Goal: Transaction & Acquisition: Purchase product/service

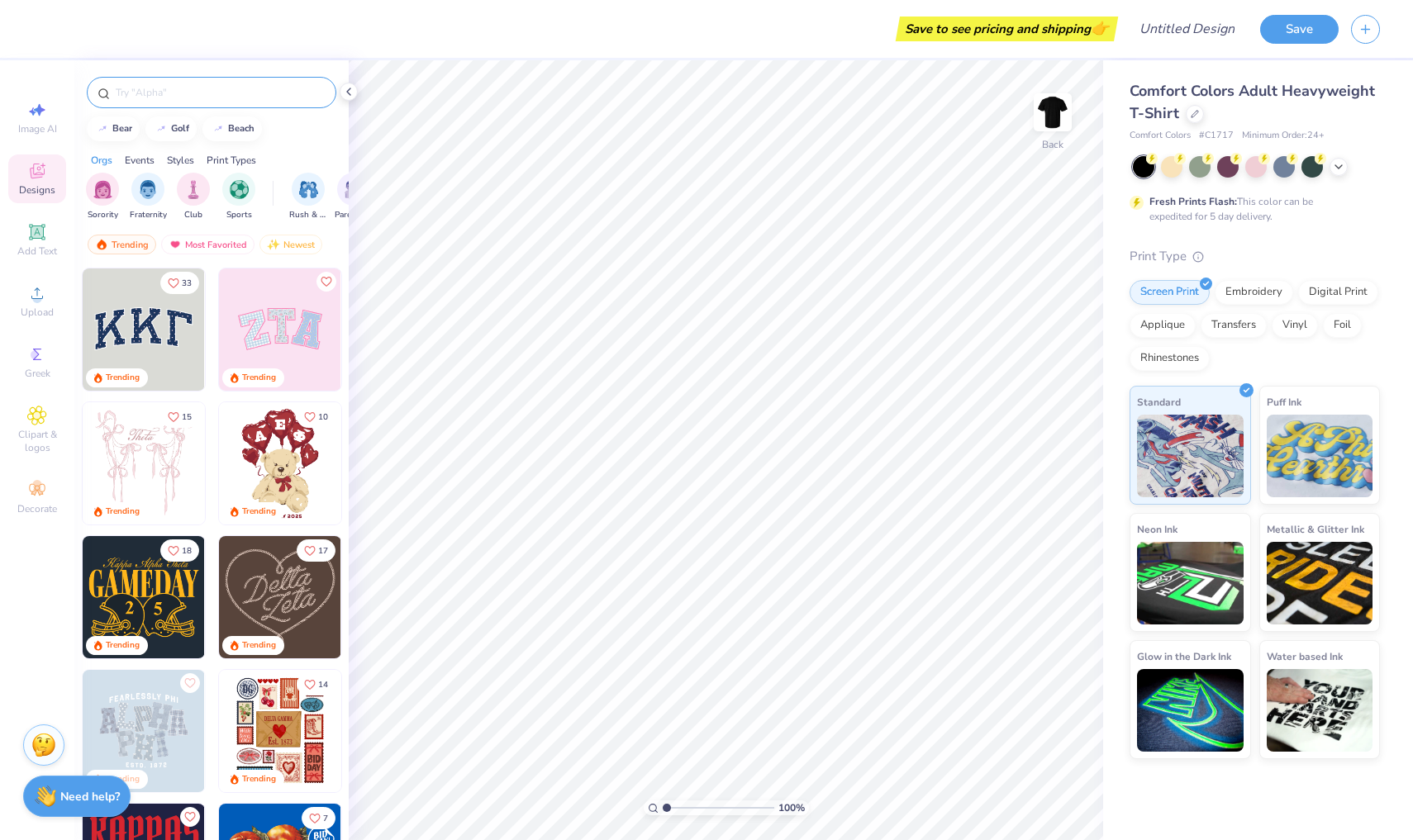
click at [186, 104] on div at bounding box center [211, 92] width 249 height 31
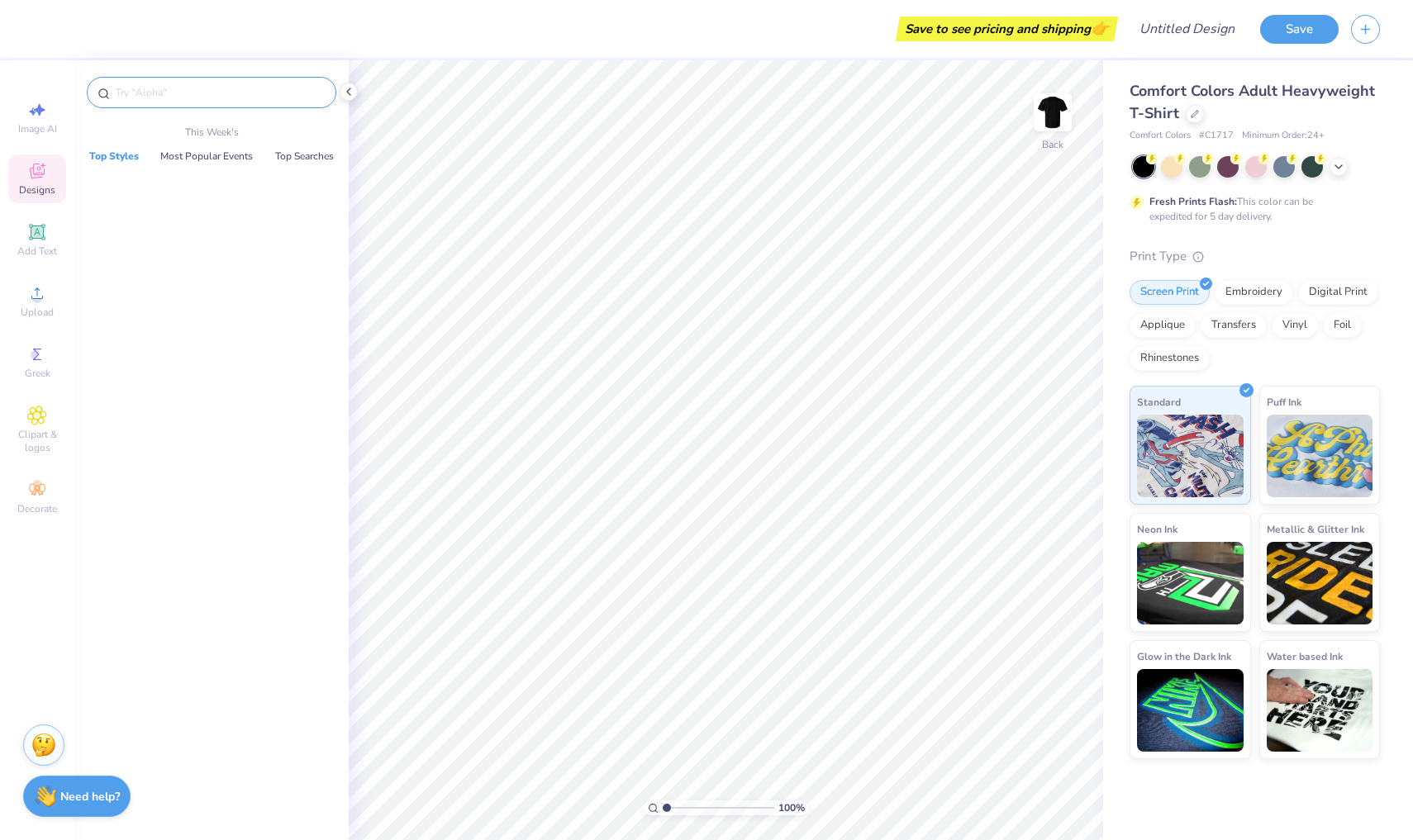
click at [186, 89] on input "text" at bounding box center [220, 92] width 212 height 16
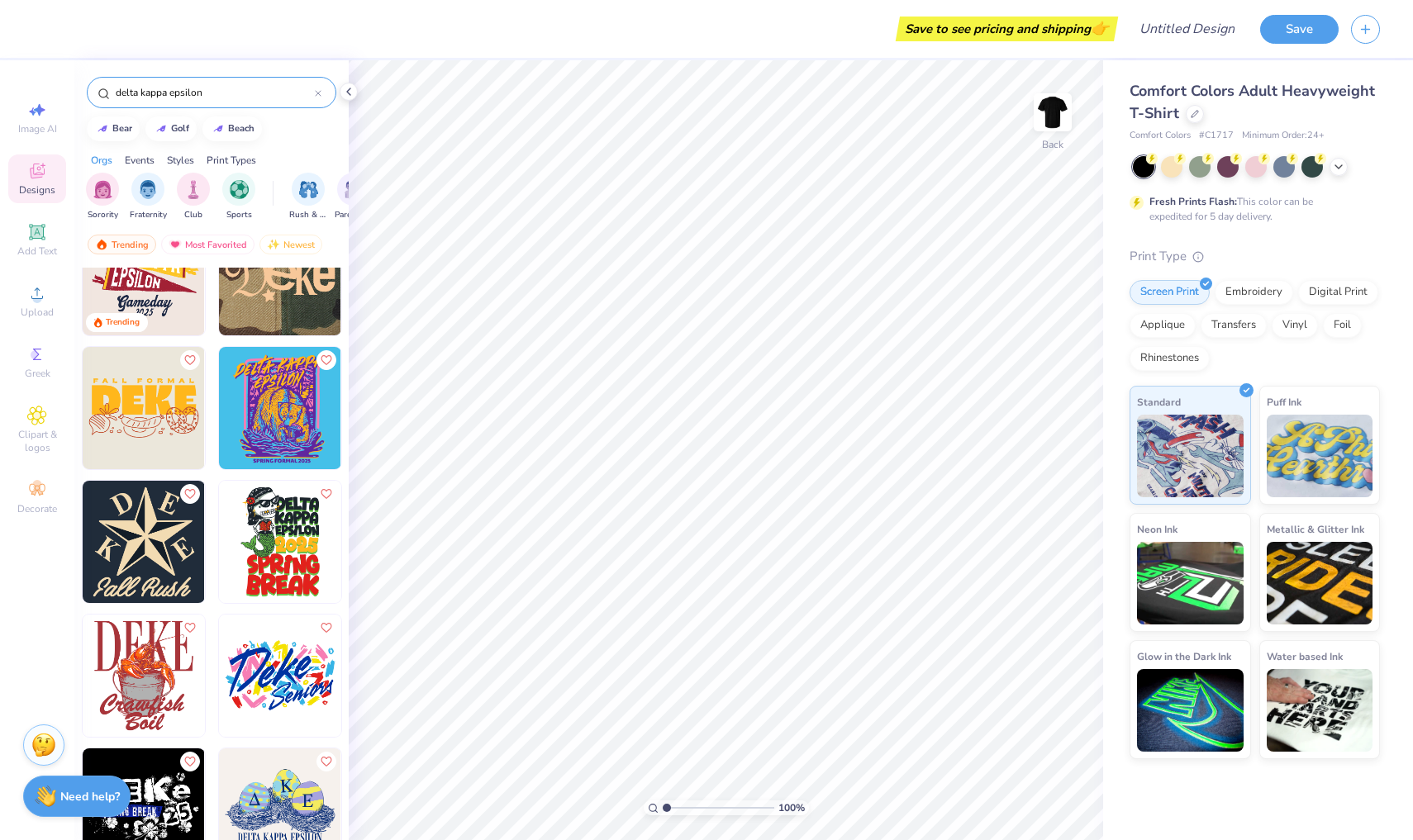
scroll to position [98, 0]
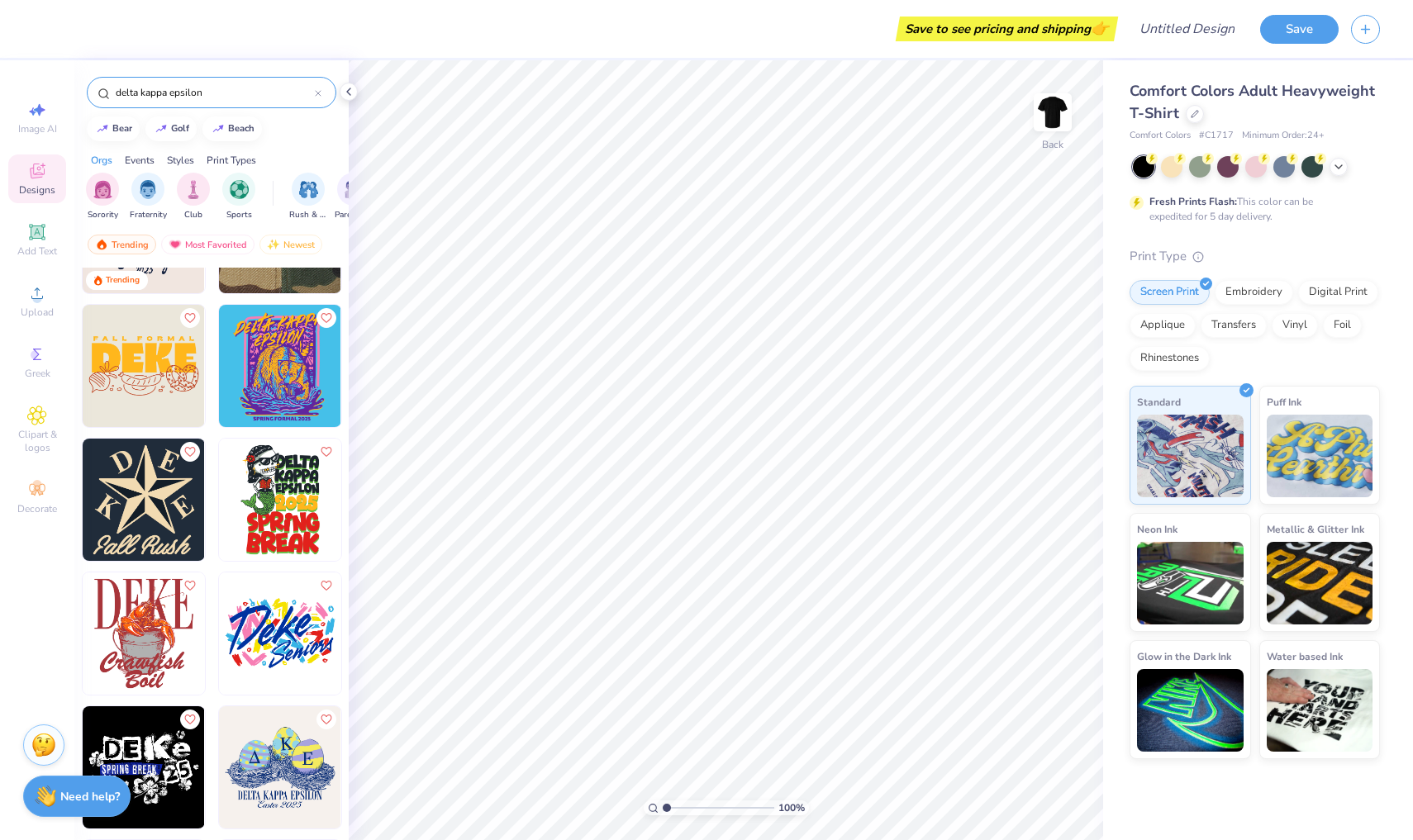
type input "delta kappa epsilon"
click at [155, 521] on img at bounding box center [143, 499] width 122 height 122
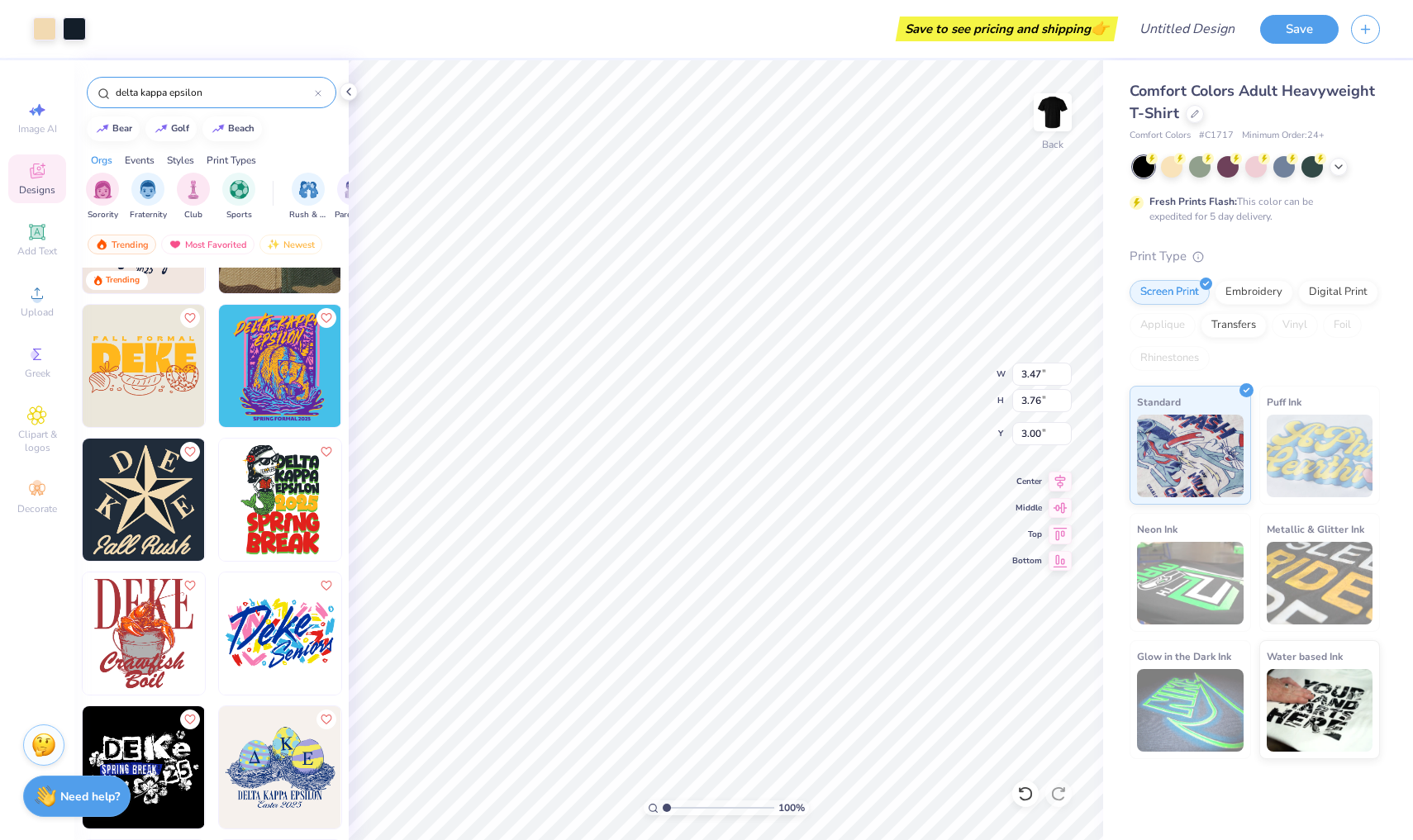
type input "4.74"
type input "6.20"
type input "6.71"
type input "1.92"
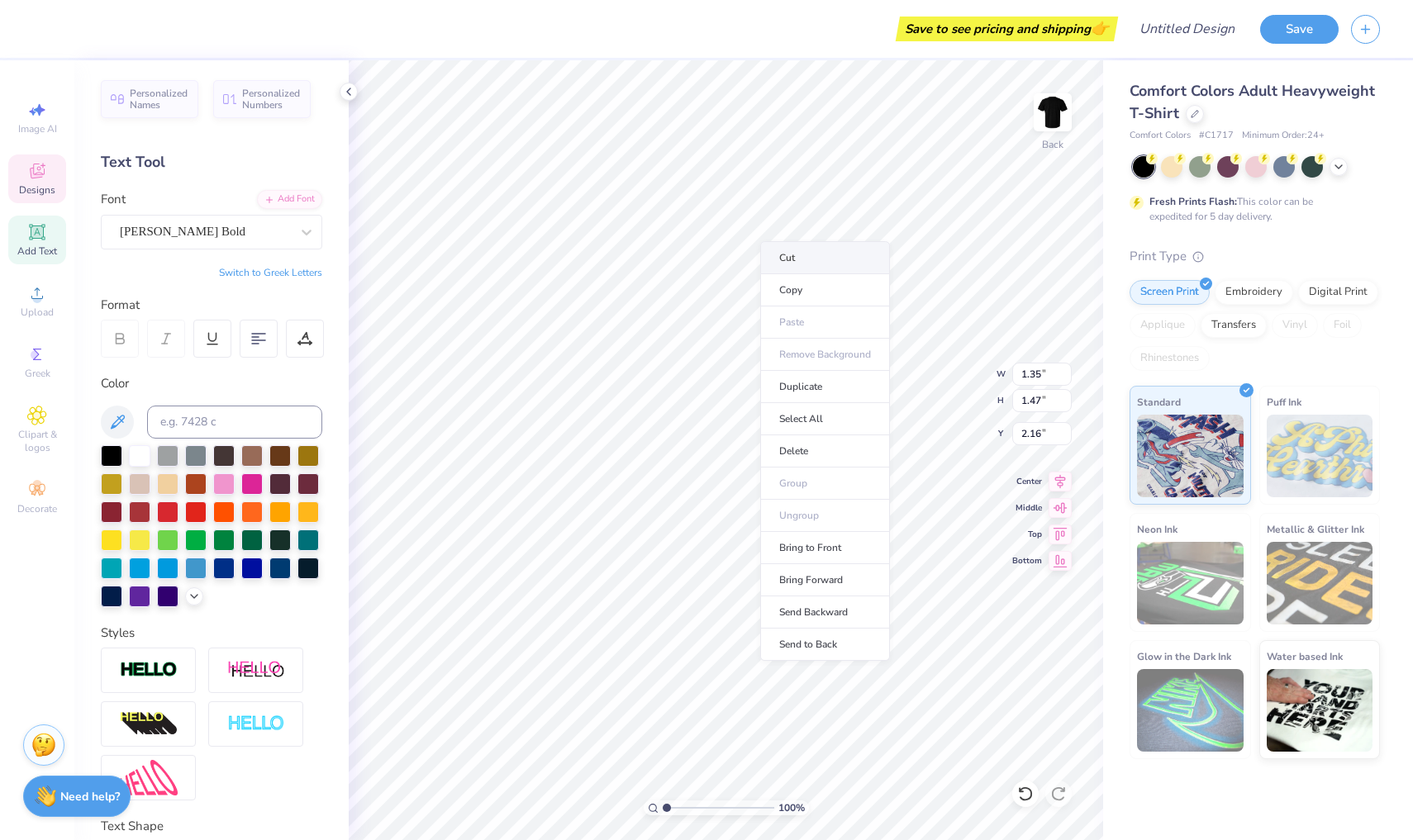
click at [792, 261] on li "Cut" at bounding box center [825, 257] width 130 height 33
type input "0.50"
type input "5.71"
type input "5.44"
type input "3.59"
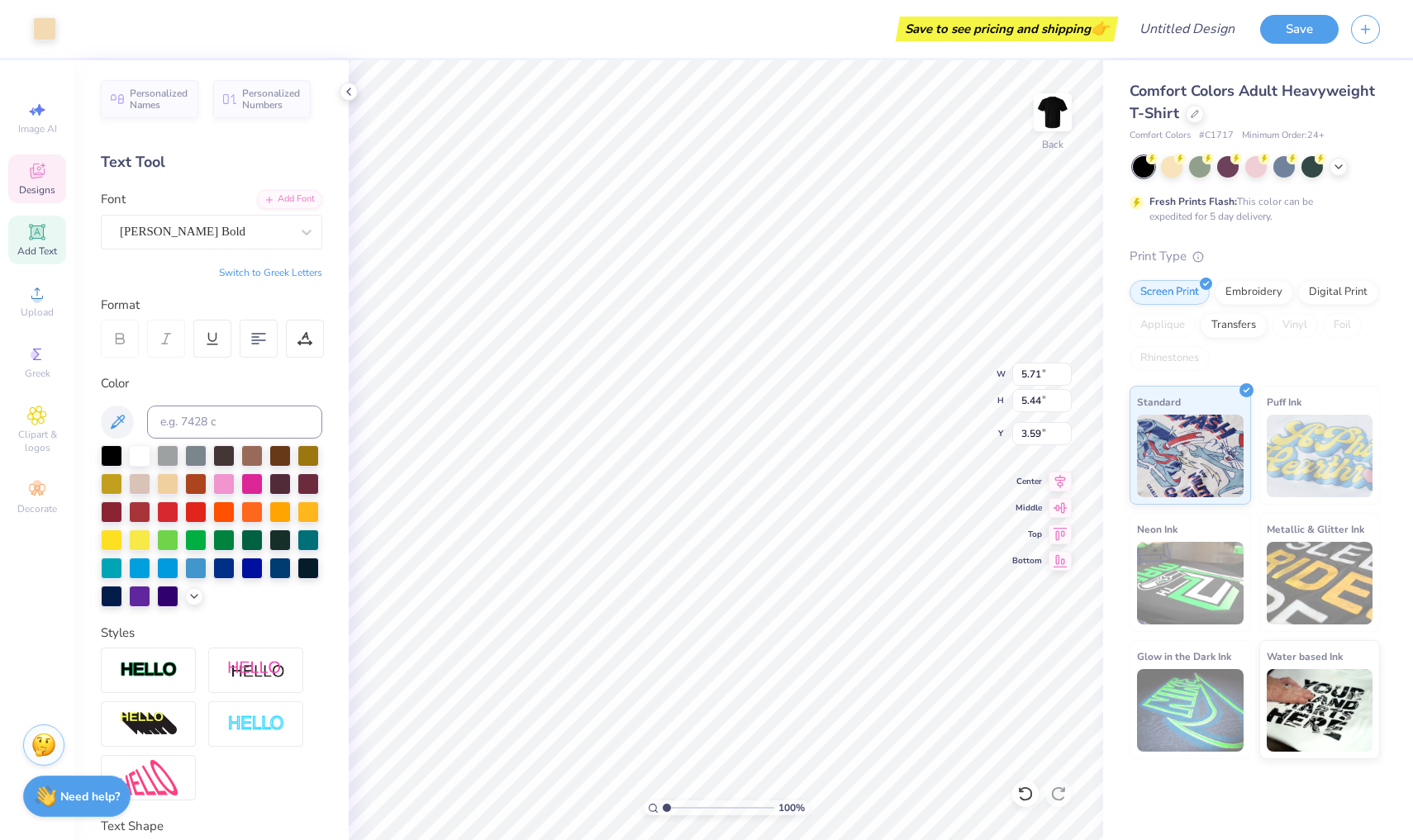
type input "4.93"
type input "4.74"
type input "3.89"
type input "1.47"
type input "1.52"
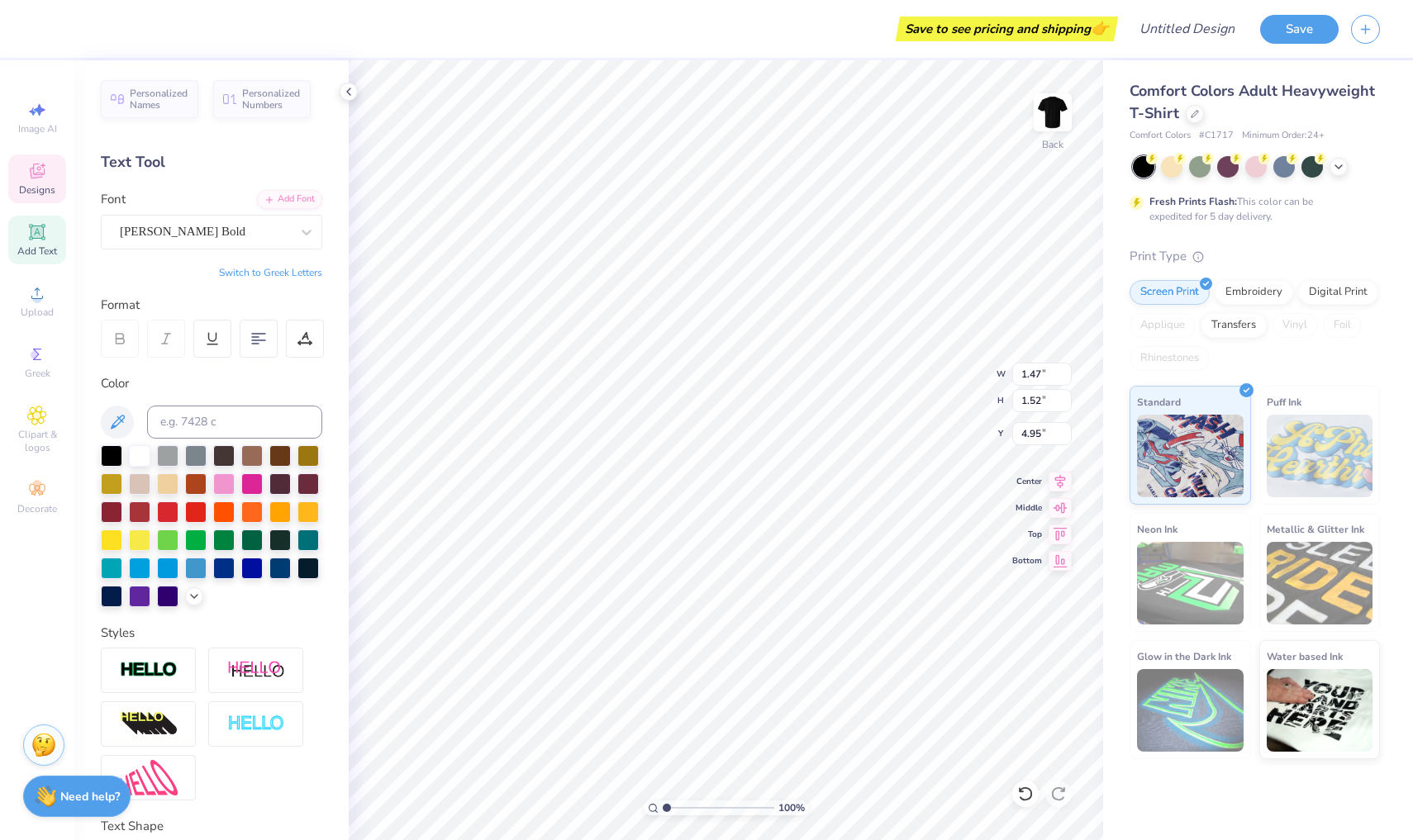
type input "4.88"
type input "1.02"
type input "1.19"
type input "5.02"
type input "6.00"
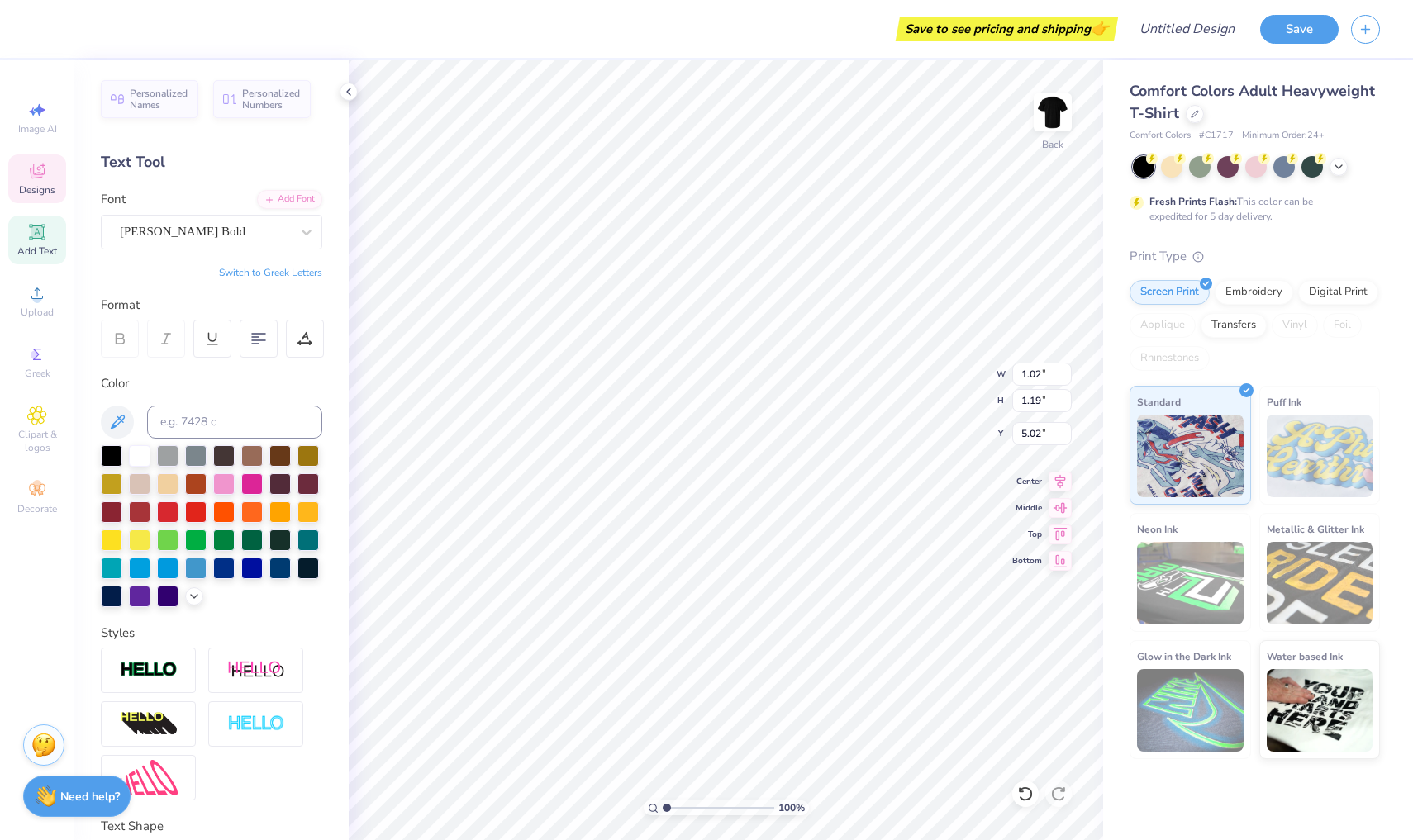
type input "1.22"
type input "9.76"
type input "1.60"
type input "1.63"
type input "4.80"
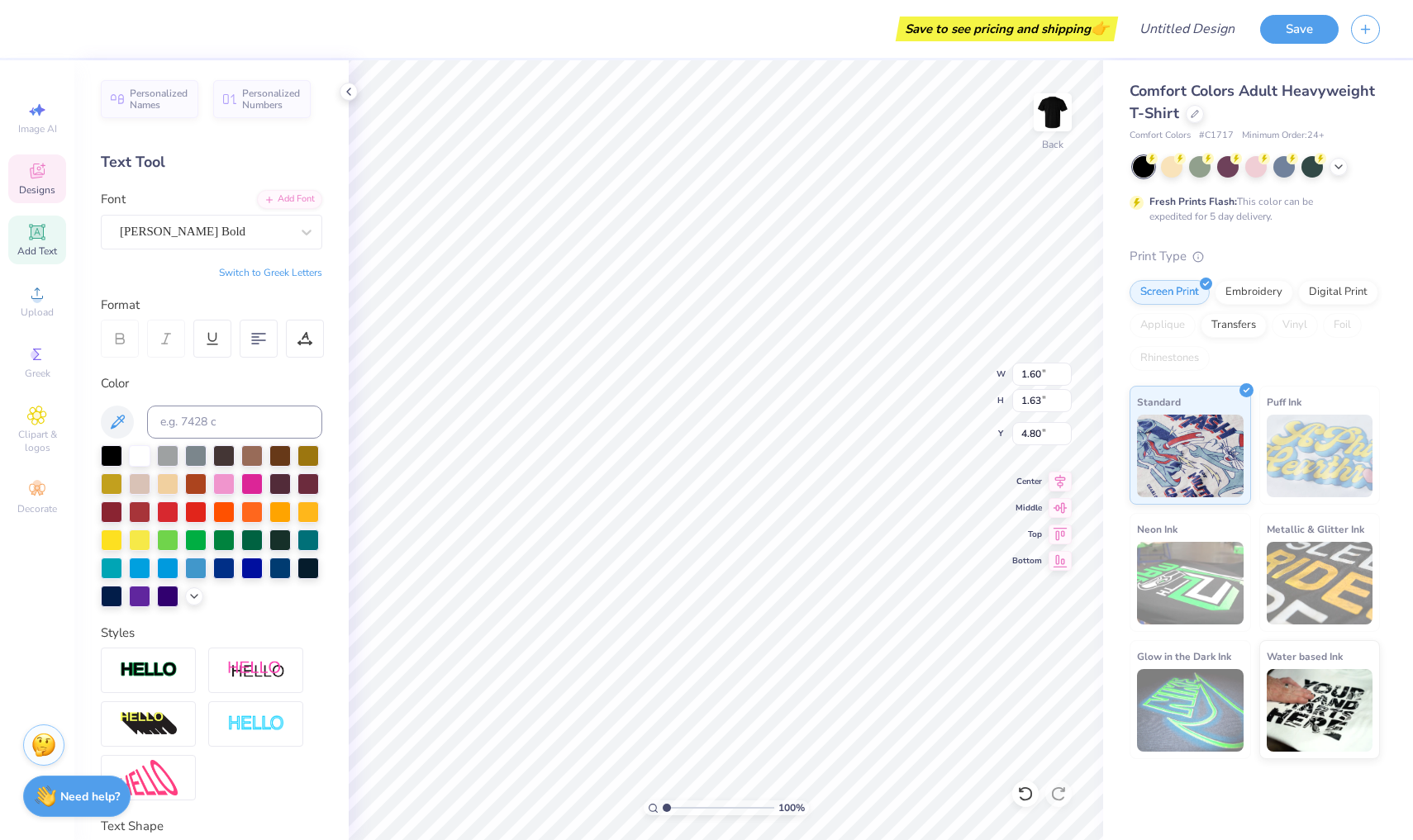
type input "1.16"
type input "1.20"
type input "5.02"
type input "1.39"
type input "1.40"
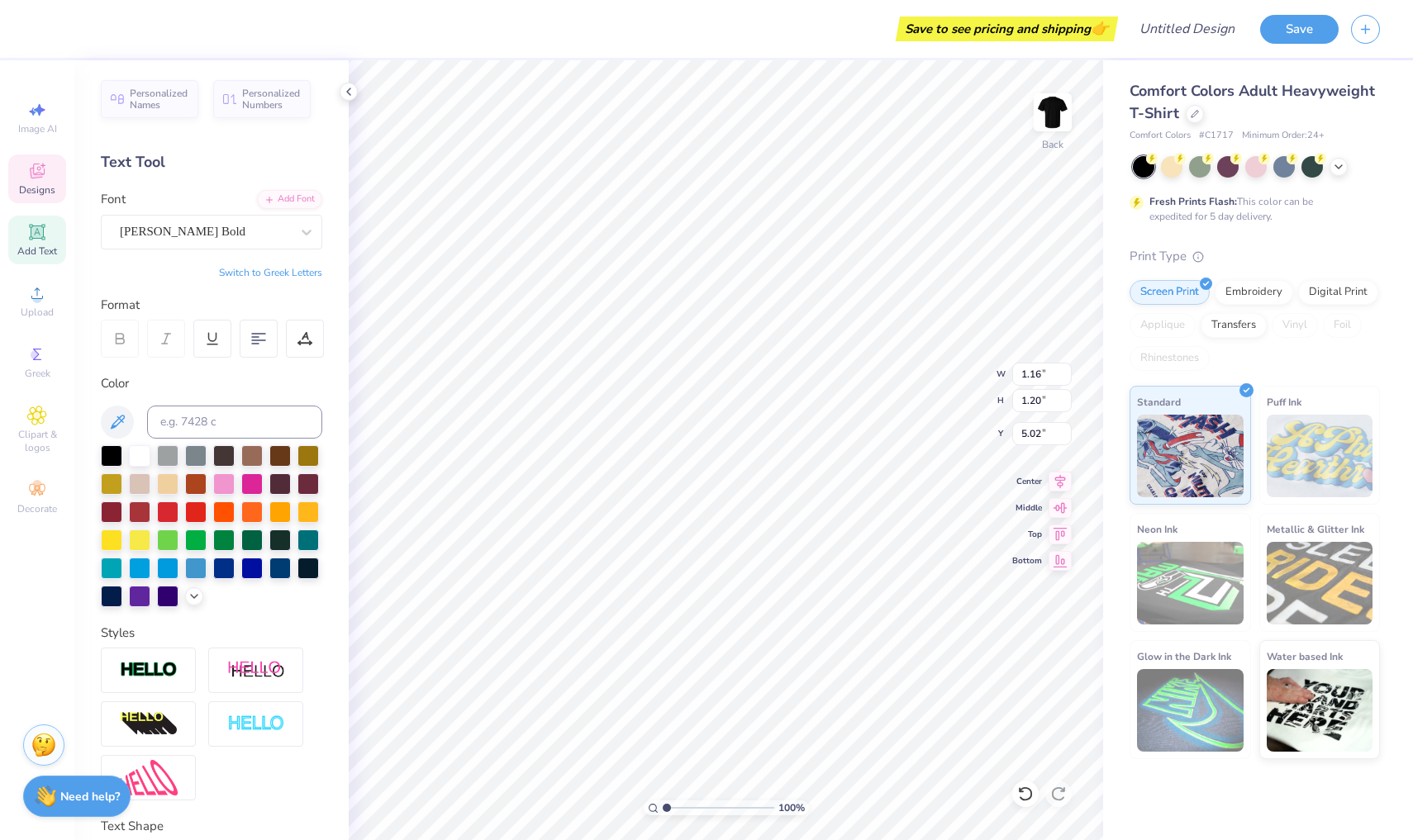
type input "0.50"
type input "1.19"
type input "1.22"
type input "0.51"
type input "1.16"
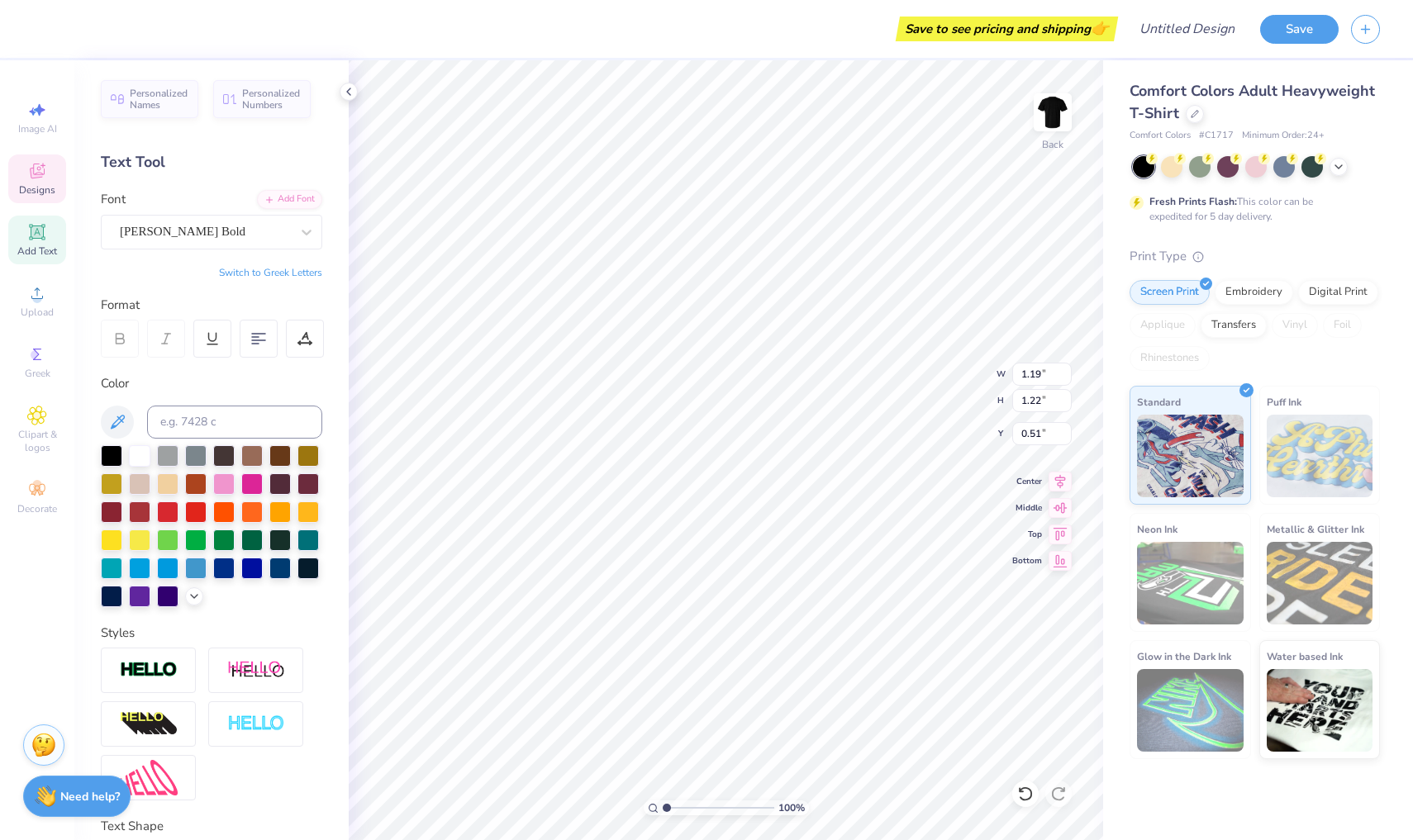
type input "1.19"
type input "1.81"
type input "3.82"
type input "1.19"
type input "1.81"
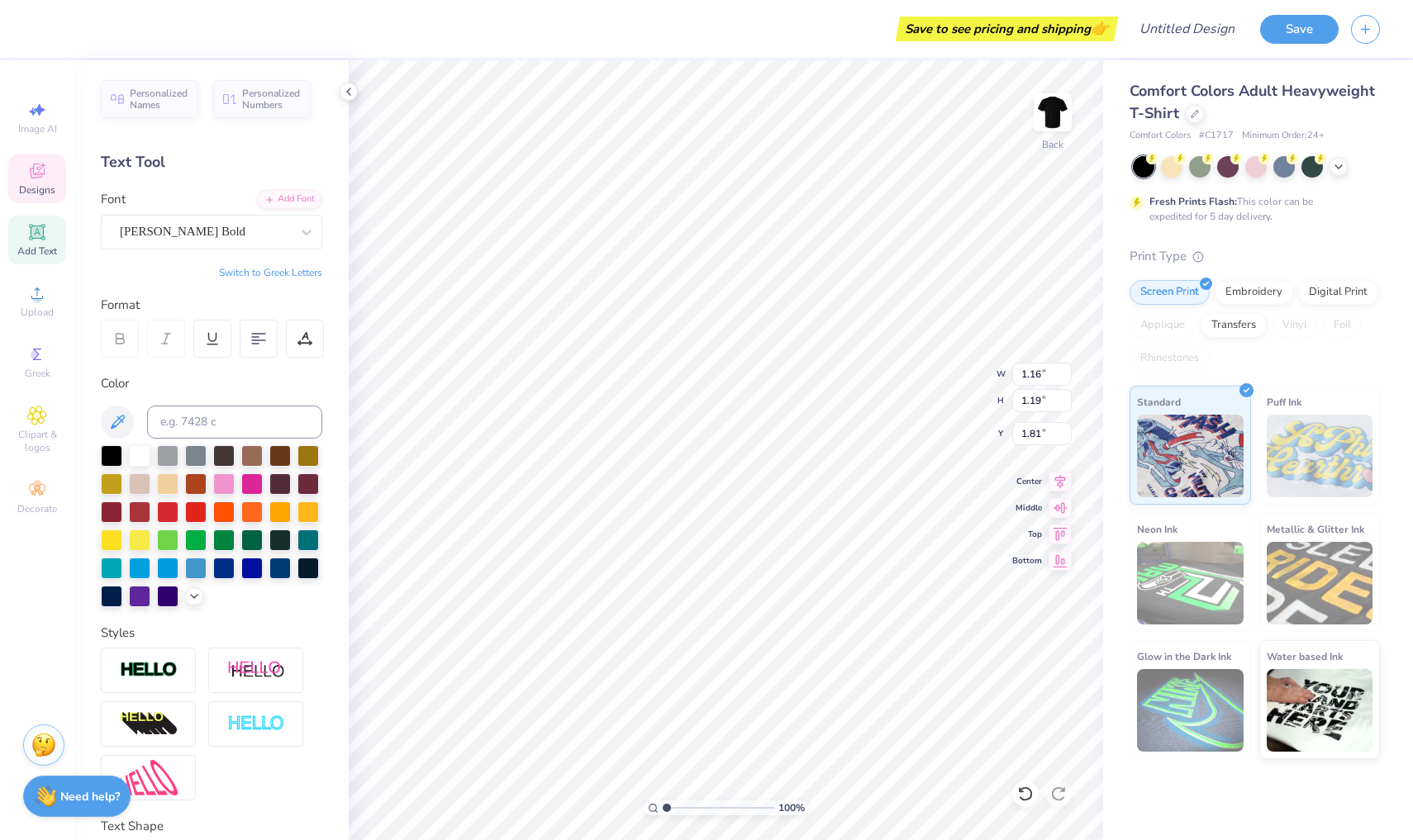
type input "1.20"
type input "1.80"
type input "1.02"
type input "1.19"
type input "1.81"
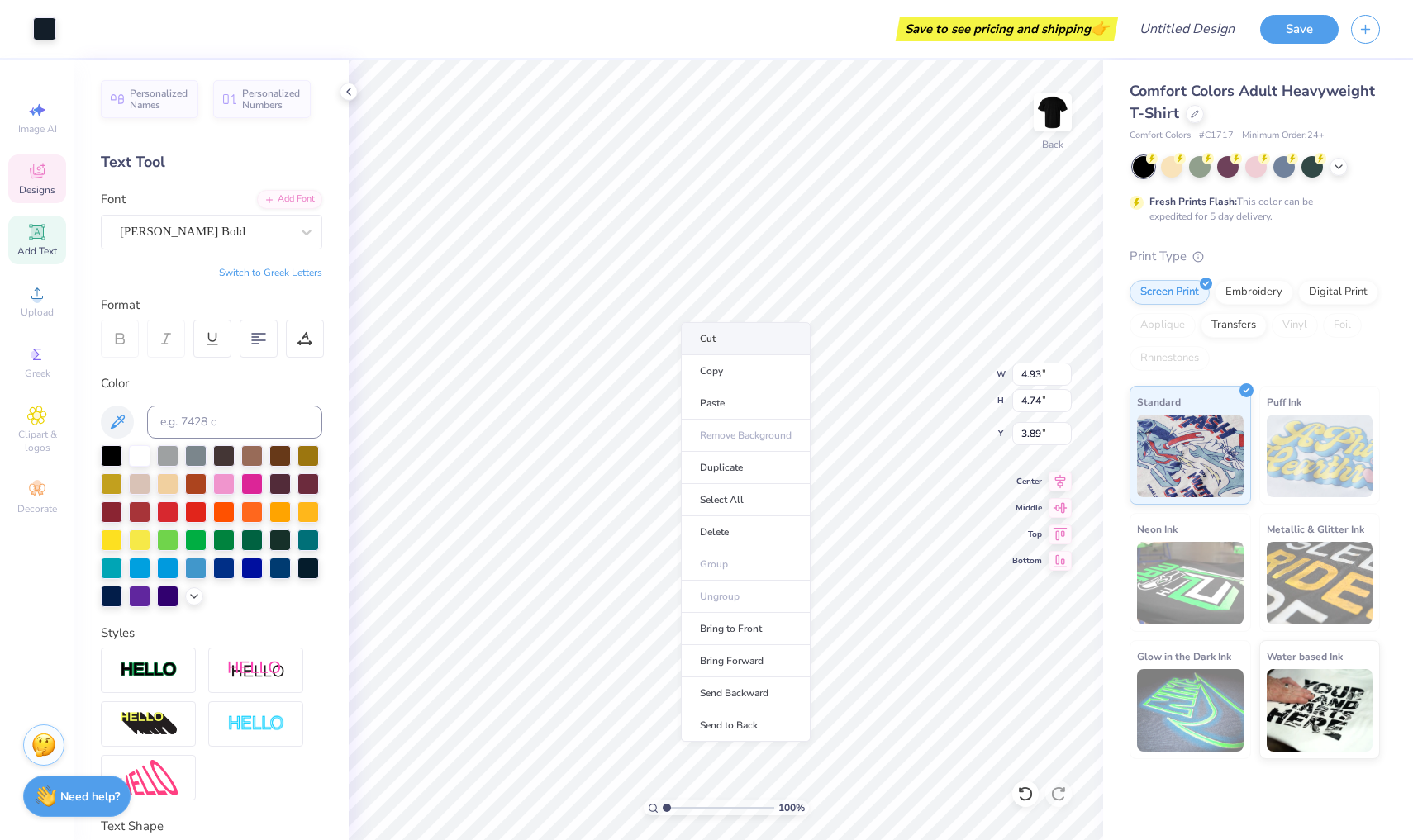
click at [722, 331] on li "Cut" at bounding box center [745, 339] width 130 height 33
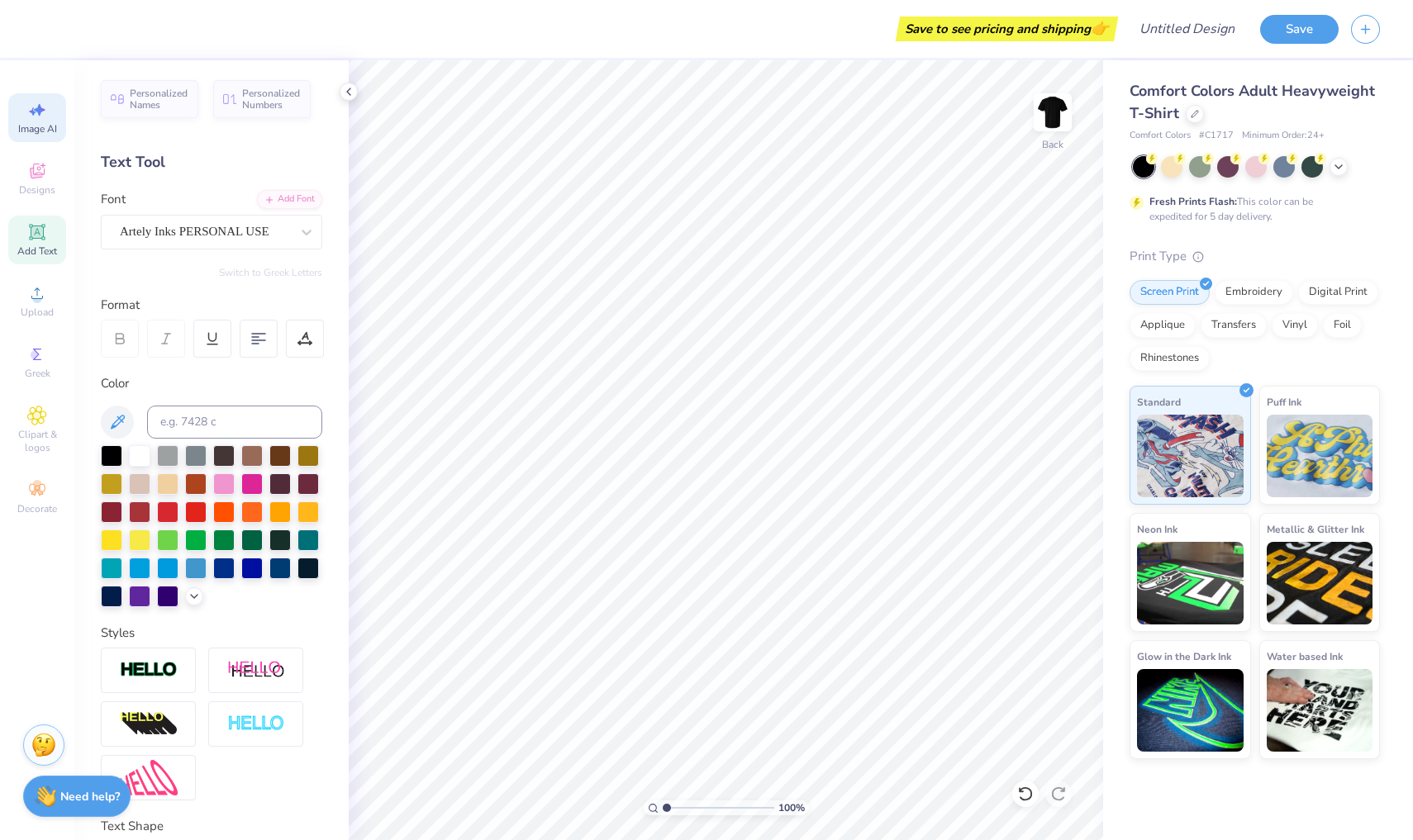
click at [53, 124] on span "Image AI" at bounding box center [37, 129] width 39 height 13
select select "4"
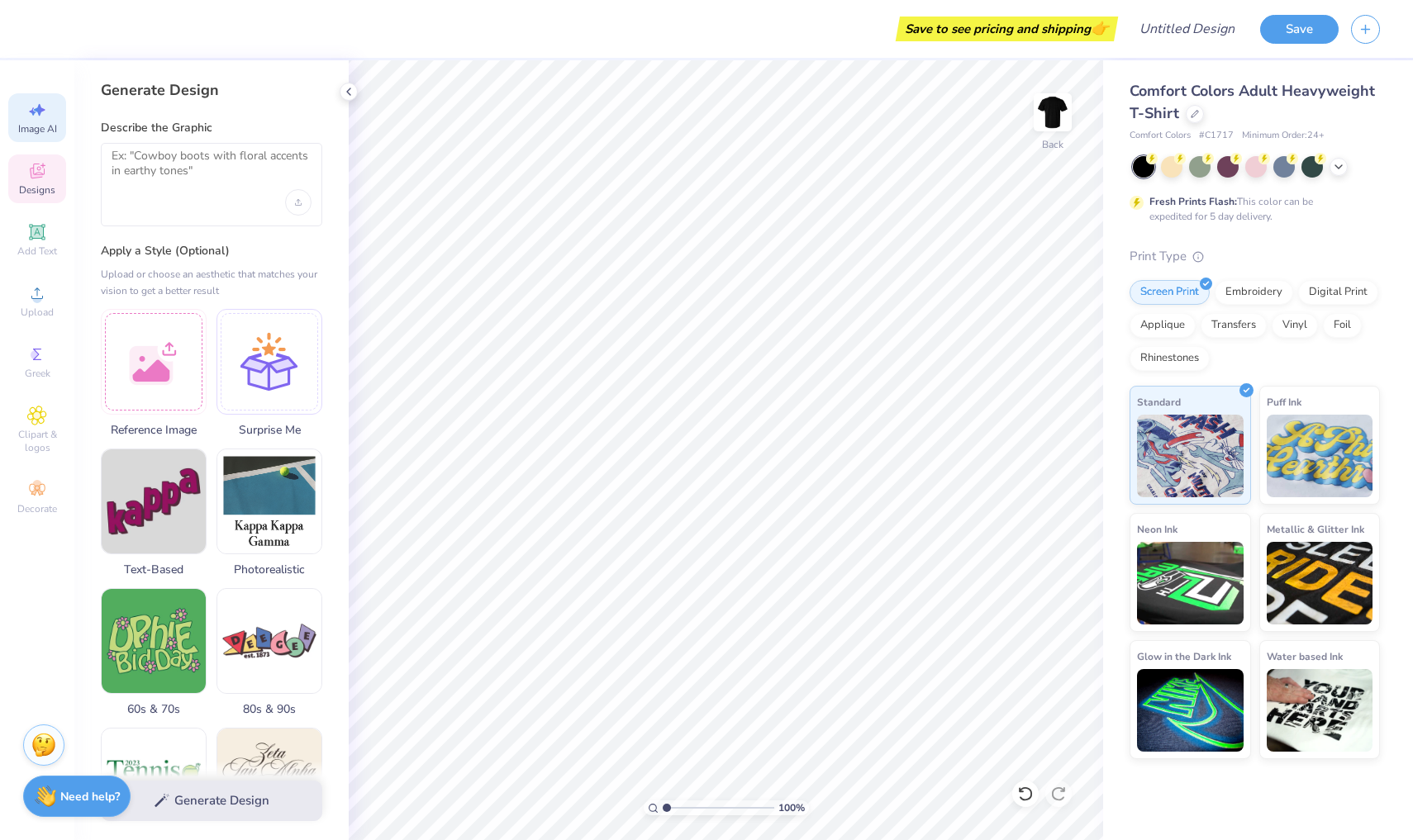
click at [37, 169] on icon at bounding box center [37, 171] width 20 height 20
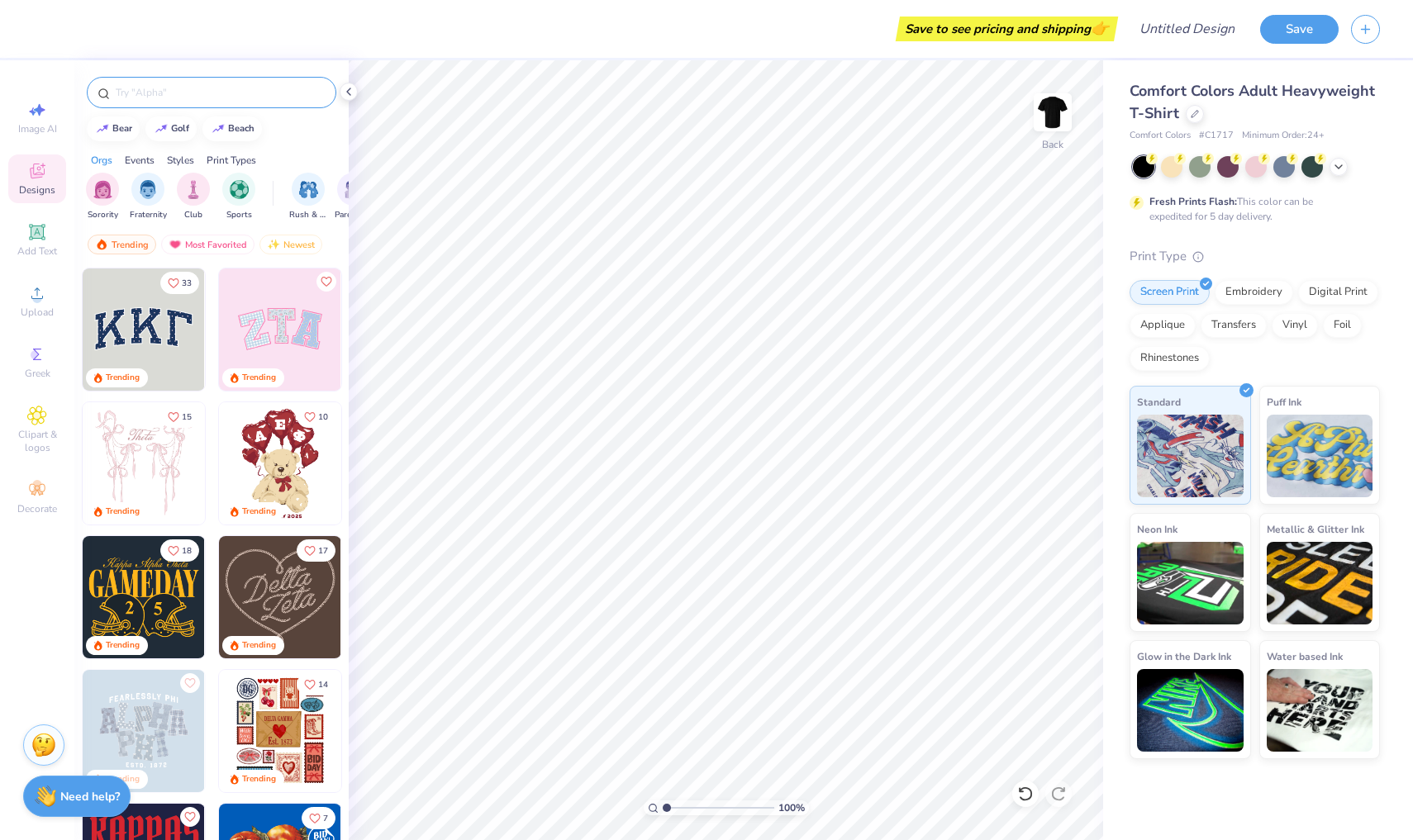
click at [216, 90] on input "text" at bounding box center [220, 92] width 212 height 16
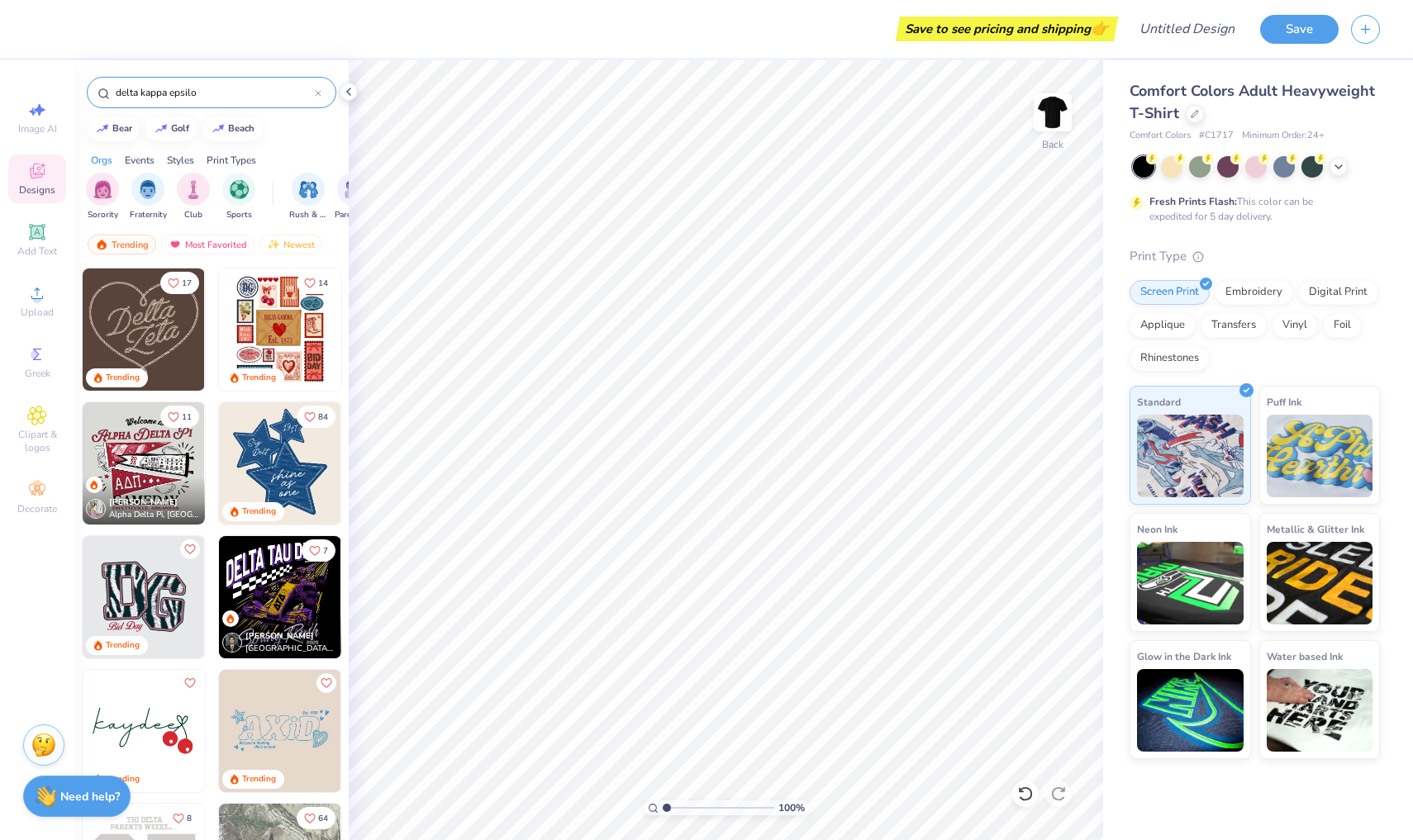
type input "delta kappa epsilon"
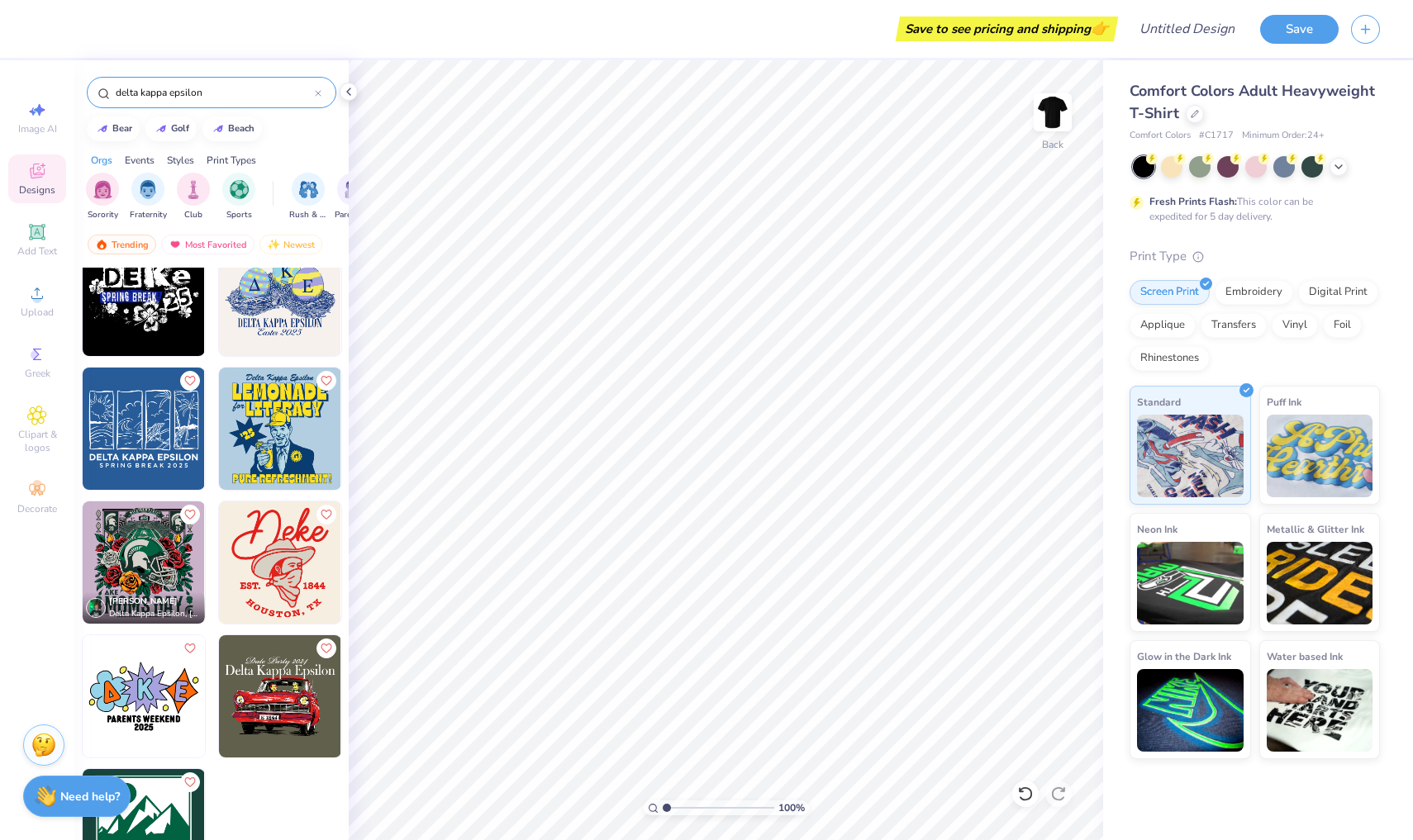
scroll to position [570, 0]
click at [321, 94] on icon at bounding box center [318, 93] width 6 height 6
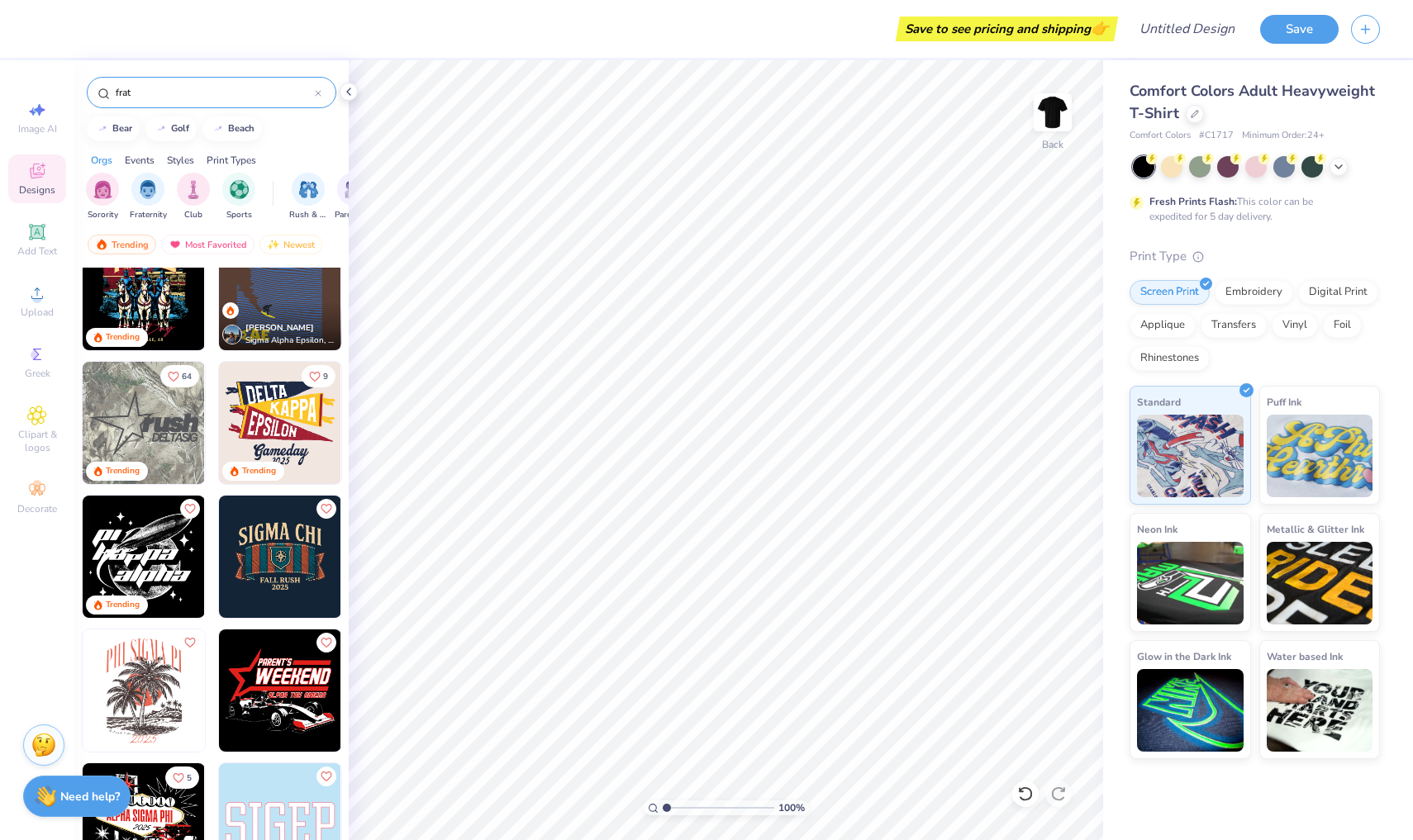
scroll to position [1538, 0]
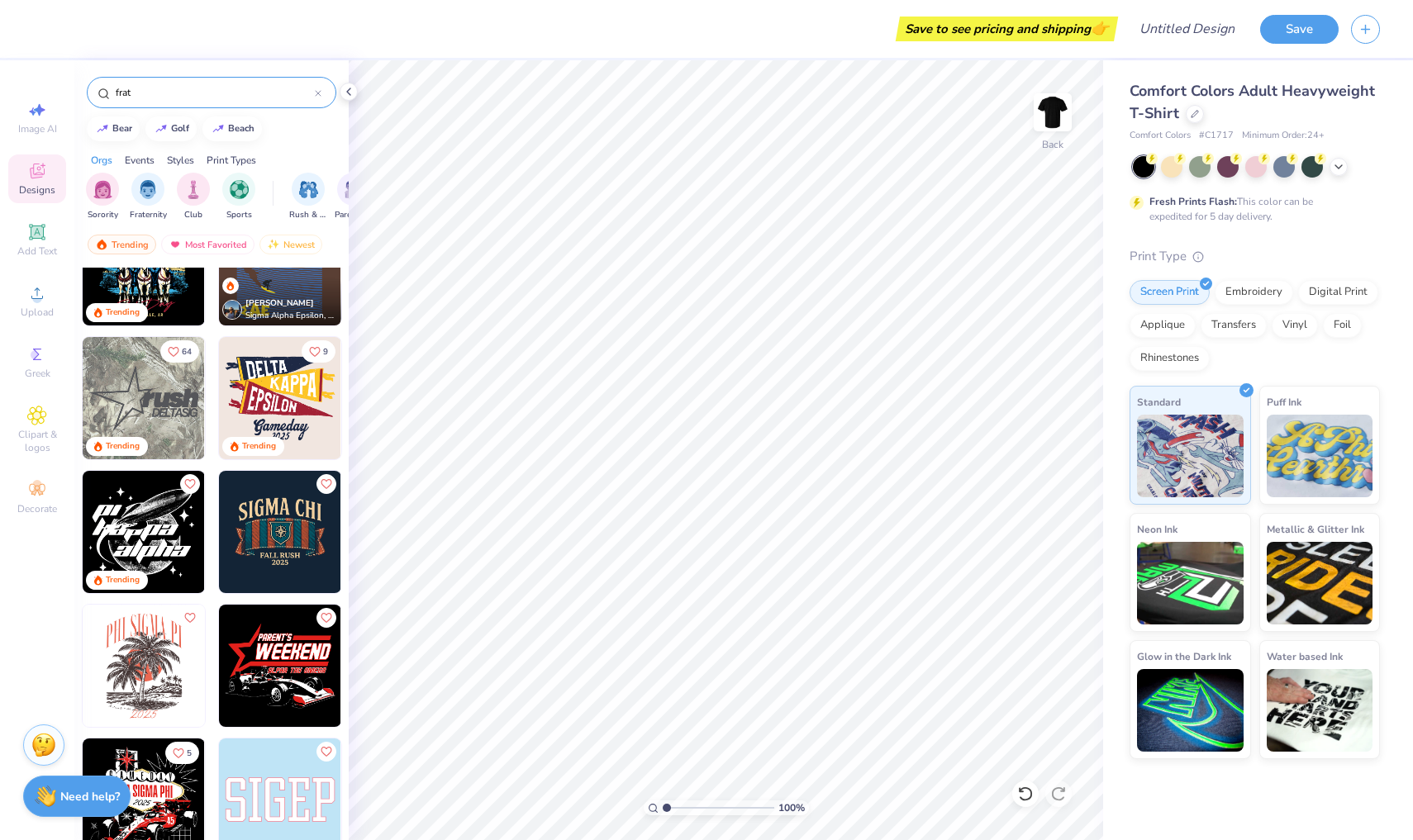
type input "frat"
click at [156, 404] on img at bounding box center [143, 398] width 122 height 122
click at [1336, 169] on icon at bounding box center [1338, 165] width 13 height 13
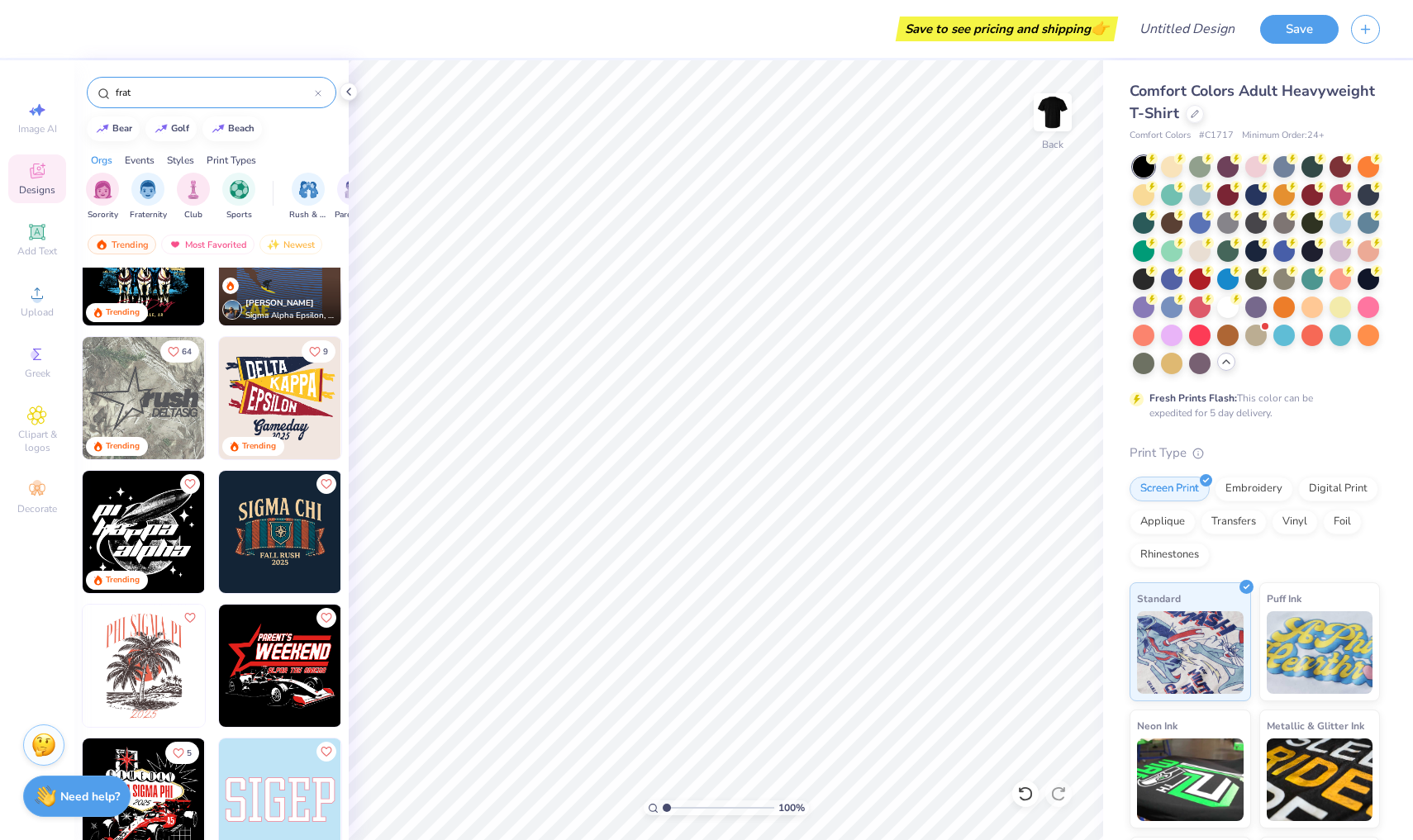
click at [1221, 364] on icon at bounding box center [1226, 362] width 13 height 13
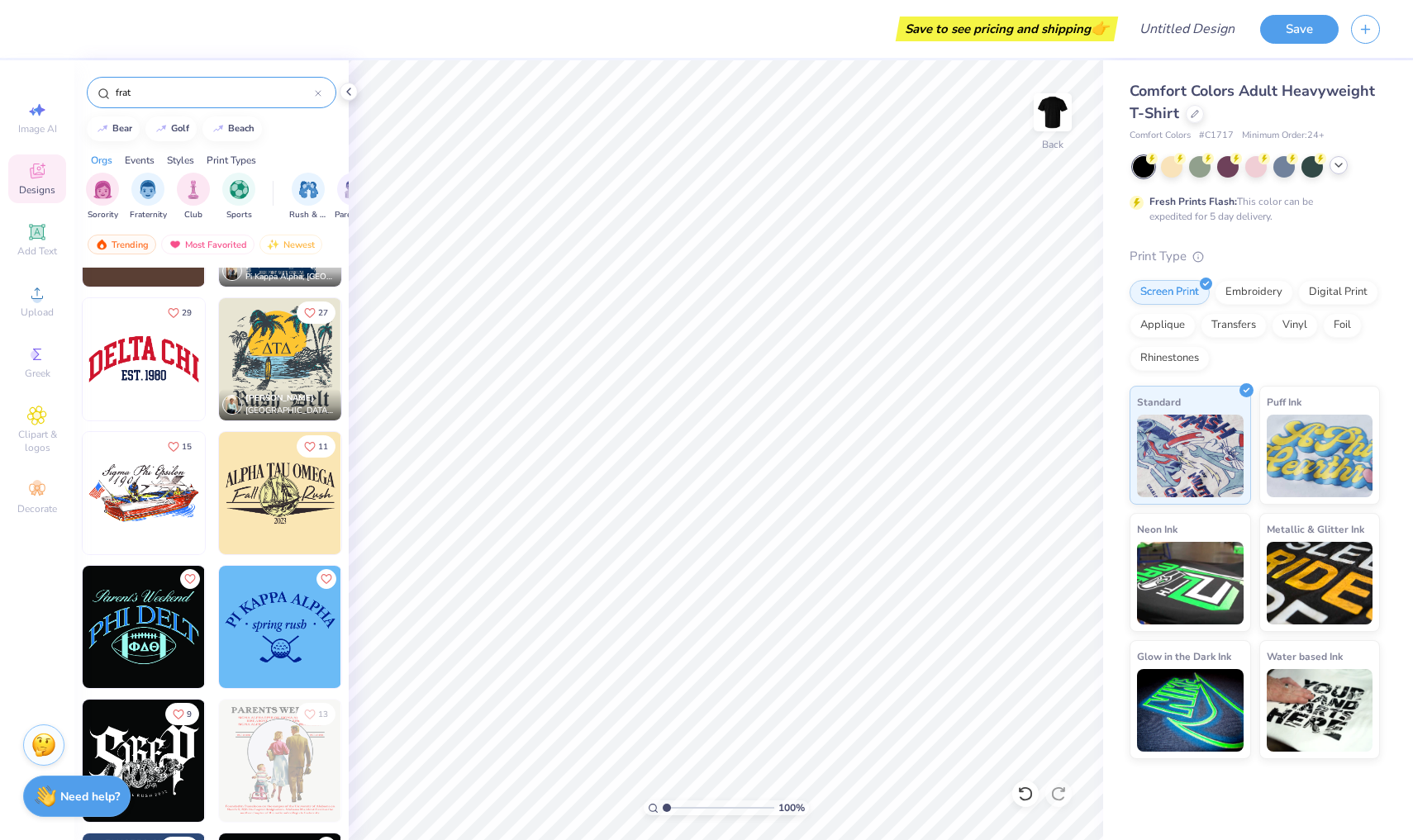
scroll to position [3718, 0]
click at [218, 359] on img at bounding box center [157, 359] width 122 height 122
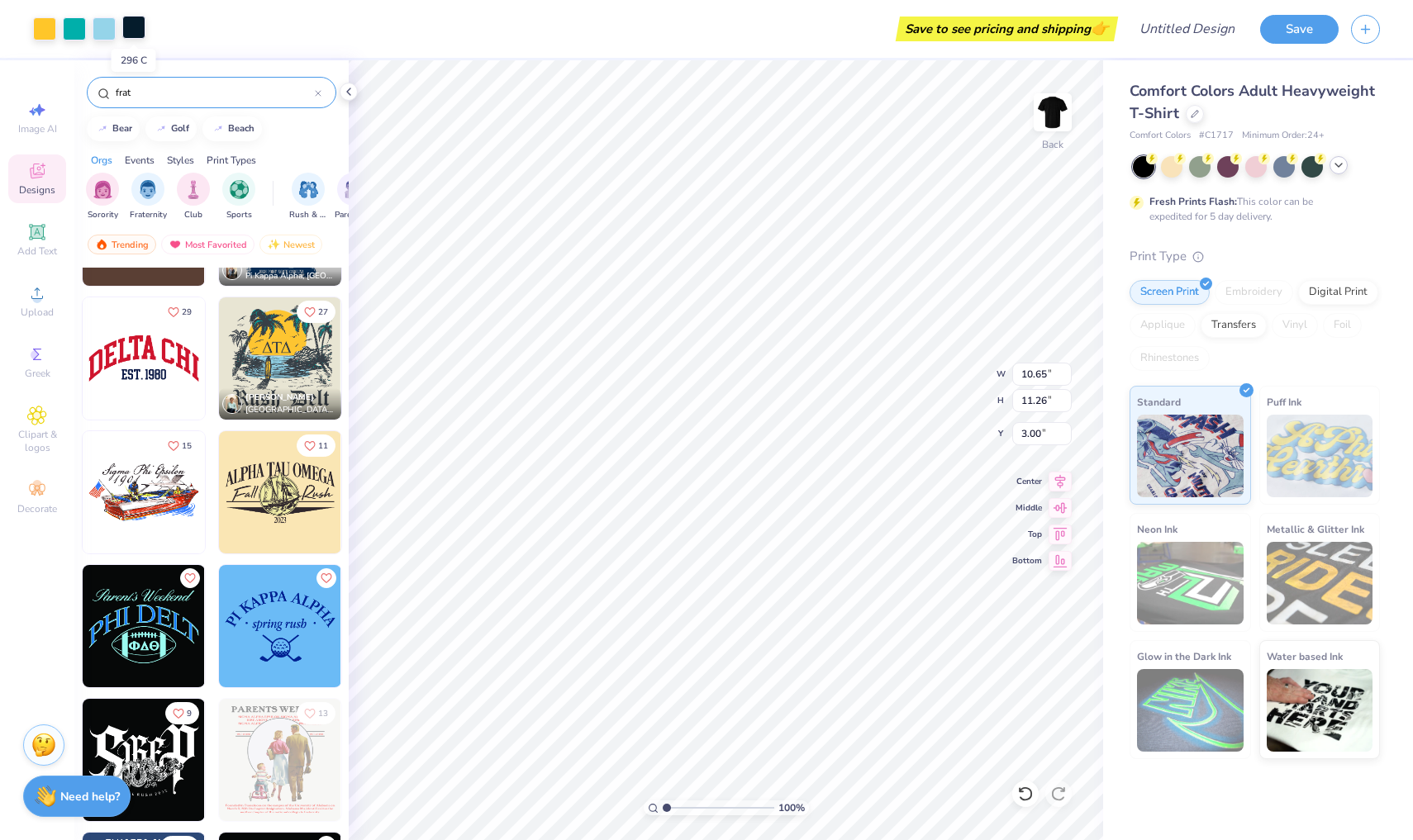
click at [137, 33] on div at bounding box center [133, 26] width 23 height 23
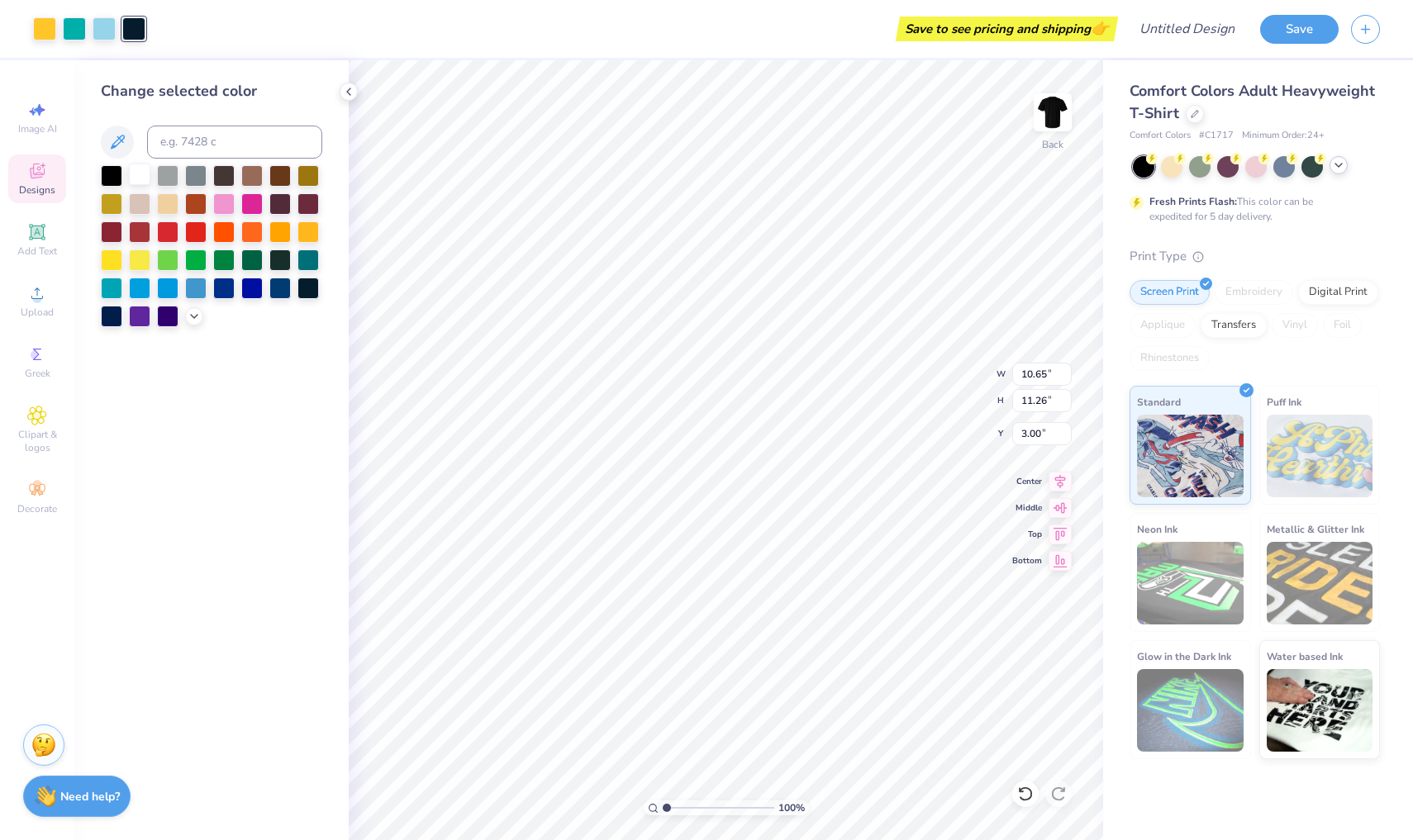
click at [135, 172] on div at bounding box center [140, 174] width 22 height 22
click at [103, 173] on div at bounding box center [111, 174] width 22 height 22
click at [172, 169] on div at bounding box center [168, 174] width 22 height 22
click at [117, 178] on div at bounding box center [111, 174] width 22 height 22
click at [1338, 165] on polyline at bounding box center [1338, 165] width 6 height 4
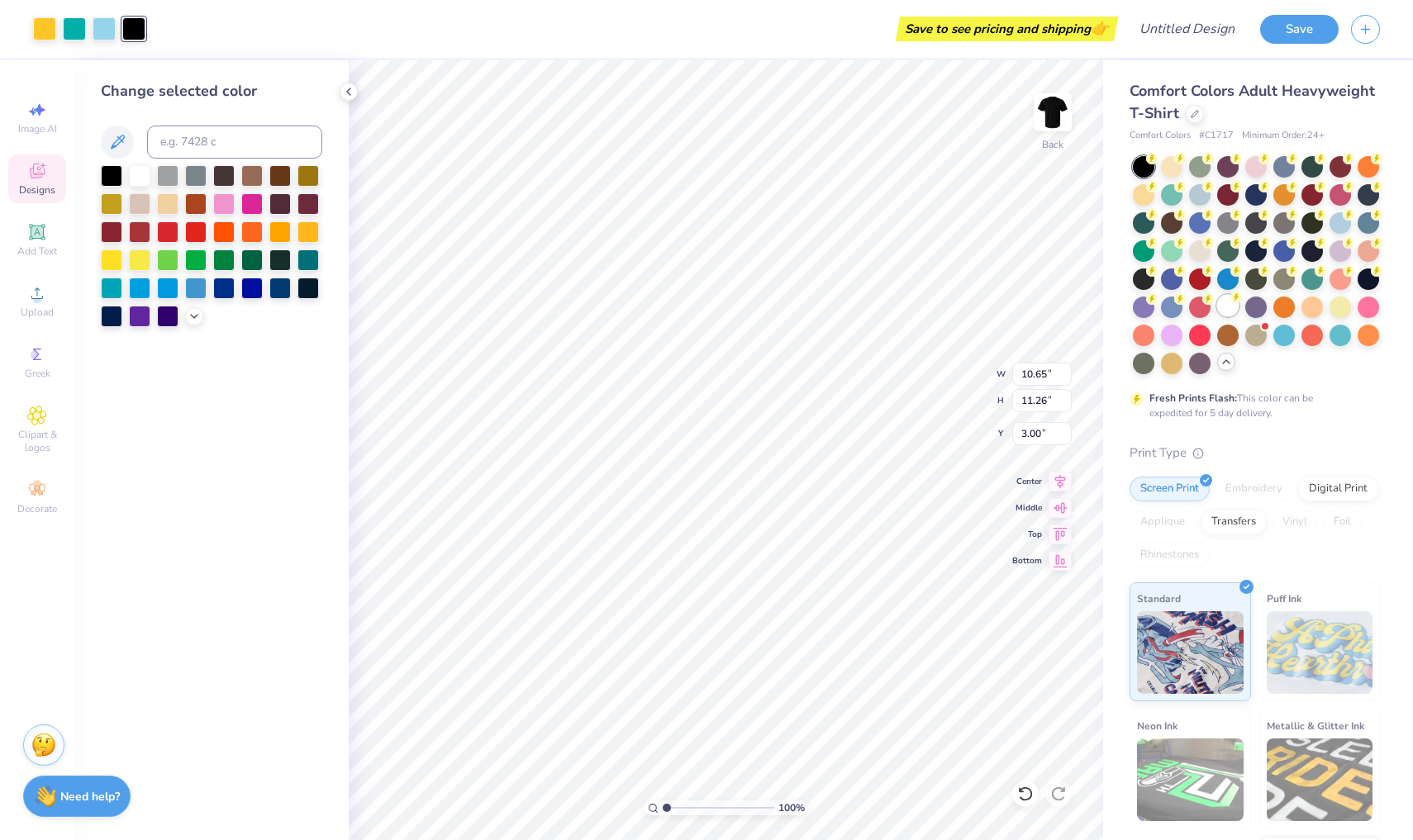
click at [1226, 310] on div at bounding box center [1228, 306] width 22 height 22
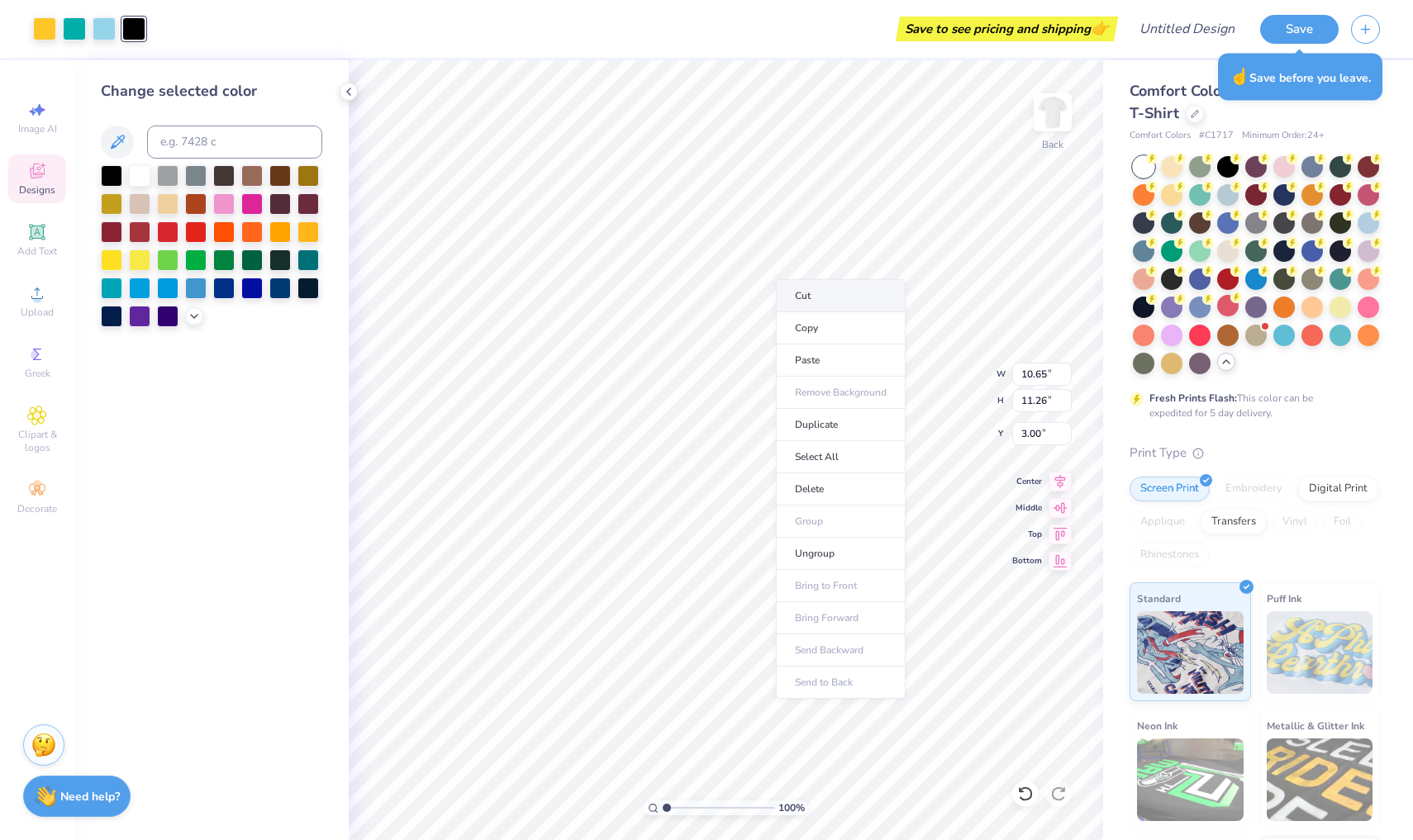
click at [801, 295] on li "Cut" at bounding box center [841, 296] width 130 height 33
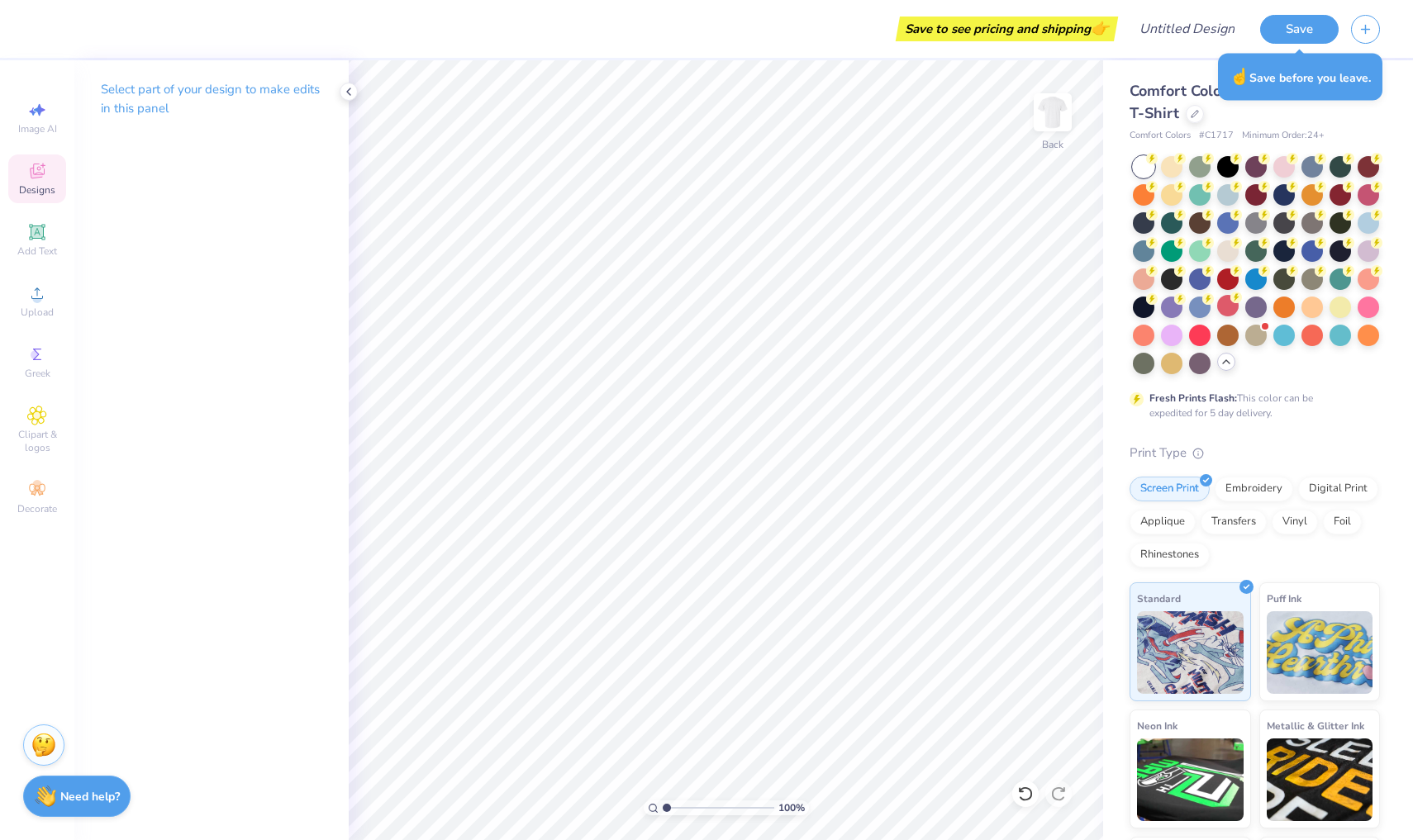
click at [32, 169] on icon at bounding box center [37, 173] width 13 height 11
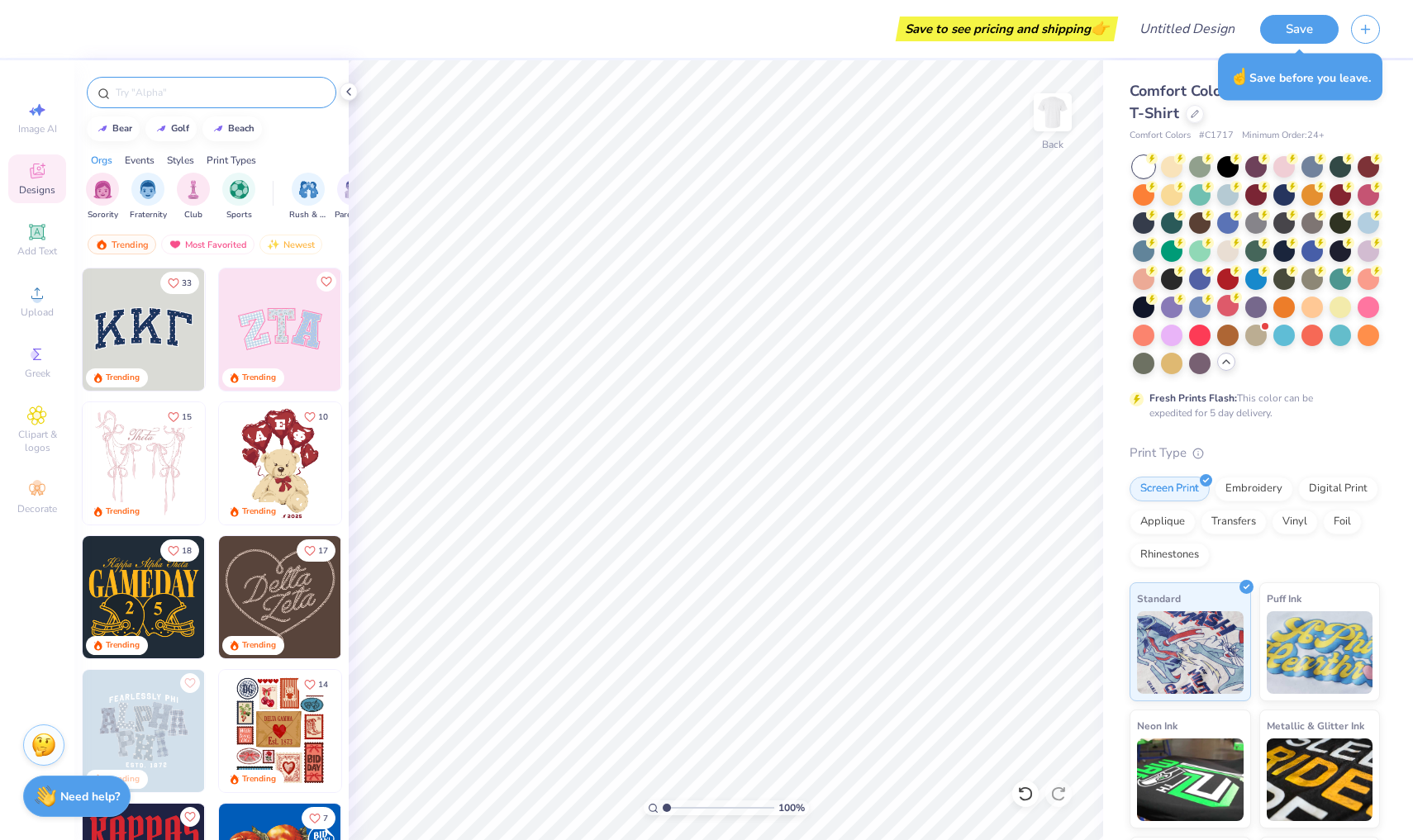
click at [170, 100] on div at bounding box center [211, 92] width 249 height 31
click at [181, 91] on input "text" at bounding box center [220, 92] width 212 height 16
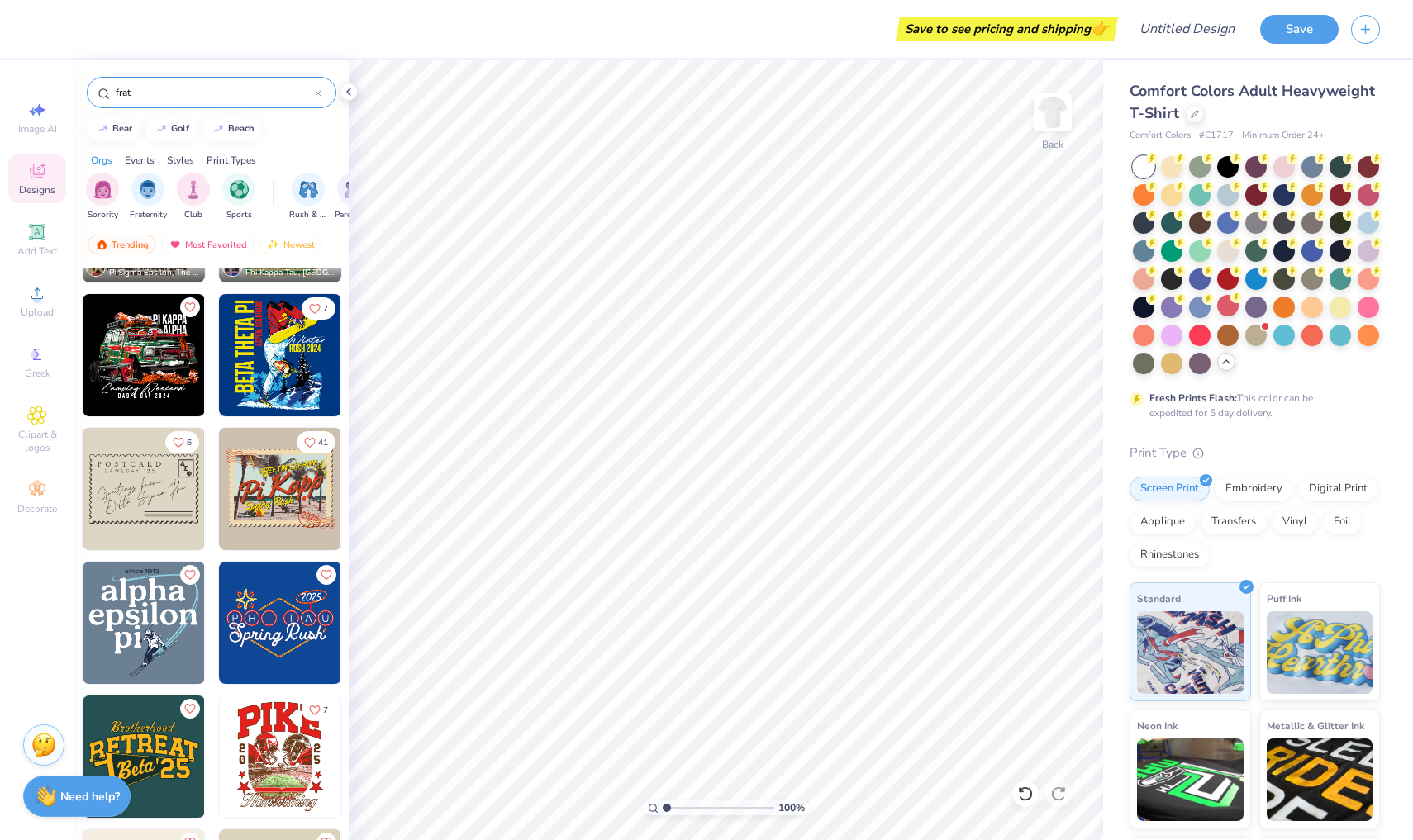
scroll to position [9332, 0]
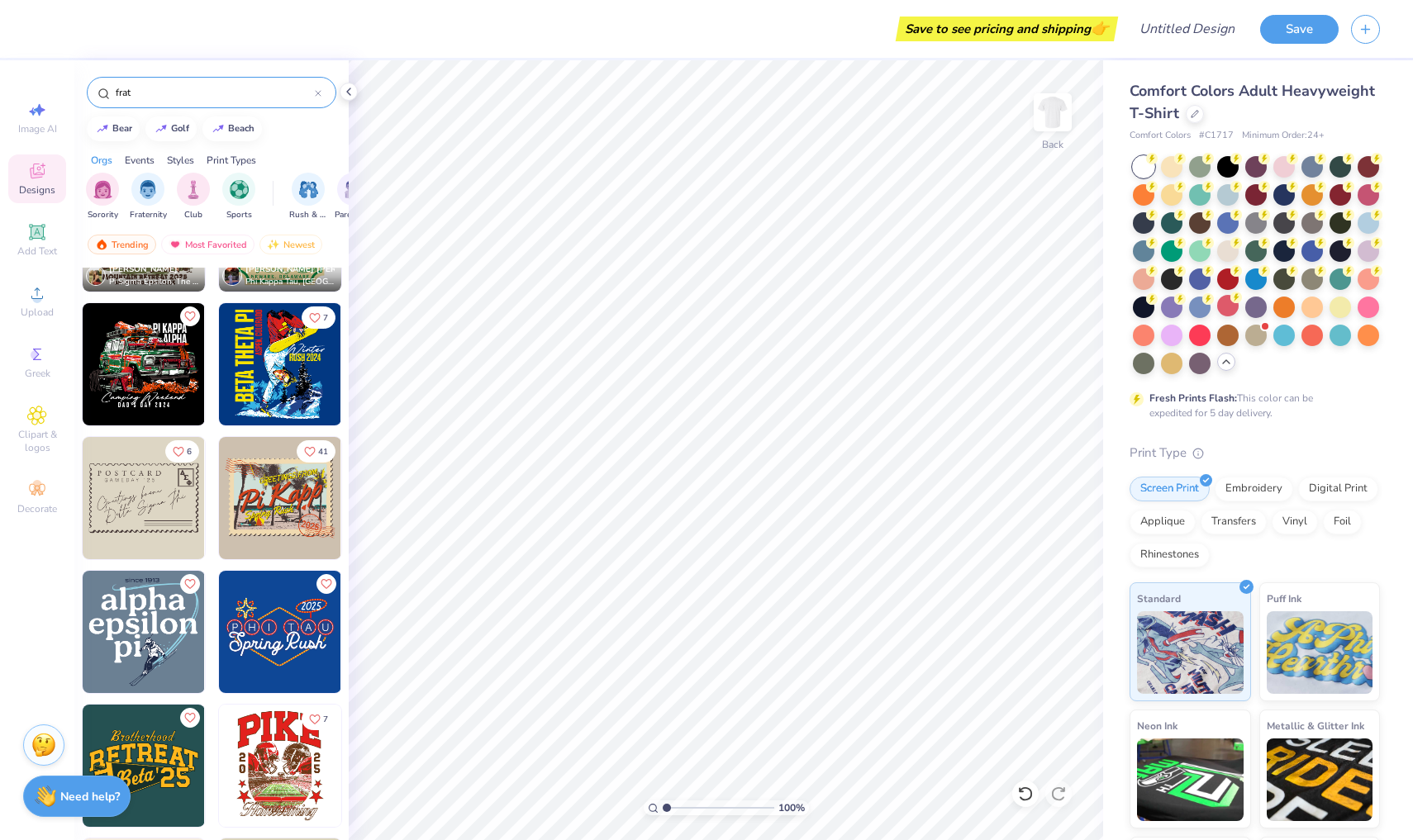
type input "frat"
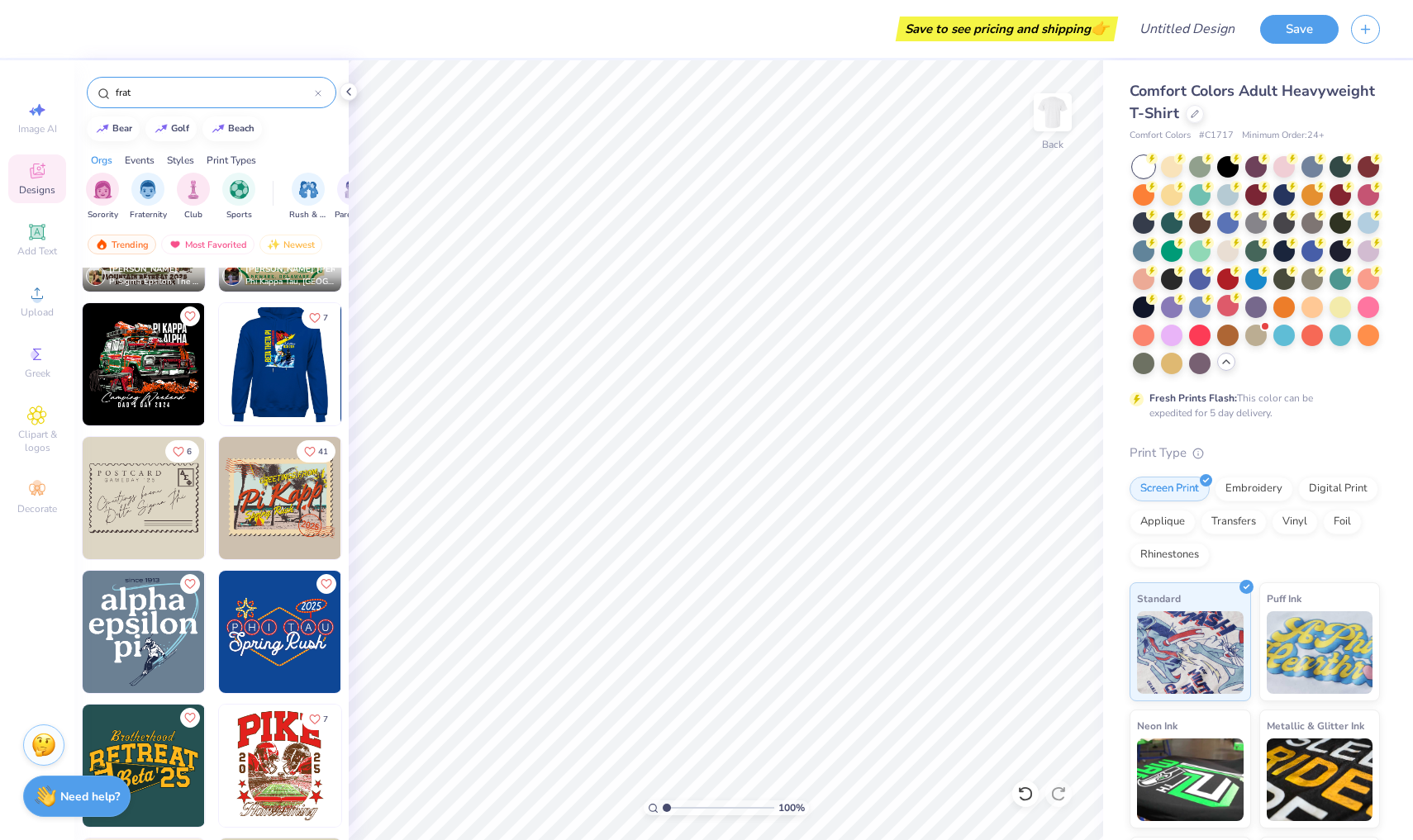
click at [283, 403] on div at bounding box center [280, 364] width 367 height 122
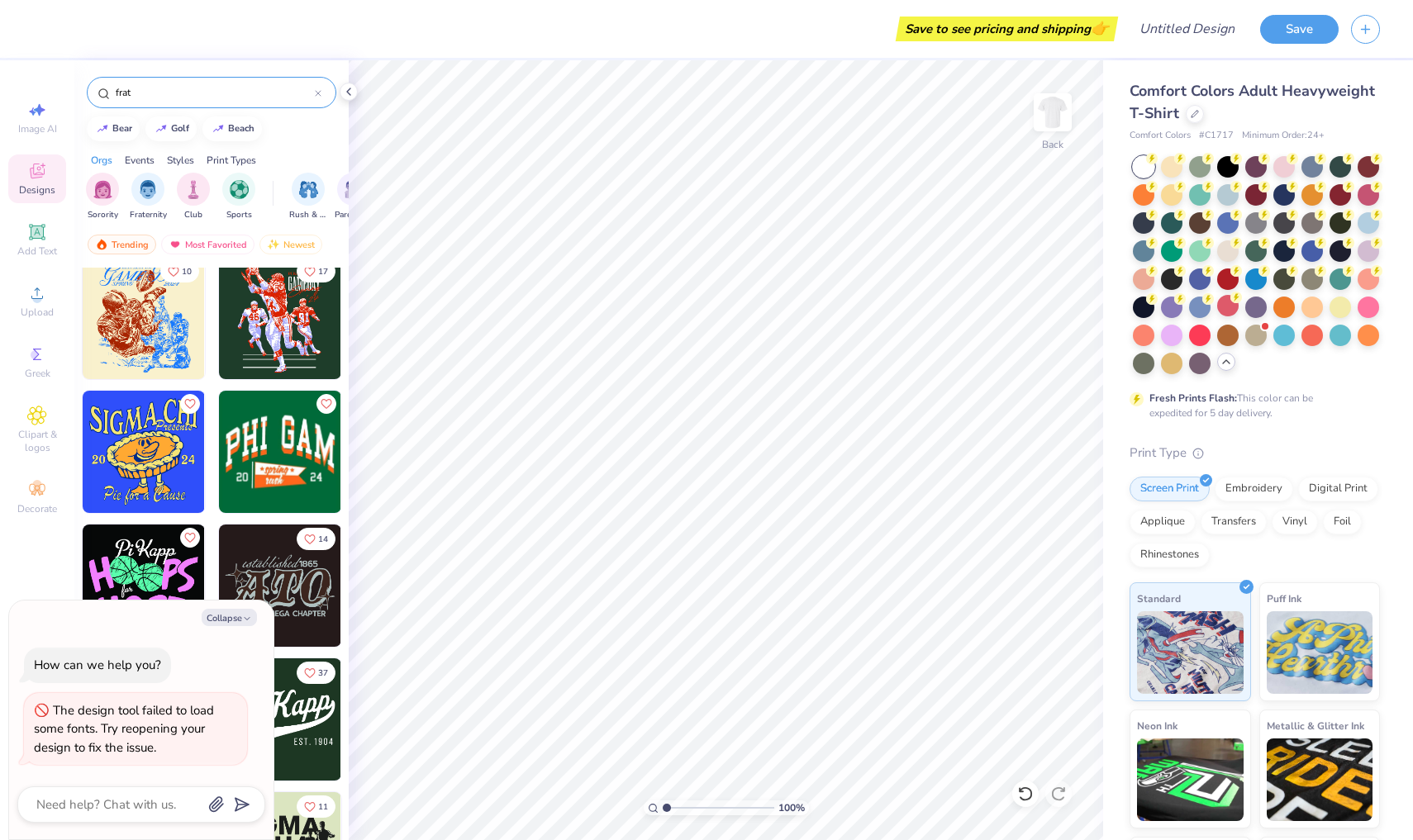
scroll to position [11253, 0]
click at [232, 612] on button "Collapse" at bounding box center [229, 617] width 56 height 17
type textarea "x"
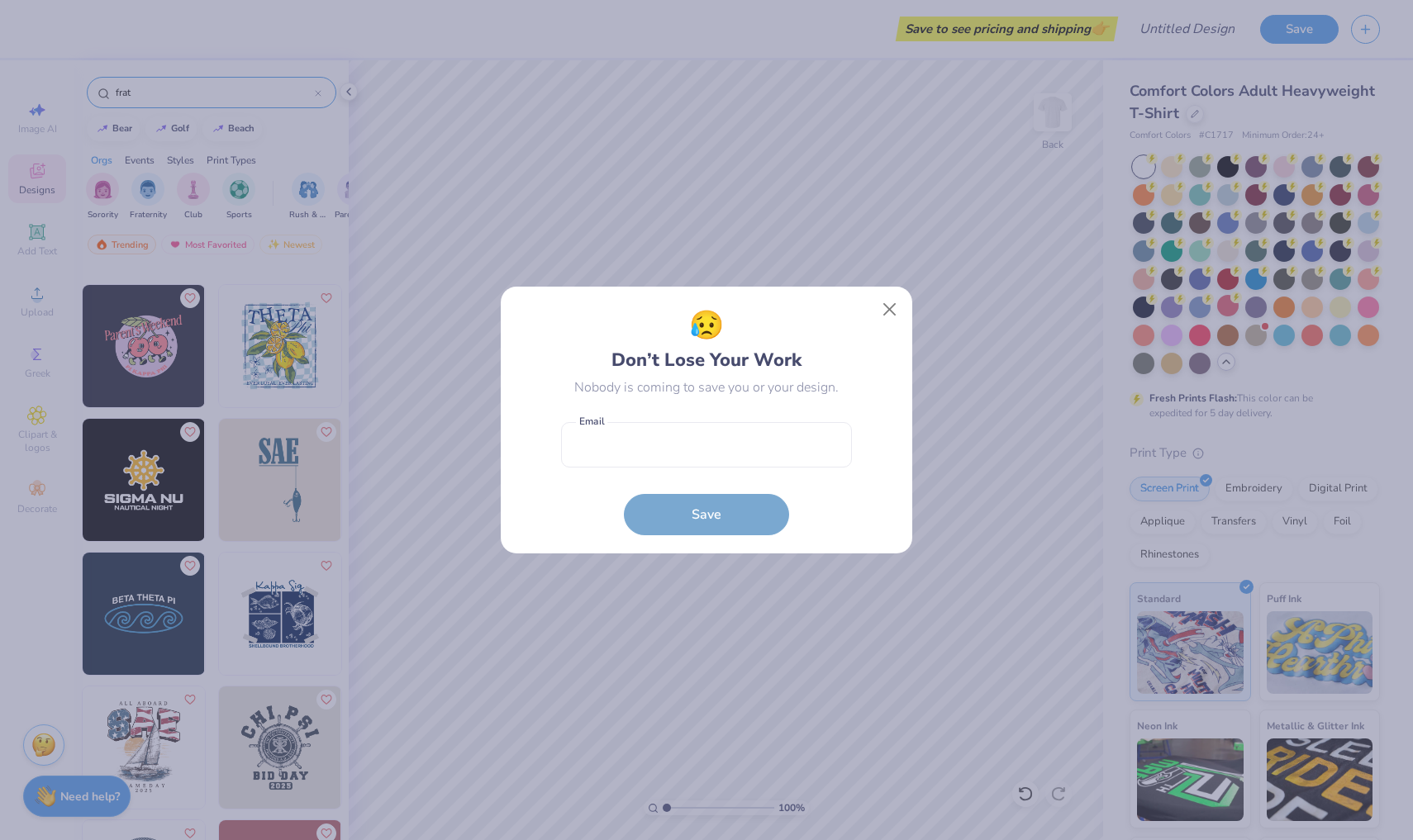
scroll to position [16018, 0]
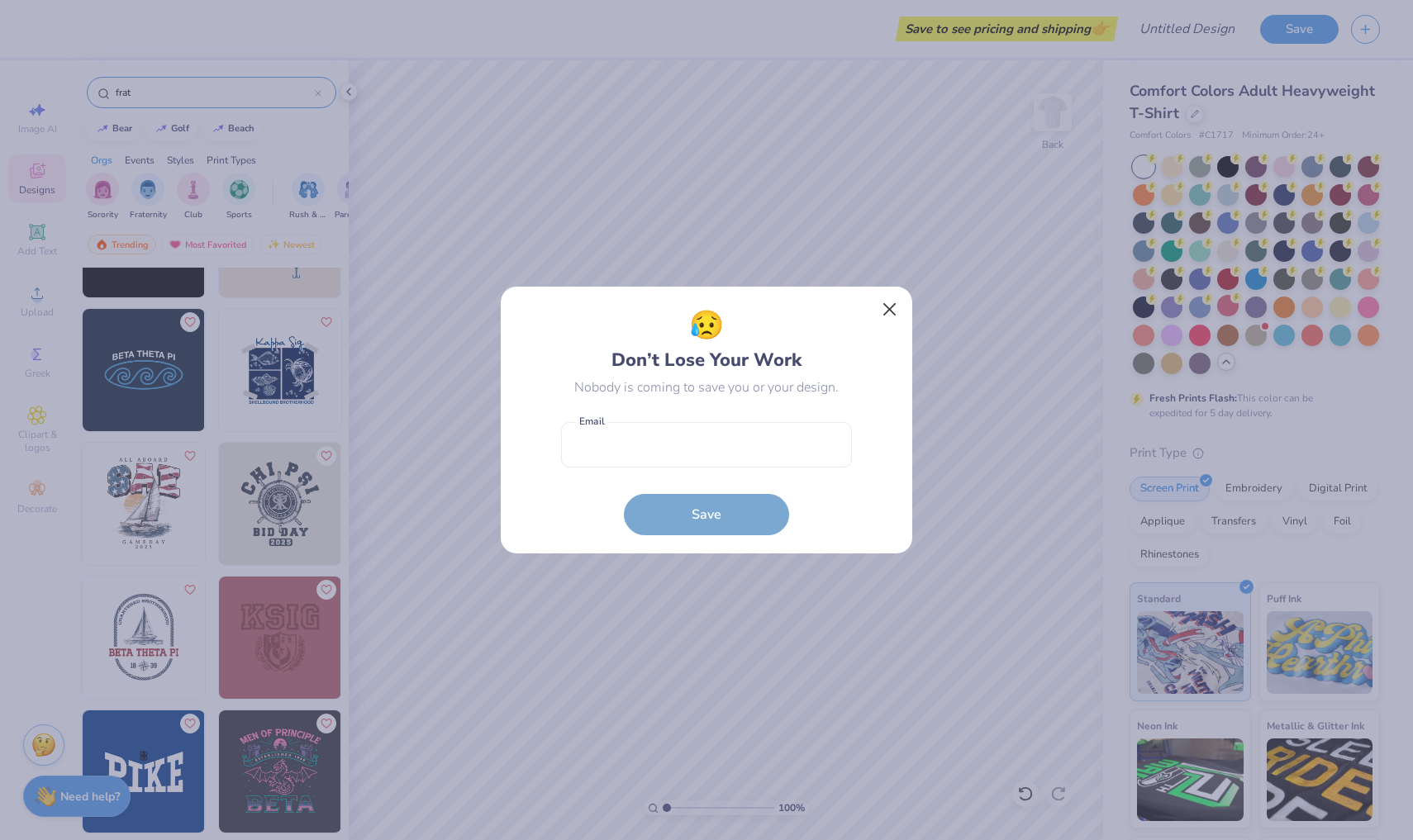
click at [885, 311] on button "Close" at bounding box center [890, 310] width 31 height 31
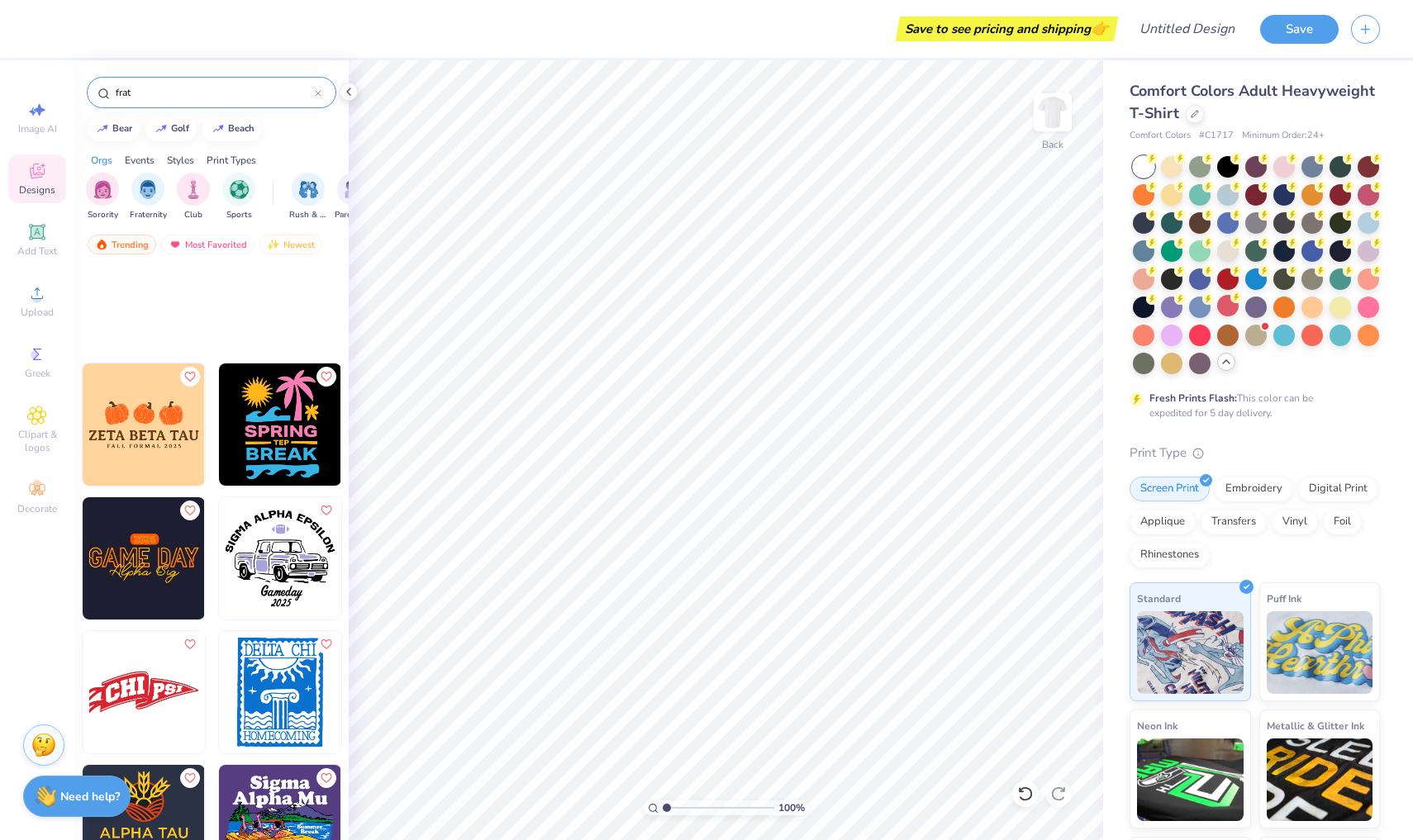
scroll to position [42656, 0]
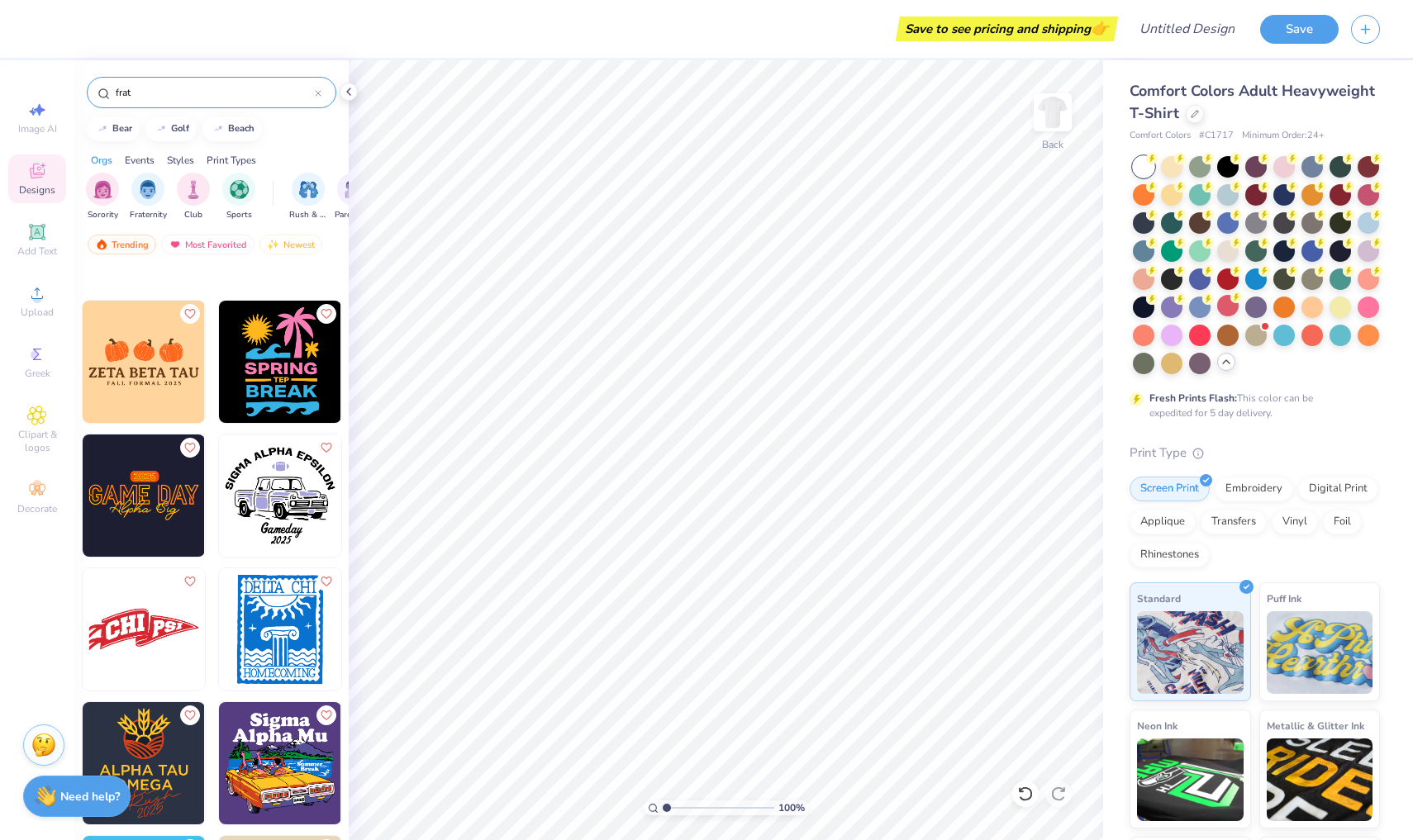
click at [317, 96] on icon at bounding box center [318, 93] width 6 height 6
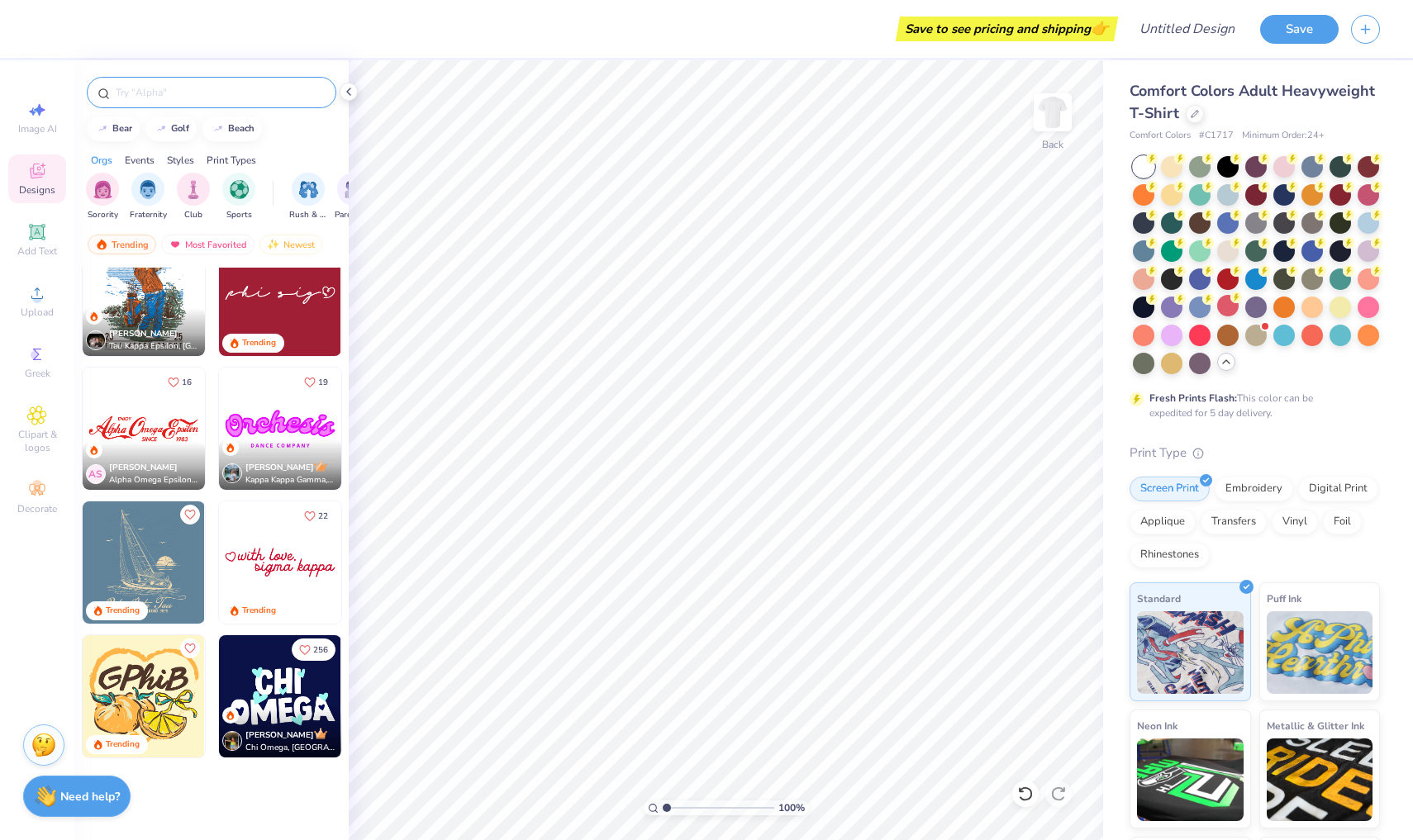
scroll to position [1507, 0]
click at [301, 96] on input "text" at bounding box center [220, 92] width 212 height 16
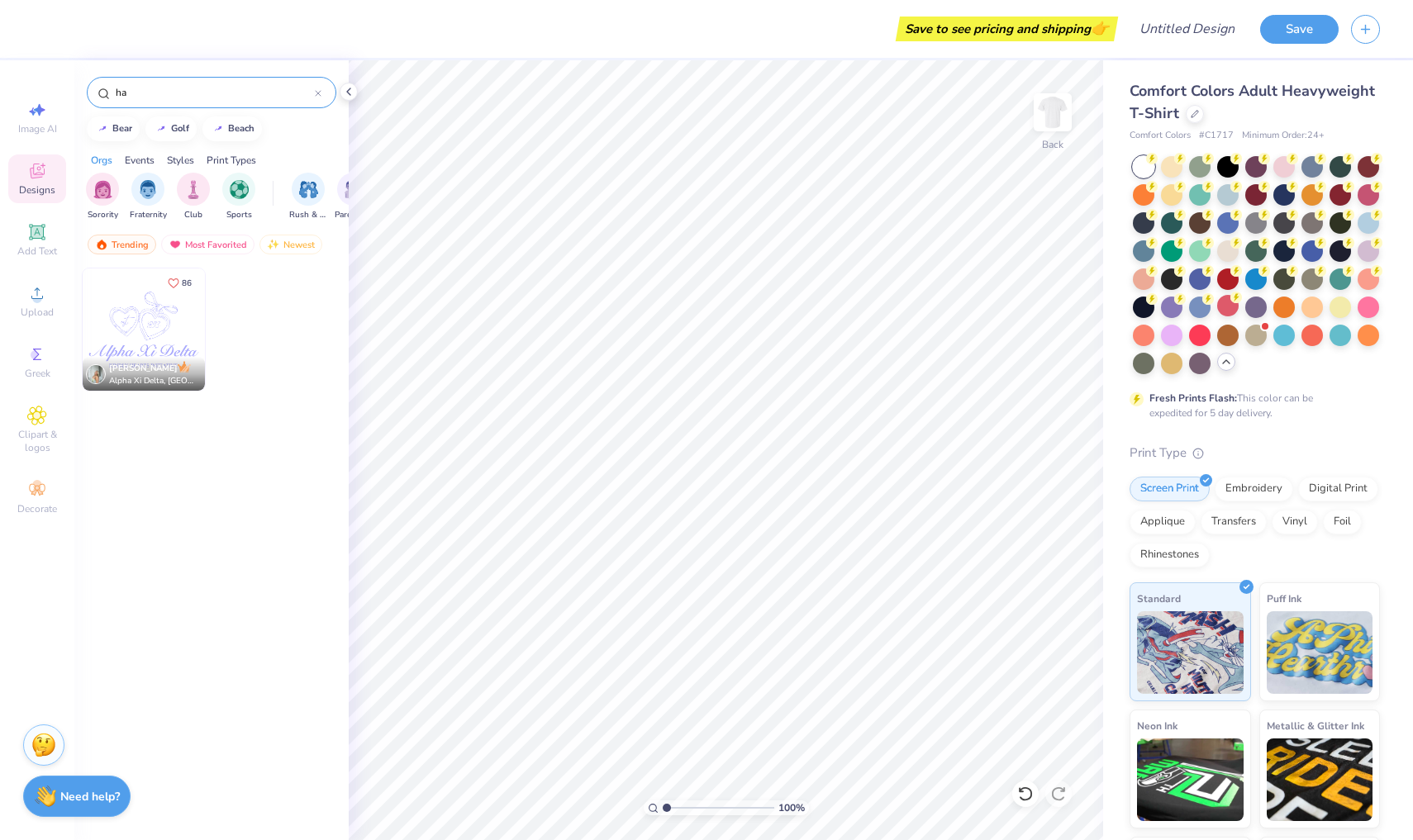
type input "h"
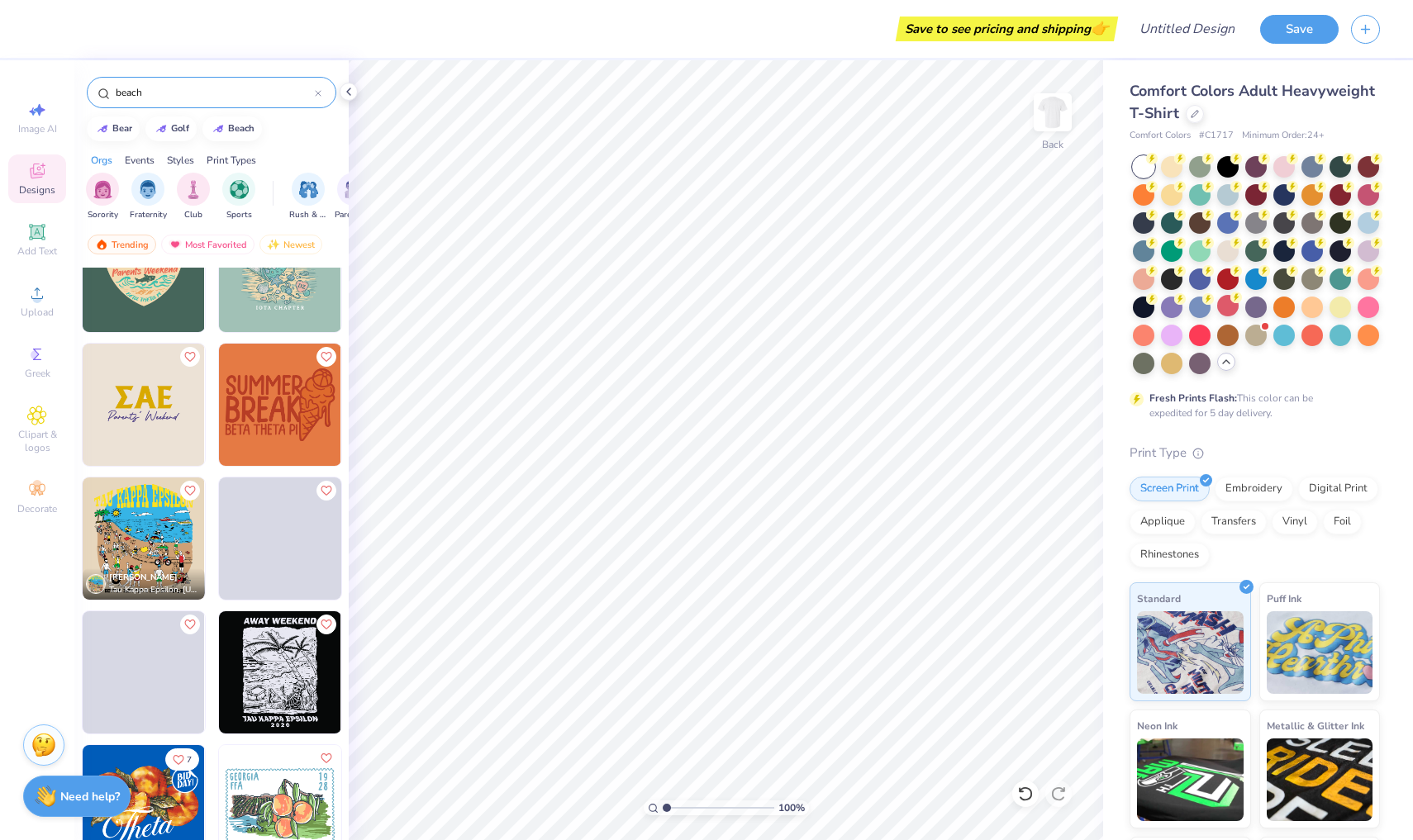
scroll to position [7306, 0]
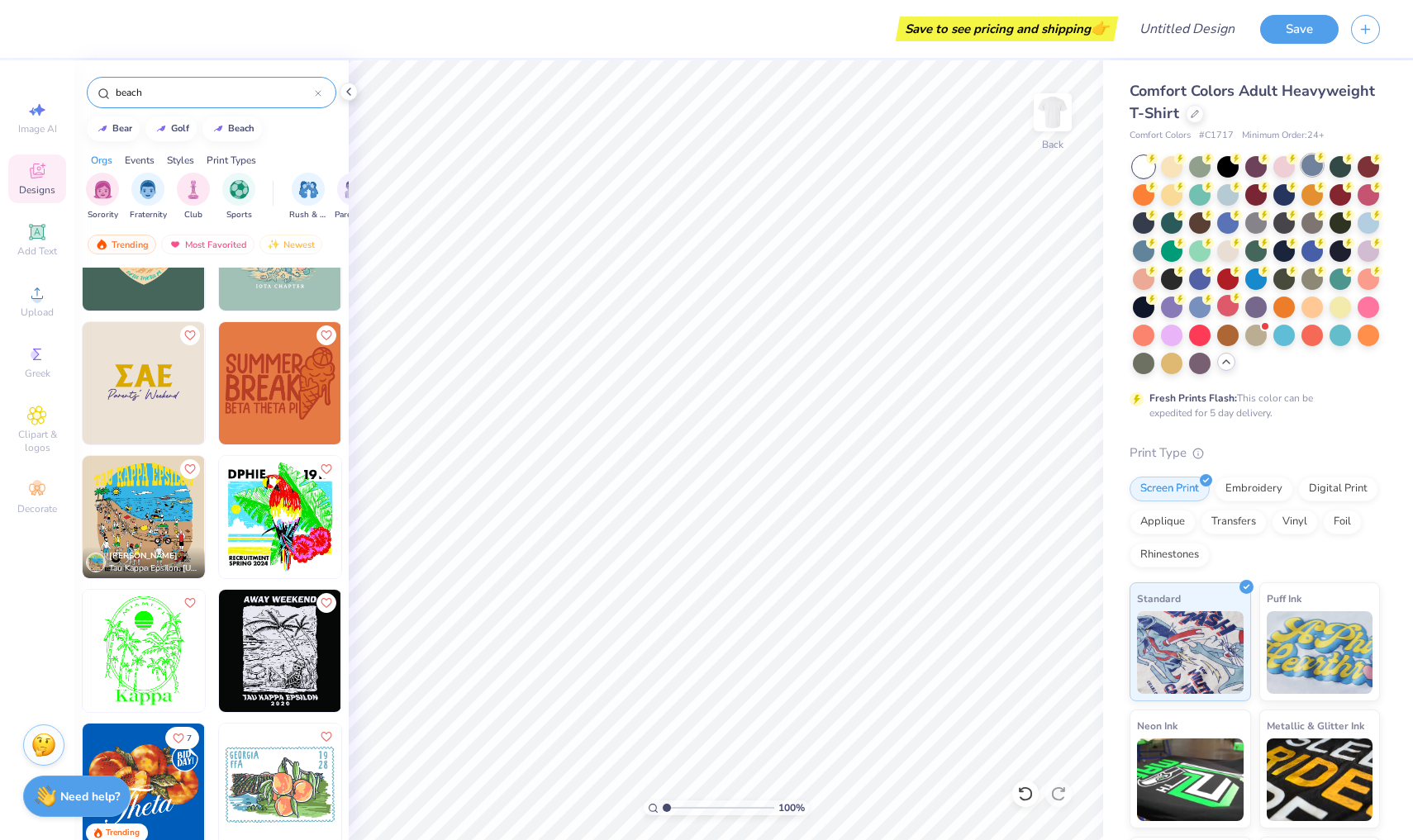
type input "beach"
click at [1312, 162] on div at bounding box center [1313, 165] width 22 height 22
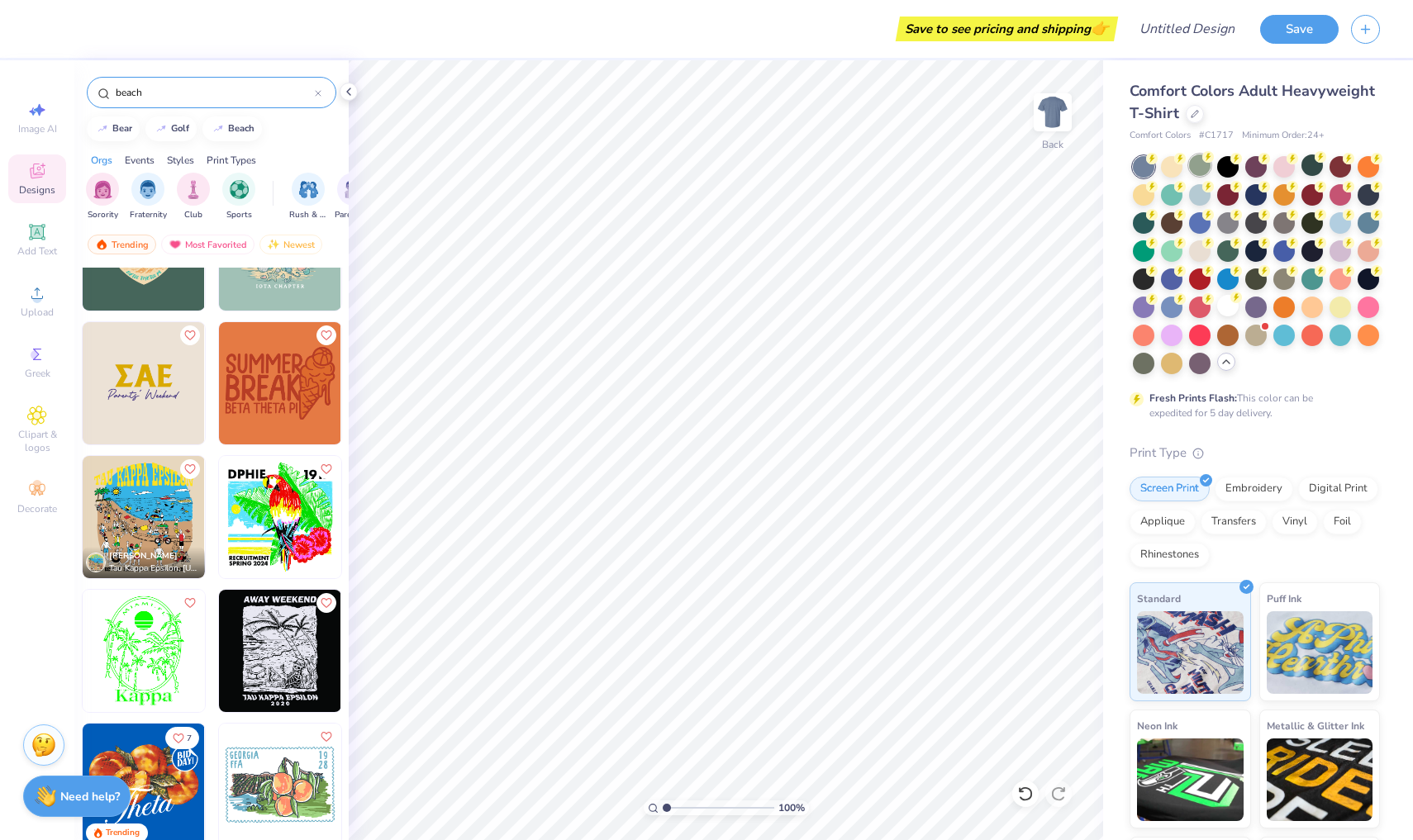
click at [1207, 164] on div at bounding box center [1200, 165] width 22 height 22
click at [1261, 336] on div at bounding box center [1256, 334] width 22 height 22
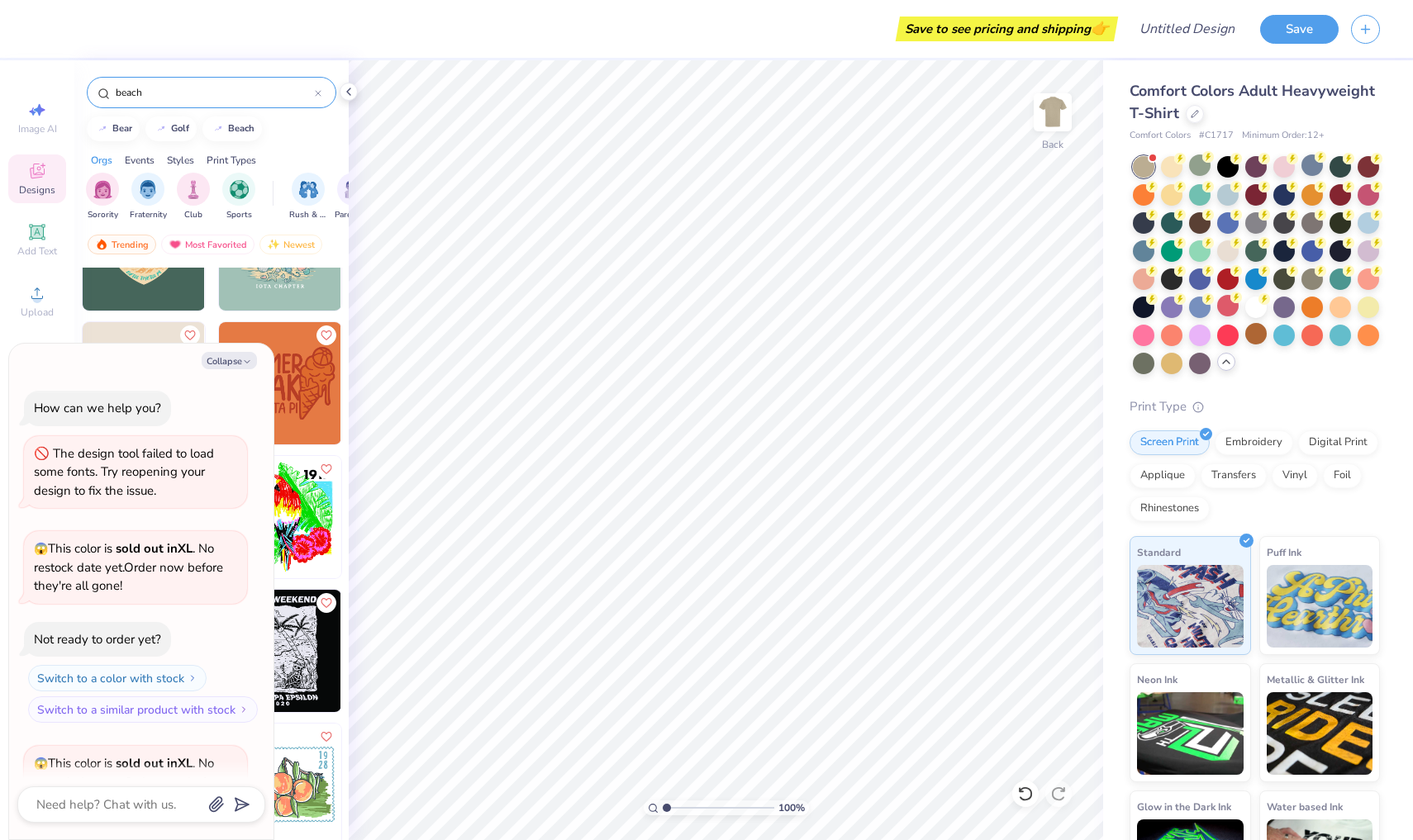
scroll to position [168, 0]
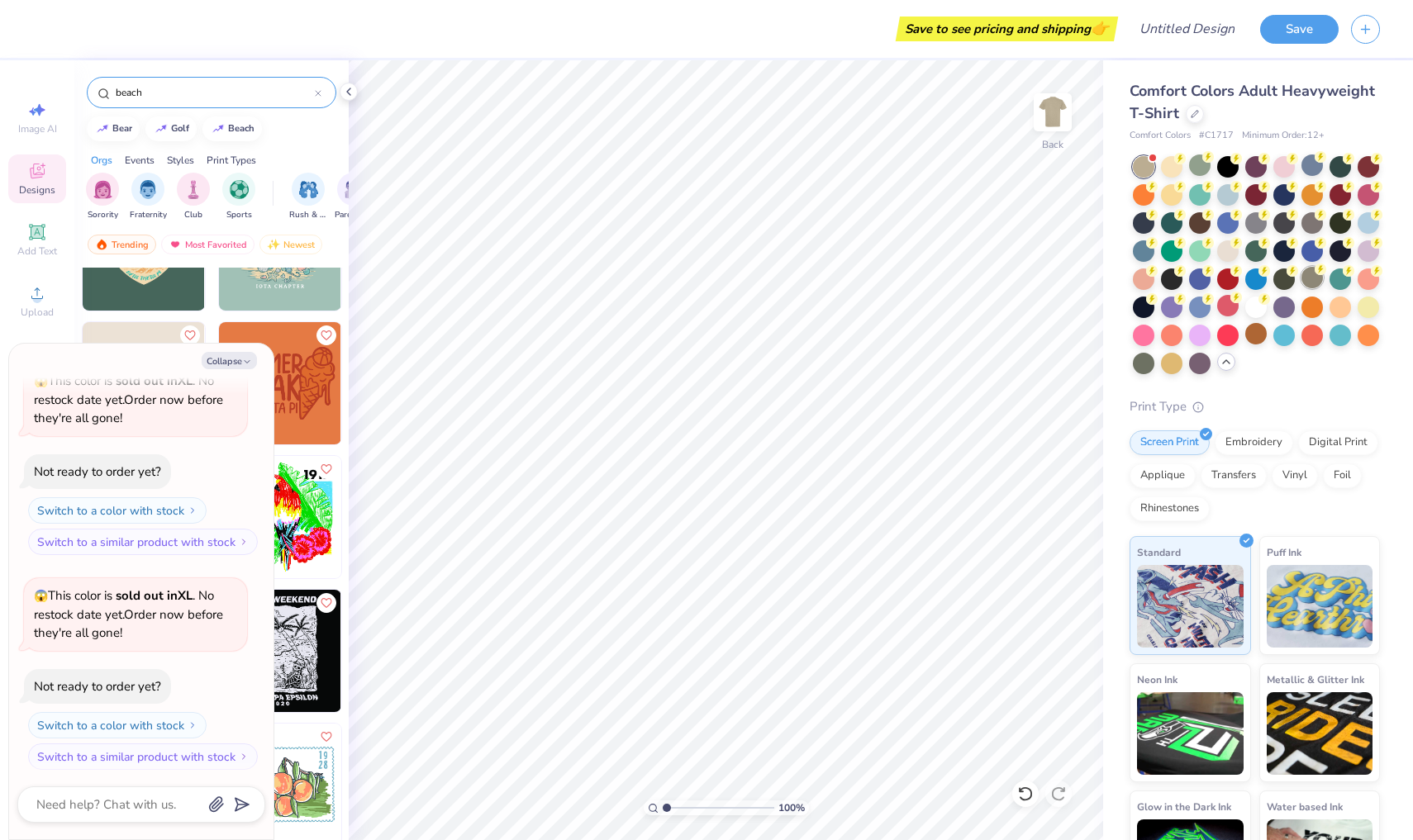
click at [1316, 277] on div at bounding box center [1313, 278] width 22 height 22
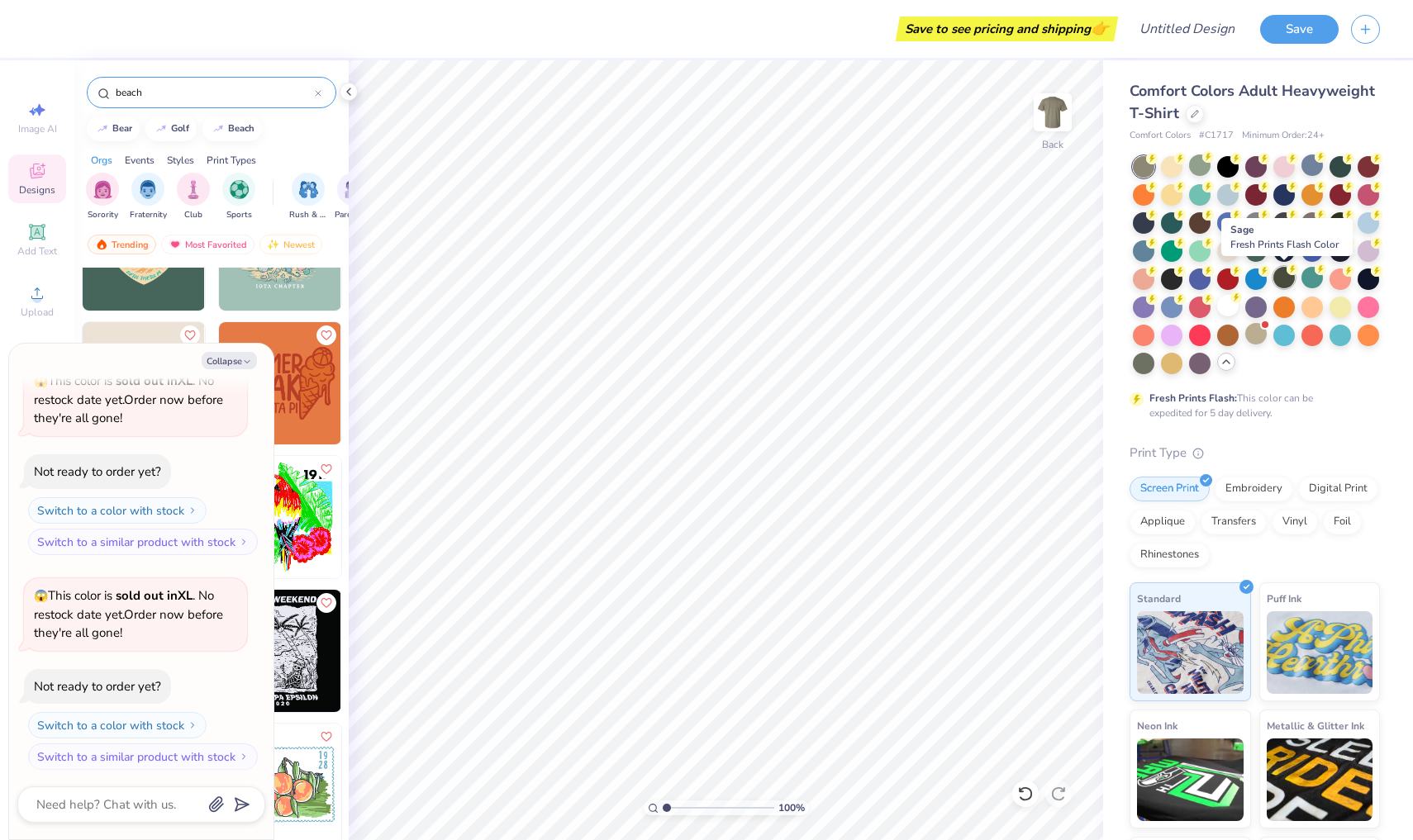
click at [1279, 274] on div at bounding box center [1284, 278] width 22 height 22
click at [1225, 173] on div at bounding box center [1228, 165] width 22 height 22
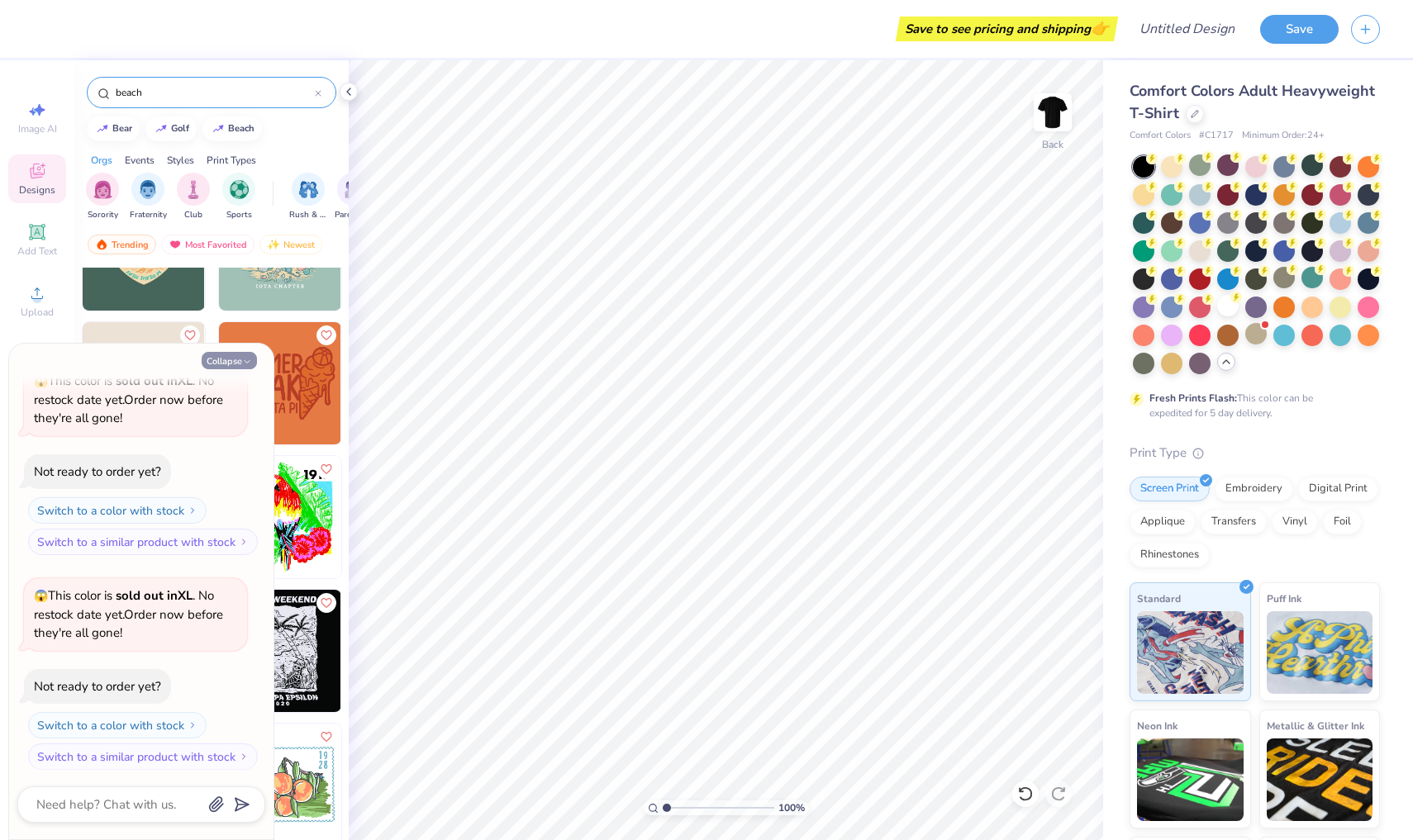
click at [254, 352] on button "Collapse" at bounding box center [229, 360] width 56 height 17
type textarea "x"
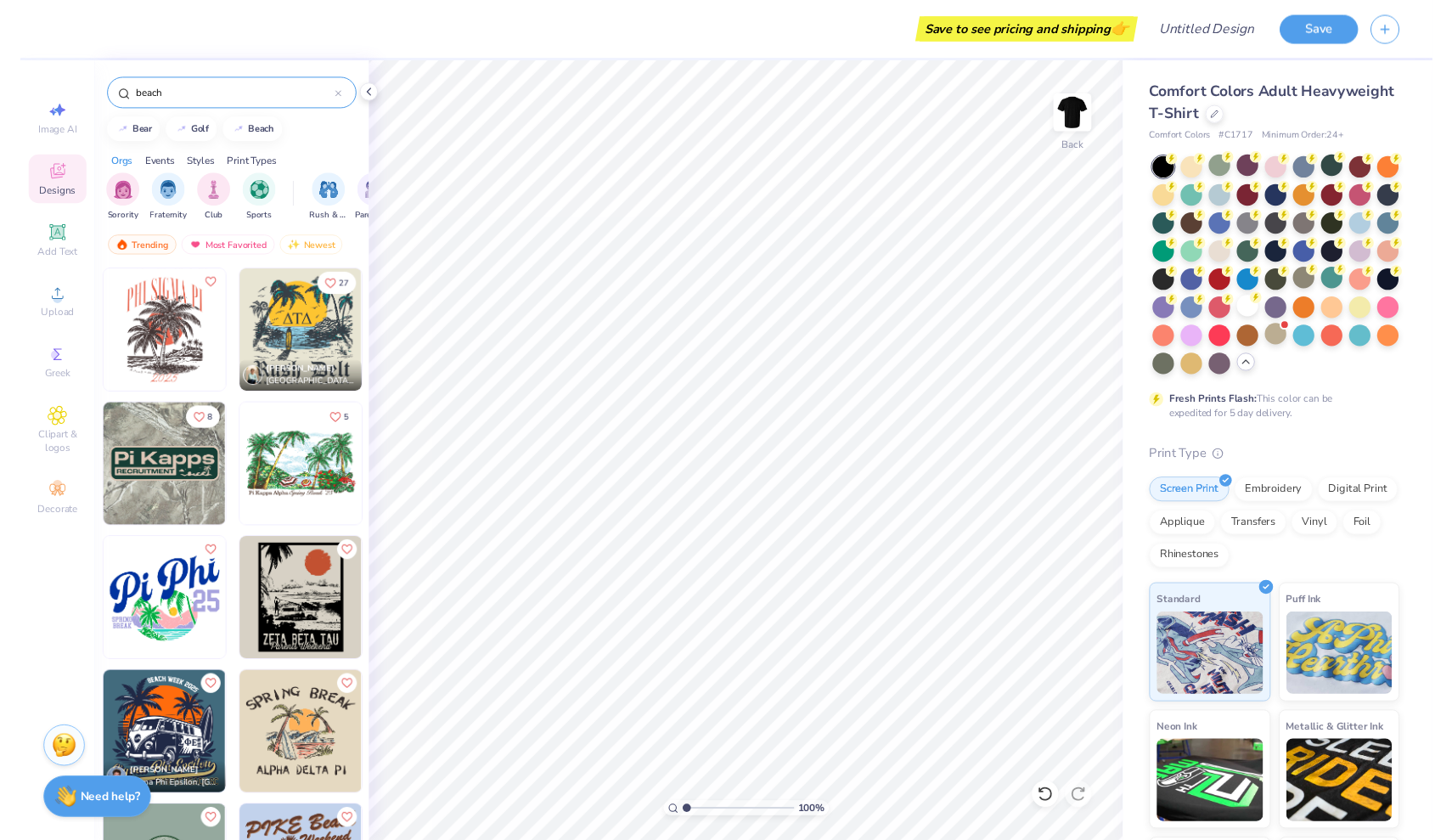
scroll to position [0, 0]
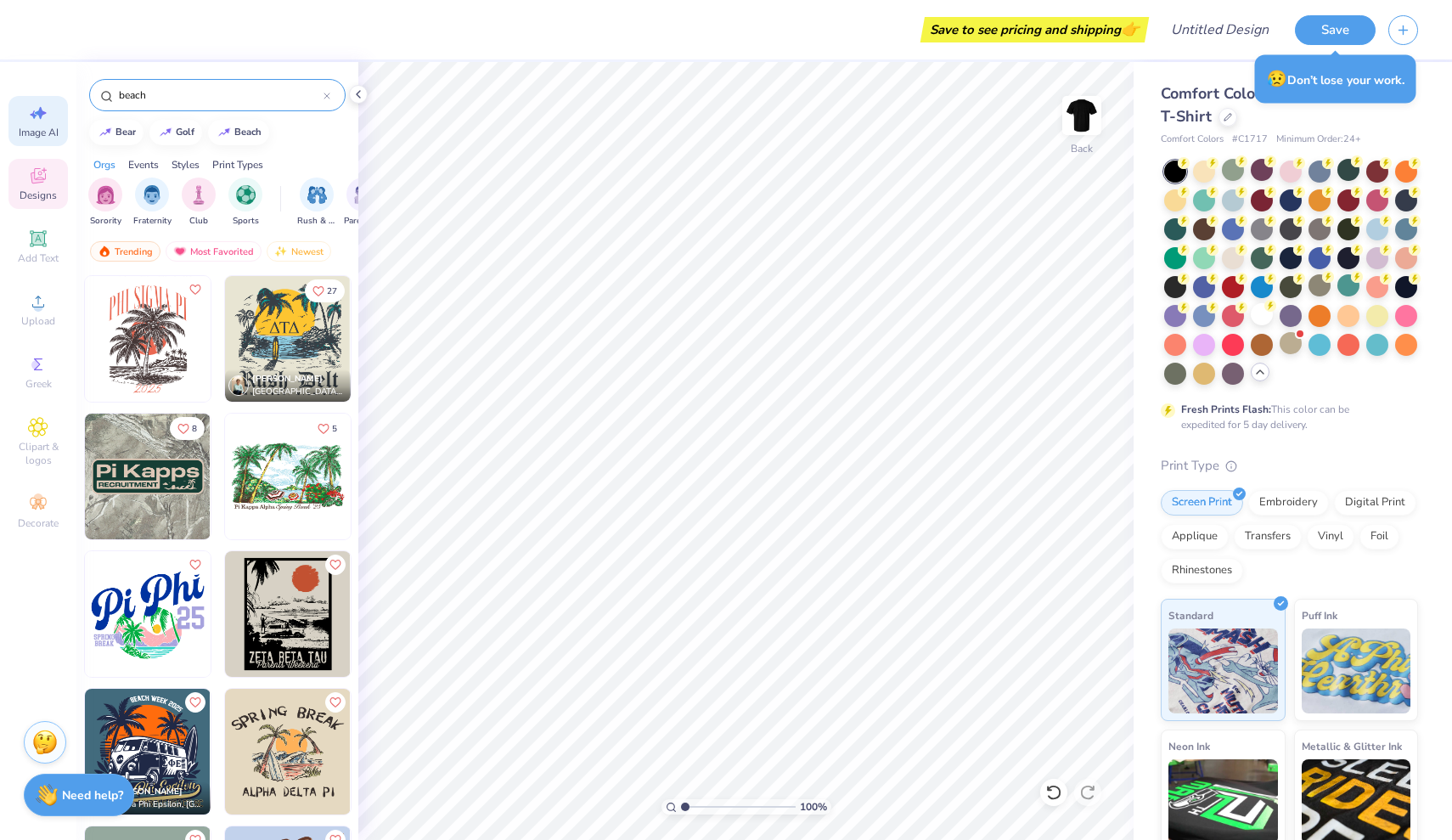
click at [34, 126] on span "Image AI" at bounding box center [38, 132] width 40 height 13
select select "4"
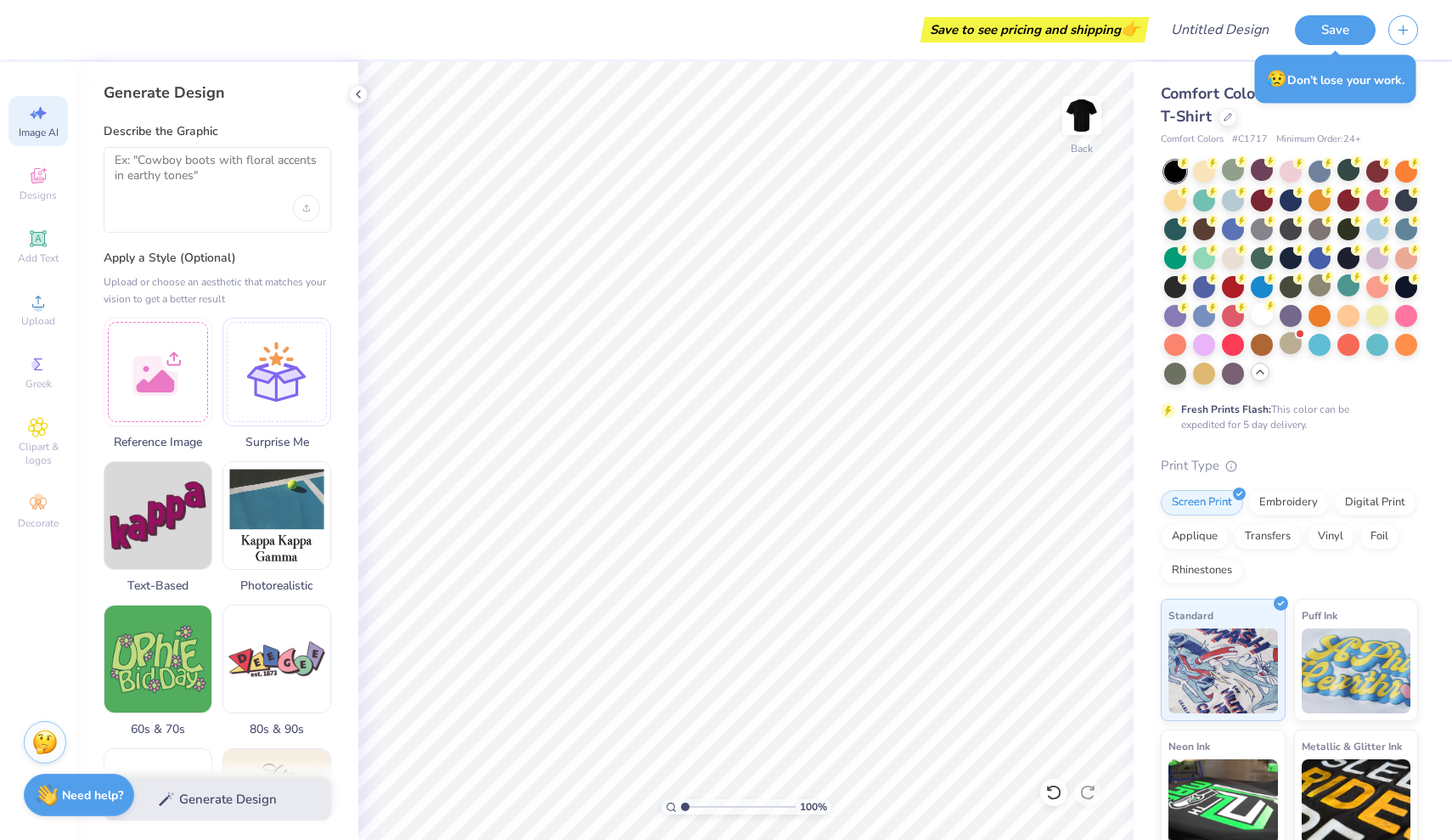
click at [182, 201] on div at bounding box center [217, 190] width 227 height 85
click at [200, 190] on textarea at bounding box center [217, 174] width 206 height 42
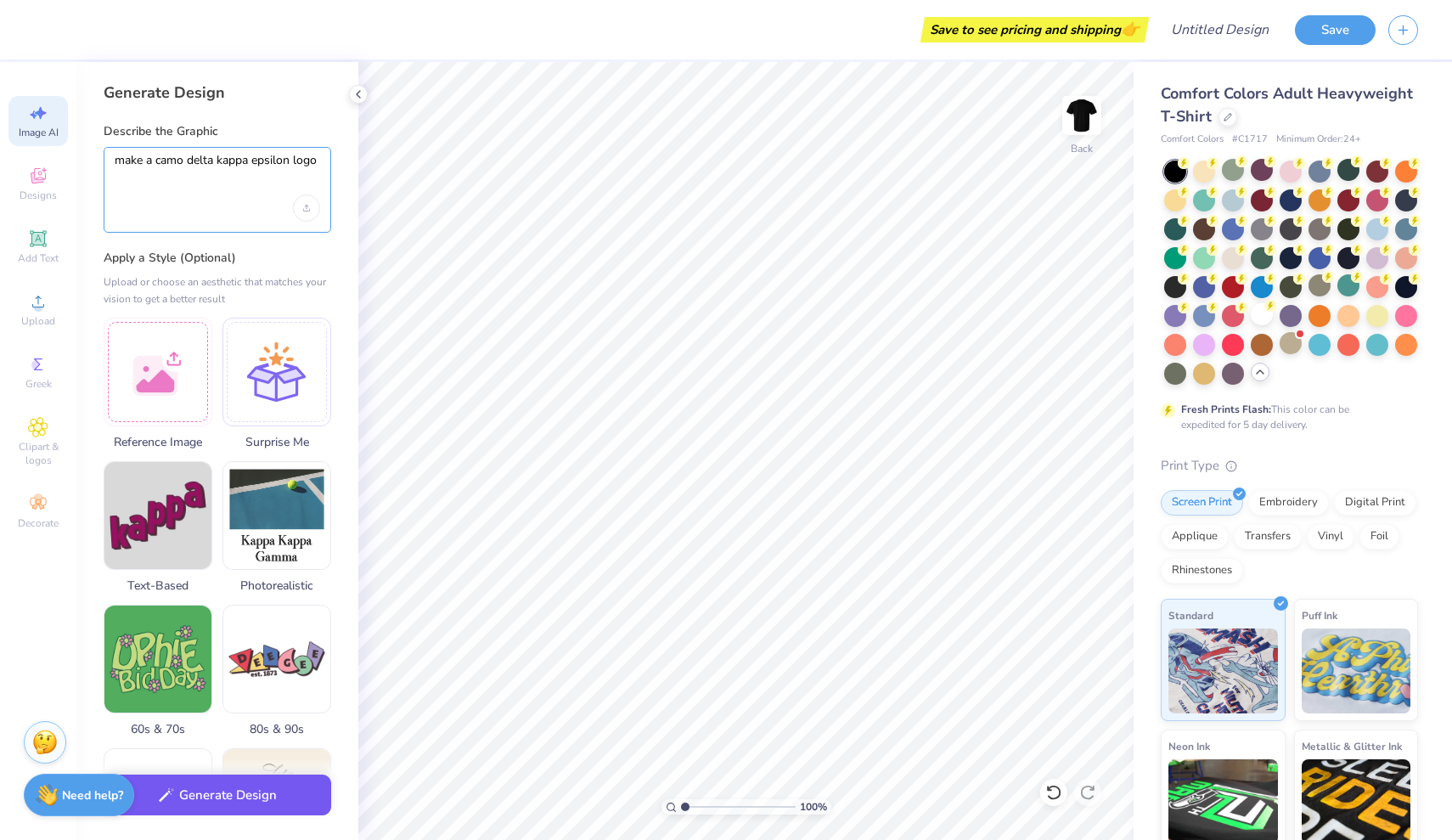
type textarea "make a camo delta kappa epsilon logo"
click at [189, 803] on button "Generate Design" at bounding box center [217, 795] width 227 height 41
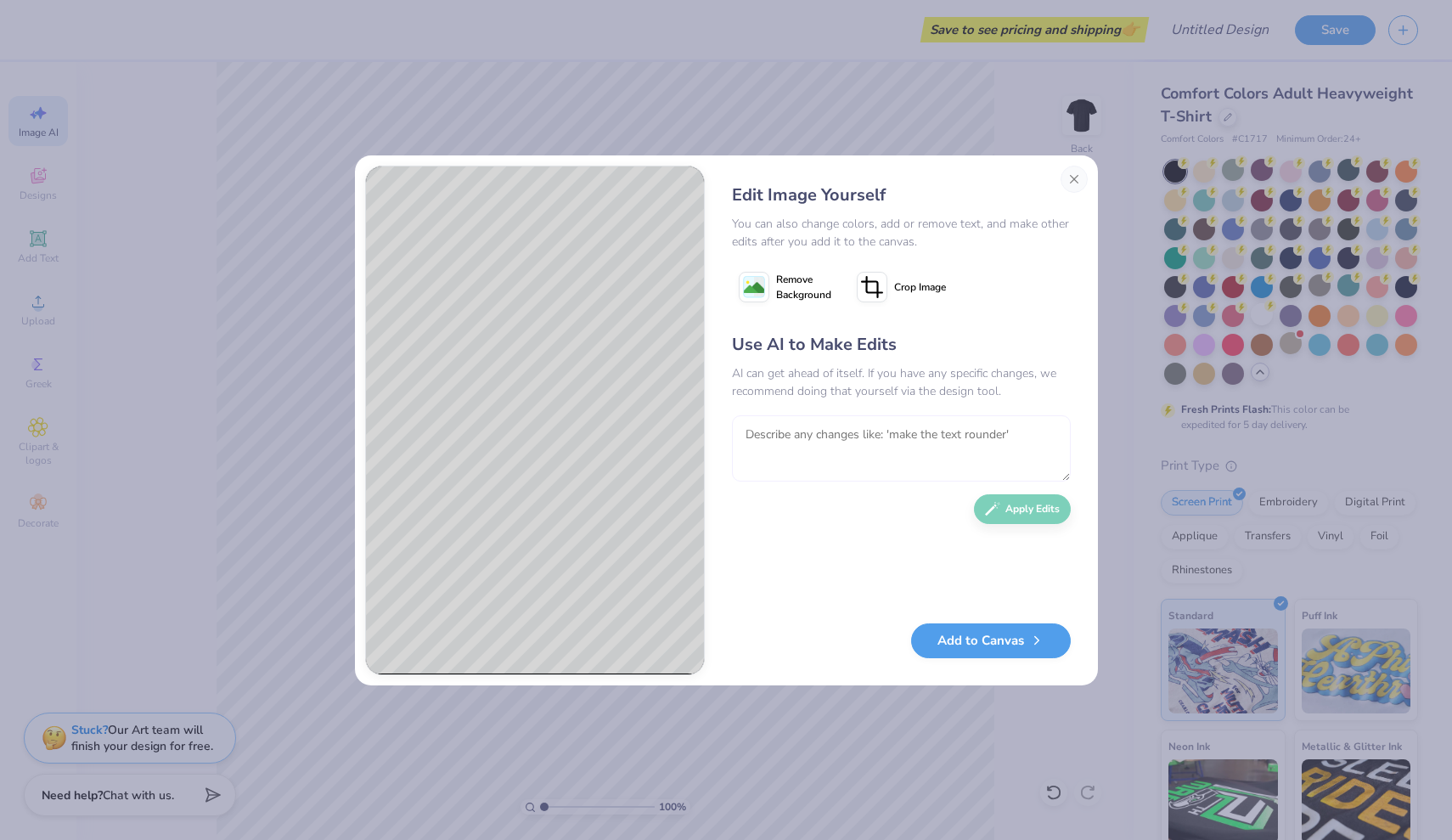
click at [843, 454] on textarea at bounding box center [901, 448] width 339 height 67
type textarea "make it real tree came, letters should be DKE"
click at [1009, 498] on button "Apply Edits" at bounding box center [1022, 505] width 97 height 30
click at [1080, 179] on button "Close" at bounding box center [1074, 178] width 27 height 27
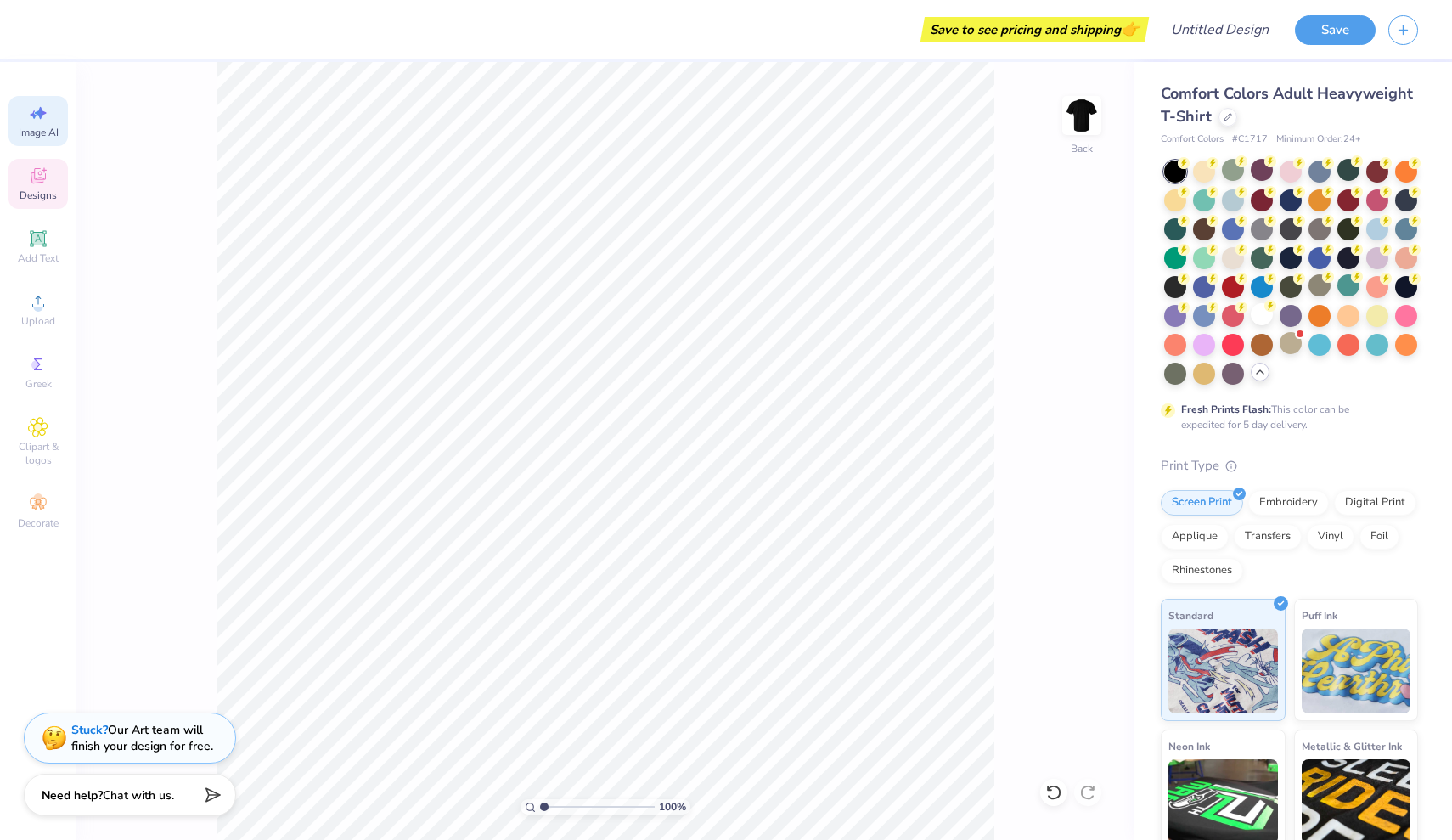
click at [38, 200] on span "Designs" at bounding box center [38, 195] width 38 height 13
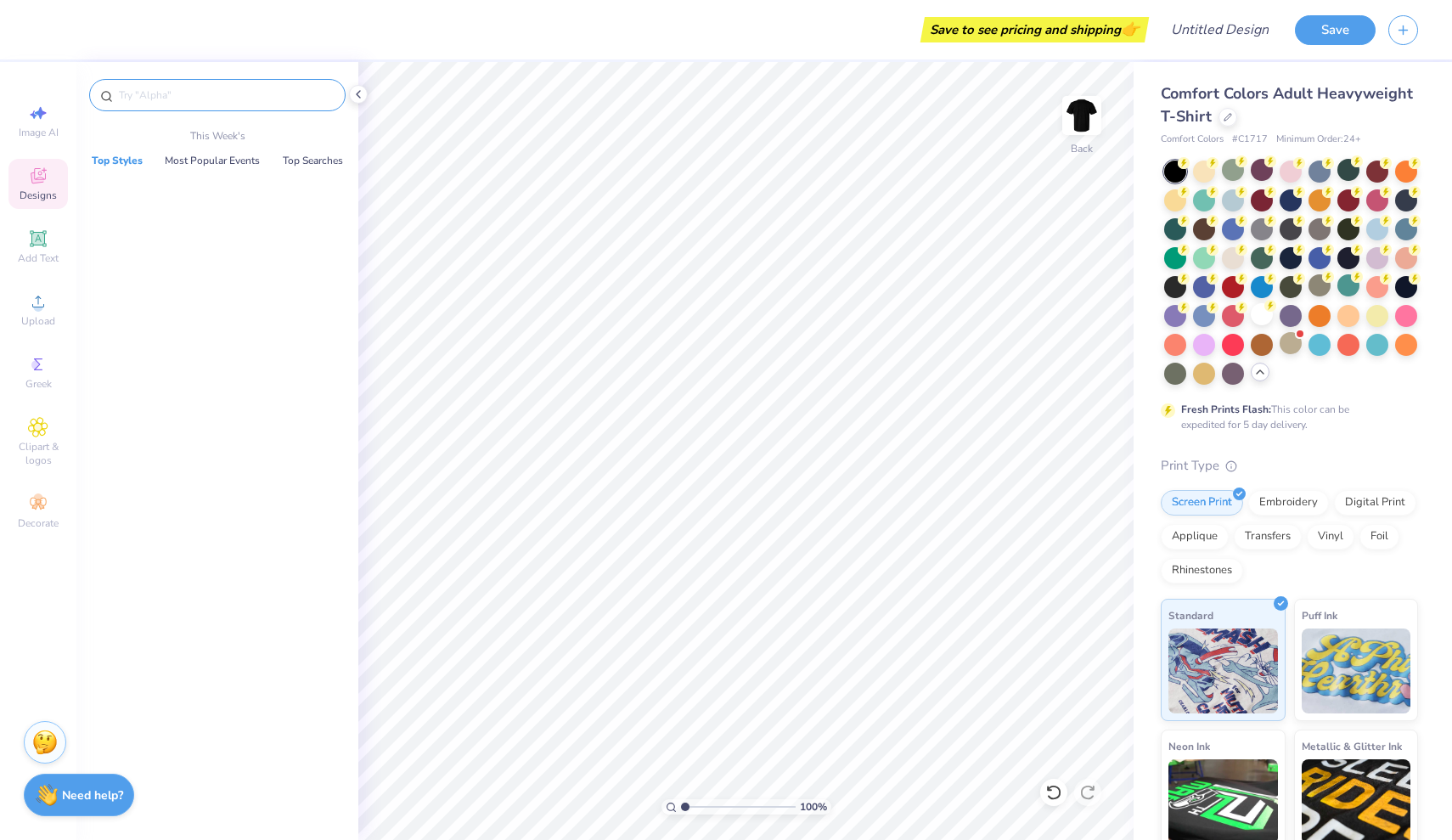
click at [154, 95] on input "text" at bounding box center [226, 95] width 218 height 17
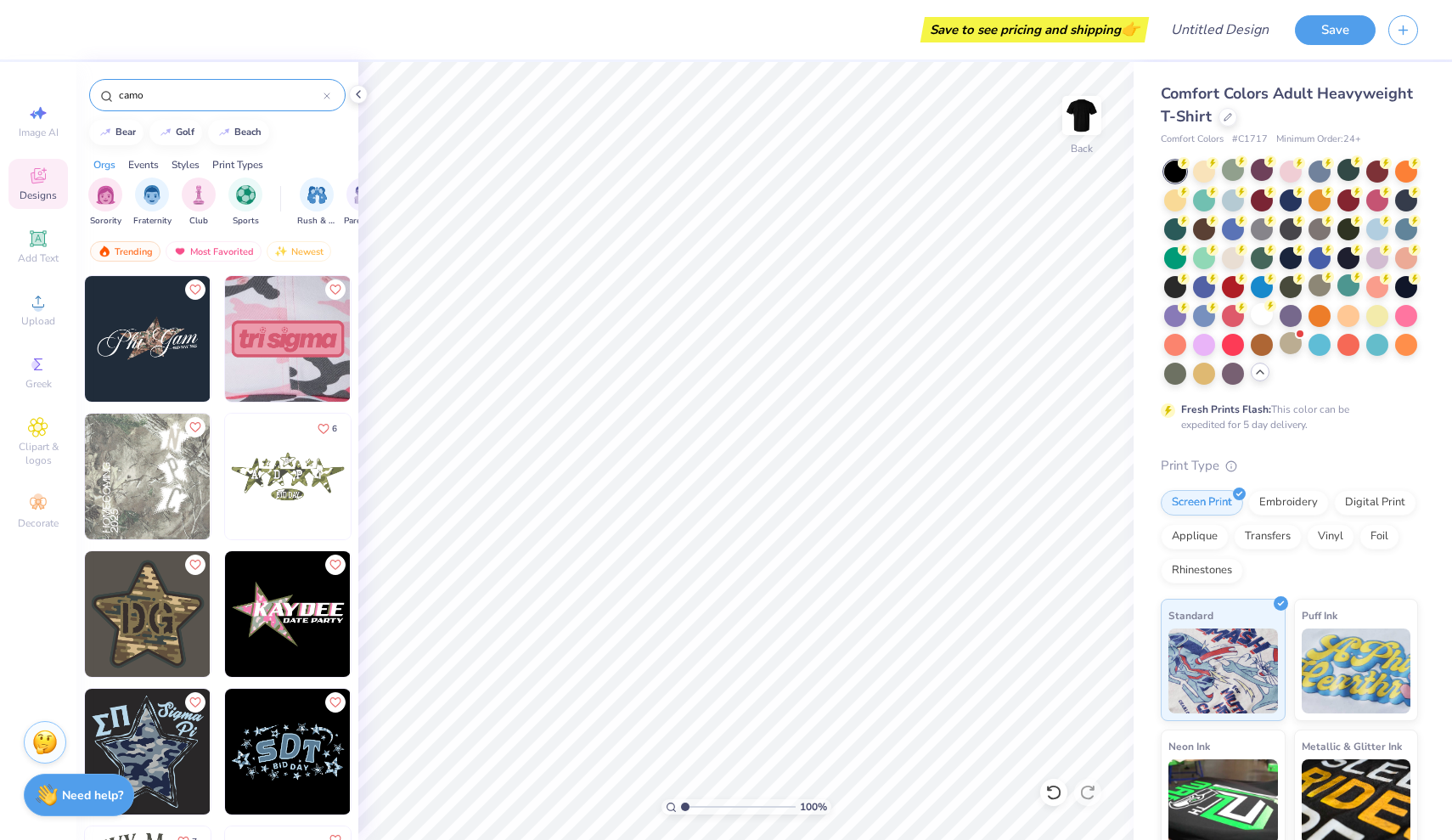
type input "camo"
click at [160, 366] on div "6 7 [PERSON_NAME] Alpha Phi, [GEOGRAPHIC_DATA] Trending" at bounding box center [217, 588] width 282 height 628
click at [162, 344] on img at bounding box center [147, 339] width 126 height 126
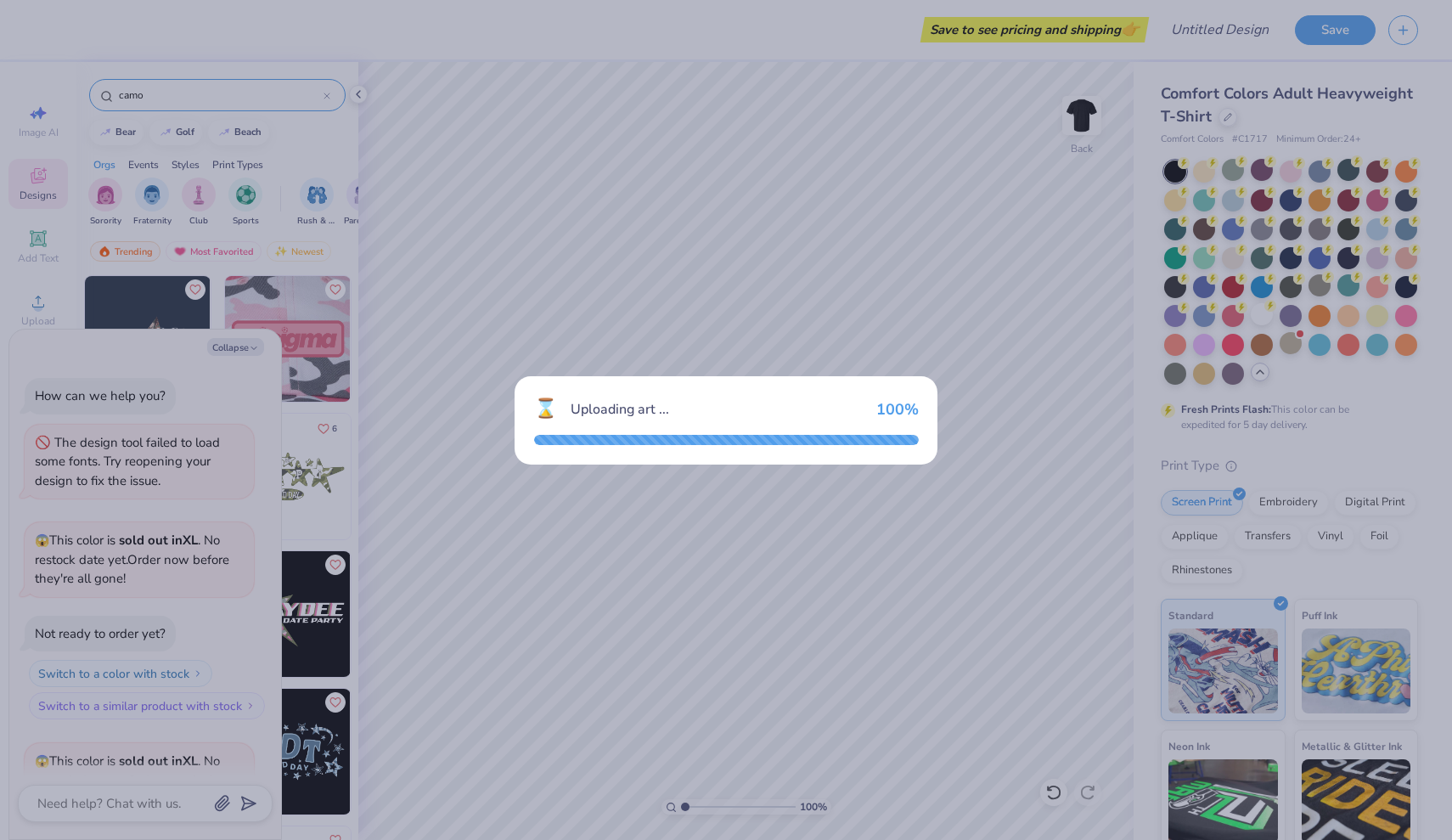
scroll to position [255, 0]
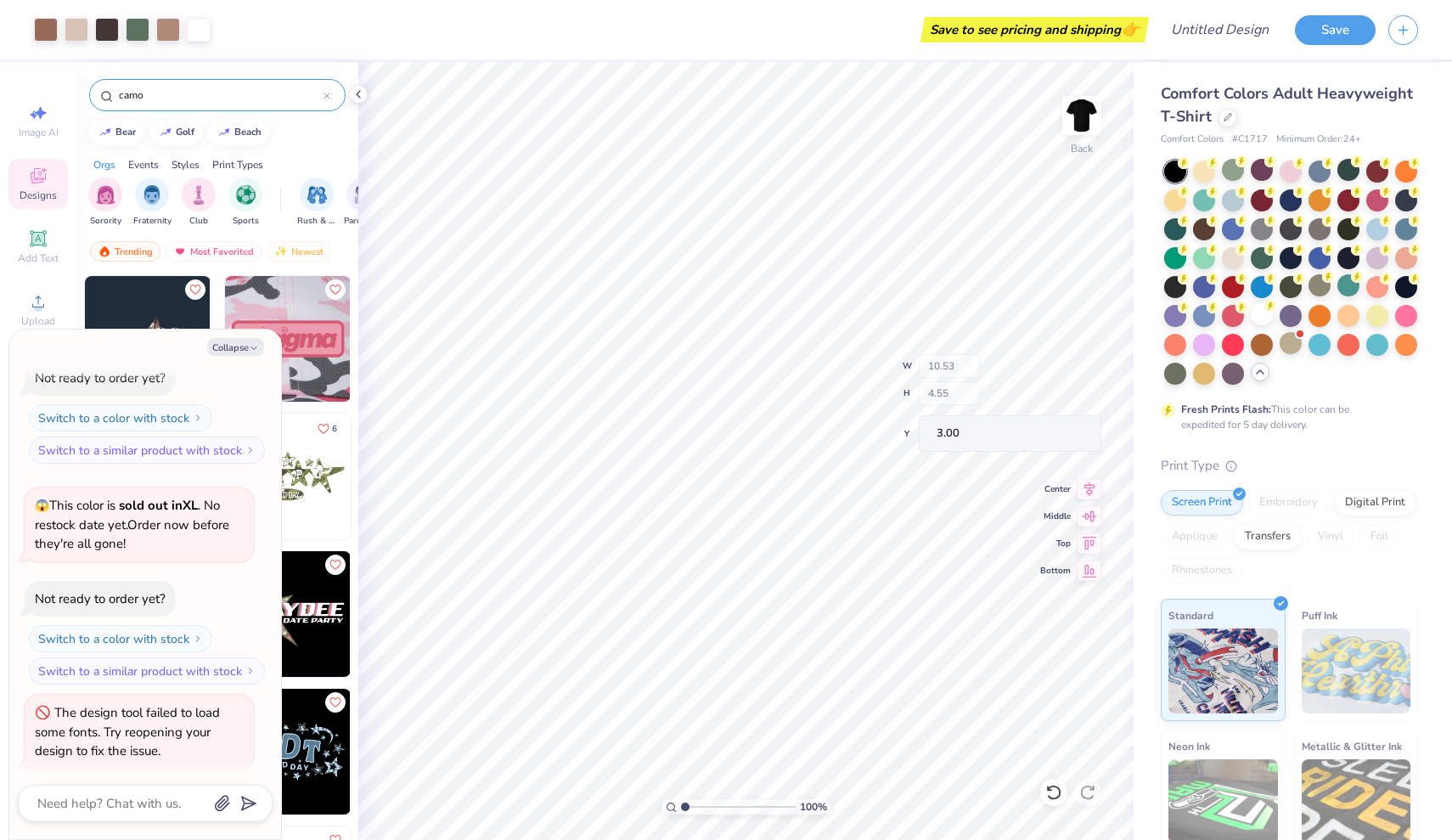
type textarea "x"
type input "2.73"
type input "4.32"
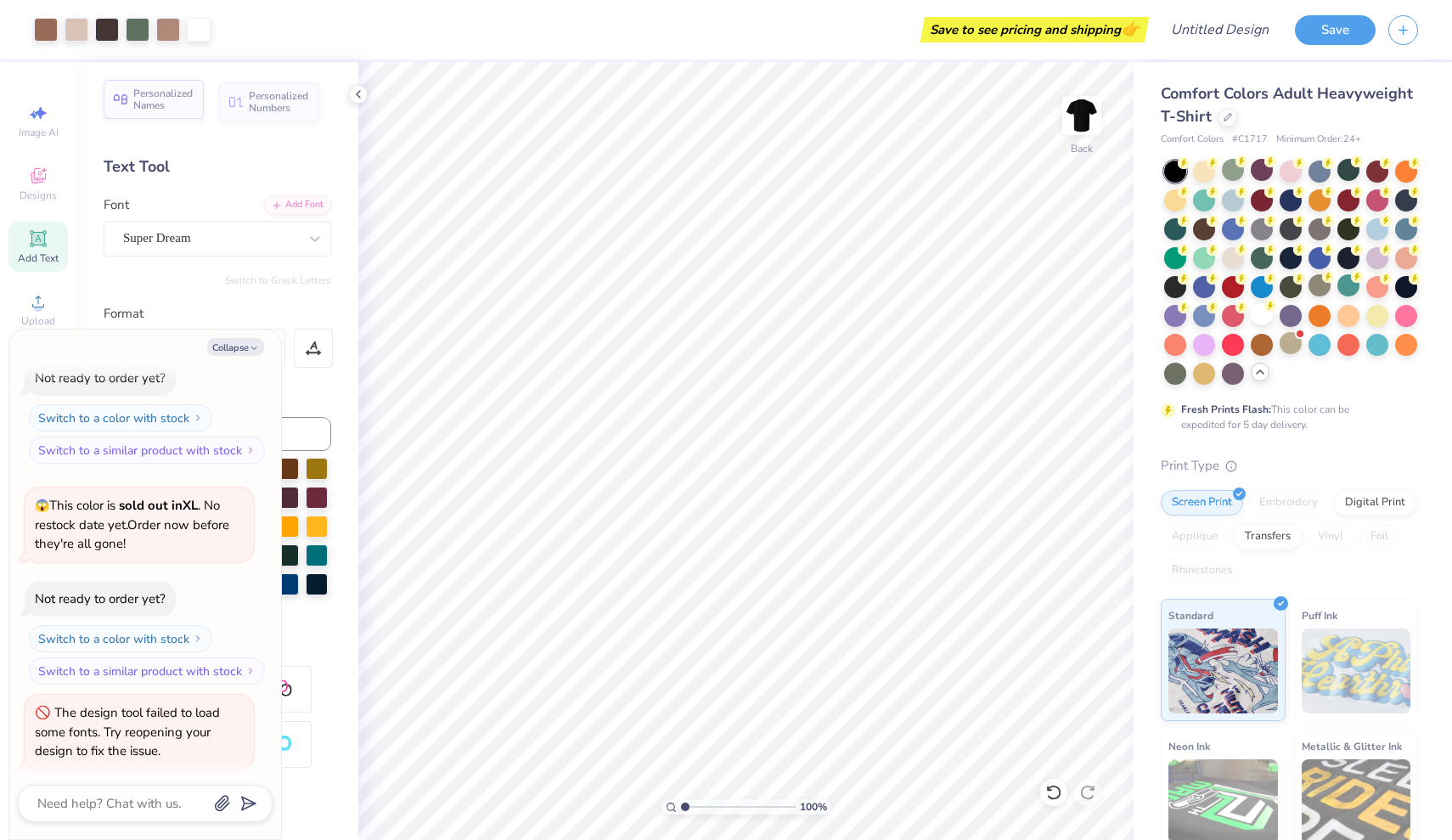
click at [170, 99] on span "Personalized Names" at bounding box center [163, 99] width 60 height 23
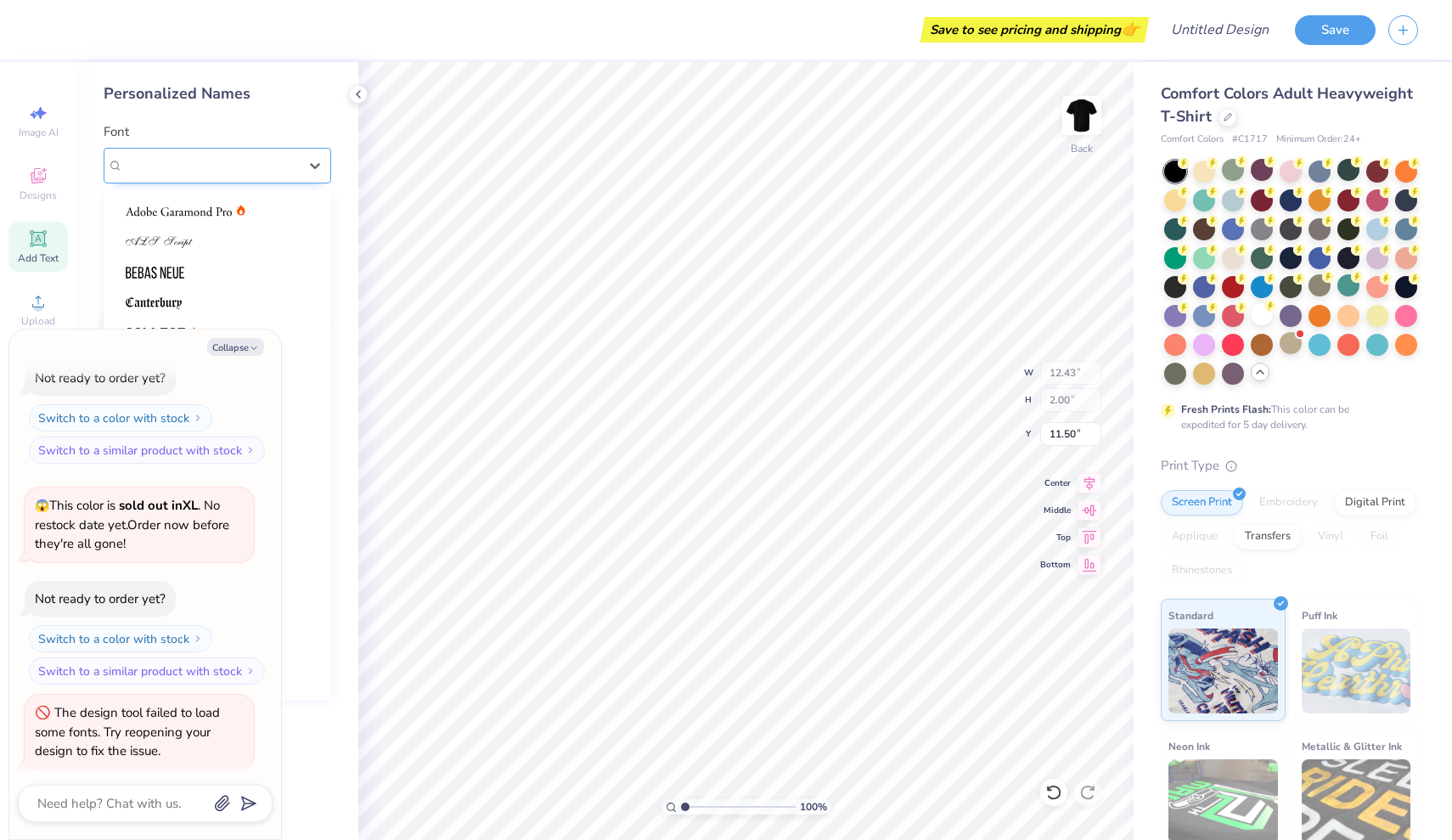
click at [233, 161] on div "Varsity Team" at bounding box center [210, 165] width 178 height 26
click at [191, 298] on div at bounding box center [217, 302] width 183 height 18
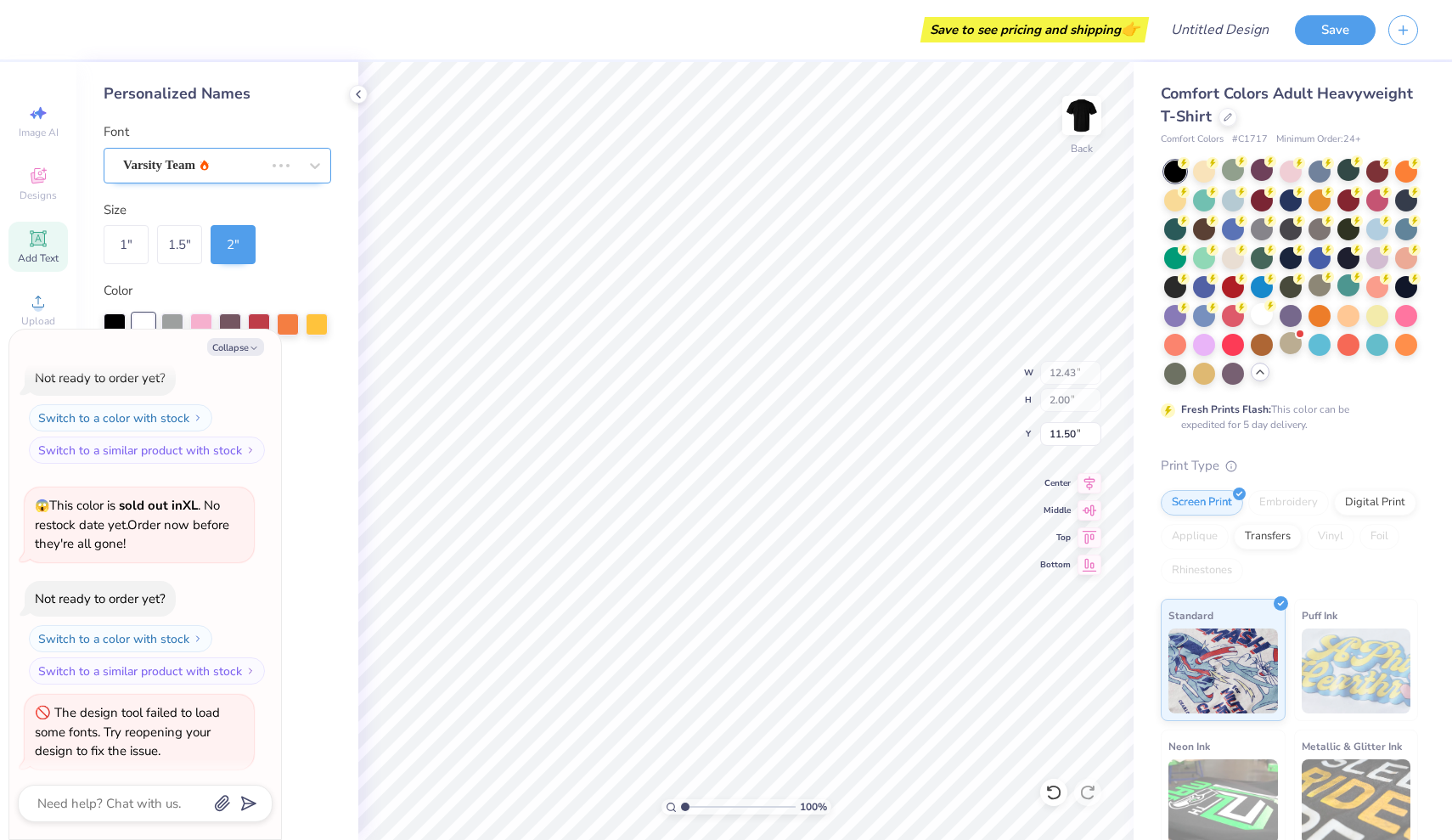
click at [228, 159] on div "Varsity Team" at bounding box center [193, 165] width 145 height 26
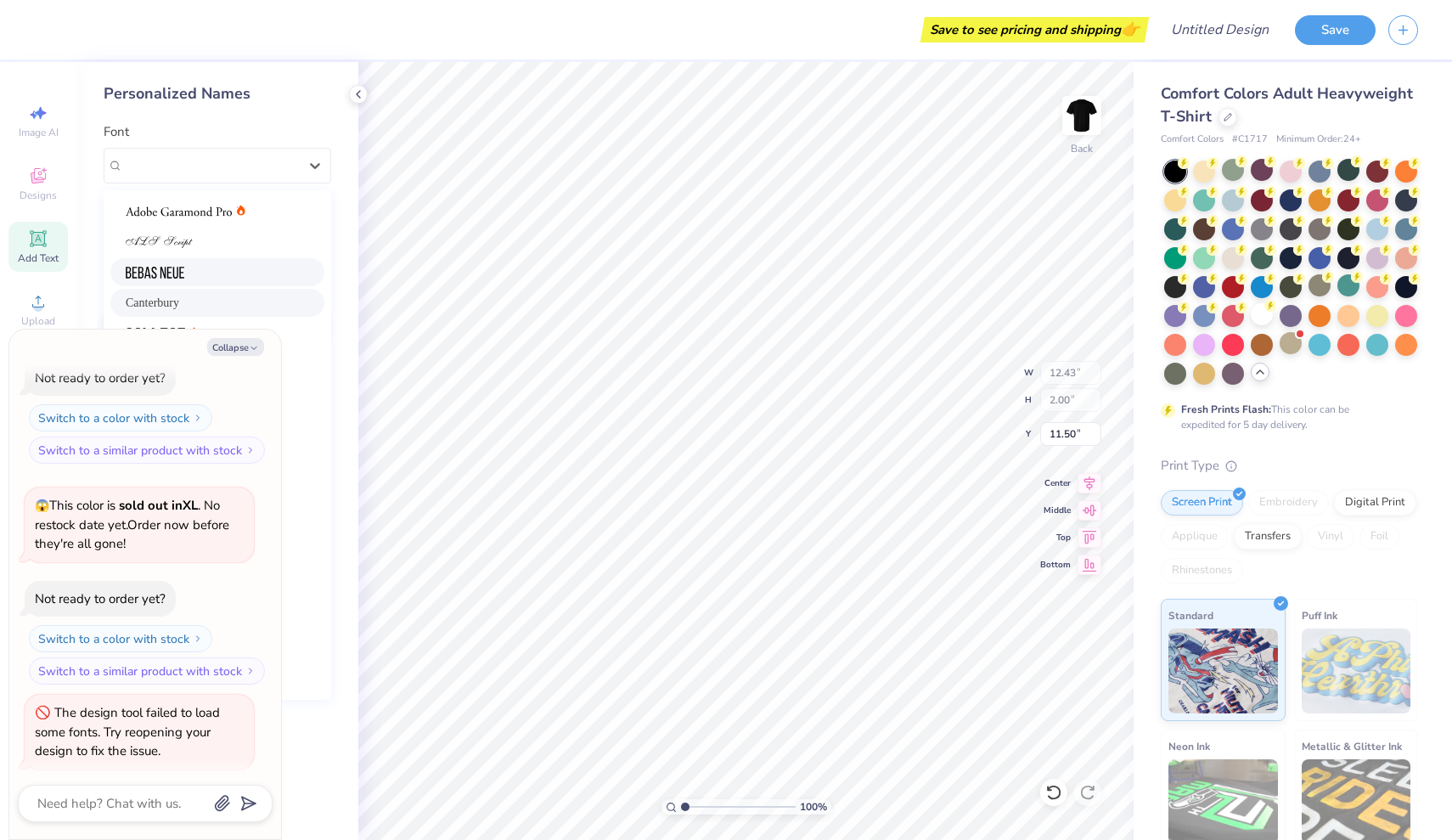
type textarea "x"
type input "11.20"
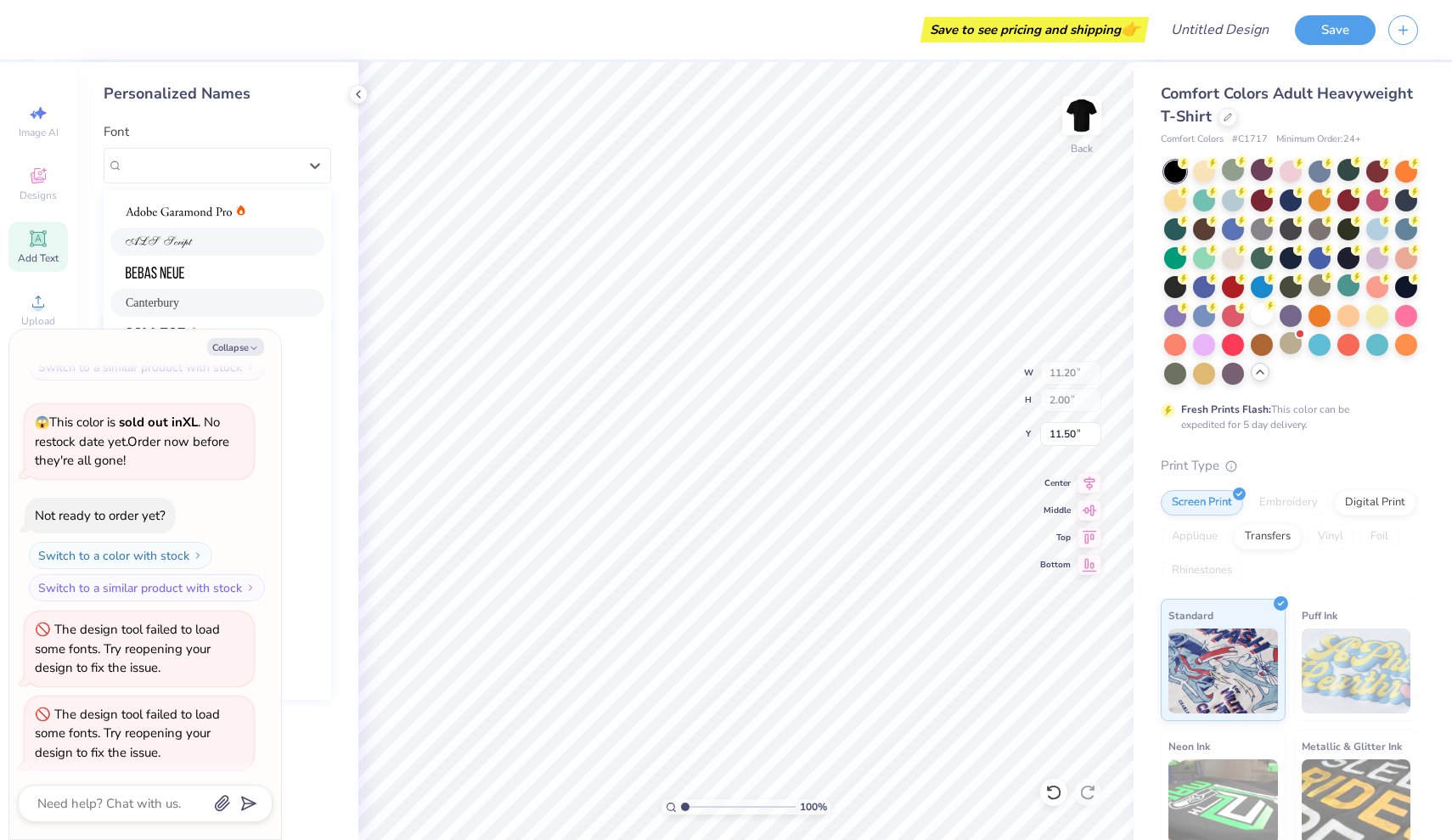
scroll to position [0, 0]
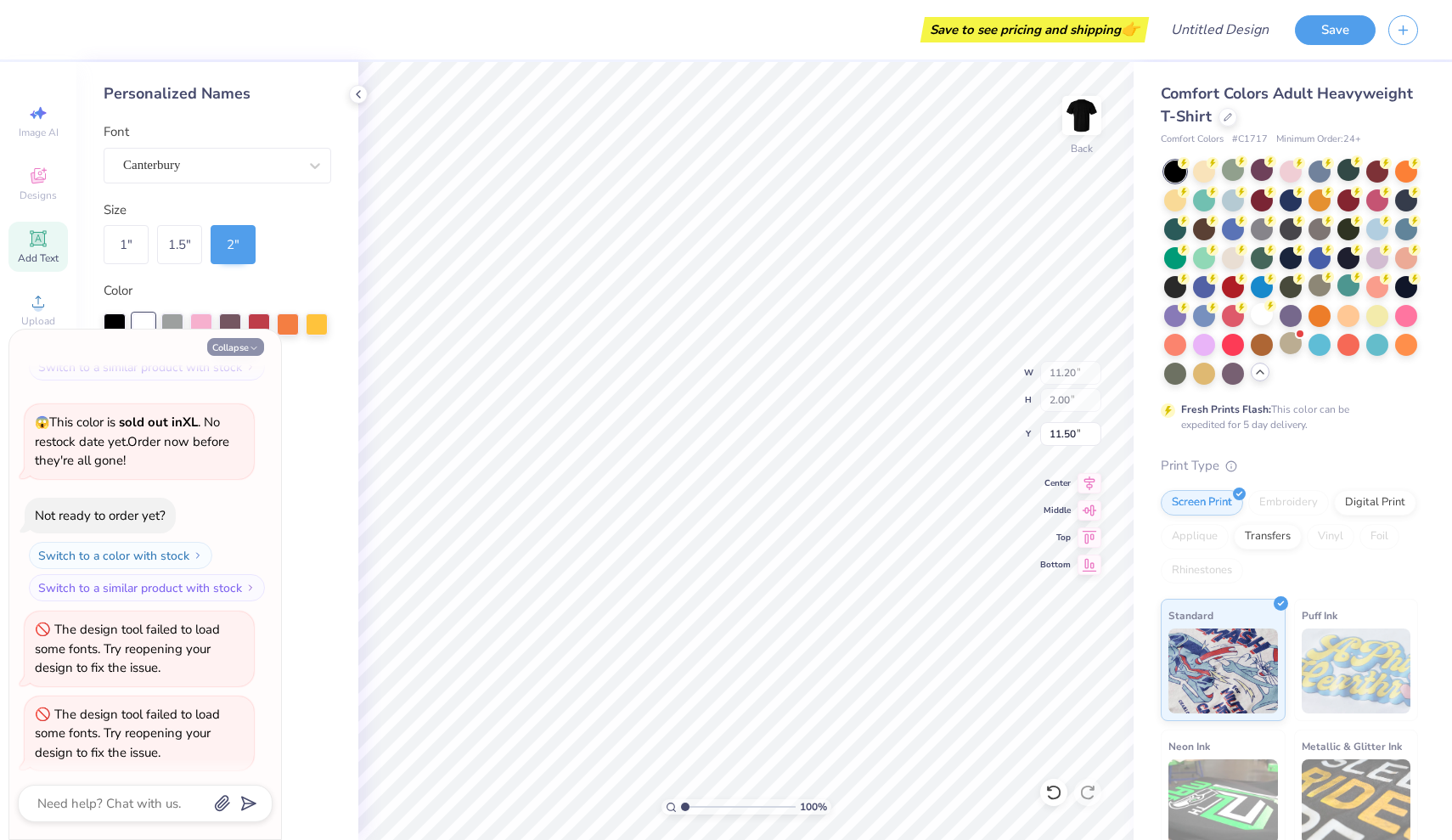
click at [237, 347] on button "Collapse" at bounding box center [236, 346] width 57 height 18
type textarea "x"
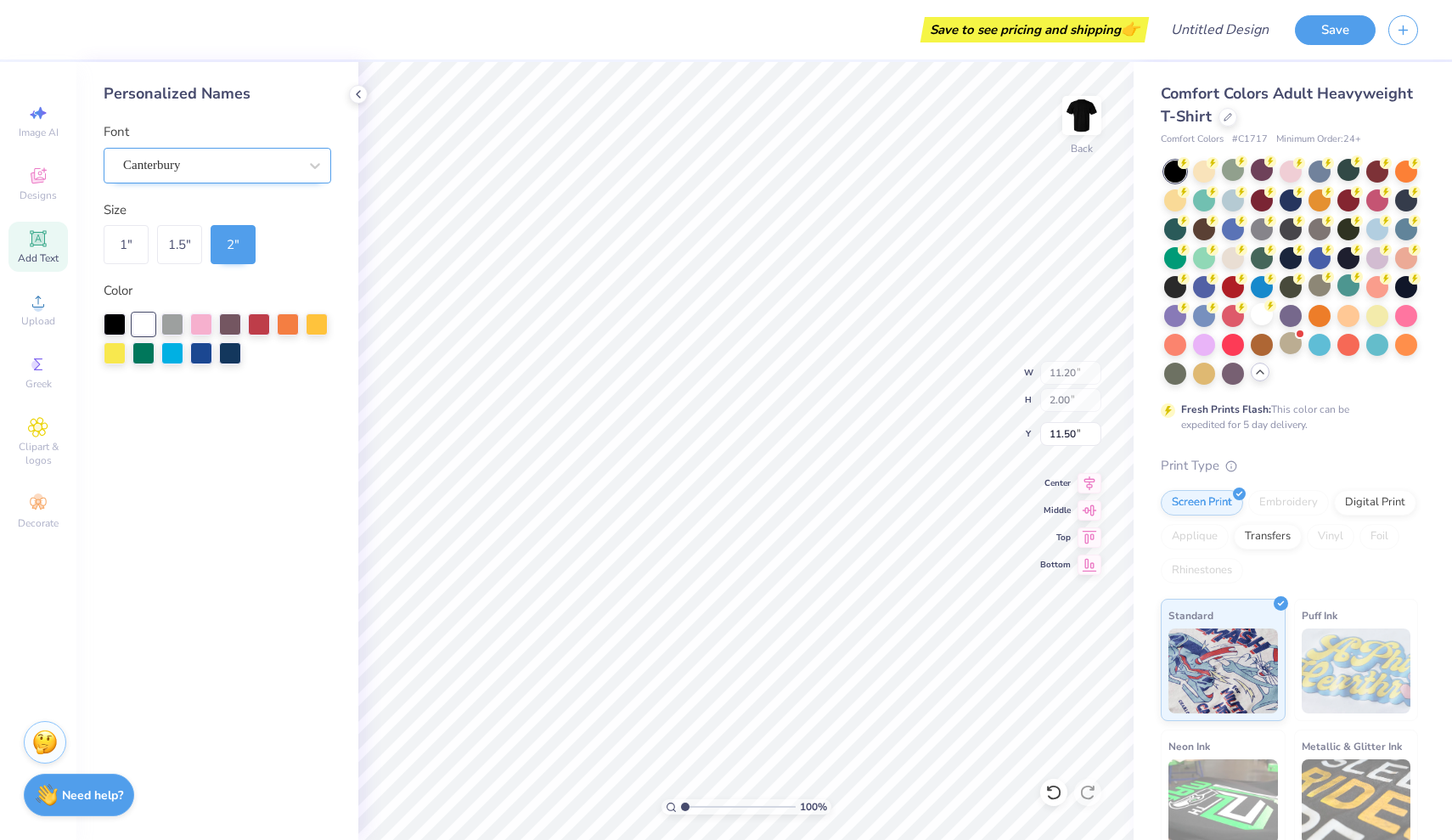
click at [251, 160] on div "Canterbury" at bounding box center [210, 165] width 178 height 26
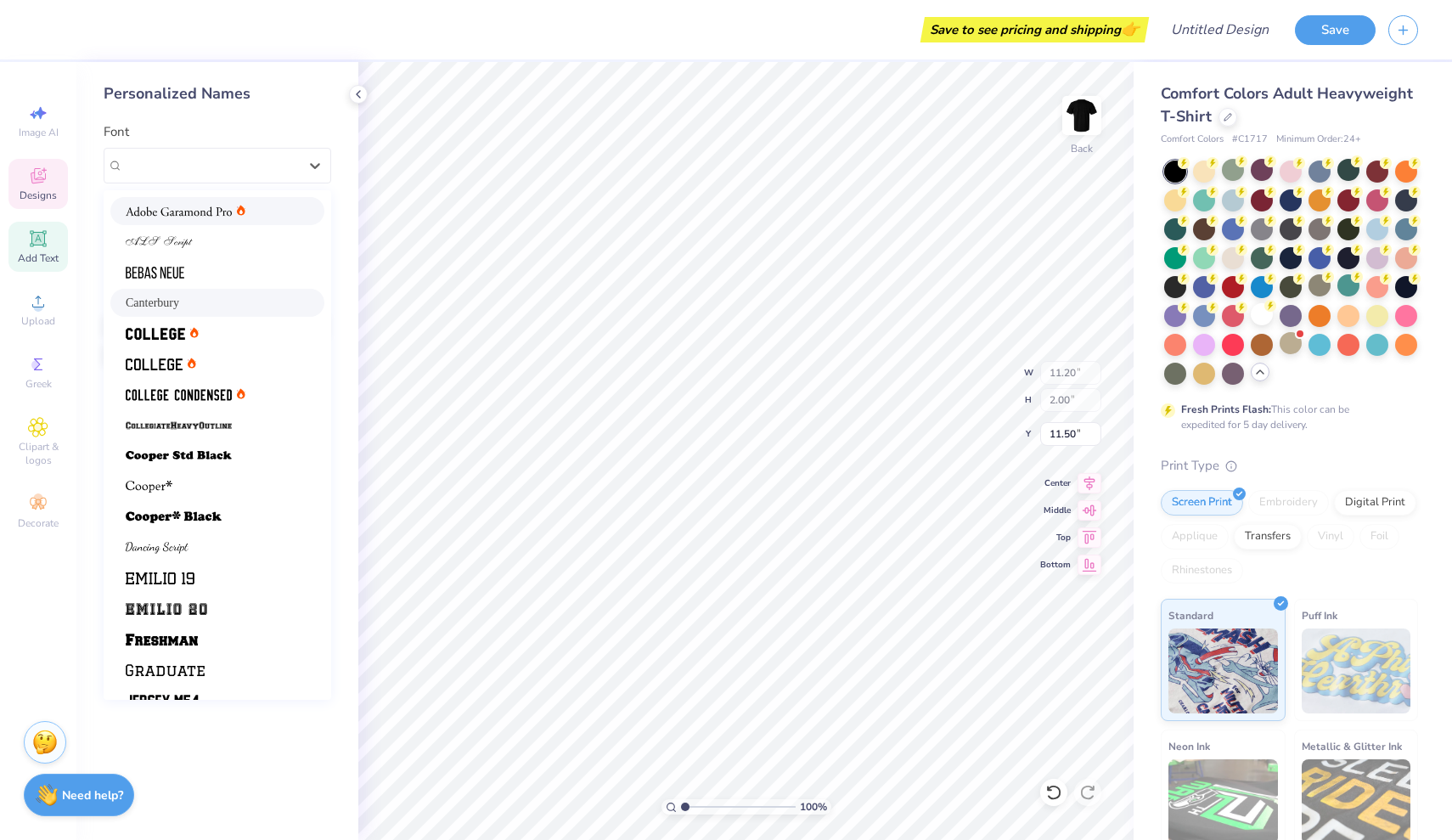
click at [42, 174] on icon at bounding box center [38, 176] width 21 height 21
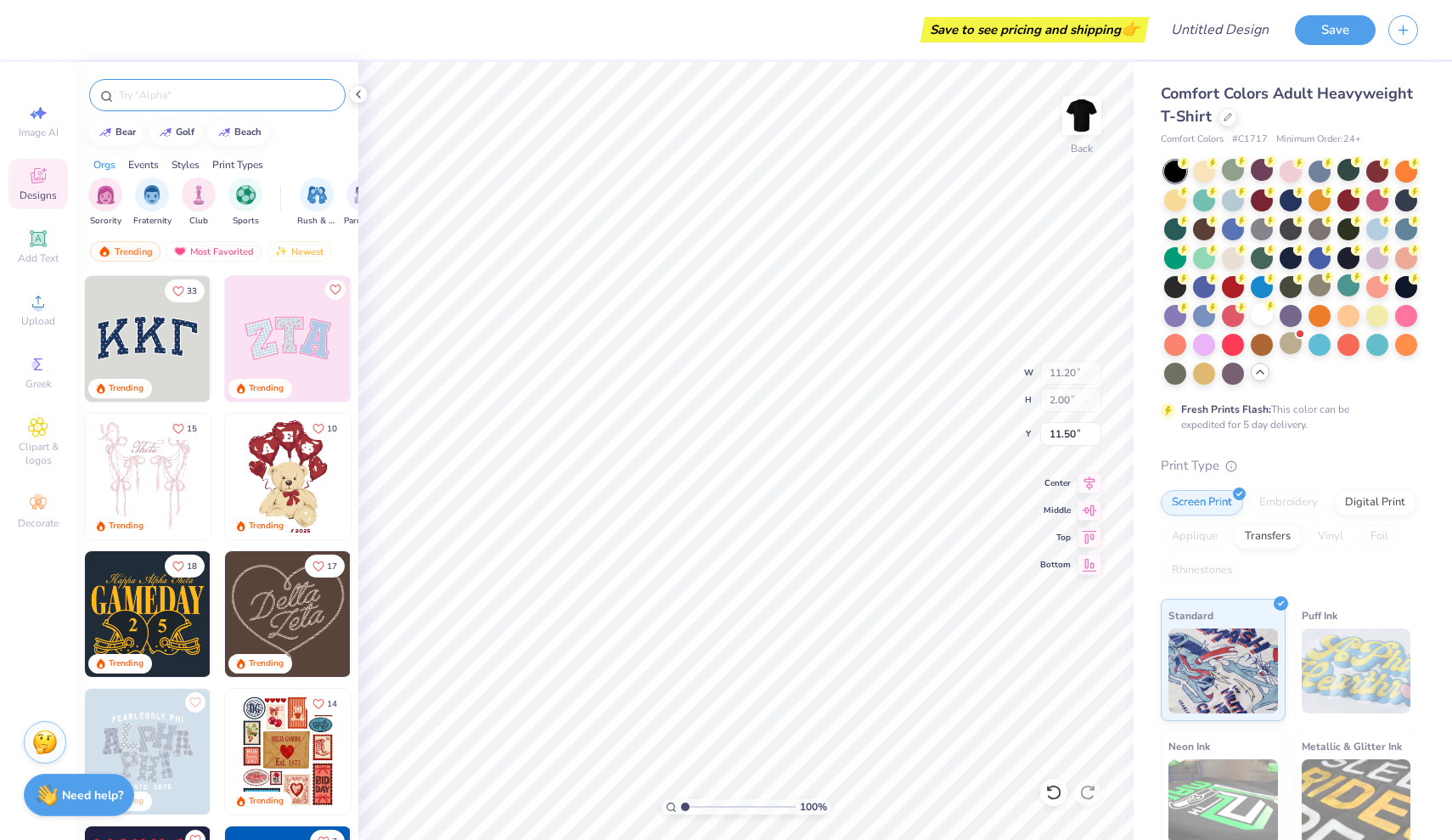
click at [182, 99] on input "text" at bounding box center [226, 95] width 218 height 17
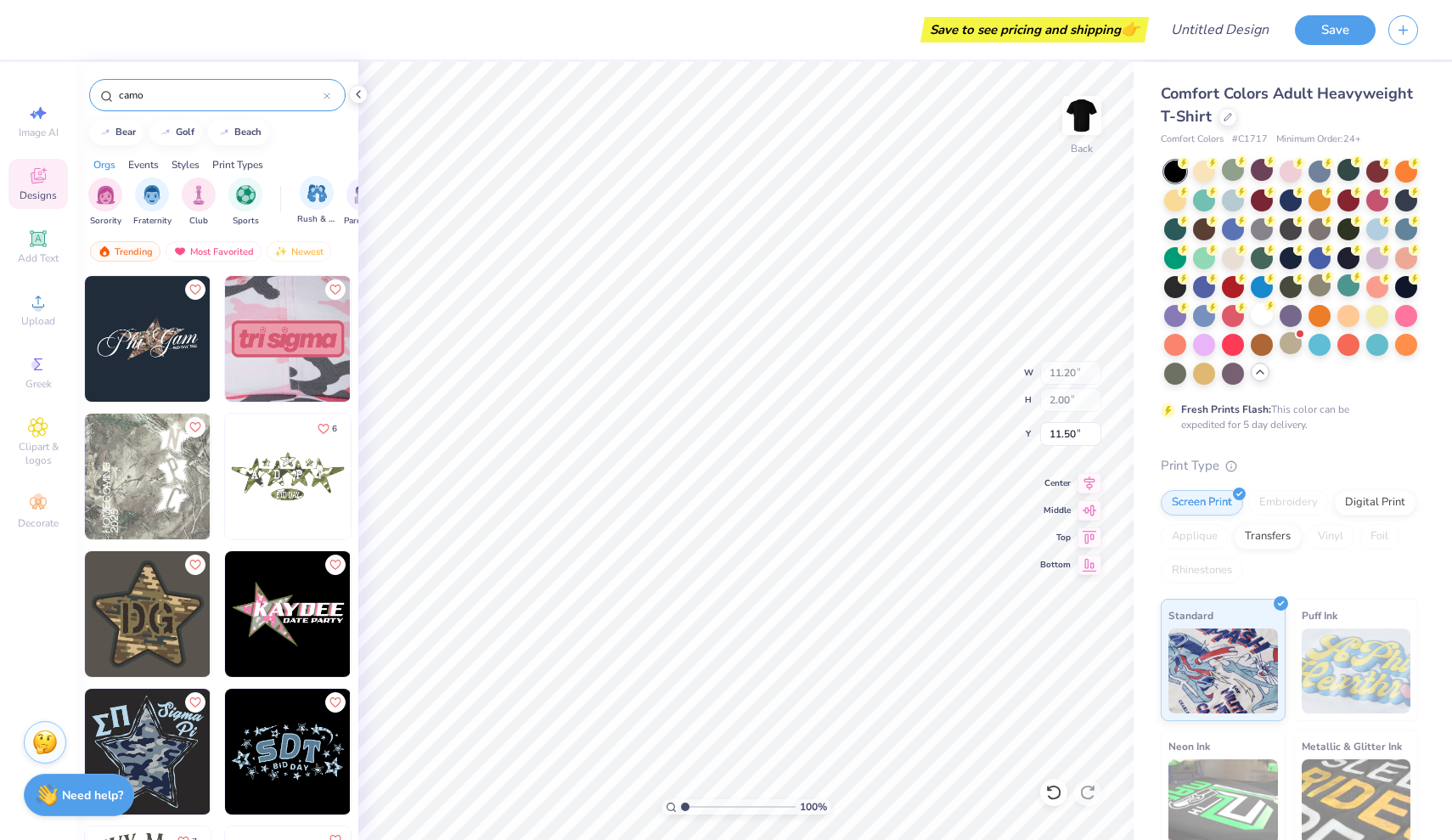
type input "camo"
type input "6.77"
type input "4.28"
type input "3.27"
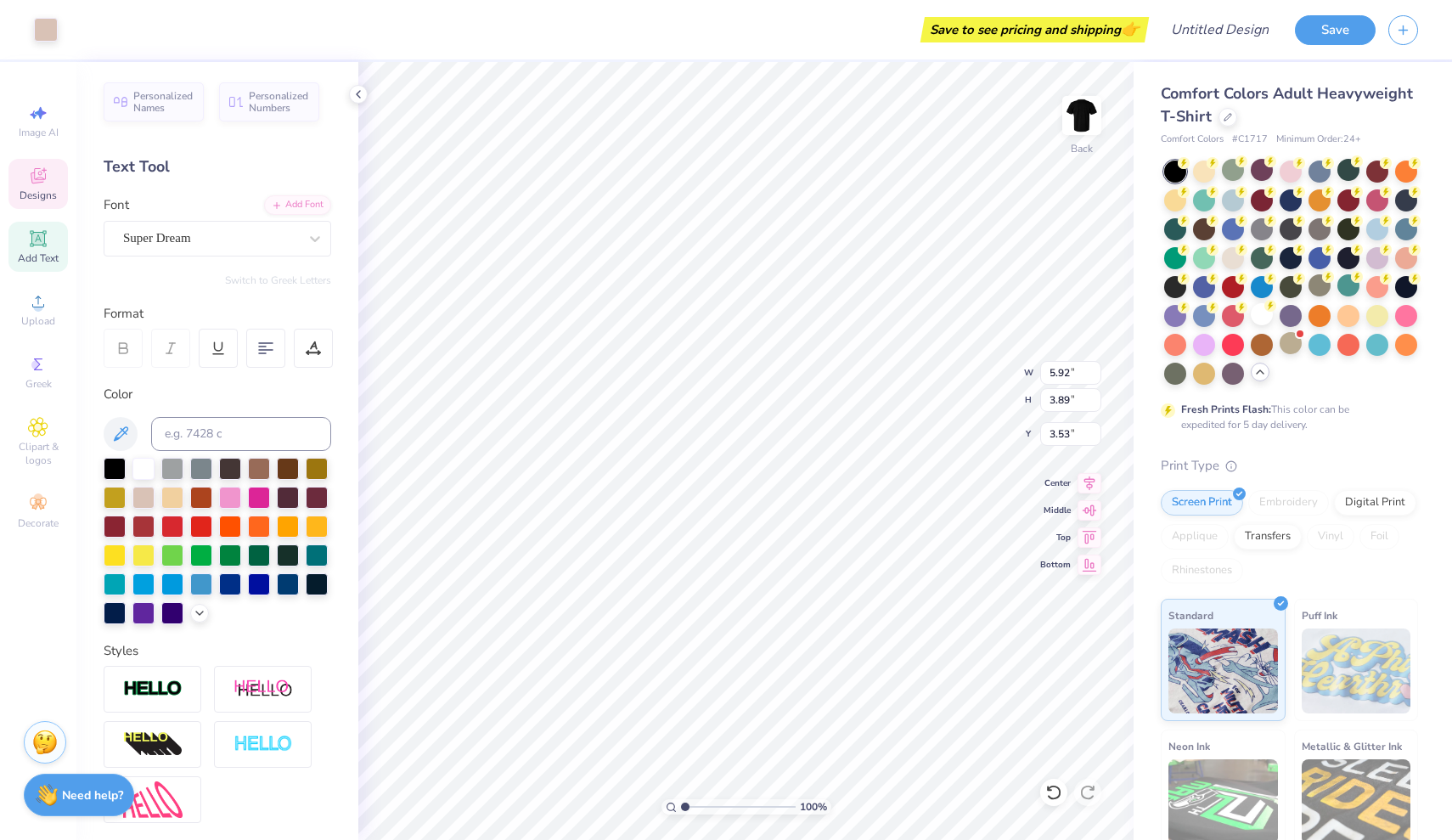
type input "6.58"
type input "4.53"
type input "5.78"
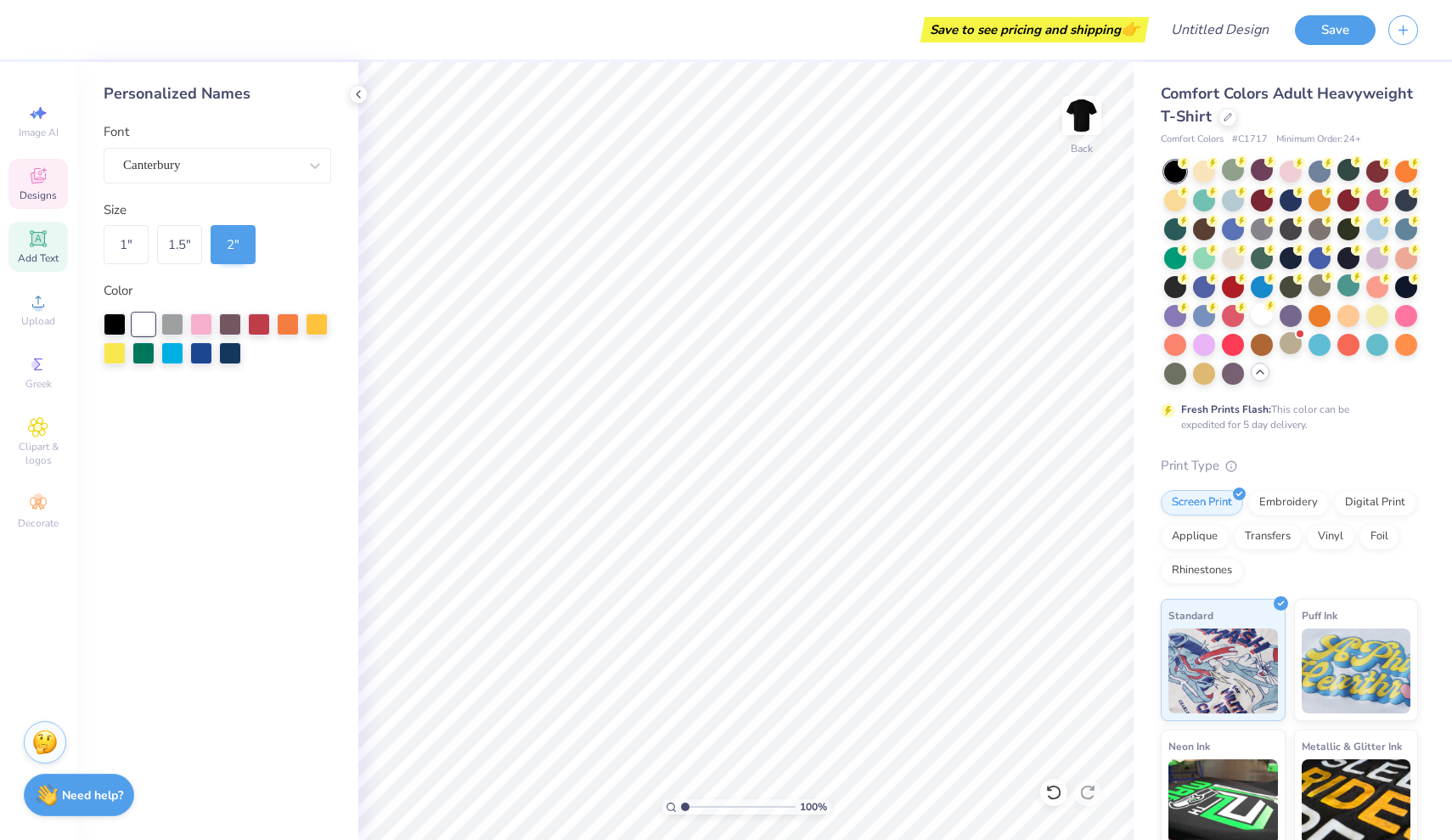
click at [23, 191] on span "Designs" at bounding box center [38, 195] width 38 height 13
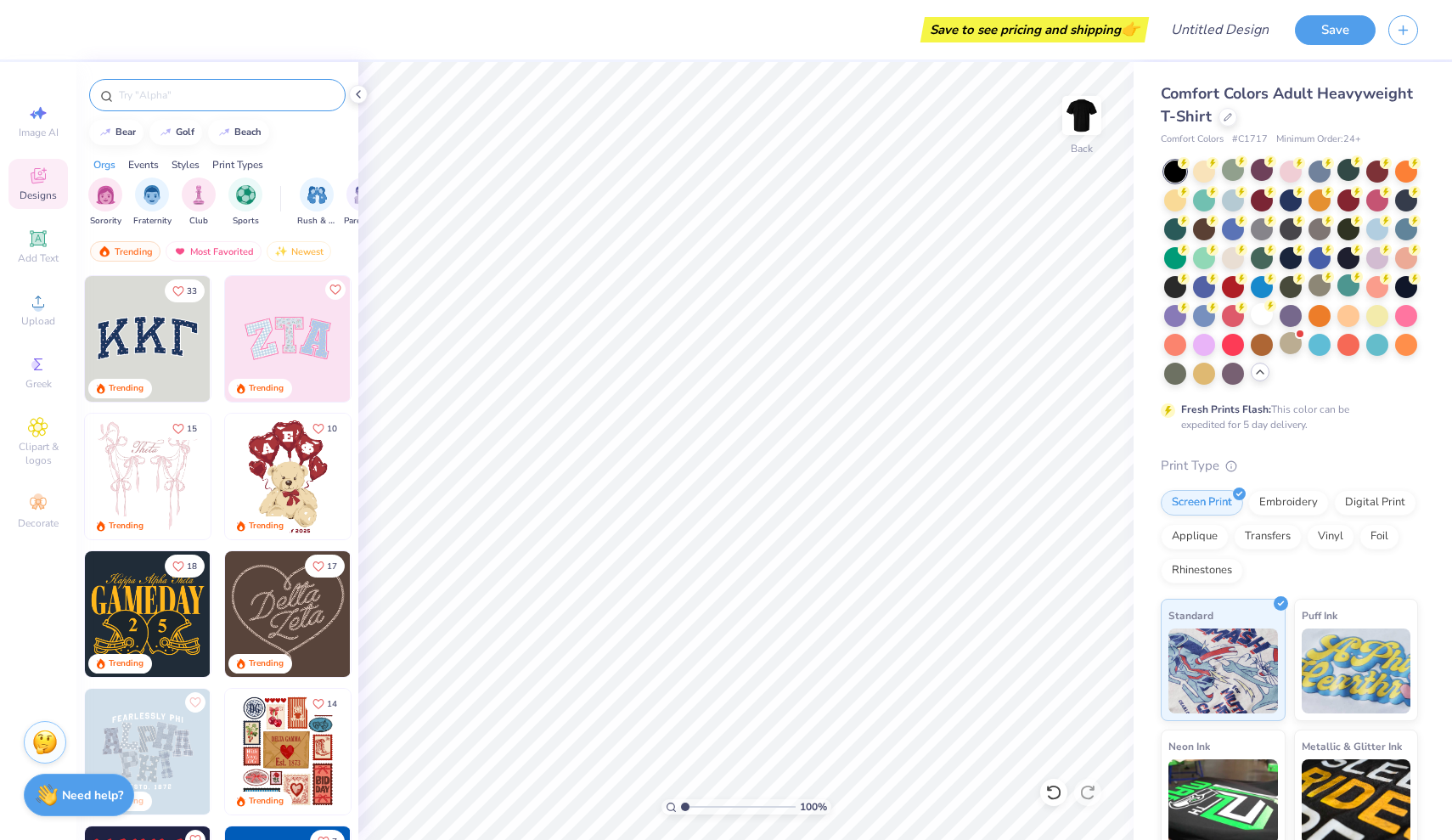
click at [164, 85] on div at bounding box center [217, 95] width 256 height 32
click at [165, 92] on input "text" at bounding box center [226, 95] width 218 height 17
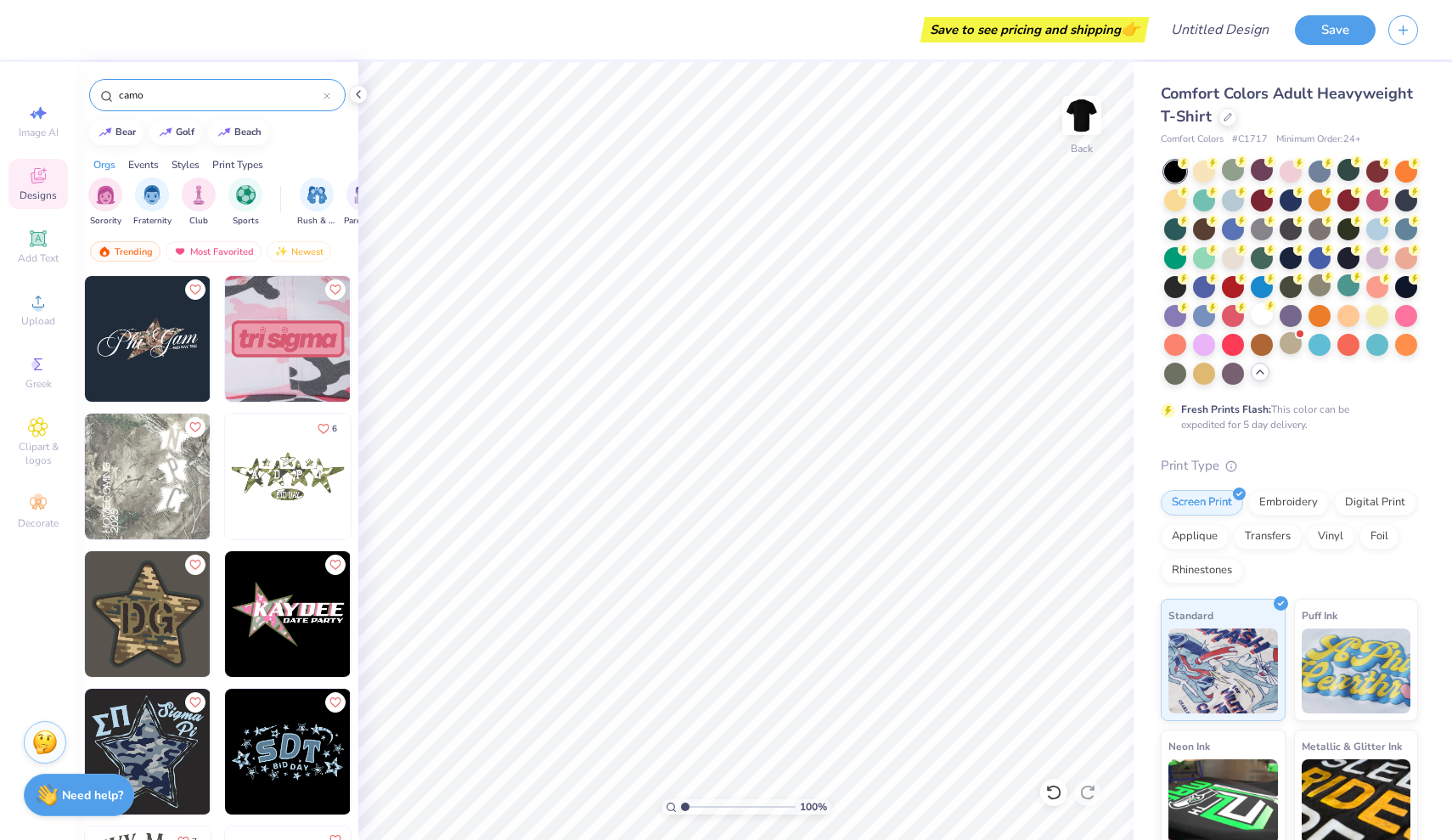
type input "camo"
click at [146, 349] on img at bounding box center [147, 339] width 126 height 126
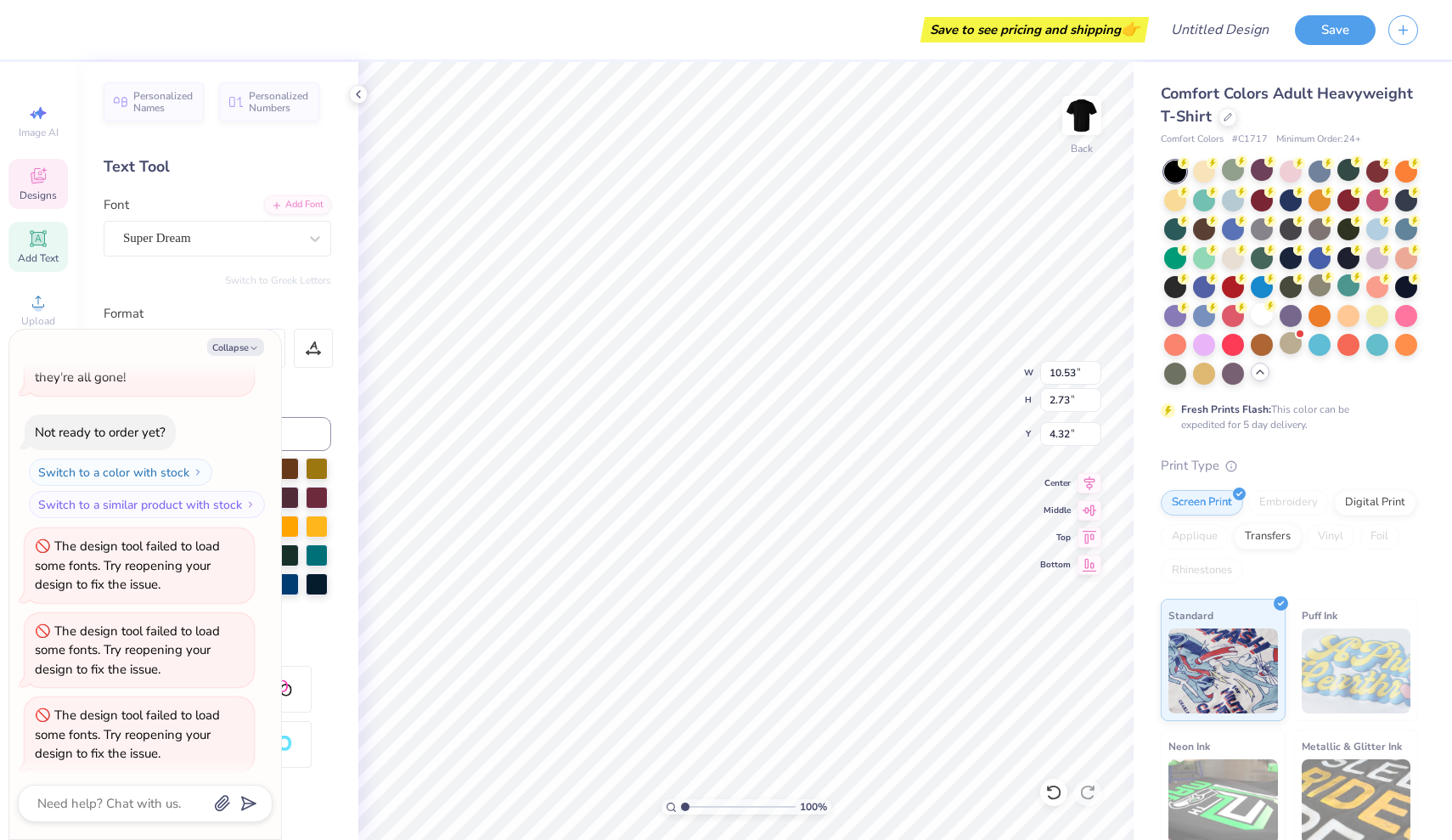
scroll to position [0, 2]
type textarea "x"
type textarea "Phi Ga"
type textarea "x"
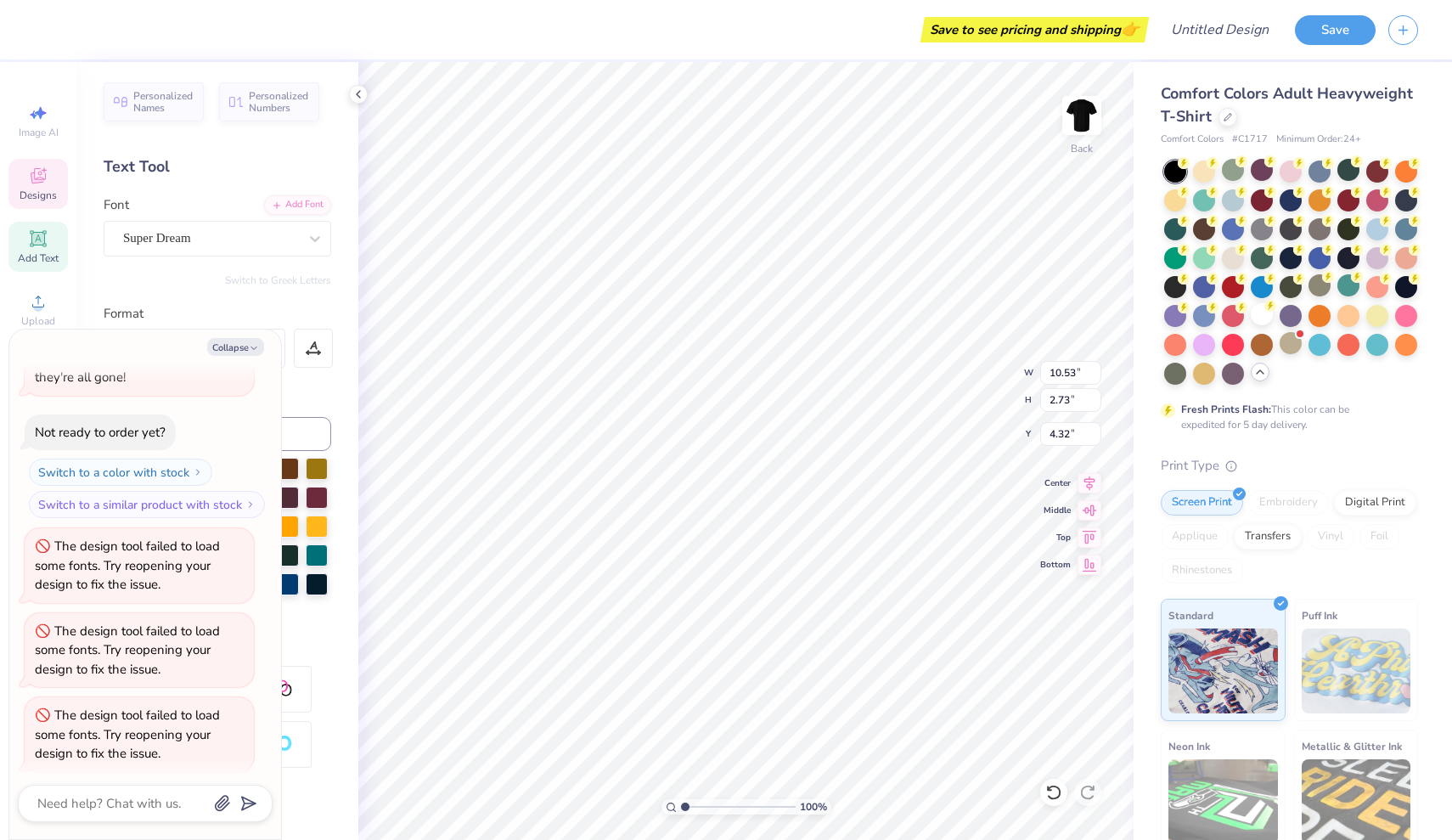
type textarea "Phi G"
type textarea "x"
type textarea "Phi"
type textarea "x"
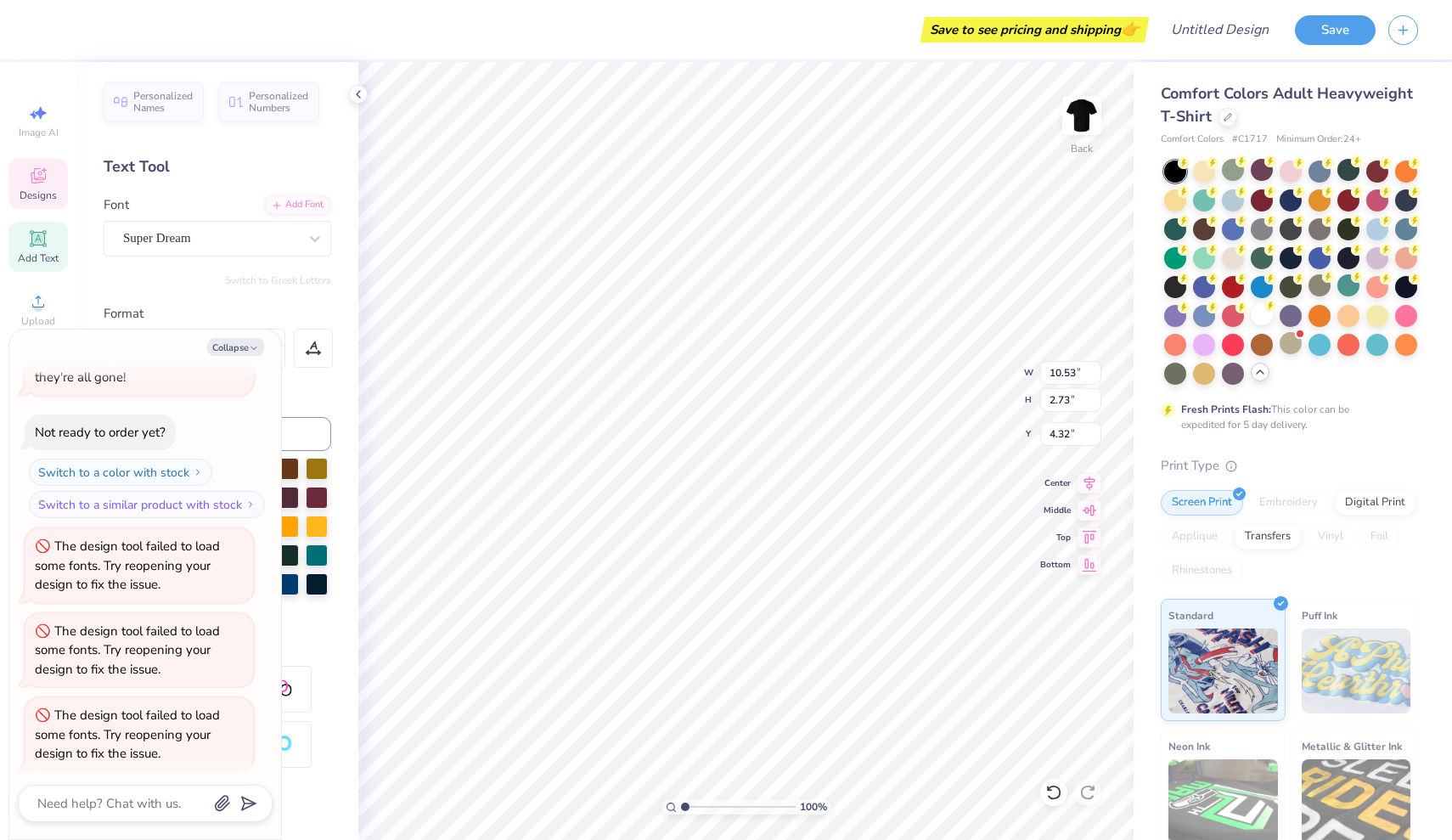
type textarea "Phi"
type textarea "x"
type textarea "Ph"
type textarea "x"
type textarea "P"
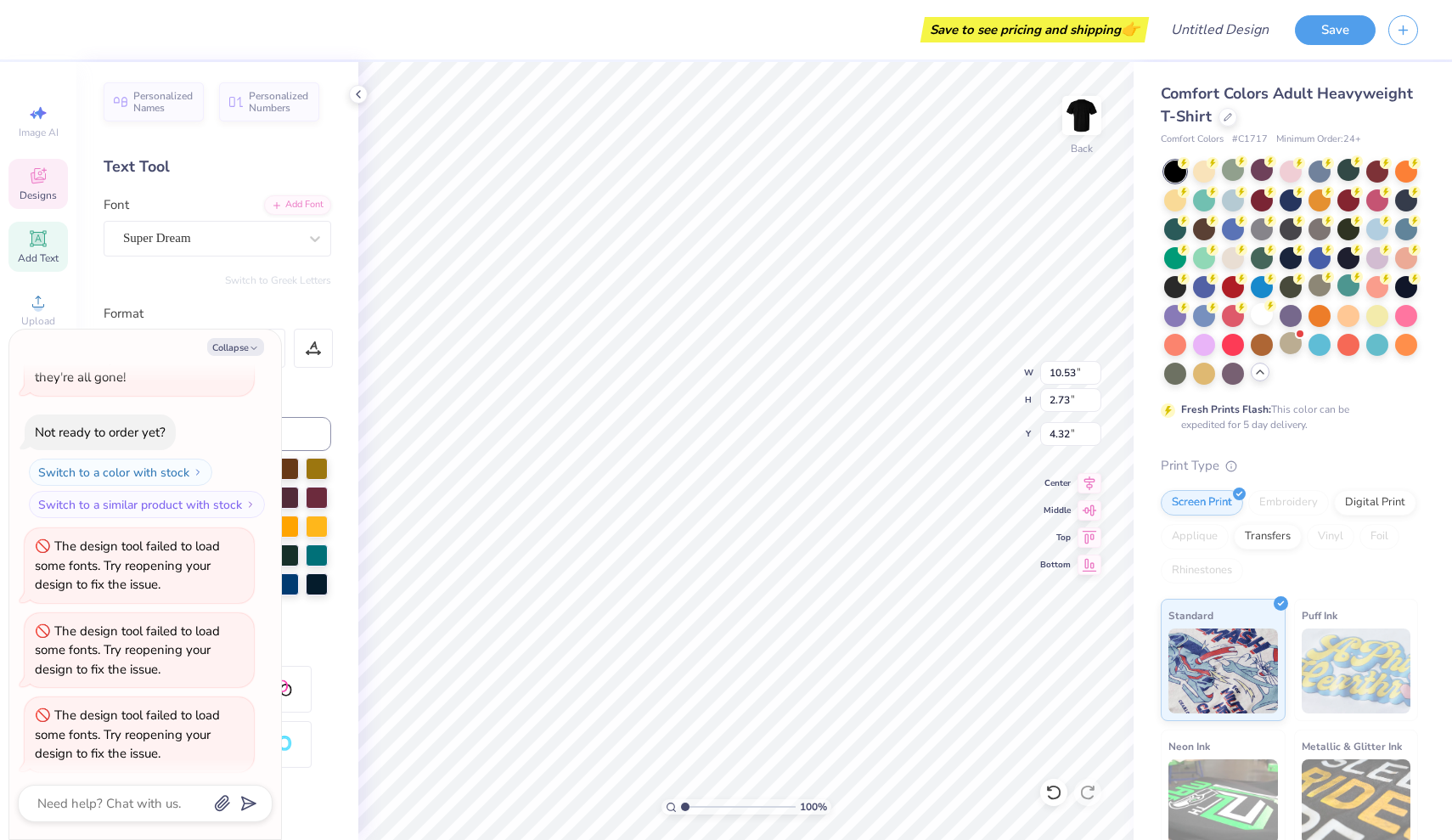
type textarea "x"
type textarea "D"
type textarea "x"
type textarea "De"
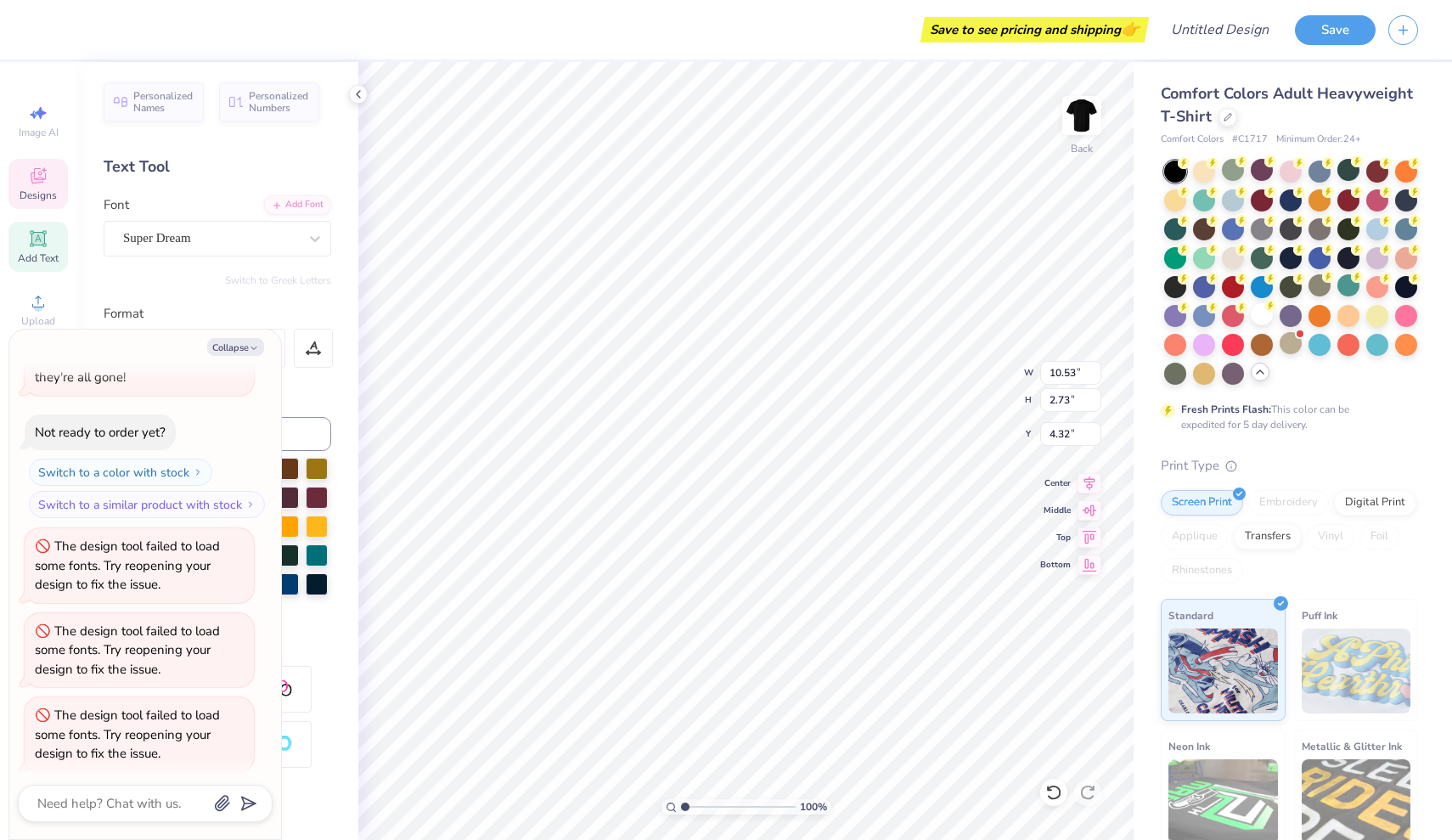
type textarea "x"
type textarea "Del"
type textarea "x"
type textarea "Delt"
type textarea "x"
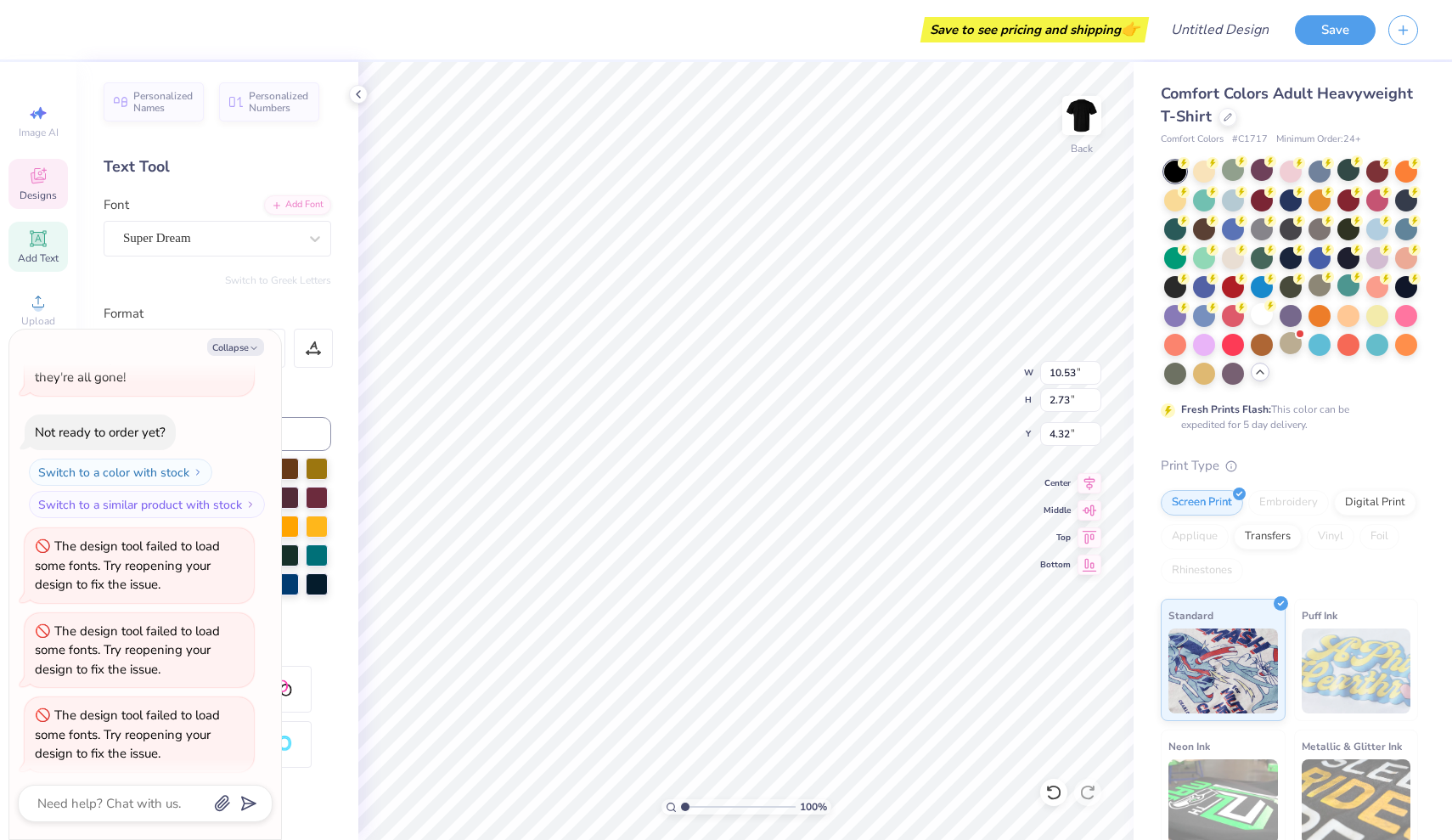
type textarea "Delta"
type textarea "x"
type textarea "Delta"
type textarea "x"
type textarea "Delta K"
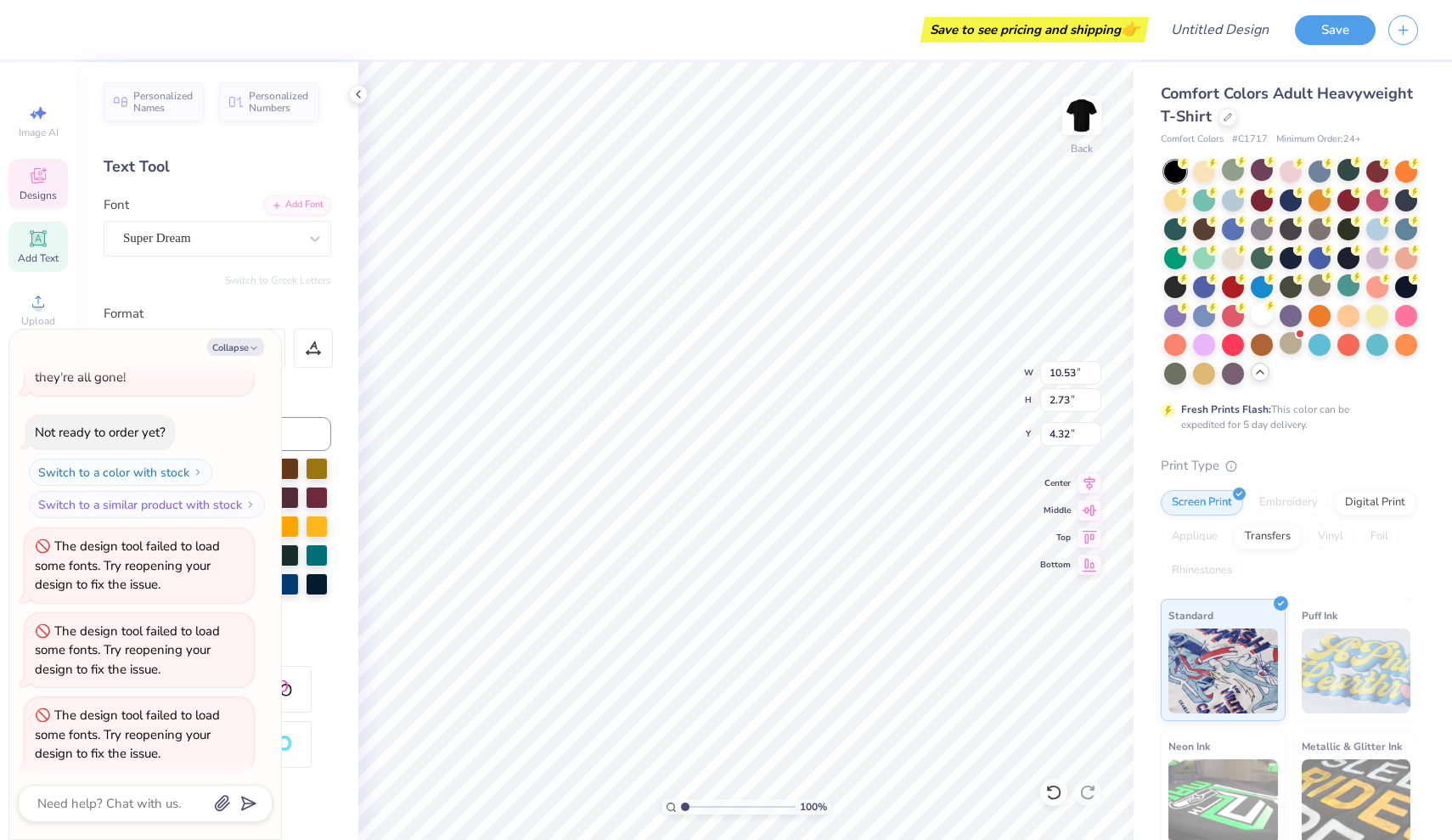
type textarea "x"
type textarea "Delta Ka"
type textarea "x"
type textarea "Delta Kap"
type textarea "x"
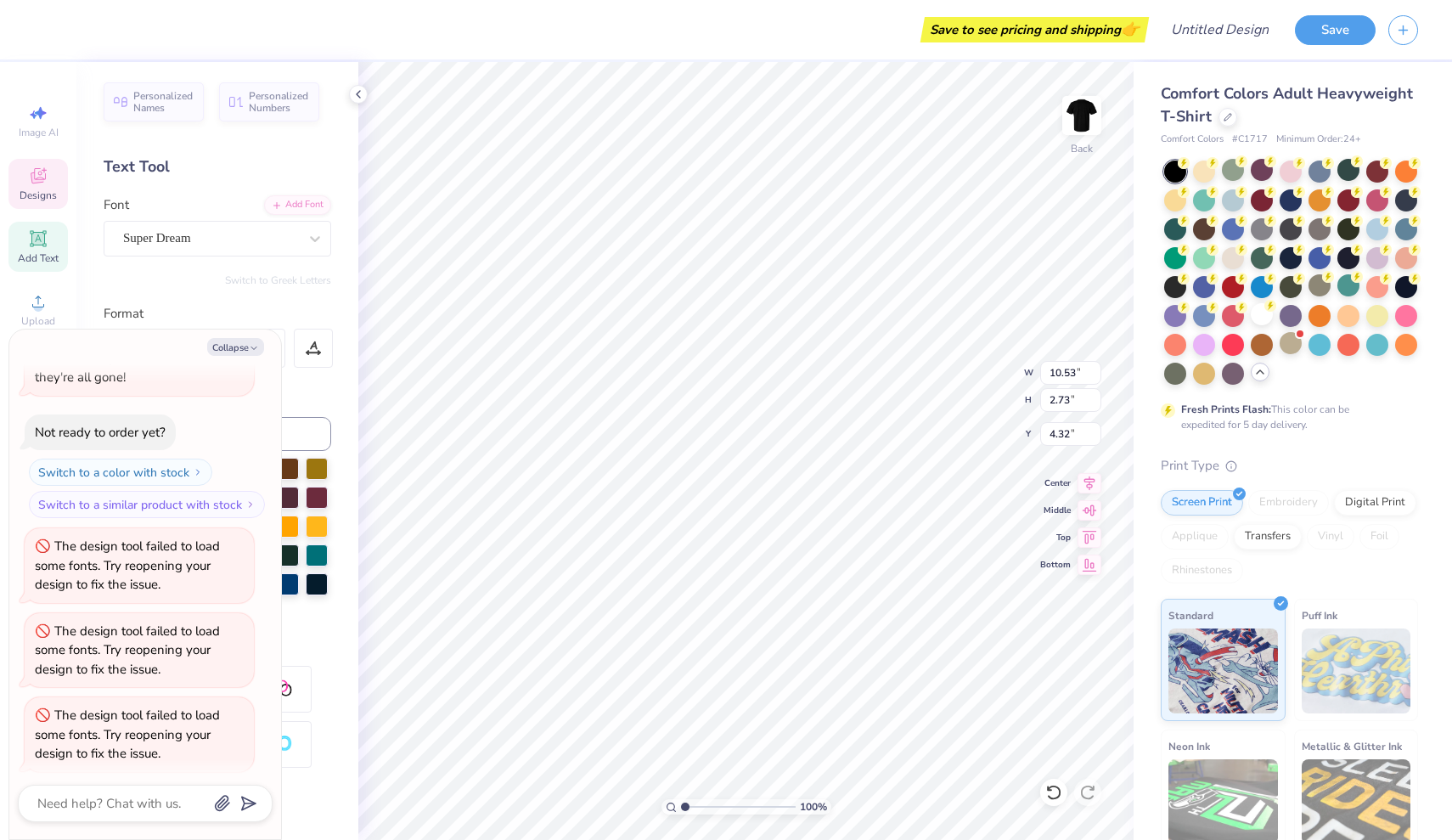
type textarea "Delta [PERSON_NAME]"
type textarea "x"
type textarea "Delta Kappa"
type textarea "x"
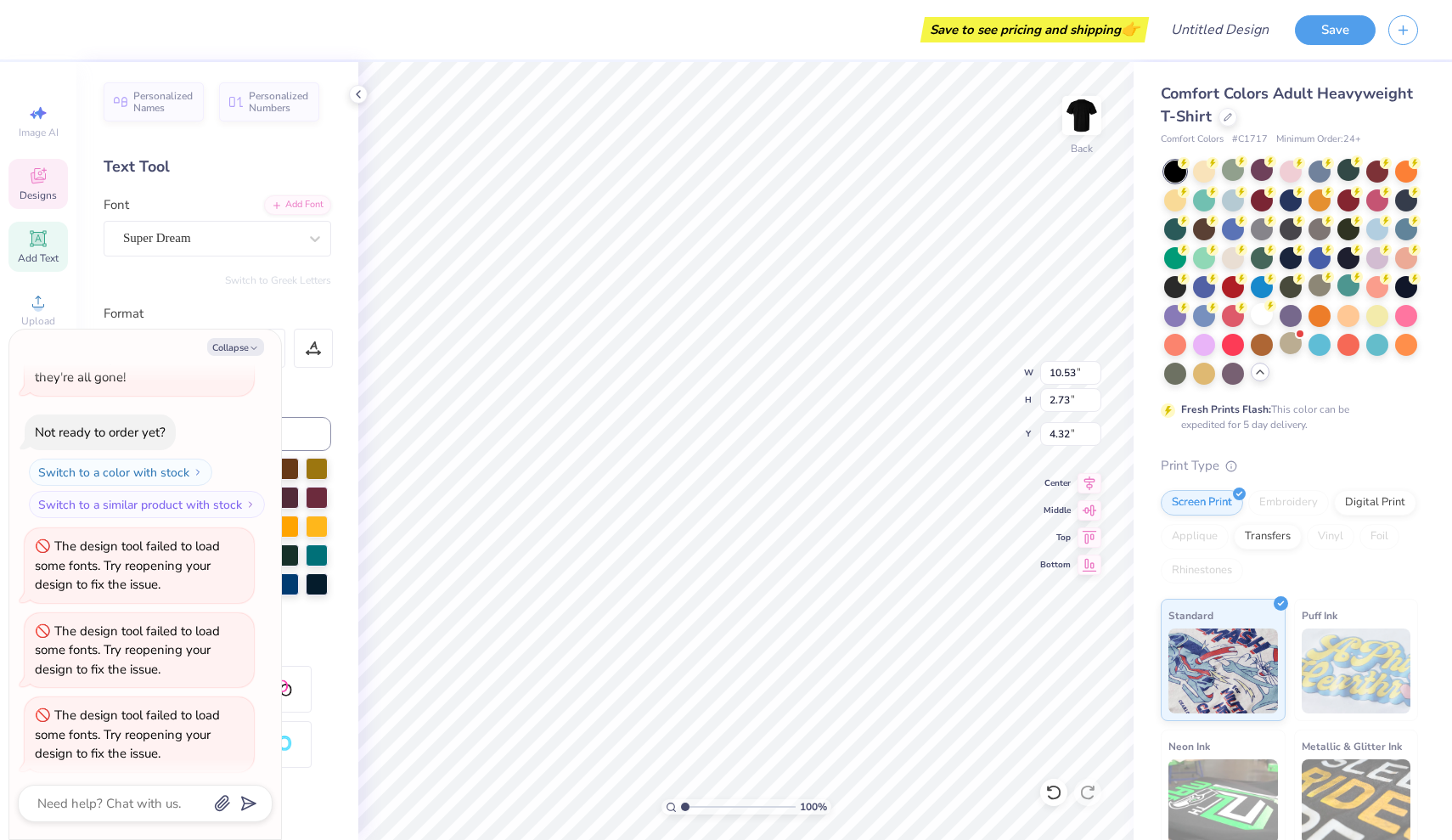
type textarea "Delta Kappa"
type textarea "x"
type textarea "Delta Kappa E"
type textarea "x"
type textarea "Delta Kappa Ep"
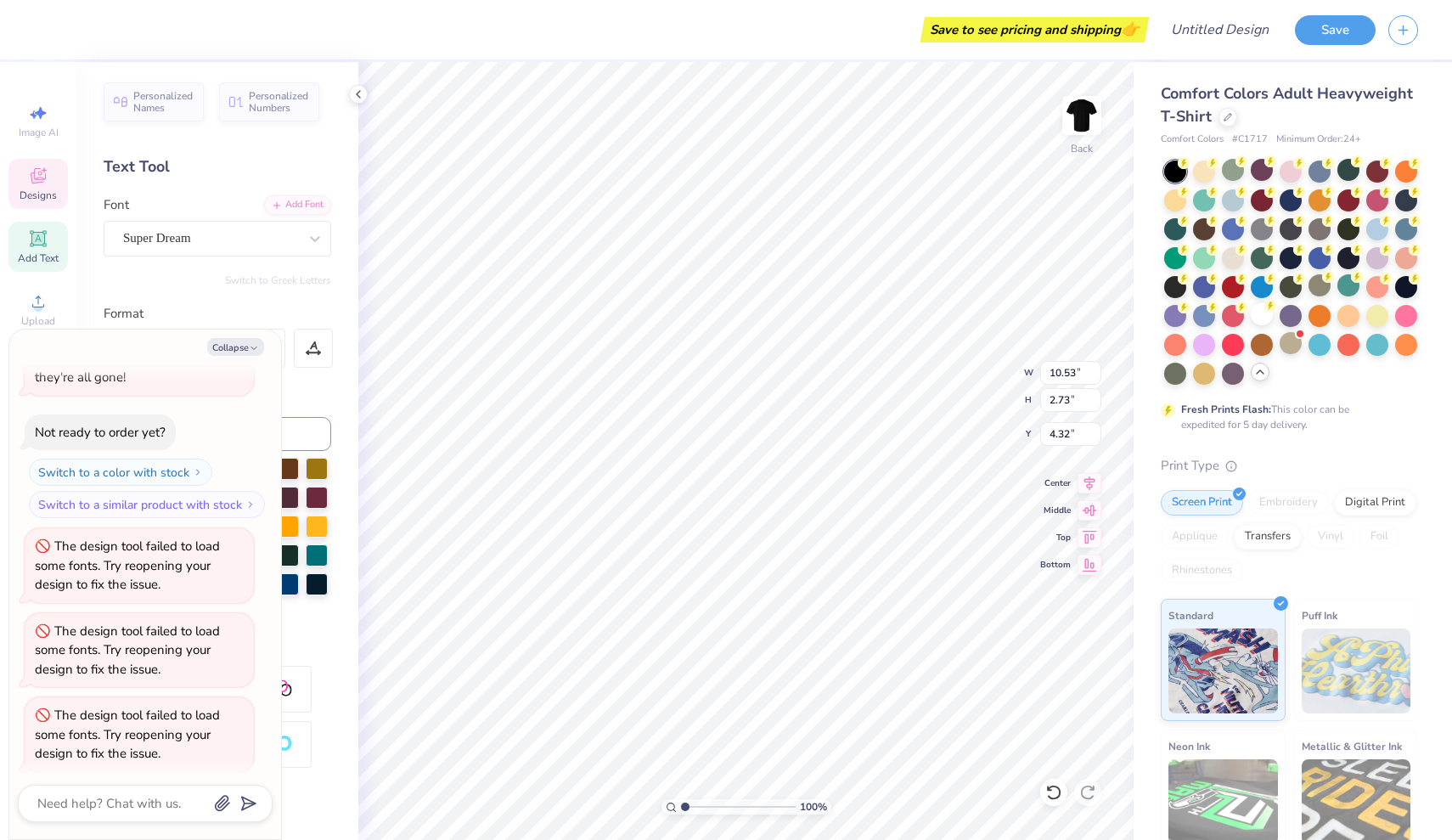
type textarea "x"
type textarea "Delta Kappa Eps"
type textarea "x"
type textarea "Delta Kappa Epsi"
type textarea "x"
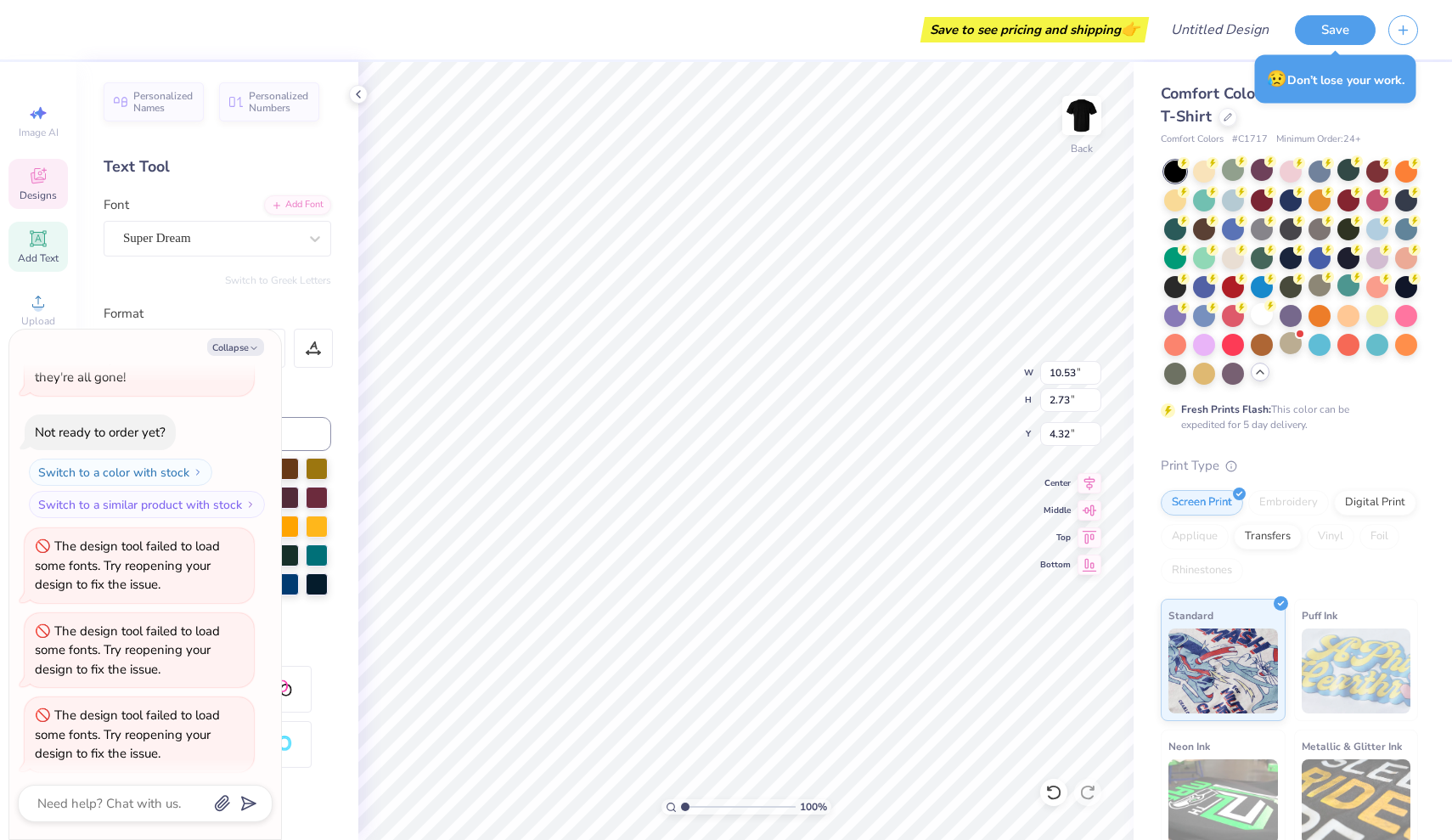
type textarea "Delta Kappa Epsil"
type textarea "x"
type textarea "Delta Kappa Epsilo"
type textarea "x"
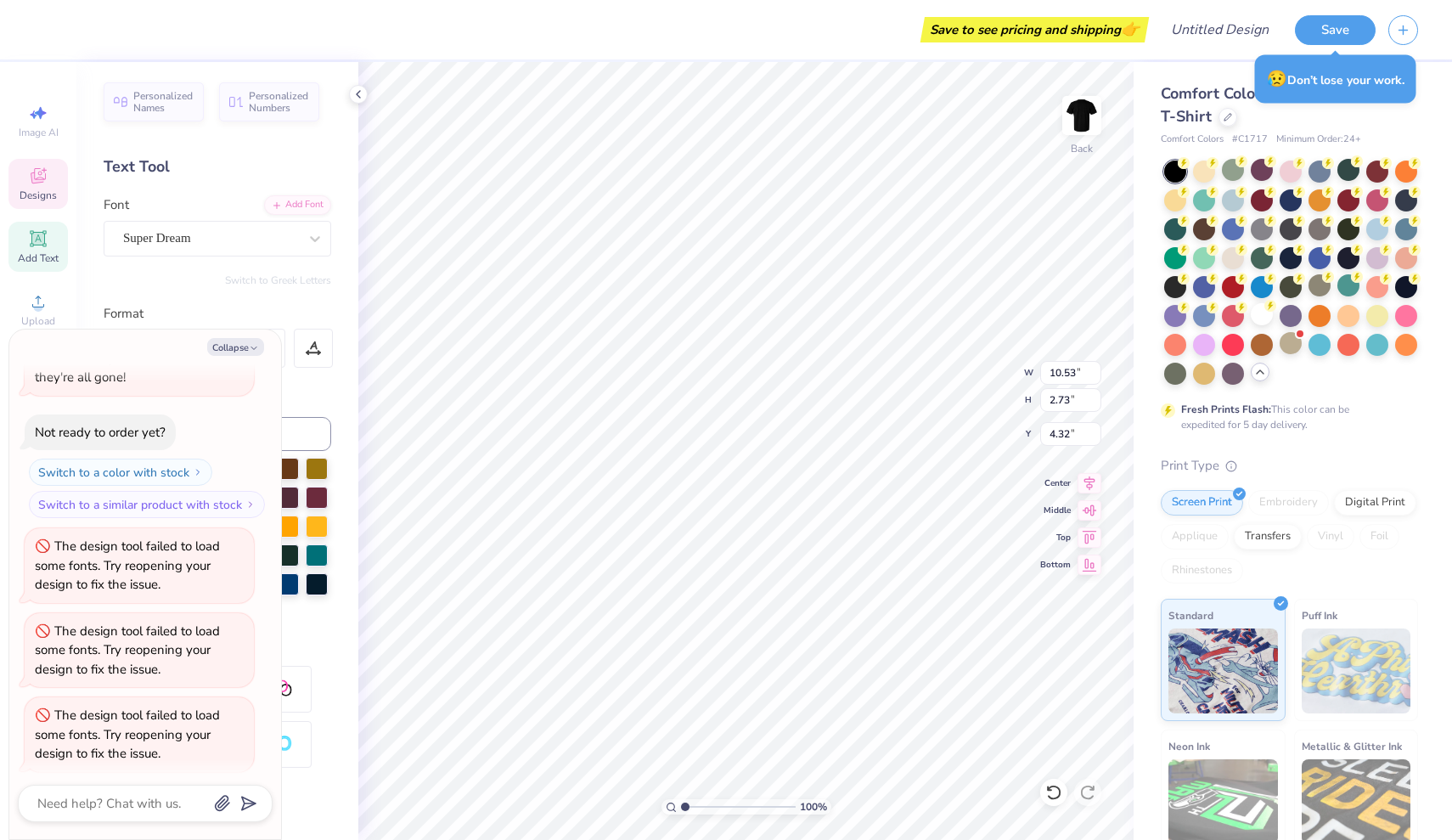
type textarea "Delta Kappa Epsilon"
type textarea "x"
type input "9.19"
type input "1.65"
type input "5.05"
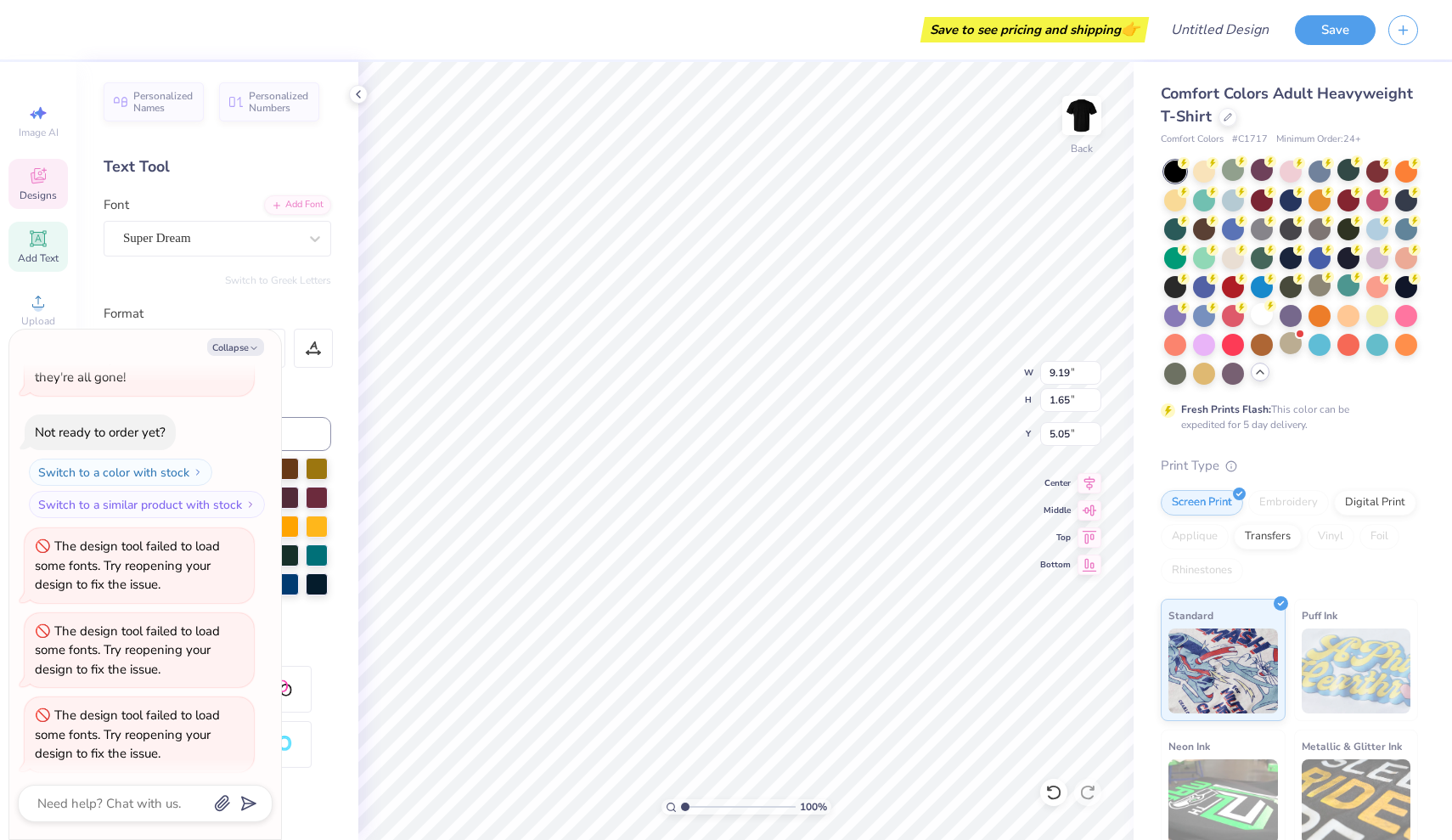
type textarea "x"
type input "4.52"
click at [245, 346] on button "Collapse" at bounding box center [236, 346] width 57 height 18
type textarea "x"
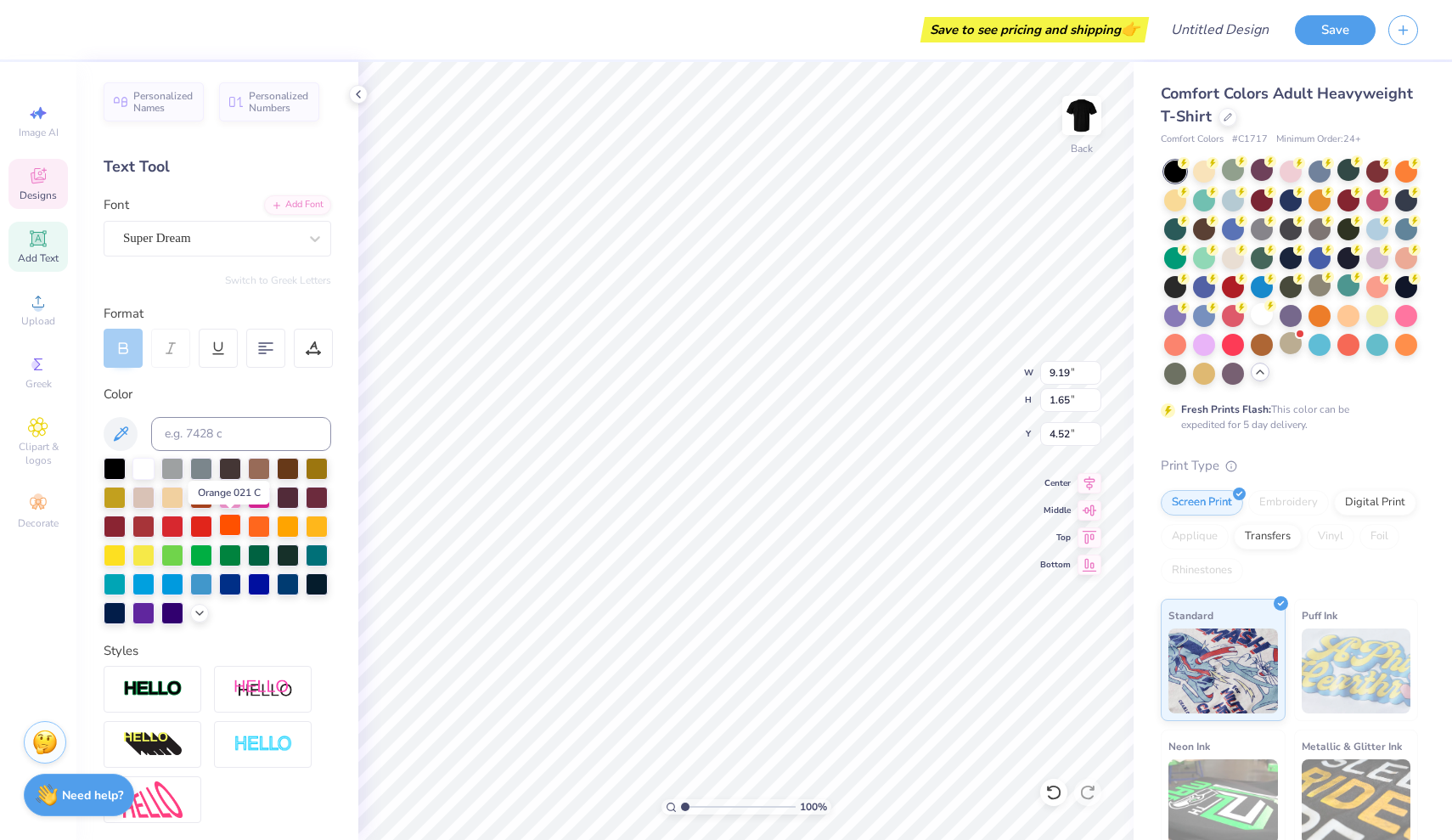
click at [231, 527] on div at bounding box center [230, 525] width 23 height 23
click at [136, 468] on div at bounding box center [144, 467] width 23 height 23
click at [224, 234] on div "Super Dream" at bounding box center [210, 238] width 178 height 26
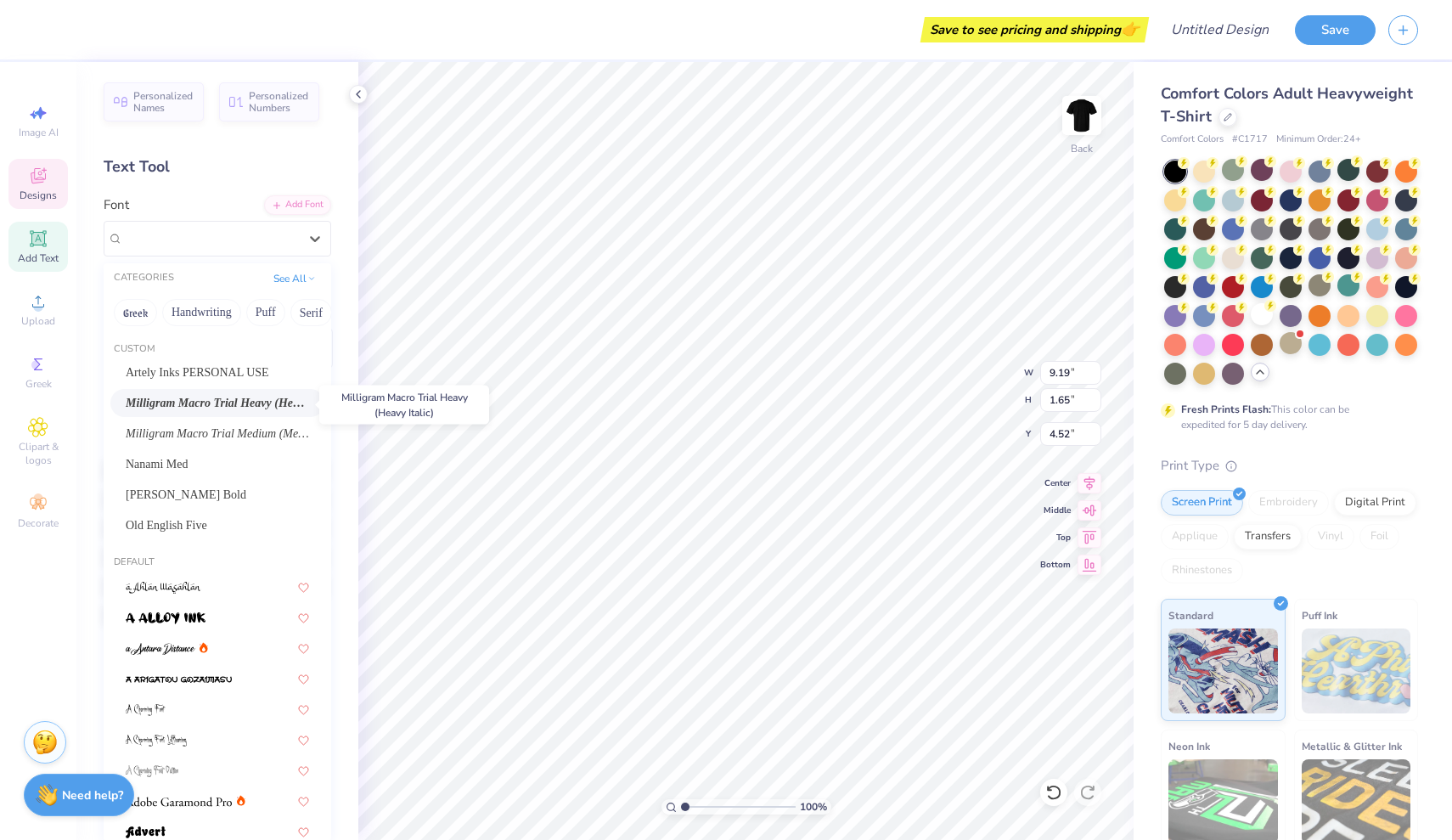
click at [195, 398] on span "Milligram Macro Trial Heavy (Heavy Italic)" at bounding box center [217, 403] width 183 height 18
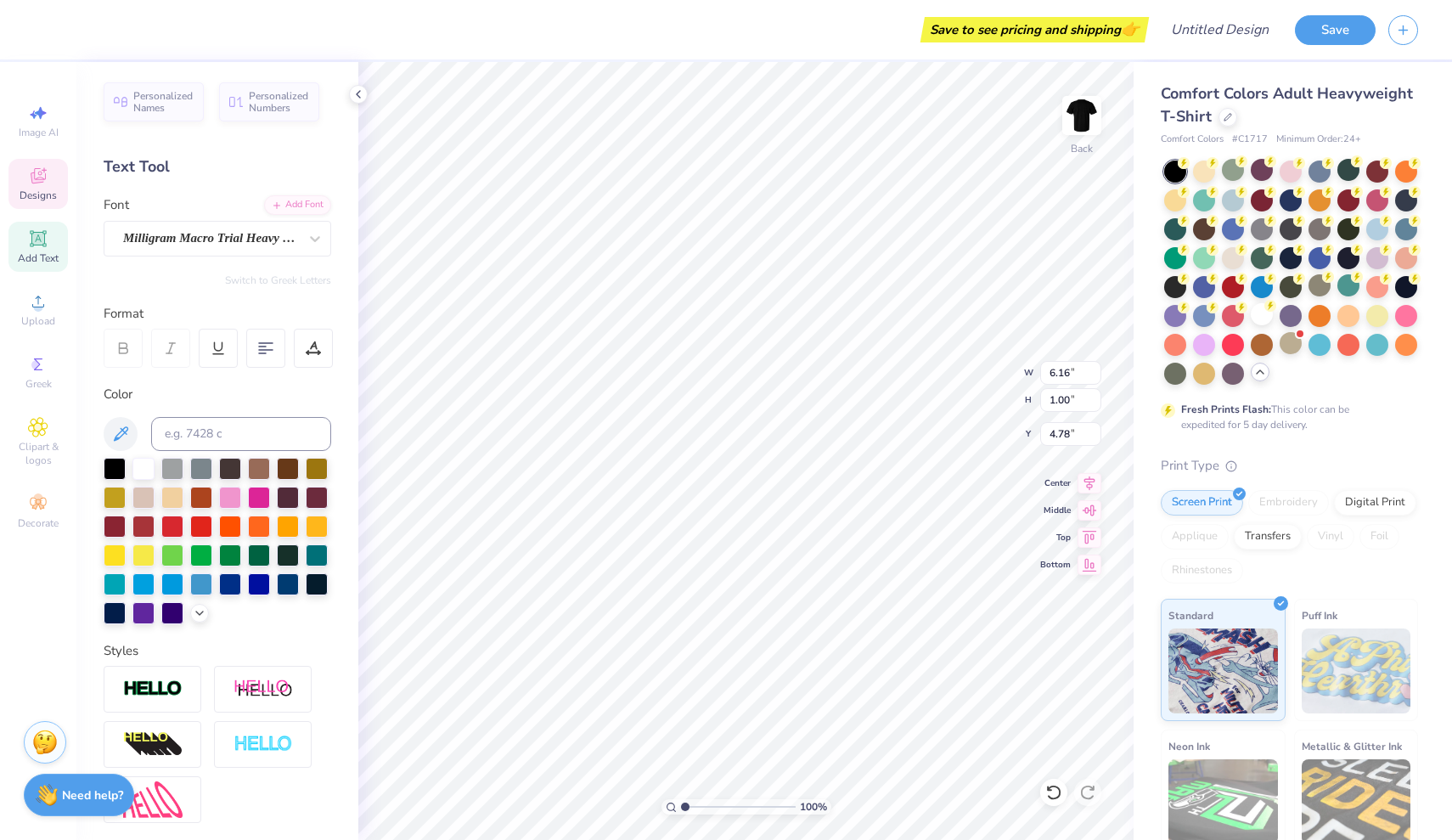
type input "6.16"
type input "1.00"
type input "4.78"
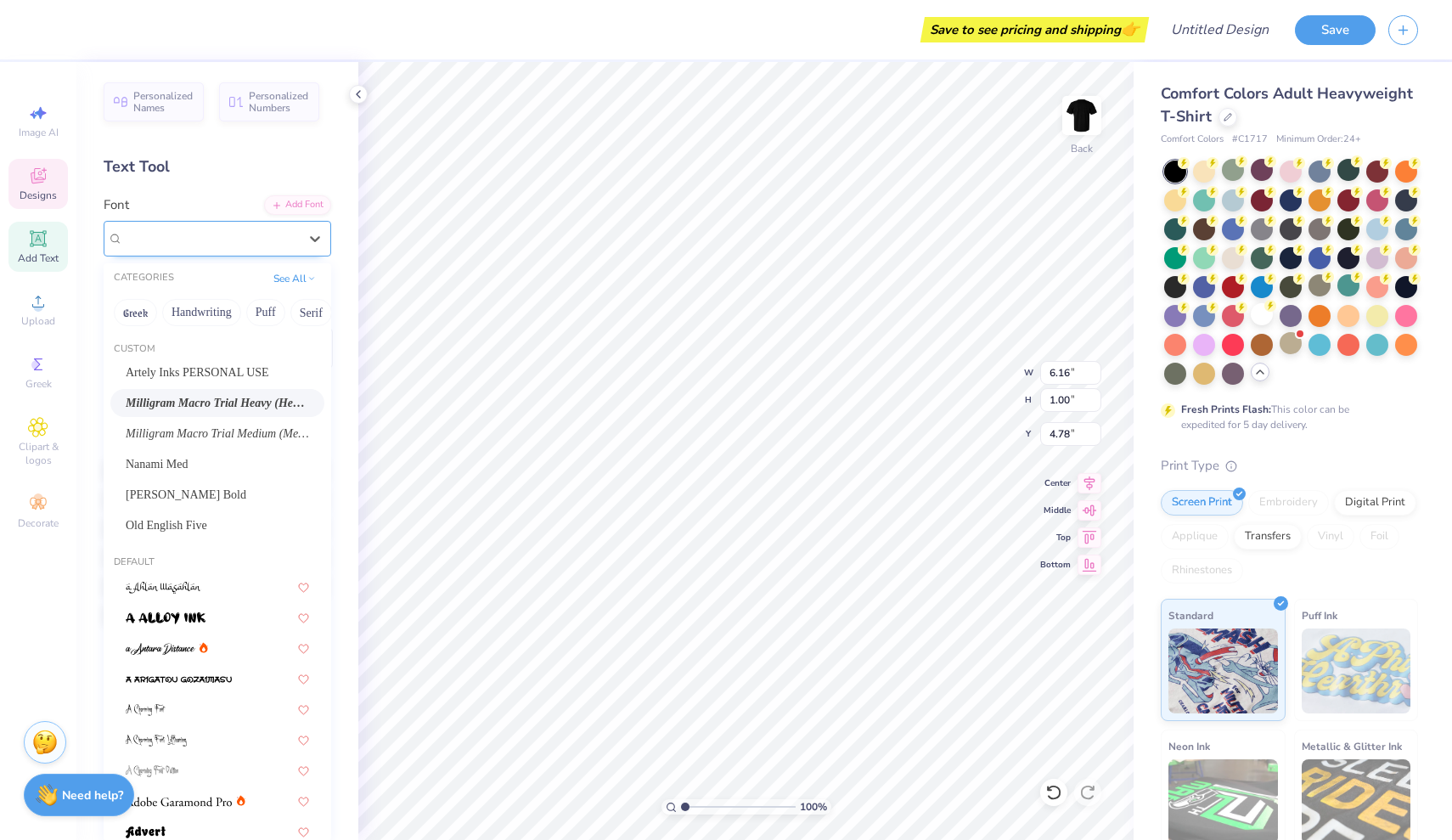
click at [204, 230] on span "Milligram Macro Trial Heavy (Heavy Italic)" at bounding box center [210, 237] width 175 height 20
click at [200, 429] on span "Milligram Macro Trial Medium (Medium Italic)" at bounding box center [217, 433] width 183 height 18
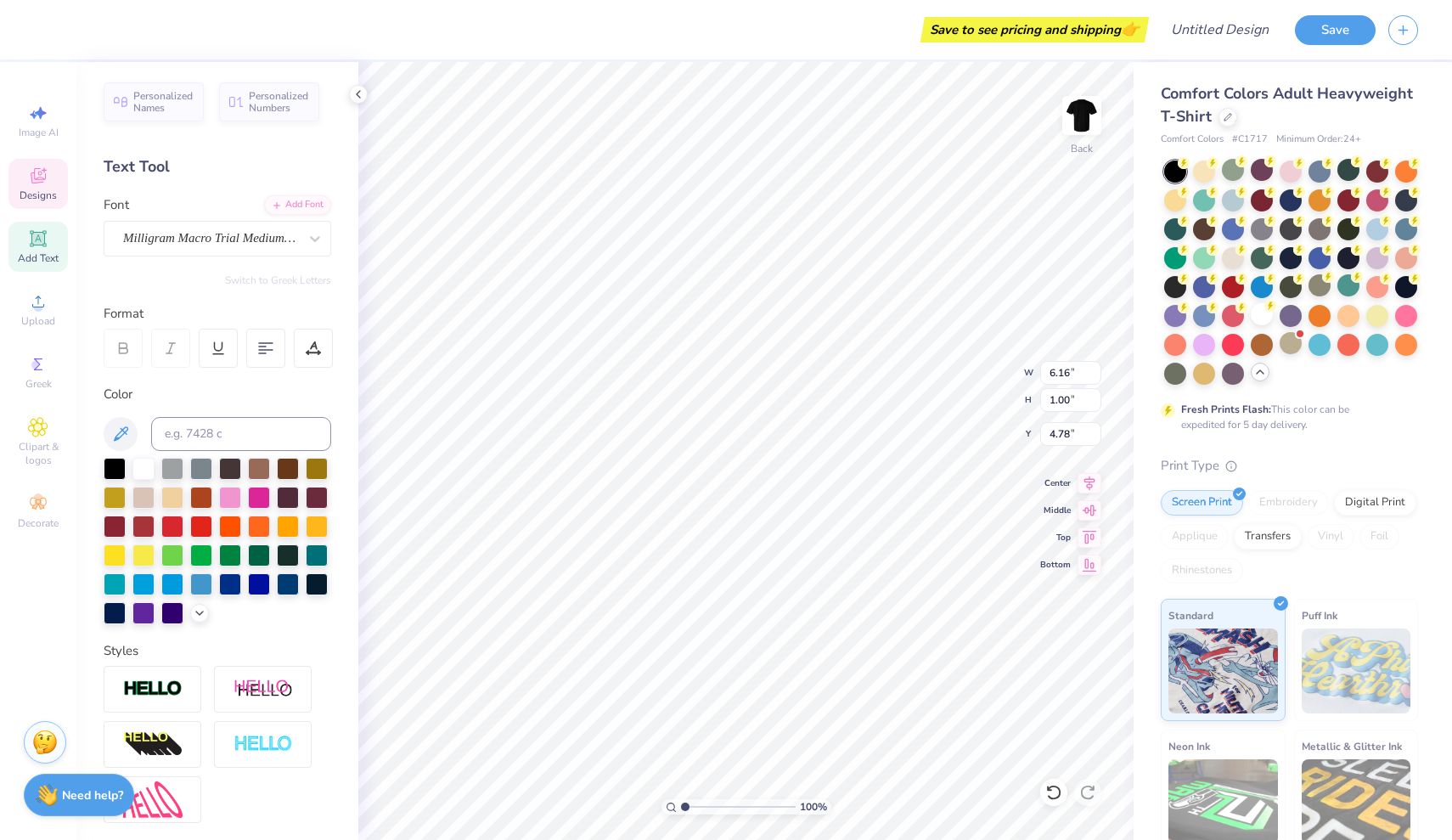
type input "5.20"
type input "0.91"
type input "4.82"
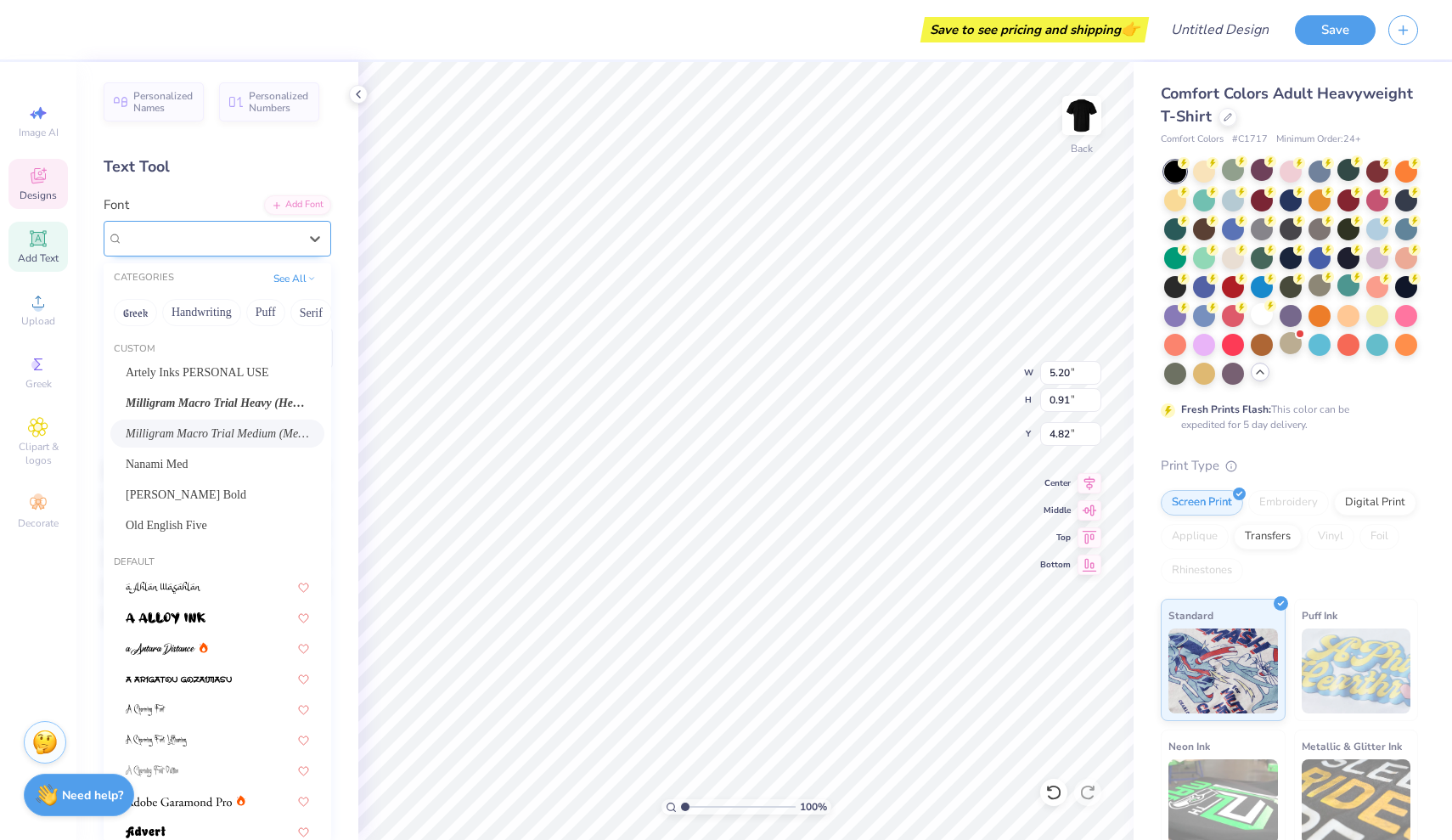
click at [207, 240] on span "Milligram Macro Trial Medium (Medium Italic)" at bounding box center [210, 237] width 175 height 20
click at [201, 512] on div "Old English Five" at bounding box center [218, 526] width 214 height 28
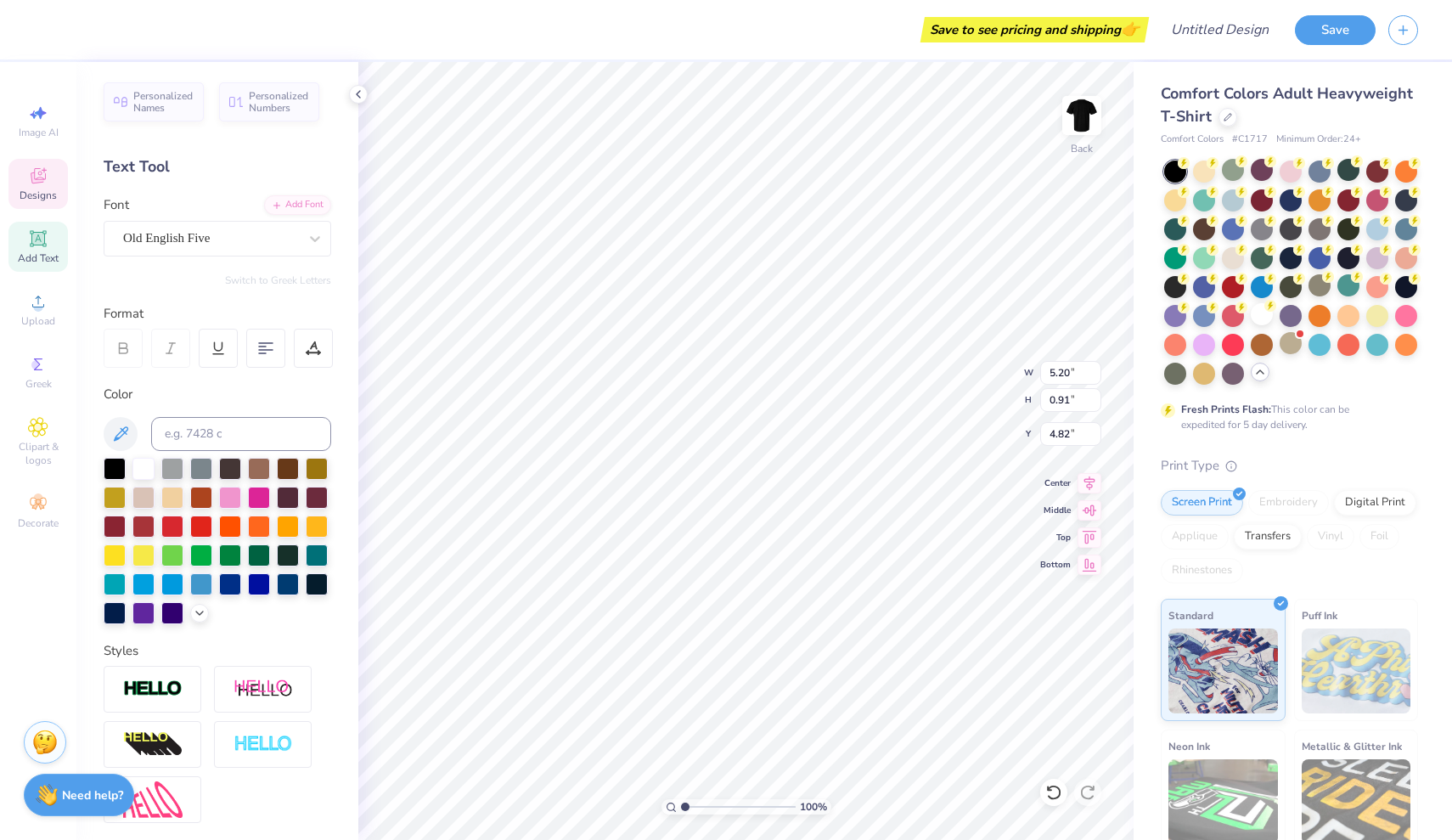
type input "8.28"
type input "1.39"
type input "4.78"
type textarea "Fall Rush 2025"
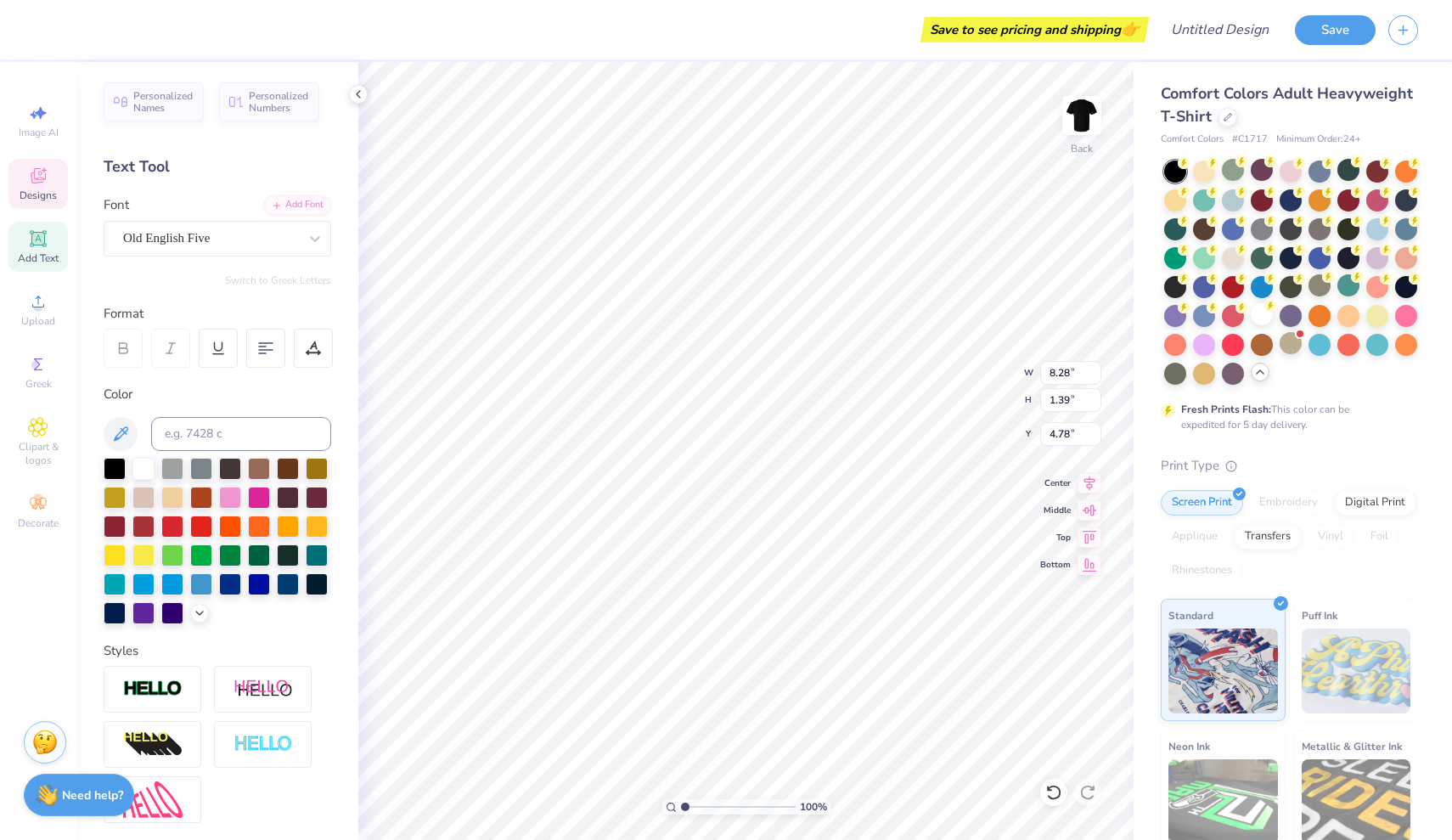
type input "6.77"
type input "4.28"
type input "3.27"
type input "6.58"
type input "4.53"
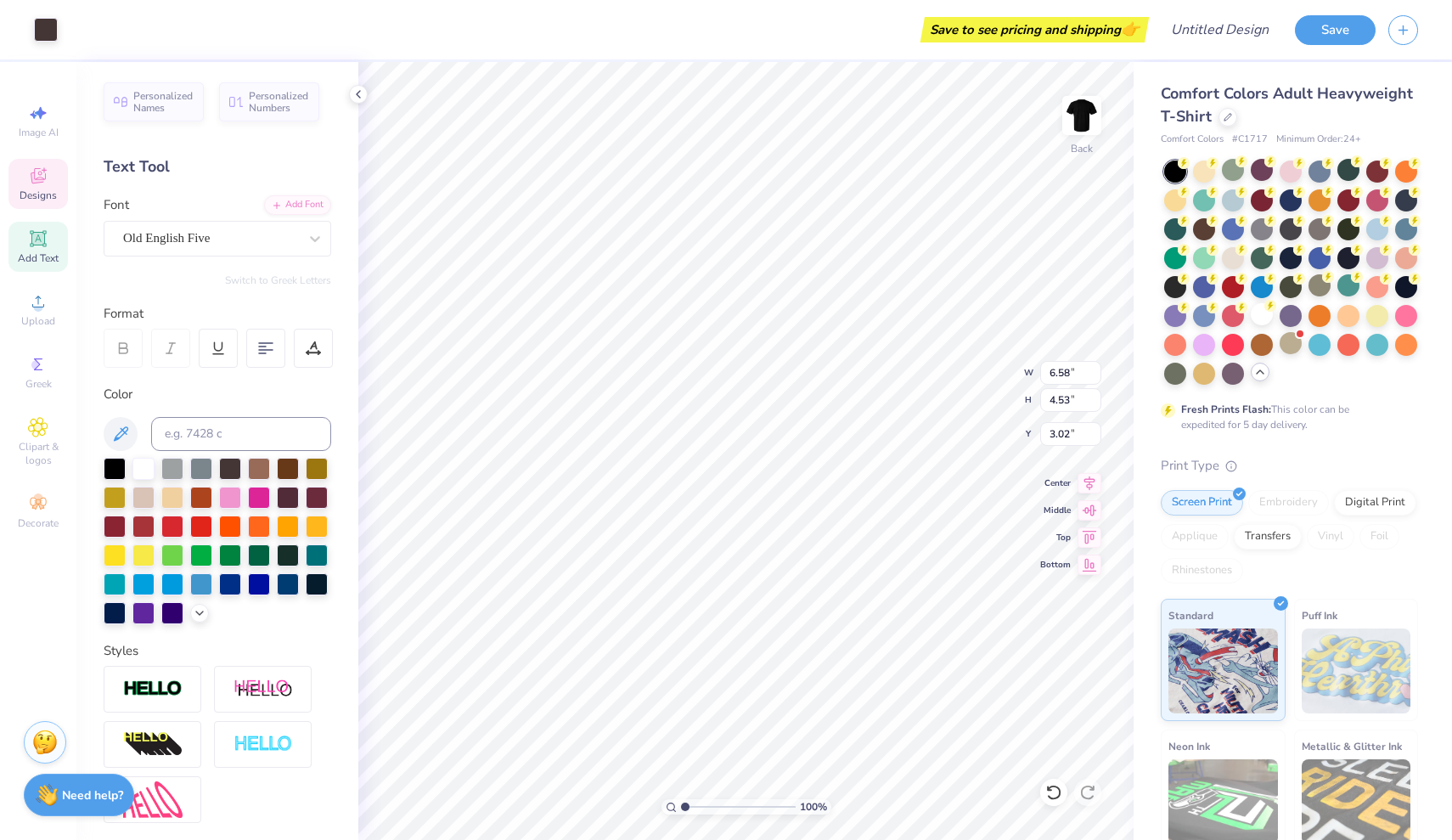
type input "3.00"
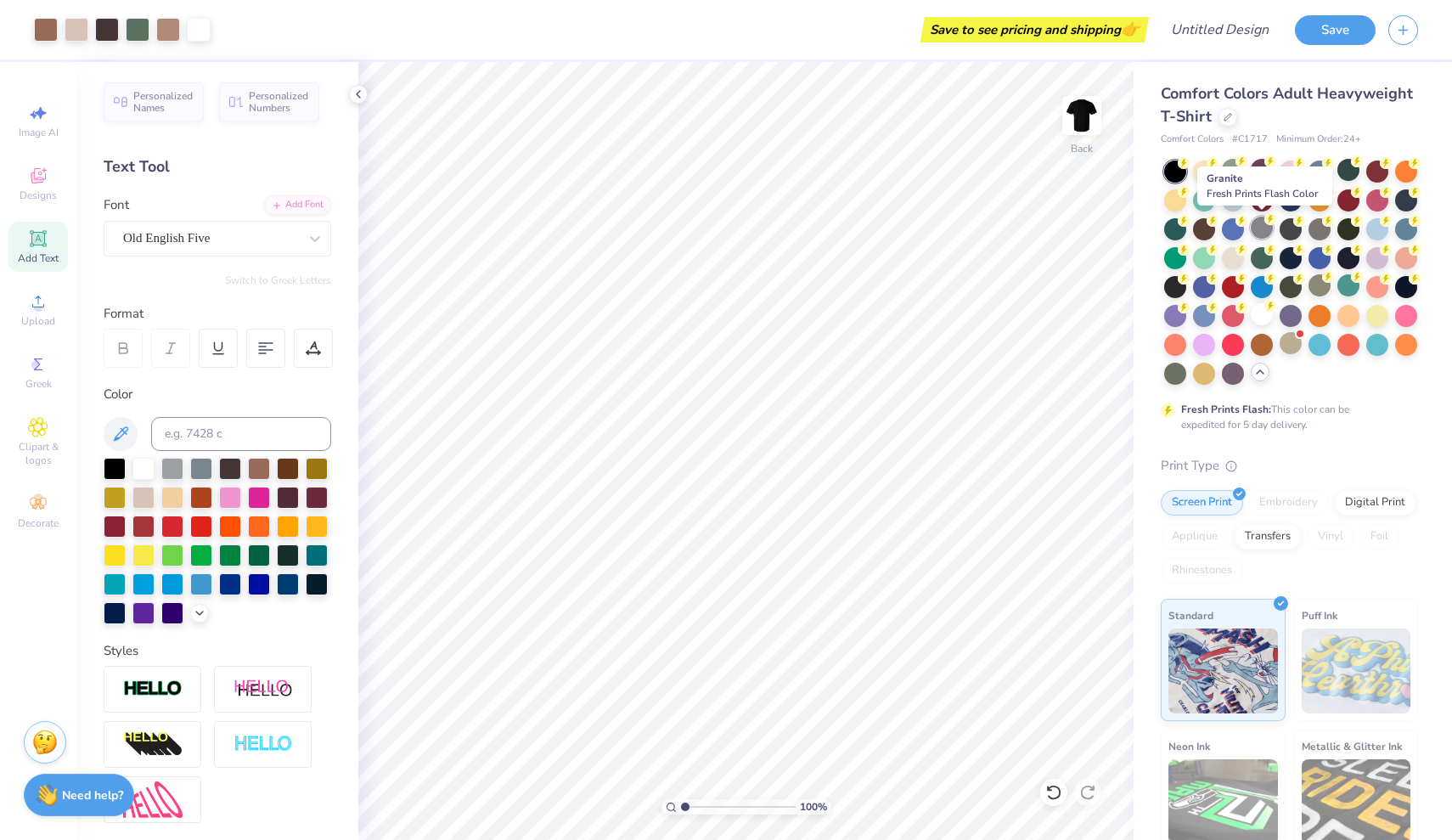
click at [1259, 229] on div at bounding box center [1262, 228] width 23 height 23
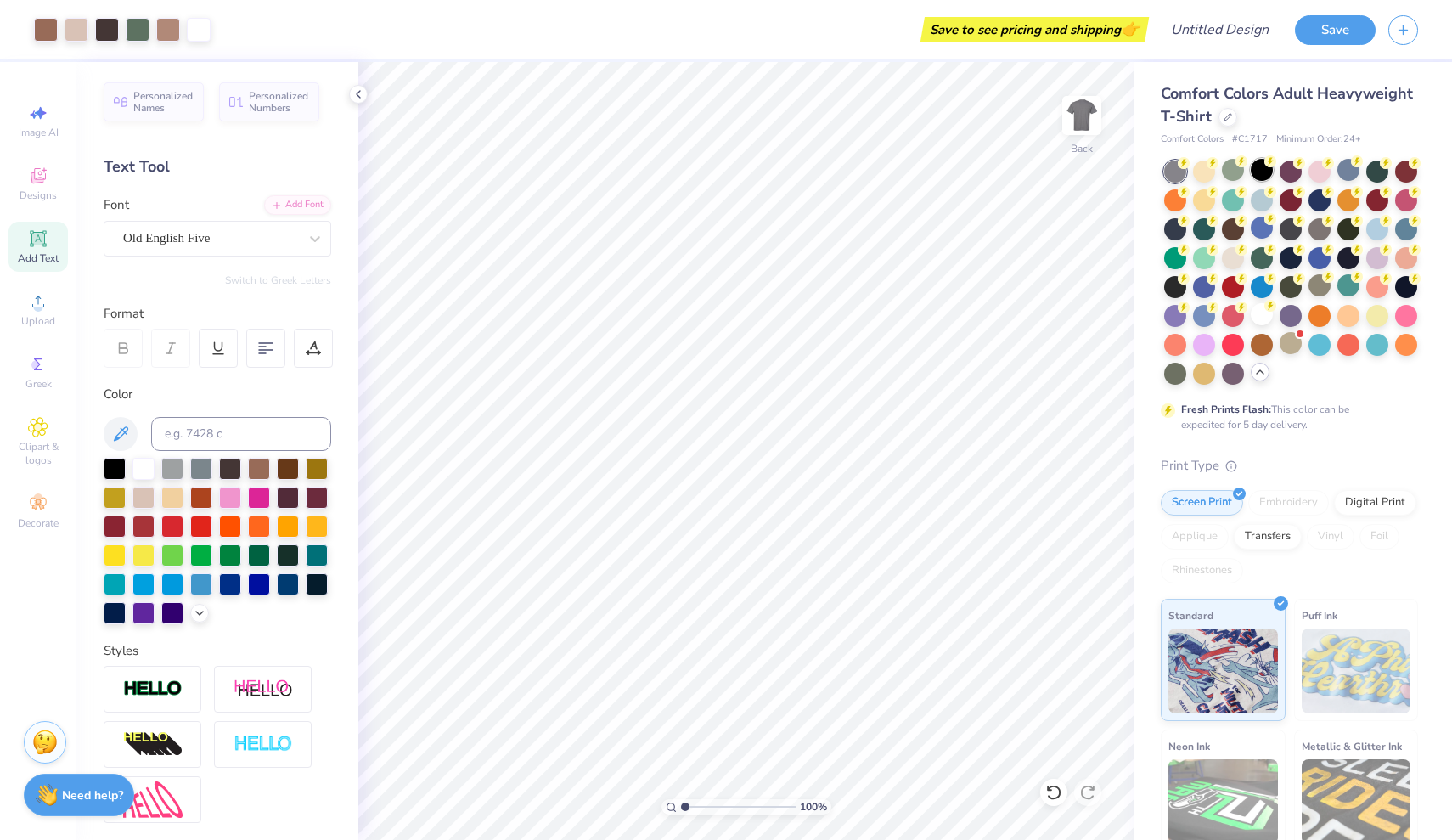
click at [1261, 164] on div at bounding box center [1262, 170] width 23 height 23
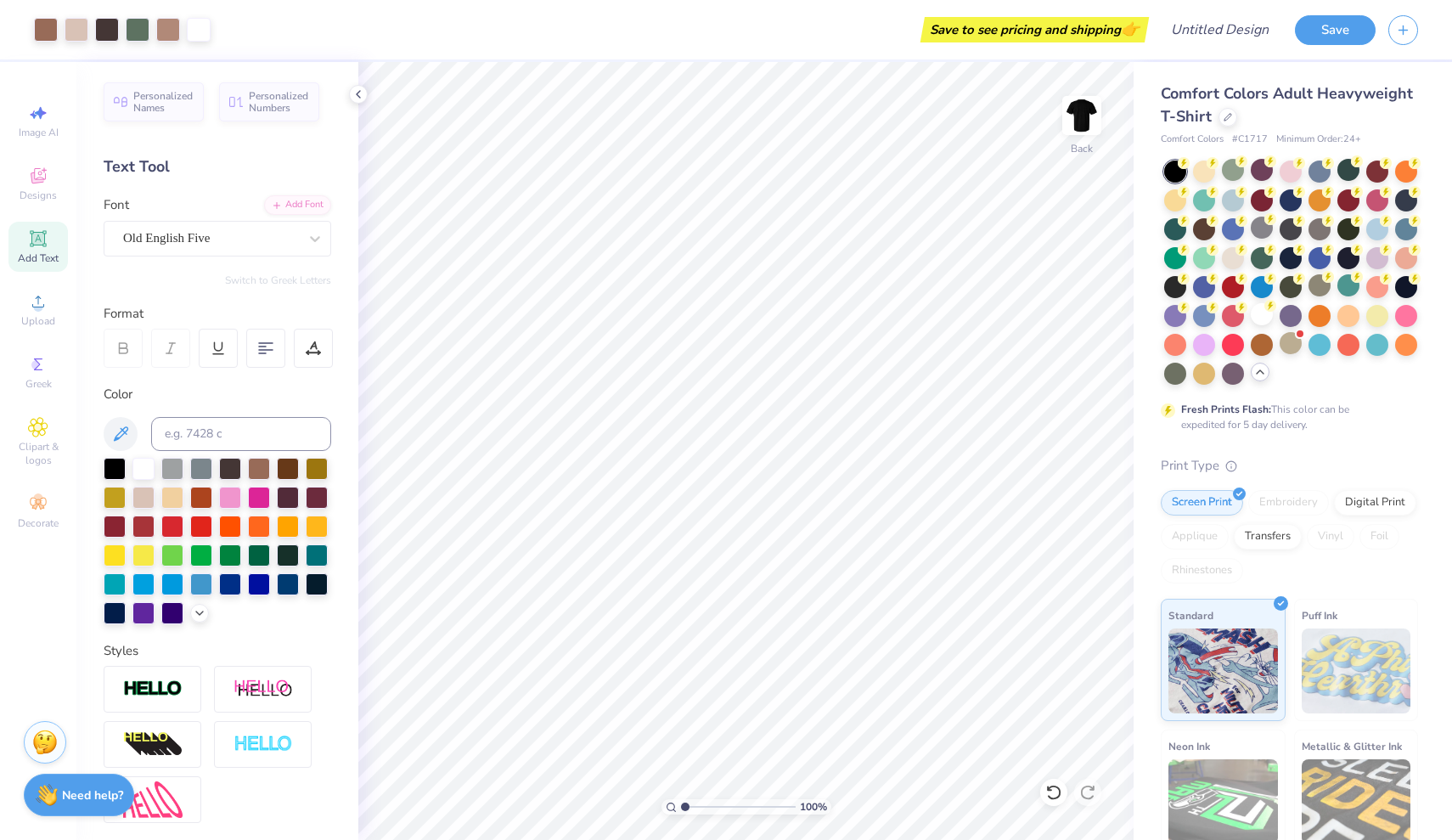
click at [680, 807] on div "100 %" at bounding box center [746, 806] width 170 height 15
type input "1.11"
type textarea "x"
type input "1.48"
type textarea "x"
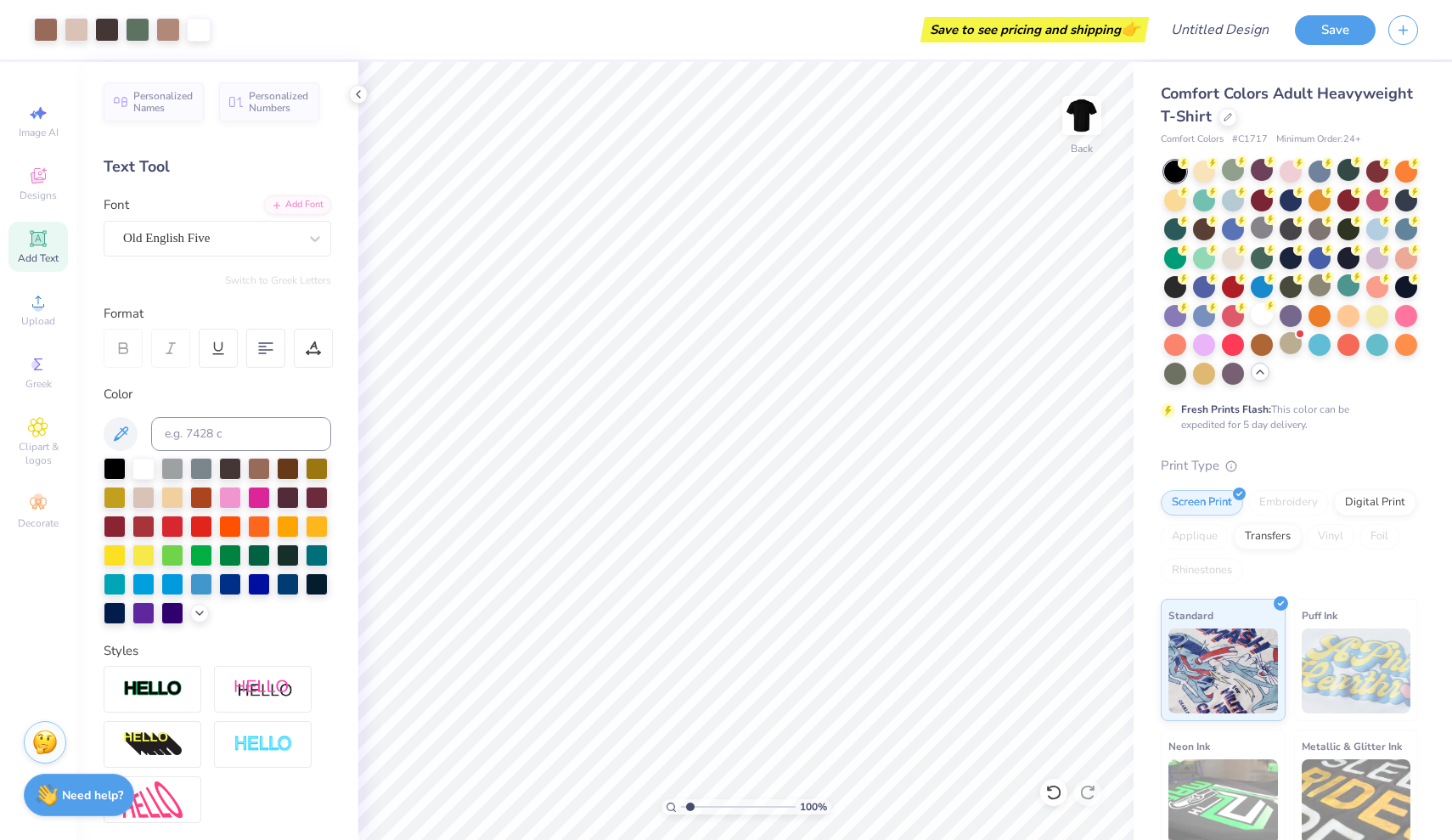
type input "2.3"
type textarea "x"
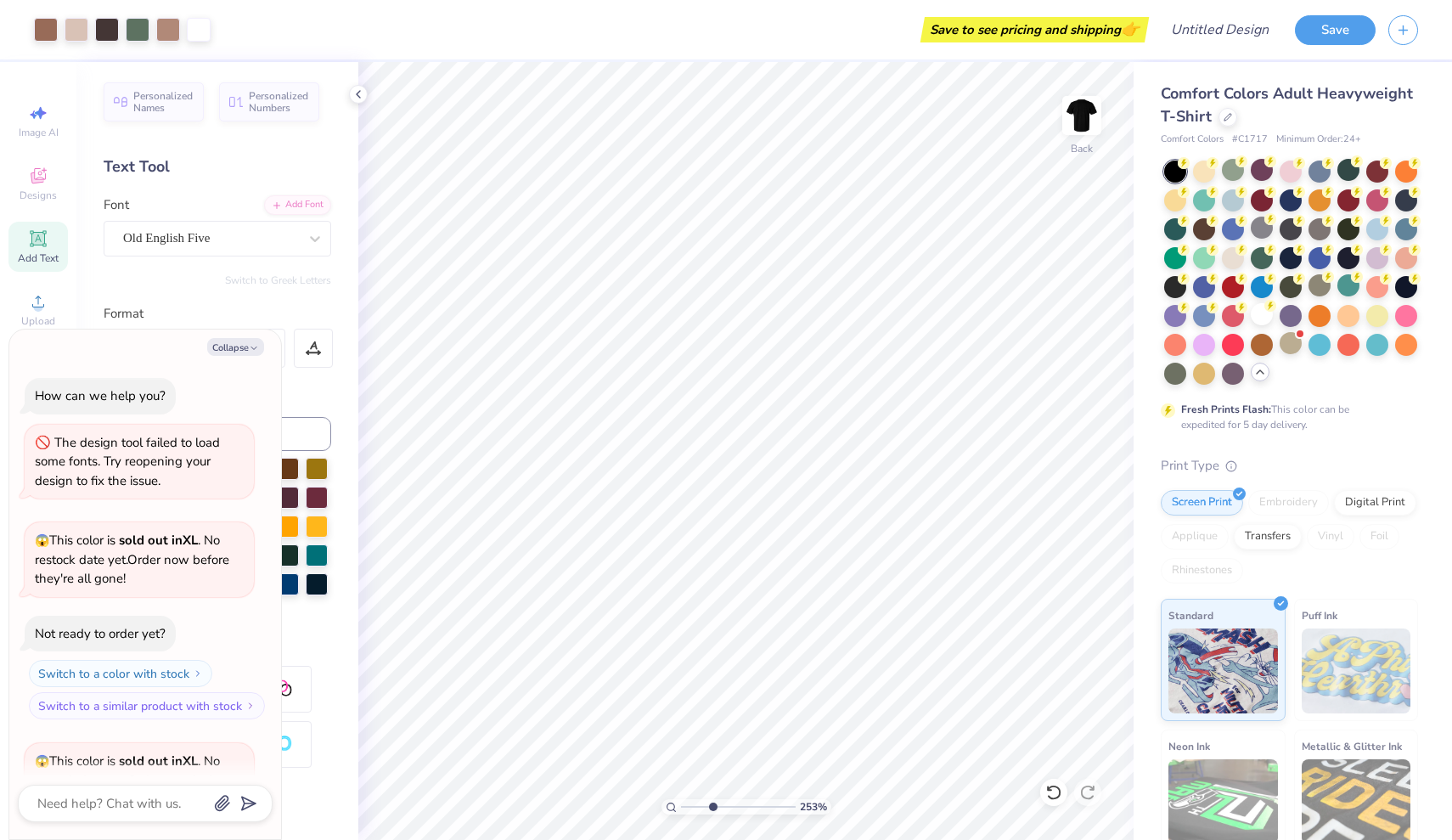
scroll to position [524, 0]
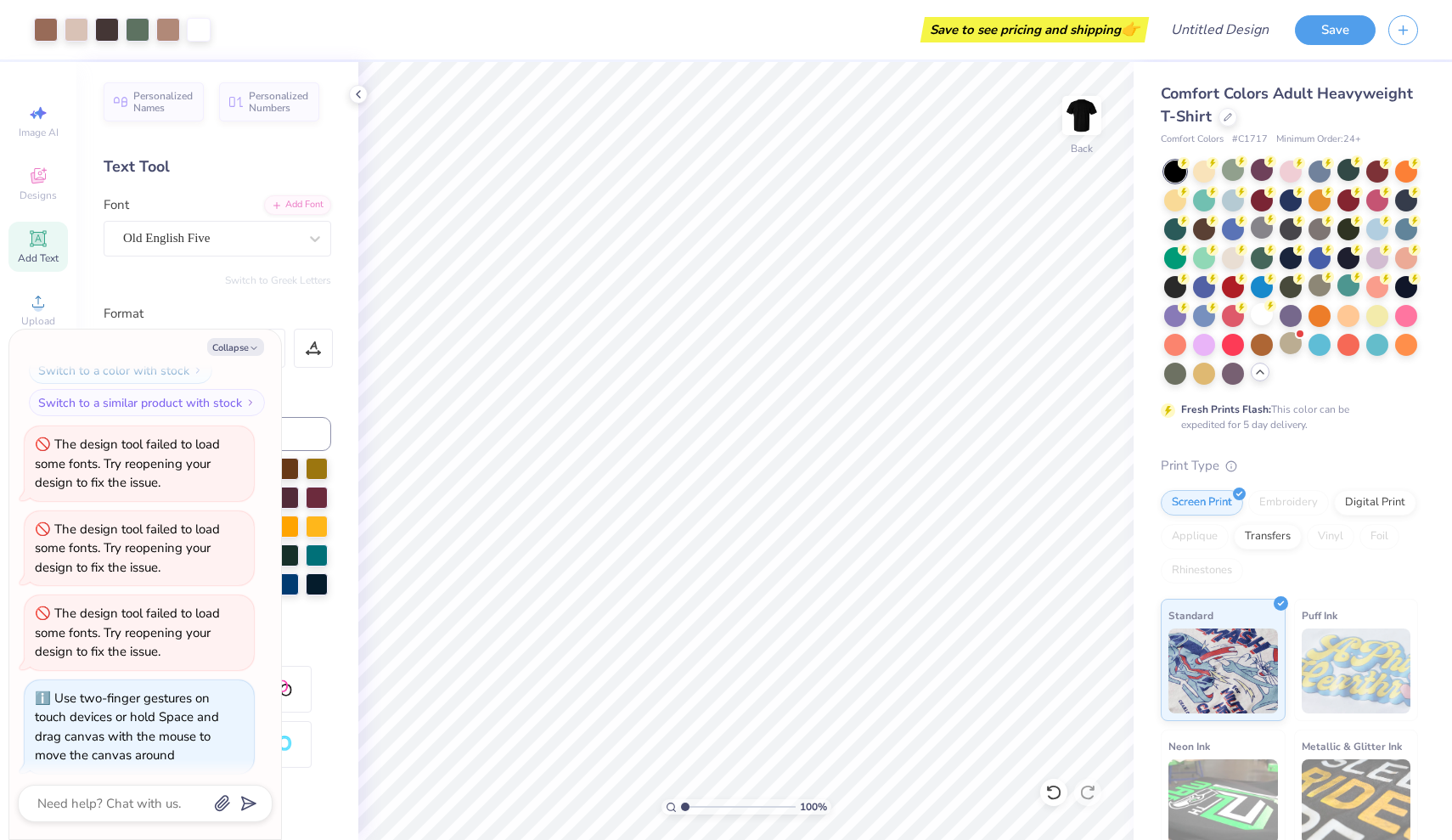
drag, startPoint x: 681, startPoint y: 807, endPoint x: 679, endPoint y: 798, distance: 9.2
type input "1"
click at [679, 798] on div "100 %" at bounding box center [746, 451] width 778 height 778
click at [252, 332] on div "Collapse How can we help you? The design tool failed to load some fonts. Try re…" at bounding box center [145, 584] width 272 height 510
click at [252, 344] on icon "button" at bounding box center [253, 348] width 10 height 10
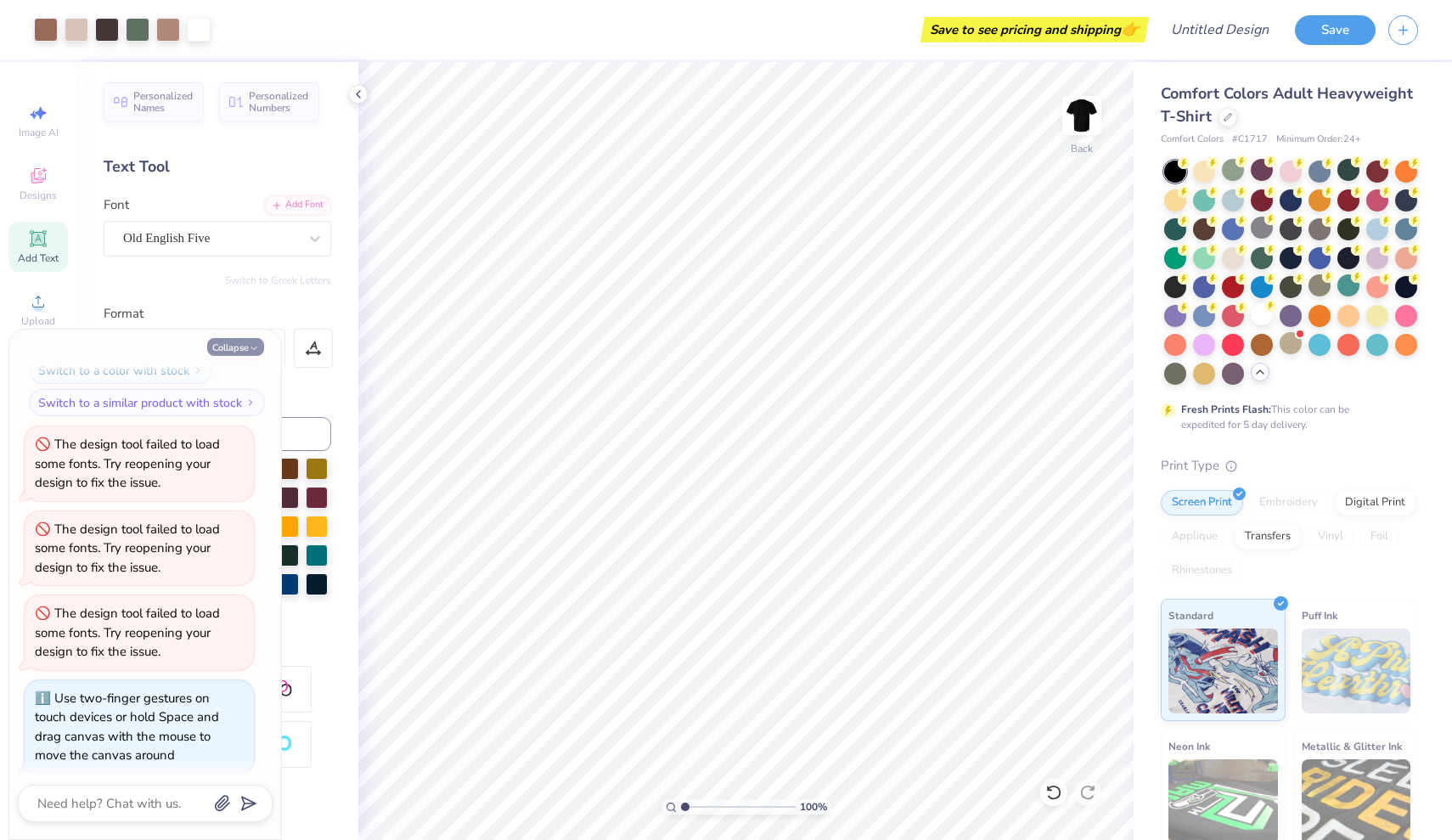
type textarea "x"
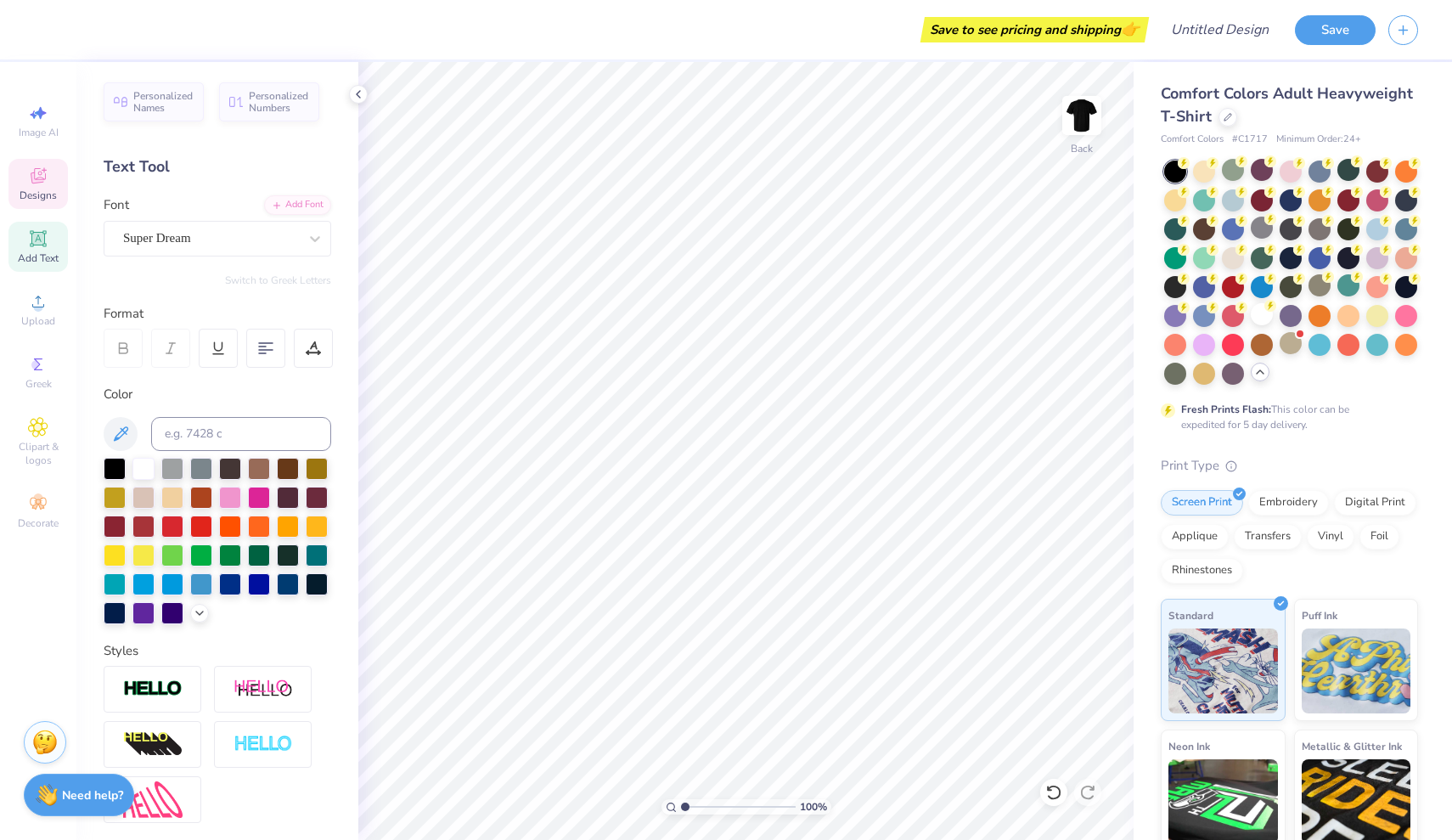
click at [39, 166] on icon at bounding box center [38, 176] width 21 height 21
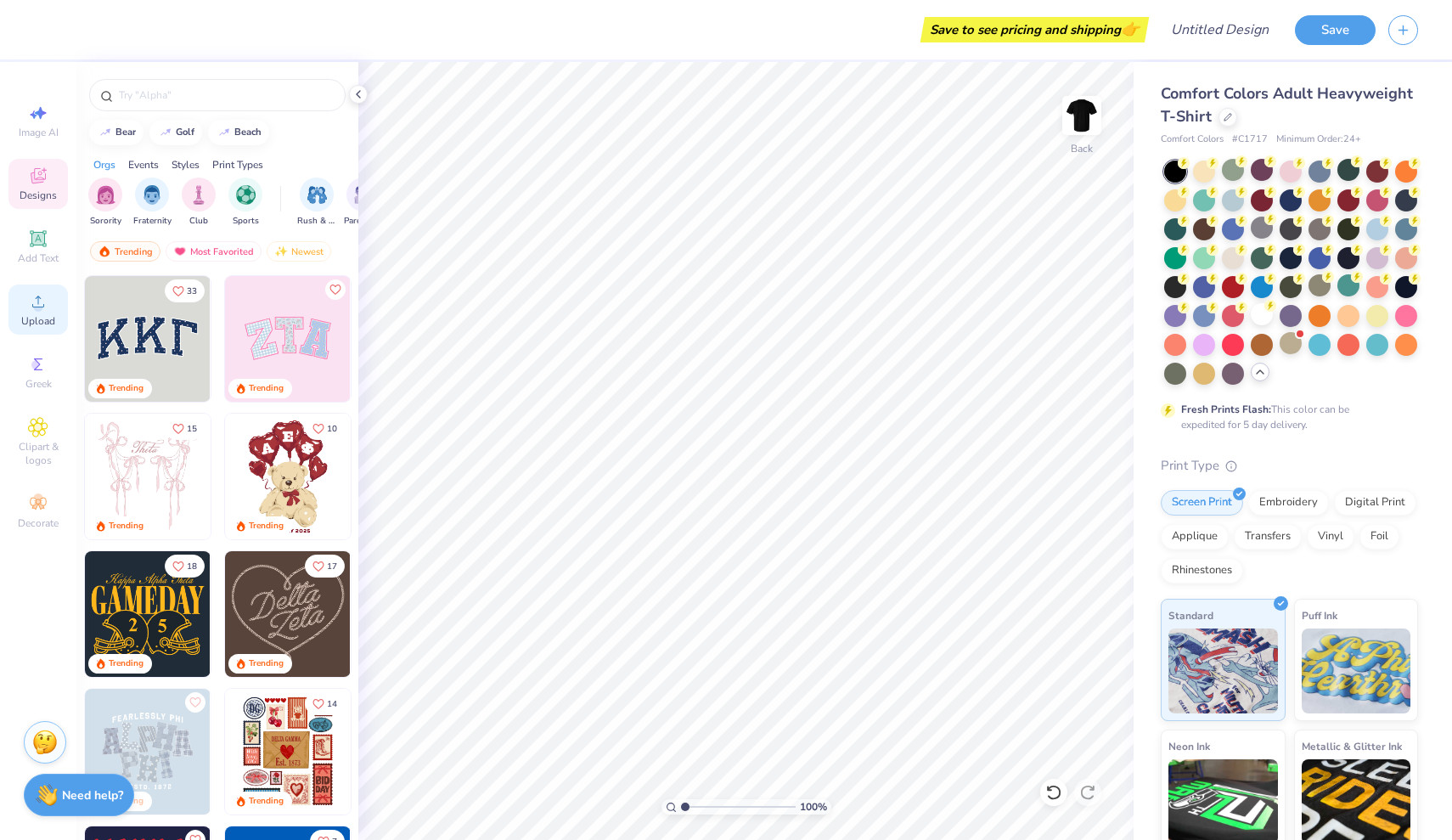
click at [38, 309] on circle at bounding box center [38, 307] width 9 height 9
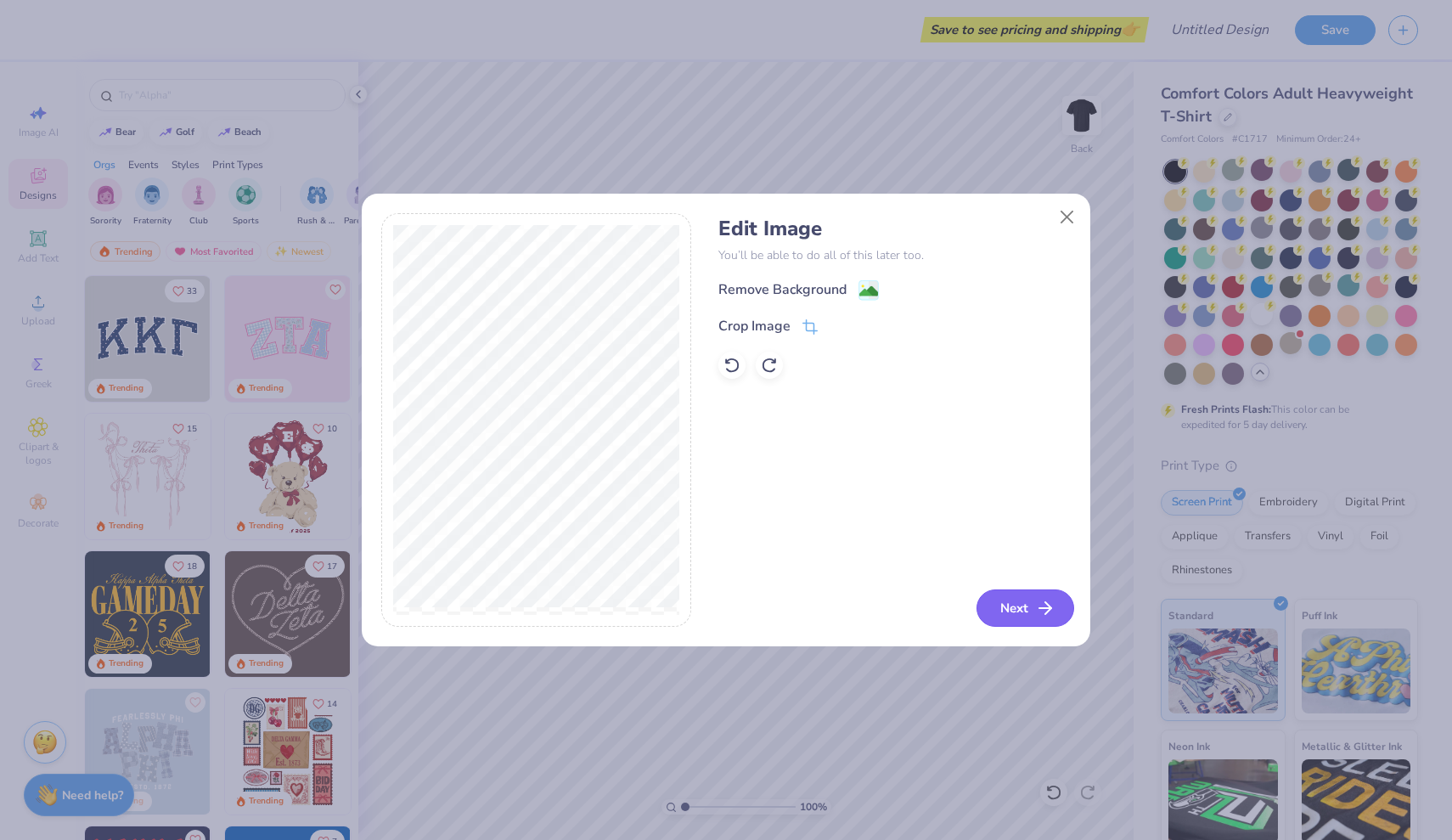
click at [1012, 614] on button "Next" at bounding box center [1025, 608] width 98 height 38
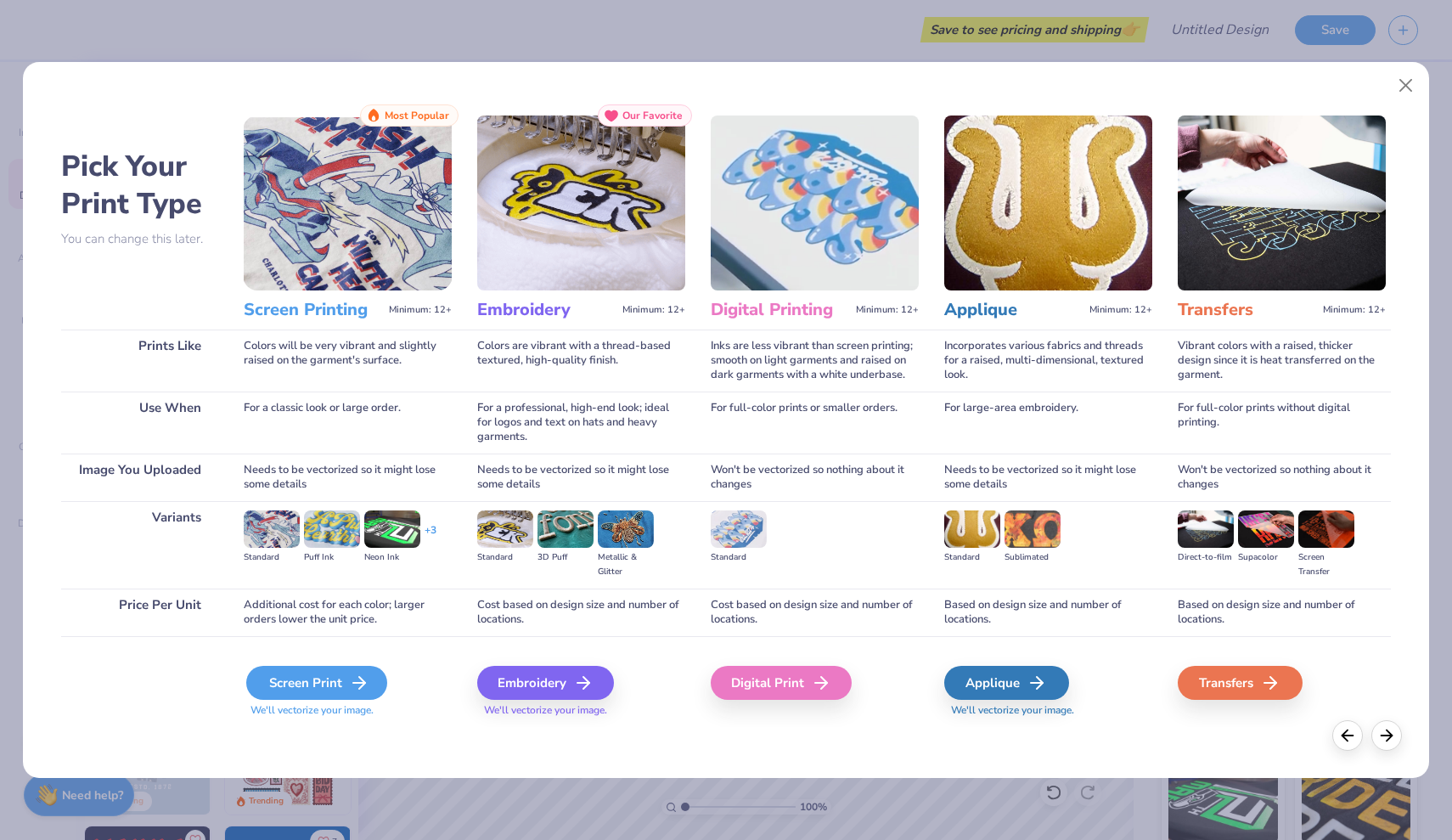
click at [332, 673] on div "Screen Print" at bounding box center [316, 682] width 141 height 34
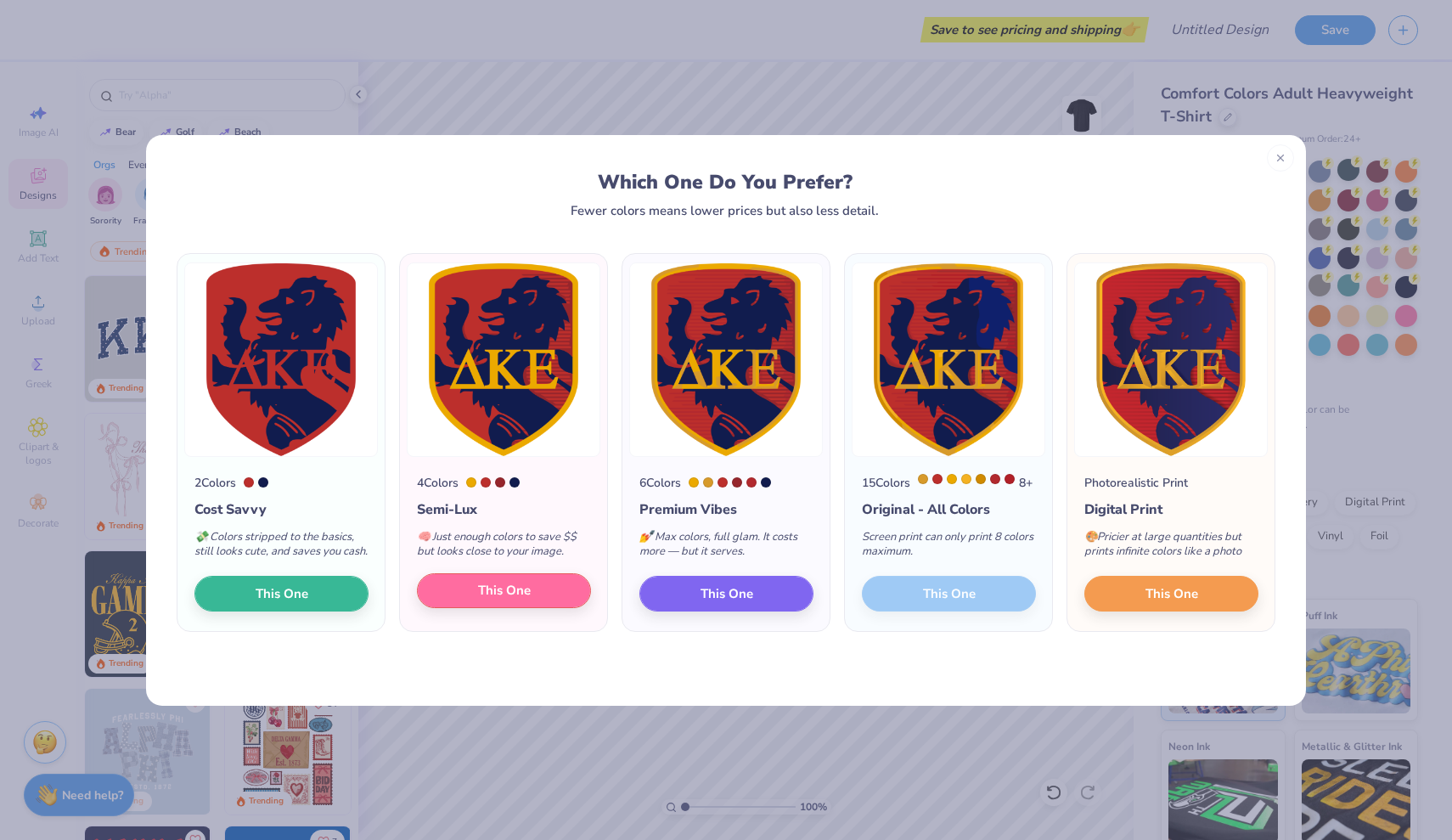
click at [520, 601] on span "This One" at bounding box center [504, 590] width 53 height 20
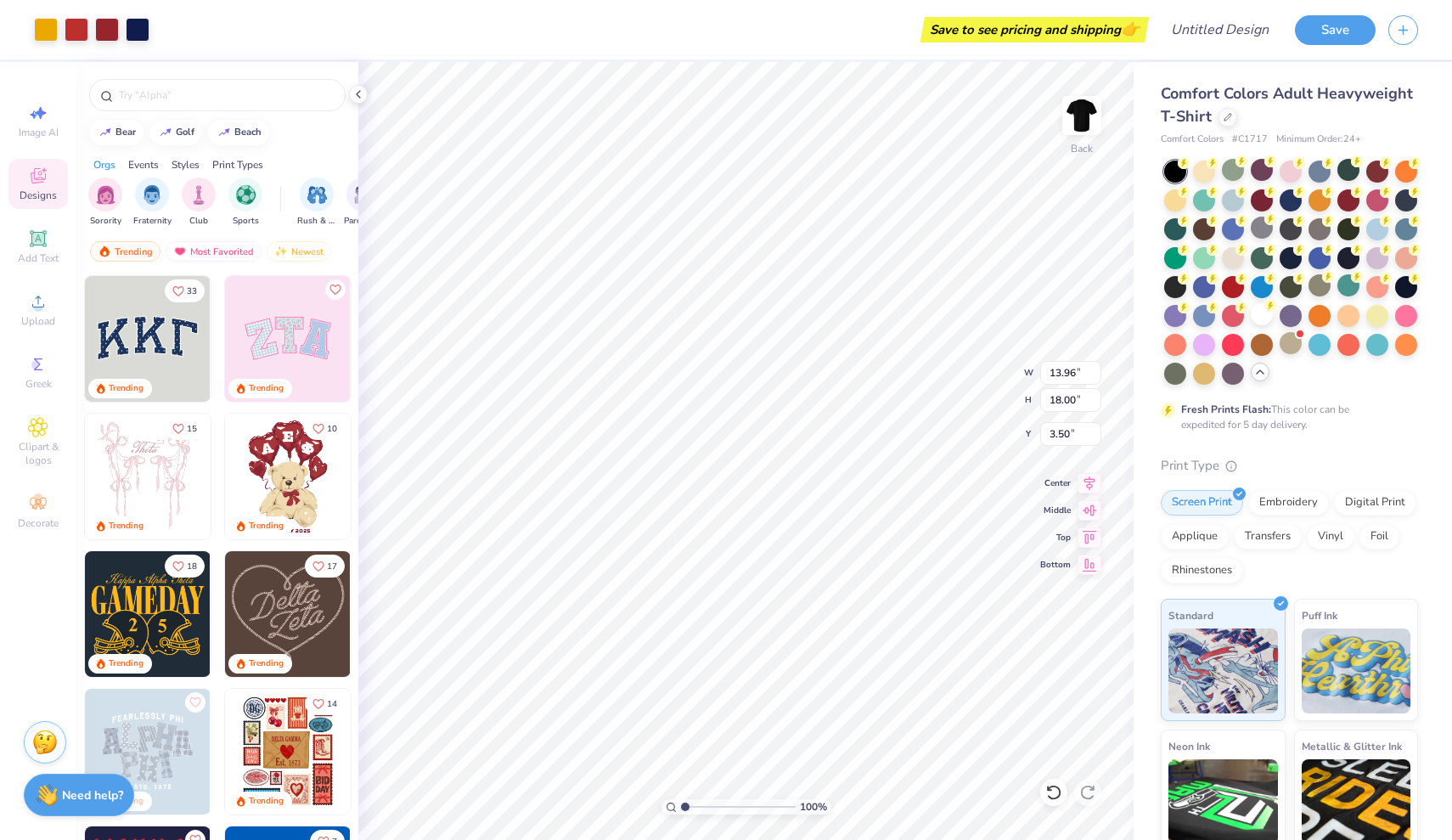
type input "4.77"
type input "6.14"
type input "15.36"
type input "4.00"
type input "5.15"
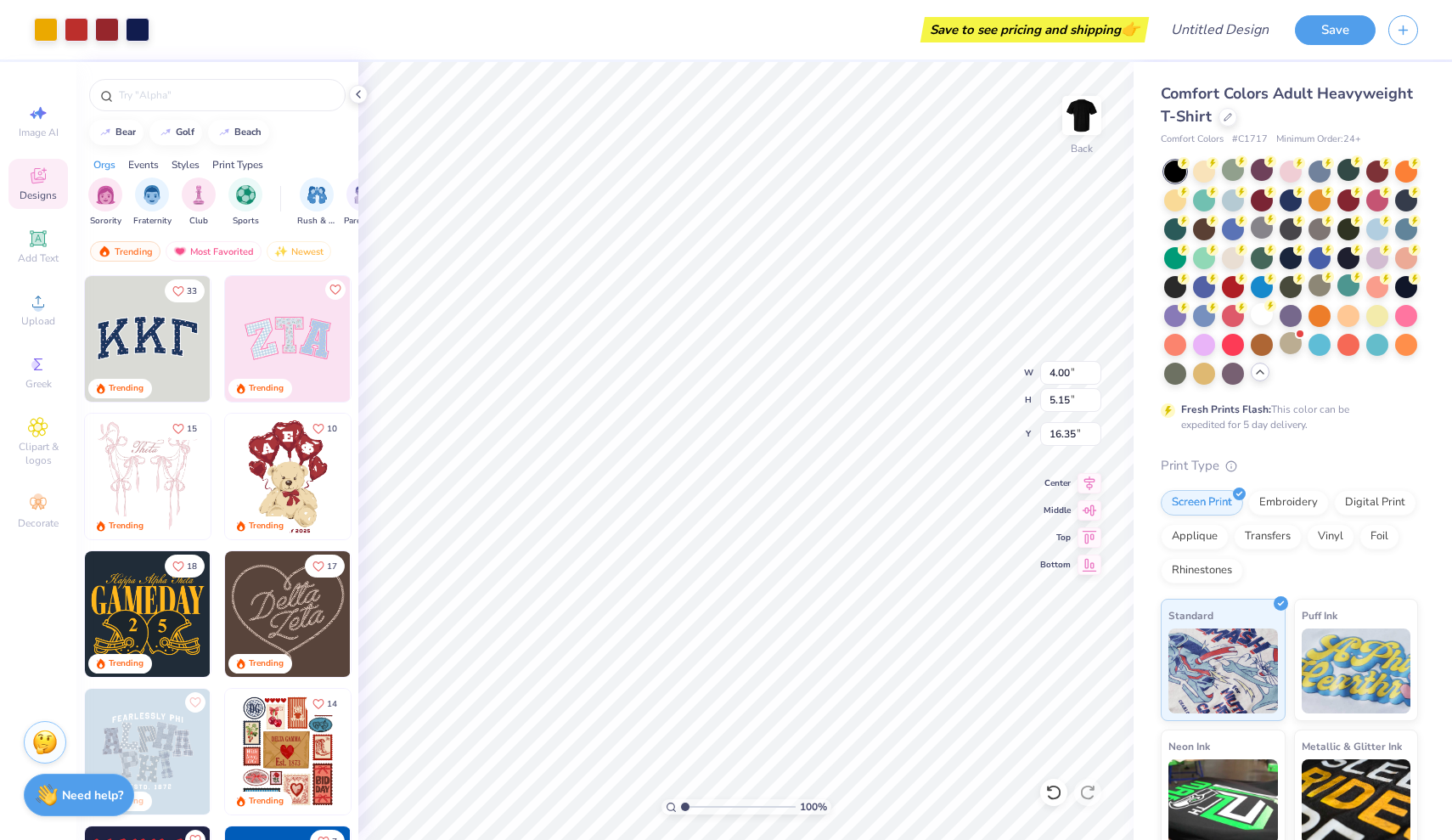
type input "3.00"
type input "2.63"
type input "3.39"
click at [36, 23] on div at bounding box center [45, 27] width 23 height 23
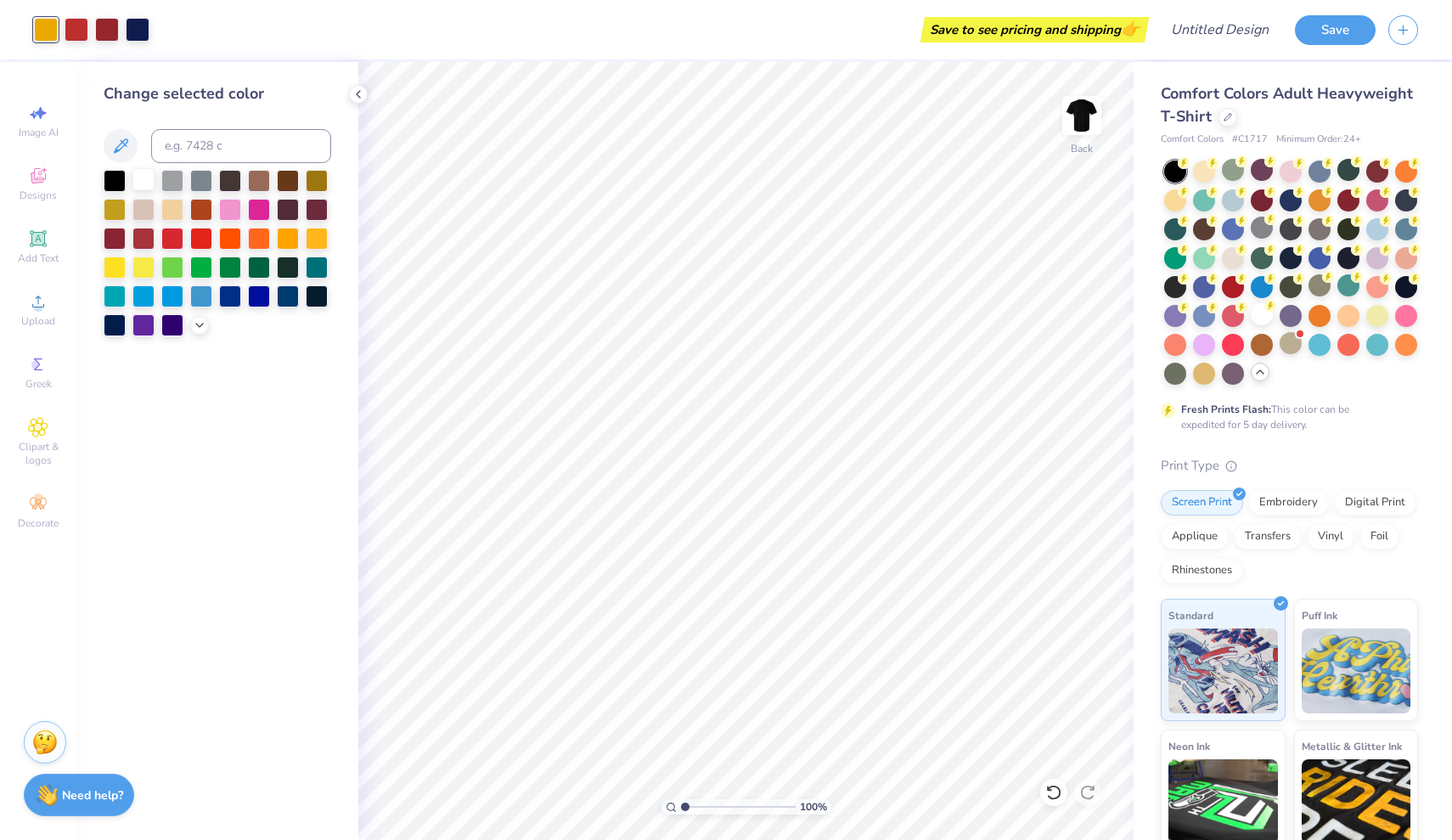
click at [140, 174] on div at bounding box center [144, 179] width 23 height 23
click at [73, 30] on div at bounding box center [76, 27] width 23 height 23
click at [224, 266] on div at bounding box center [230, 266] width 23 height 23
click at [108, 37] on div at bounding box center [106, 27] width 23 height 23
click at [254, 266] on div at bounding box center [259, 266] width 23 height 23
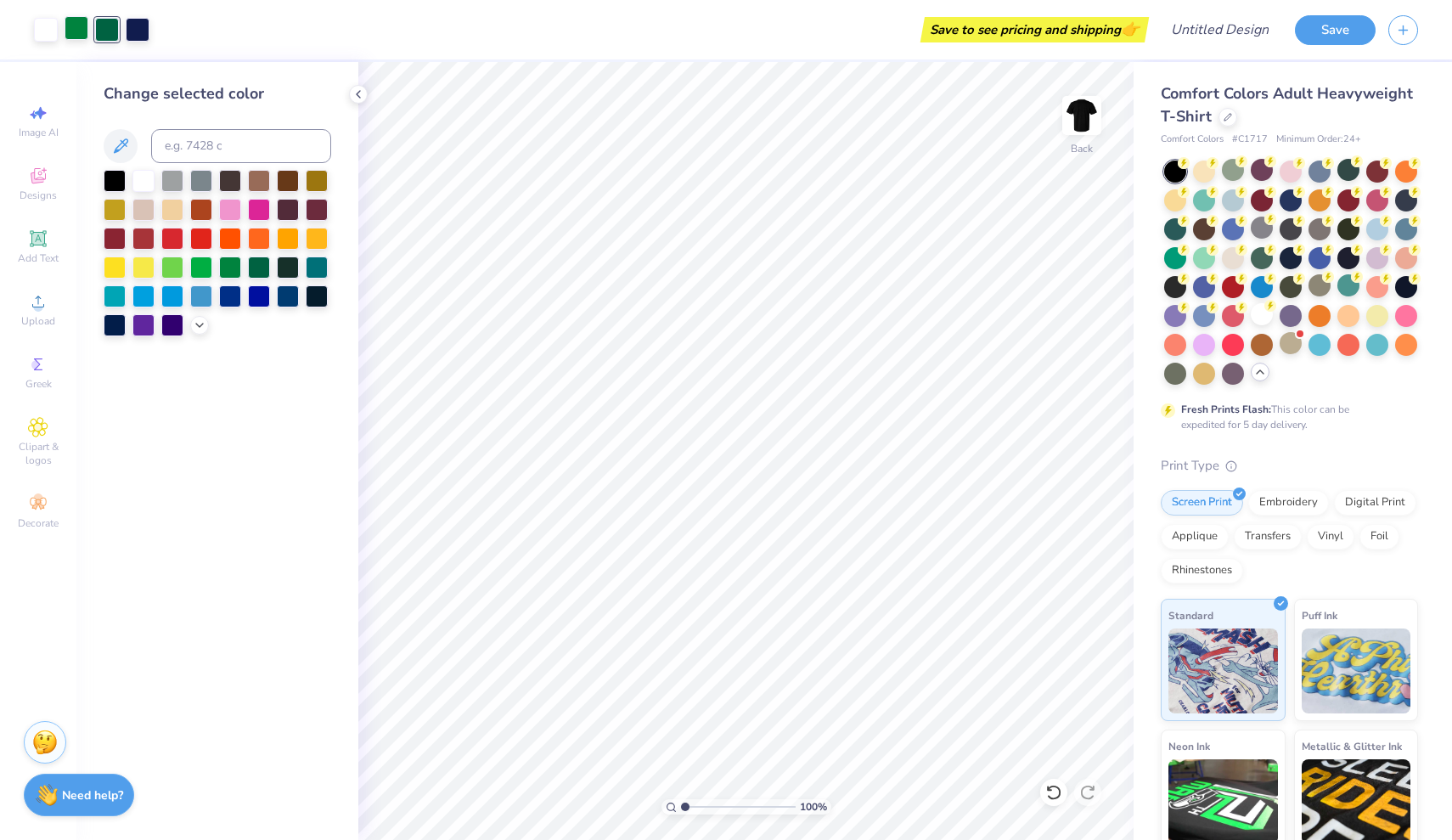
click at [78, 27] on div at bounding box center [76, 27] width 23 height 23
click at [198, 260] on div at bounding box center [202, 266] width 23 height 23
click at [252, 273] on div at bounding box center [259, 266] width 23 height 23
click at [102, 26] on div at bounding box center [106, 27] width 23 height 23
click at [288, 267] on div at bounding box center [288, 266] width 23 height 23
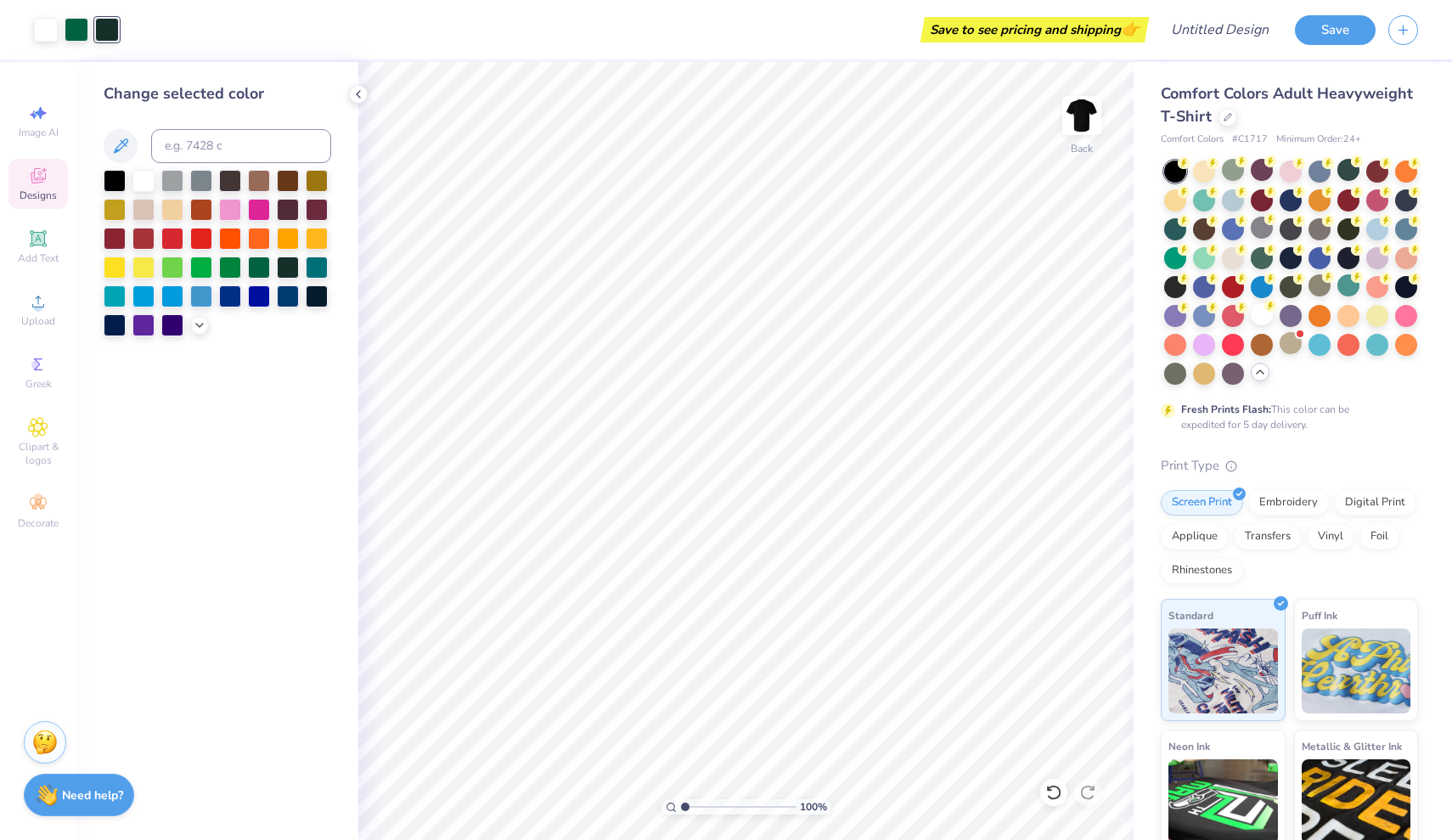
click at [35, 182] on icon at bounding box center [38, 178] width 13 height 11
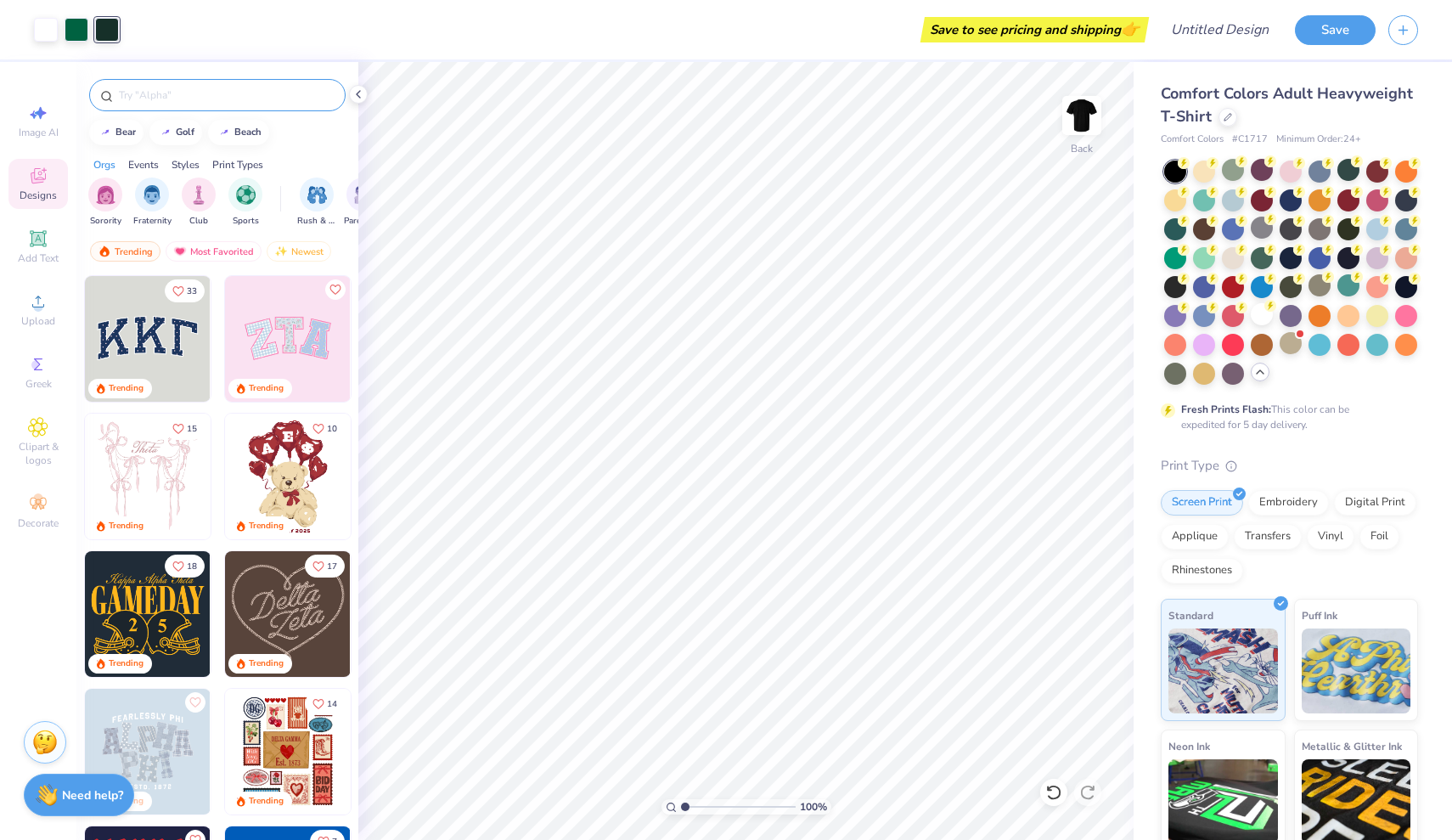
click at [171, 95] on input "text" at bounding box center [226, 95] width 218 height 17
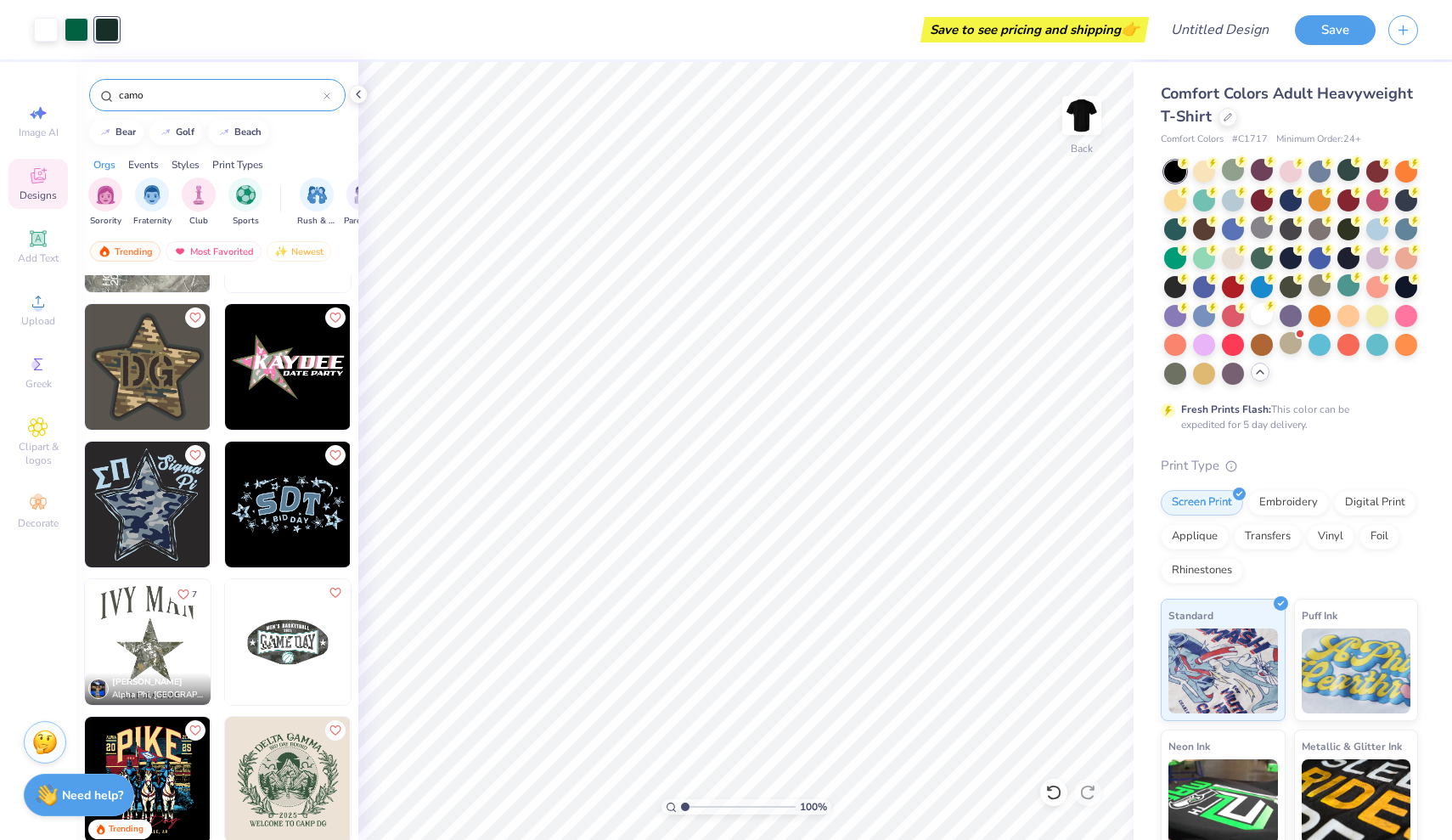
scroll to position [244, 0]
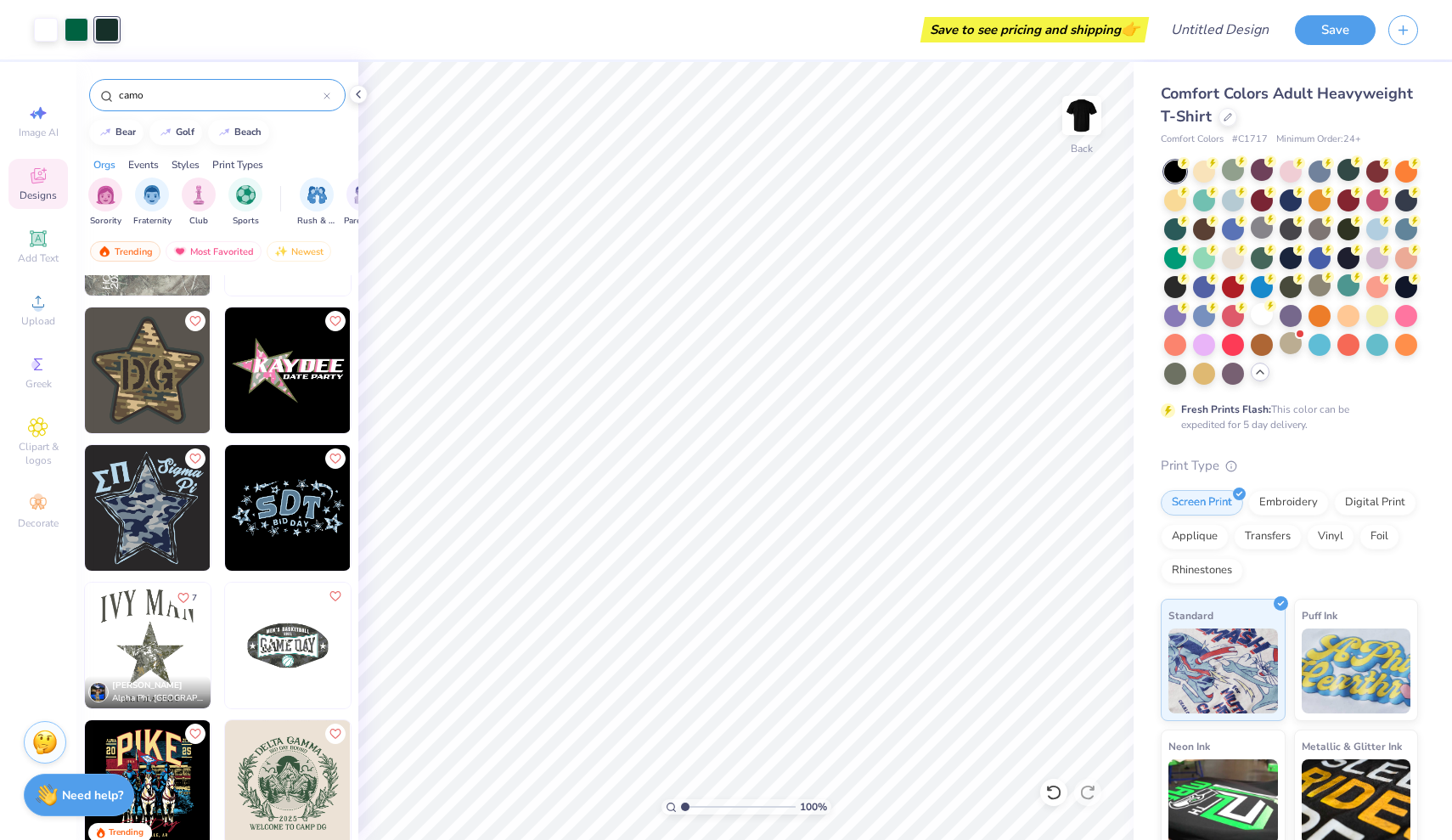
type input "camo"
click at [142, 642] on img at bounding box center [147, 646] width 126 height 126
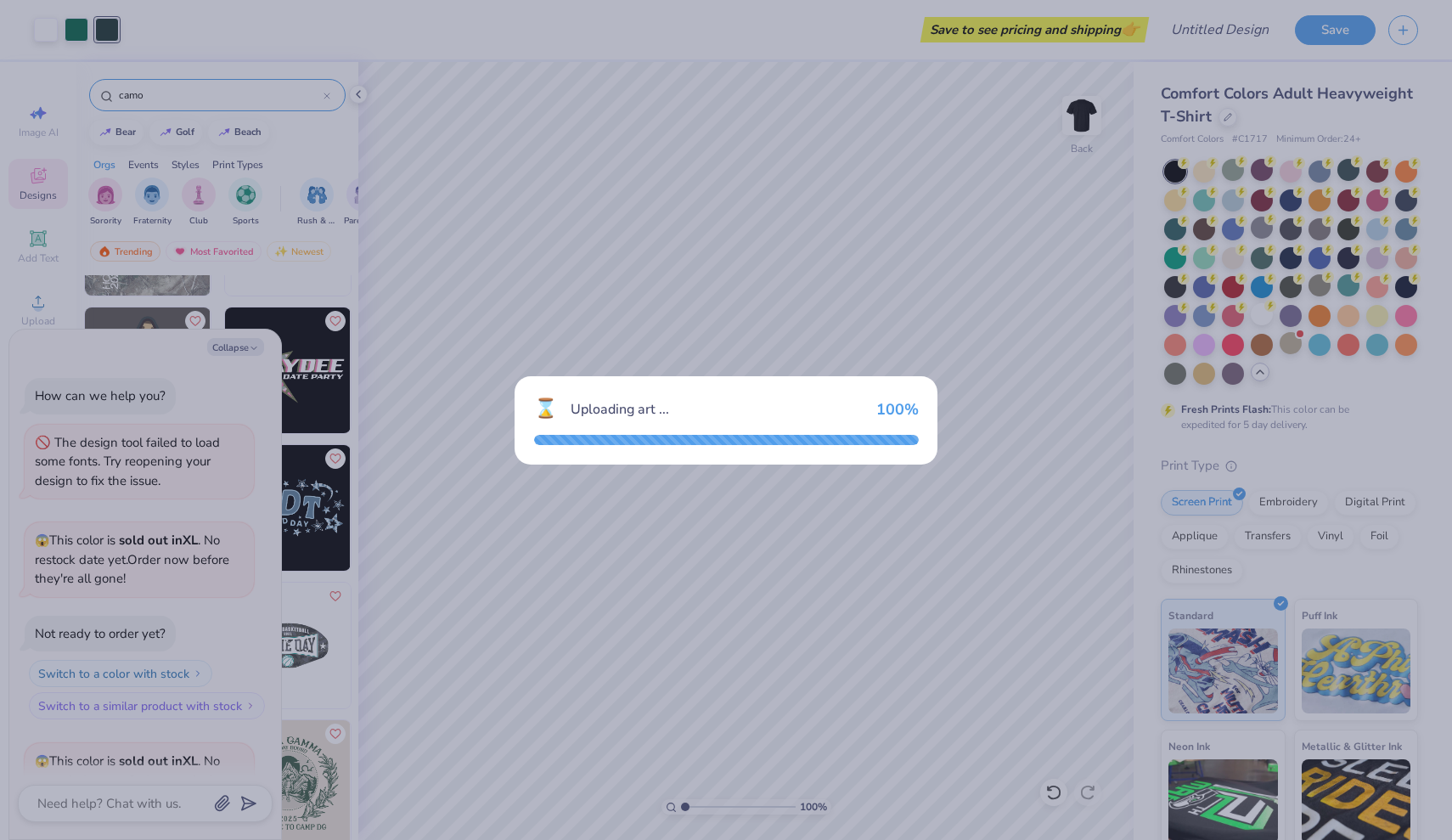
scroll to position [607, 0]
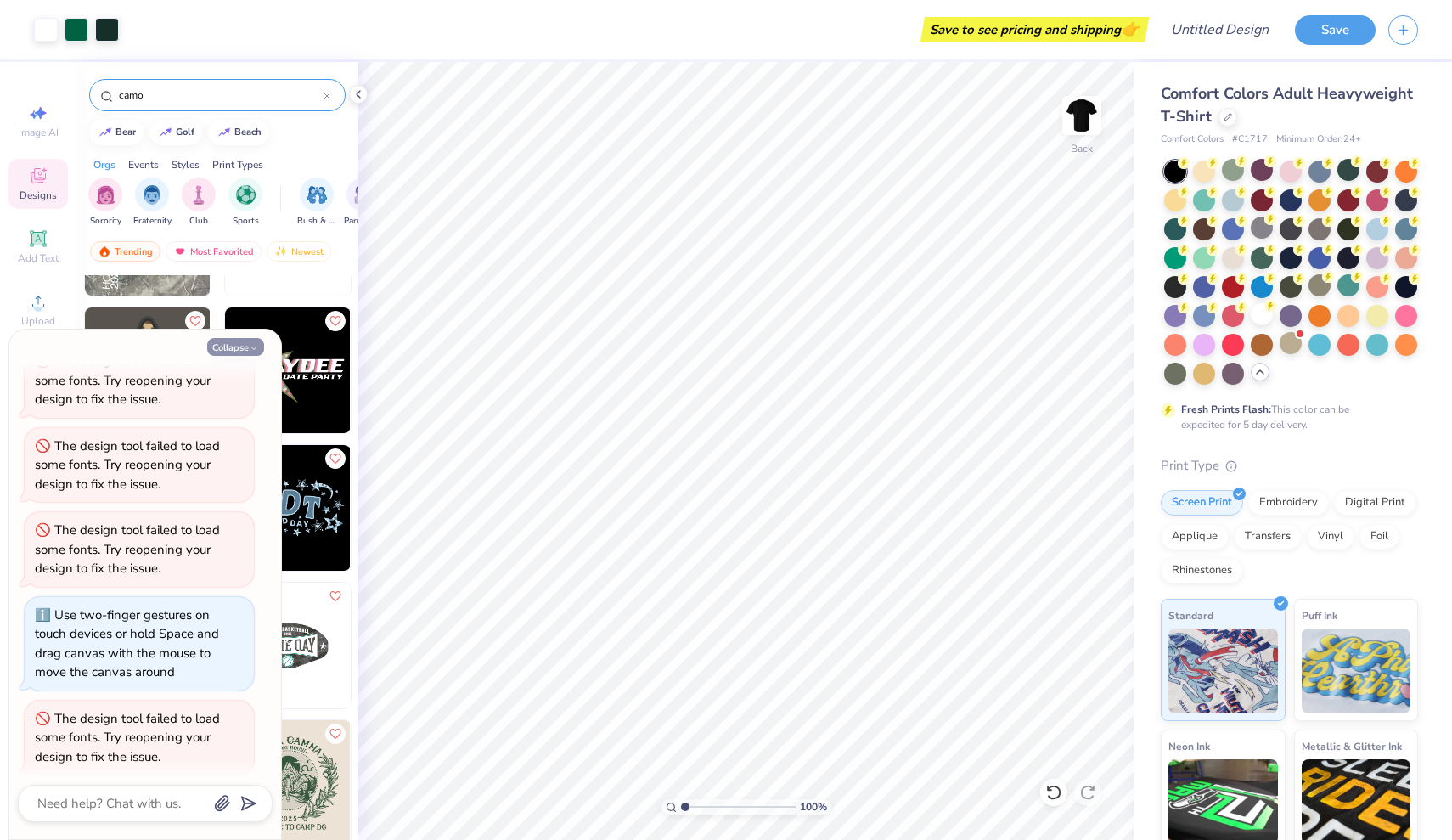
click at [245, 349] on button "Collapse" at bounding box center [236, 346] width 57 height 18
type textarea "x"
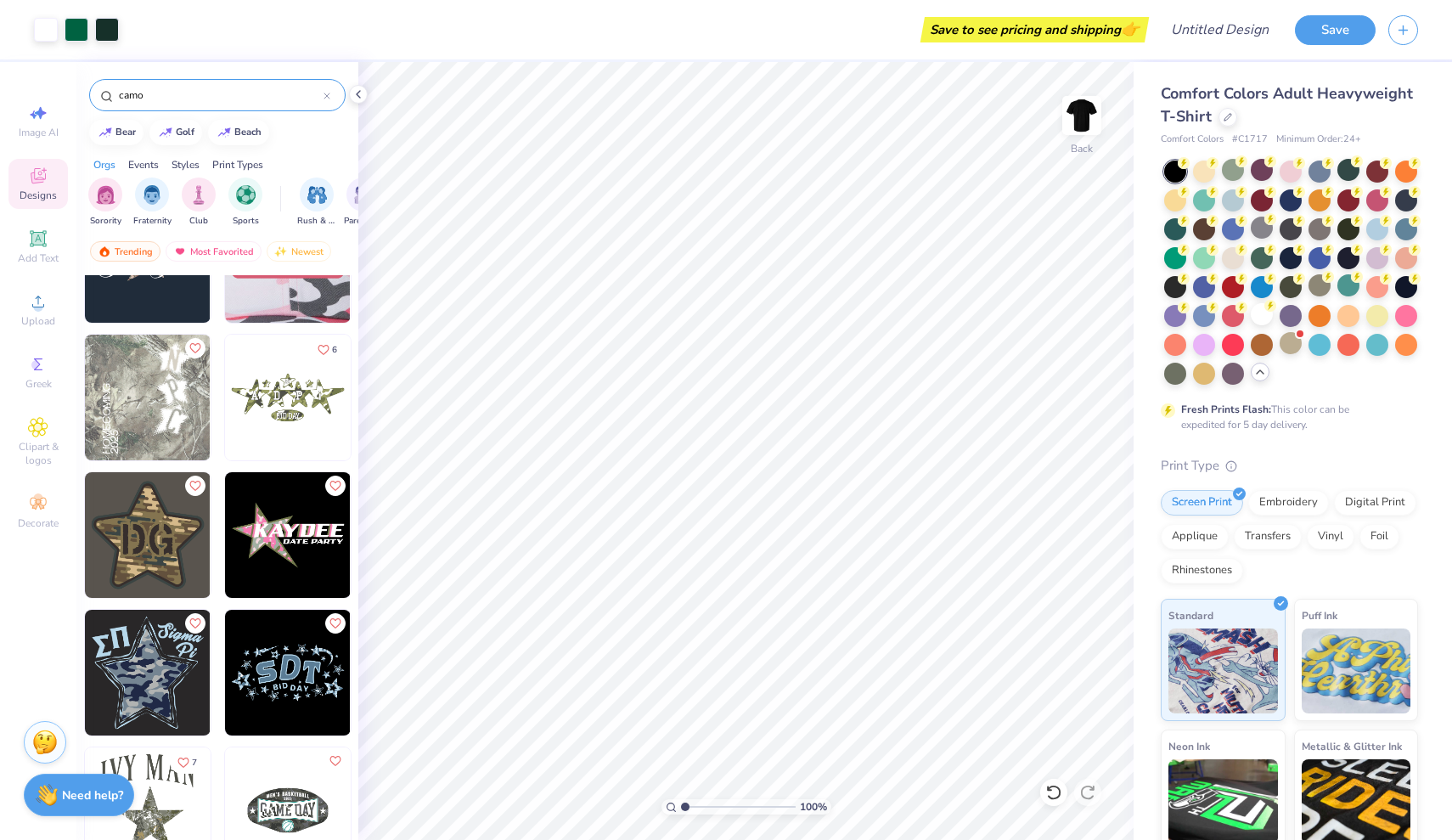
scroll to position [0, 0]
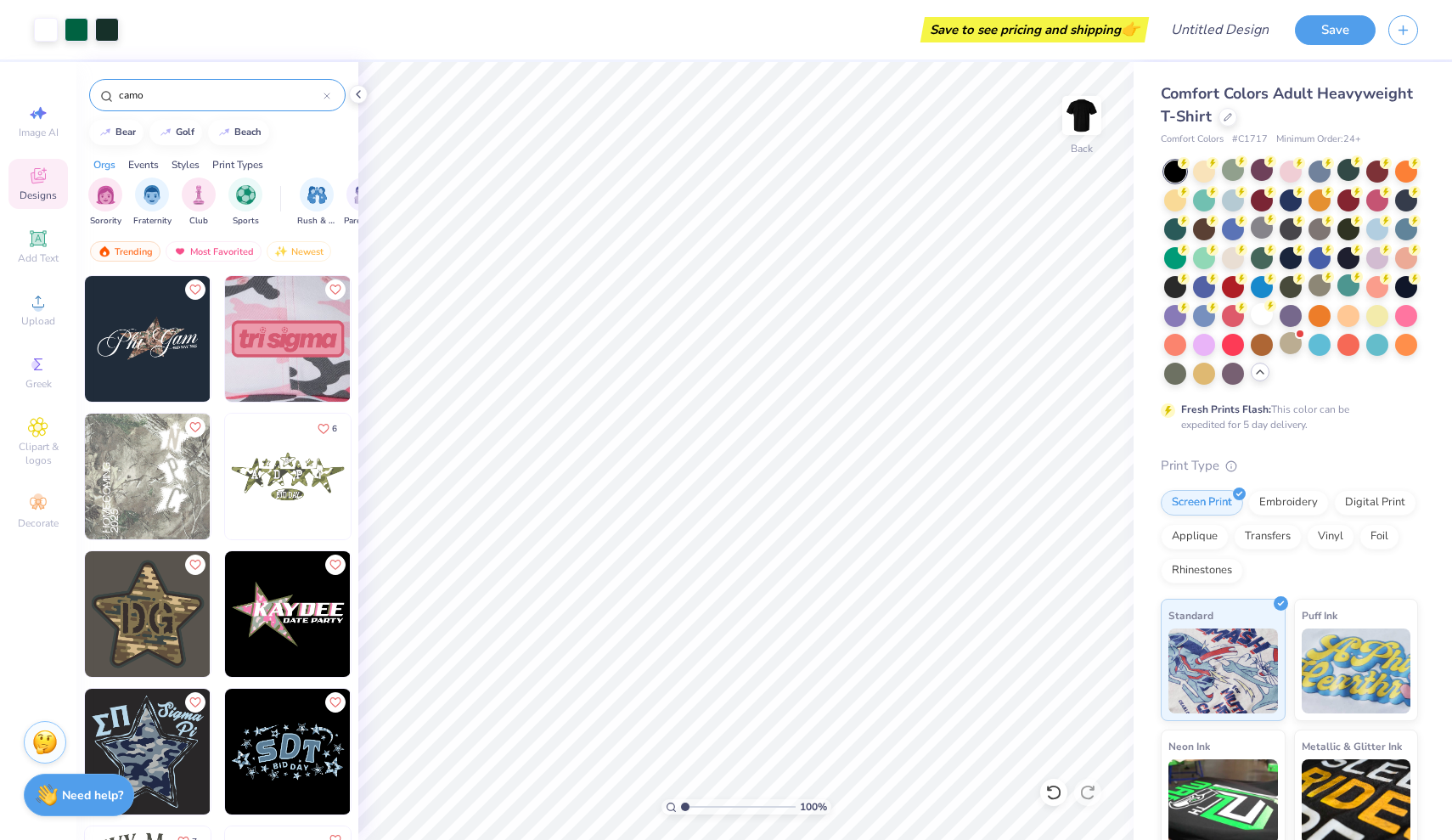
drag, startPoint x: 176, startPoint y: 94, endPoint x: 99, endPoint y: 89, distance: 77.2
click at [99, 89] on div "camo" at bounding box center [217, 95] width 256 height 32
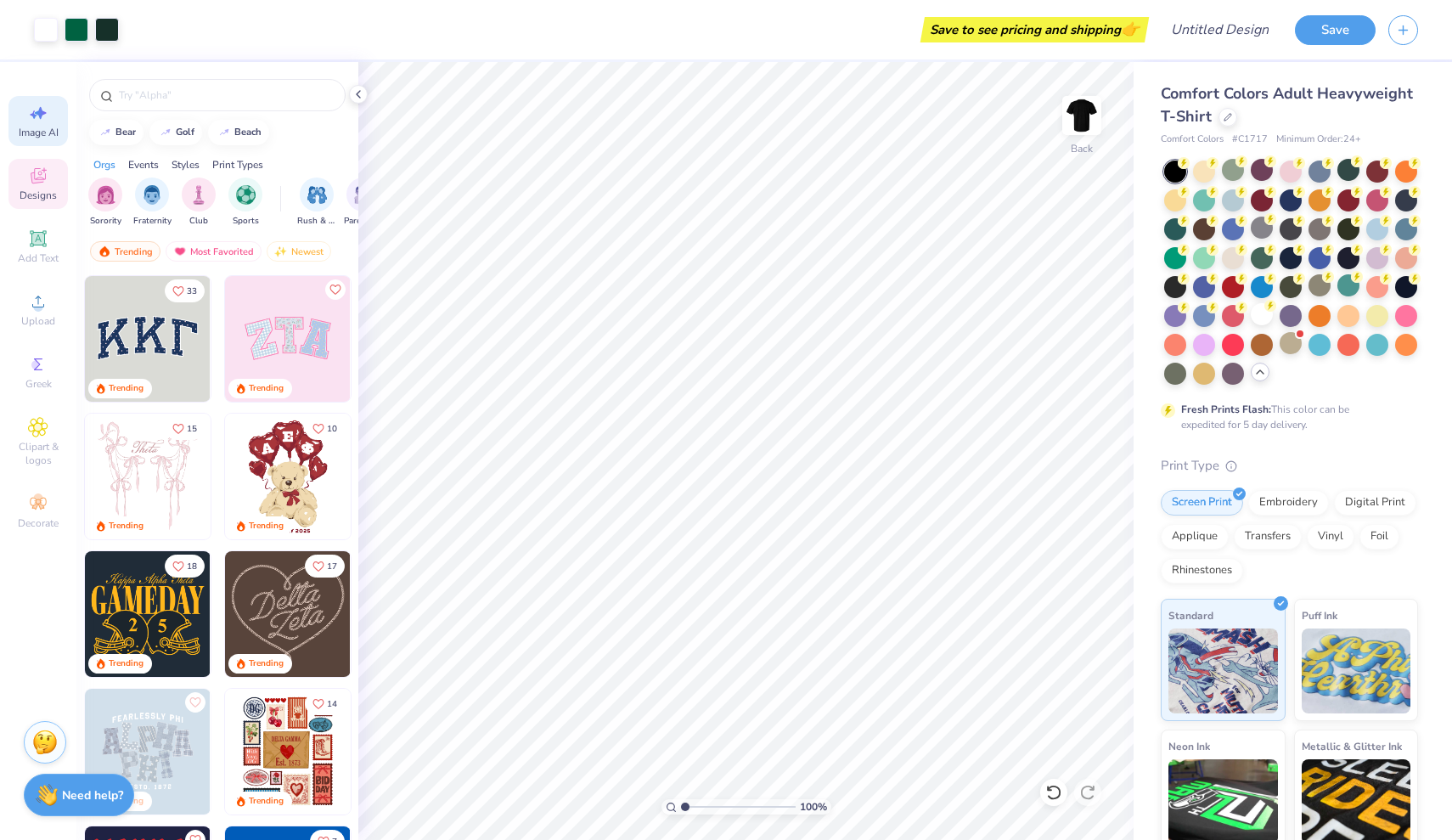
click at [40, 113] on icon at bounding box center [40, 114] width 12 height 13
select select "4"
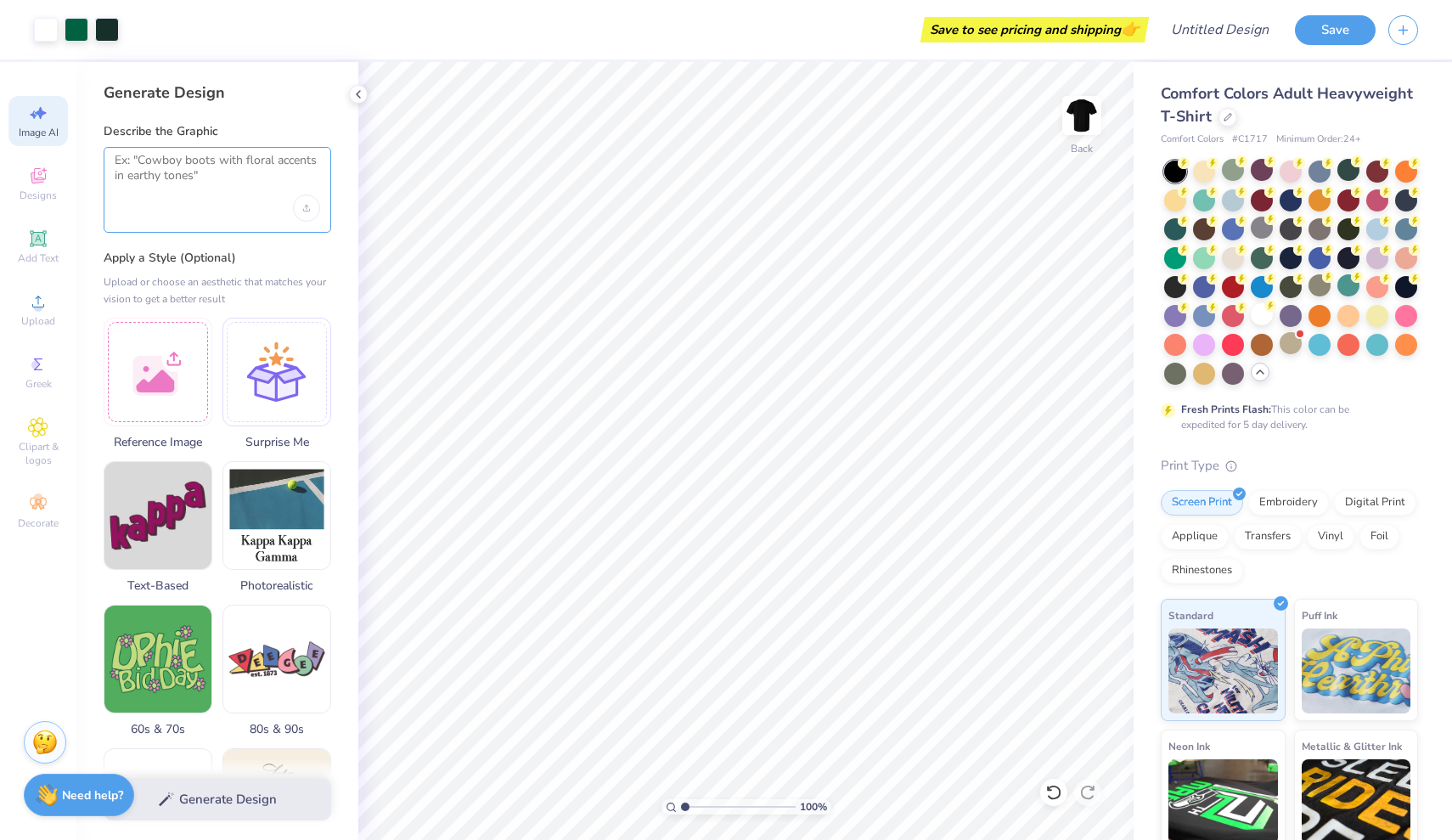
click at [164, 191] on textarea at bounding box center [217, 174] width 206 height 42
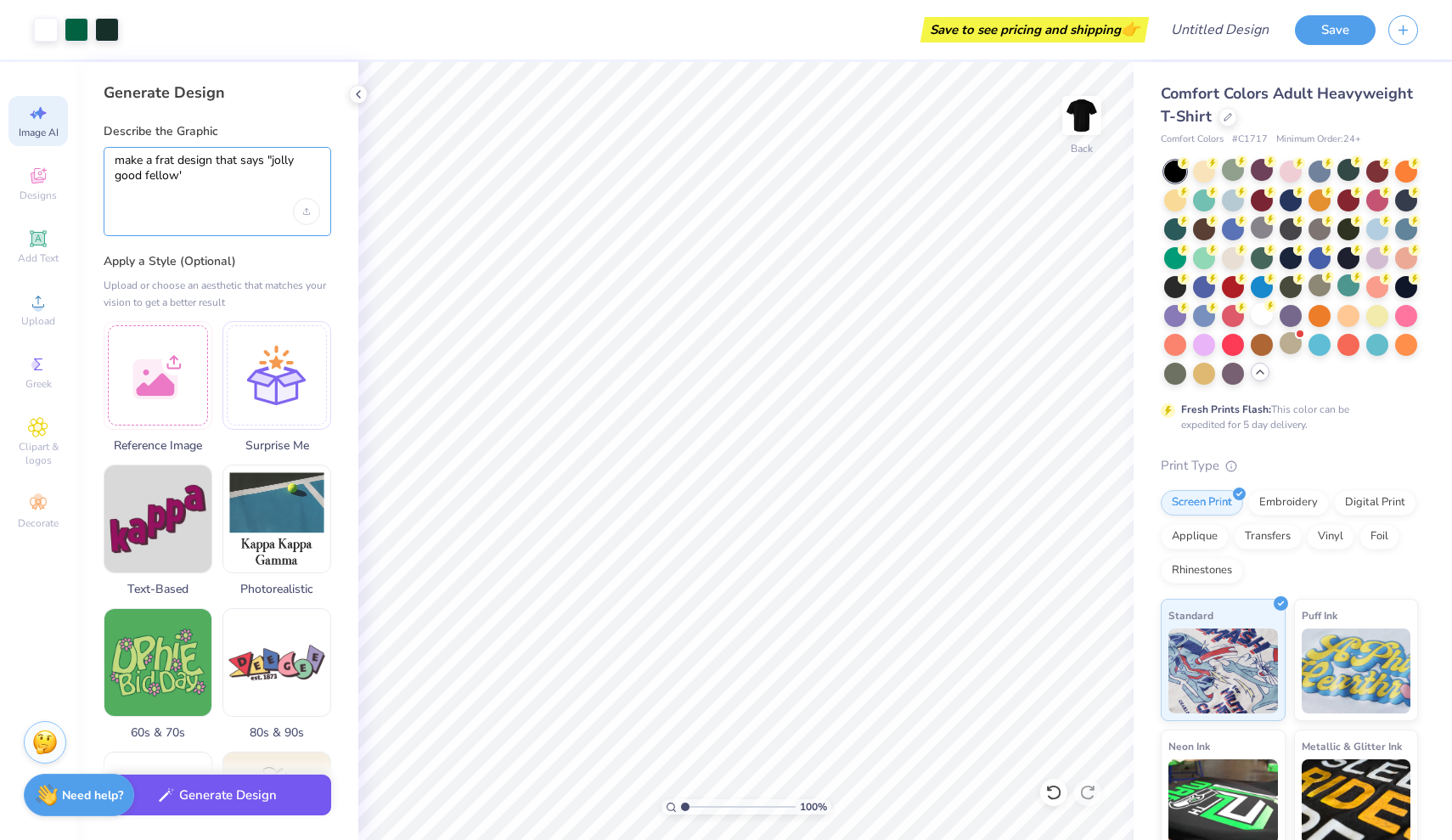
type textarea "make a frat design that says "jolly good fellow'"
click at [248, 799] on button "Generate Design" at bounding box center [217, 795] width 227 height 41
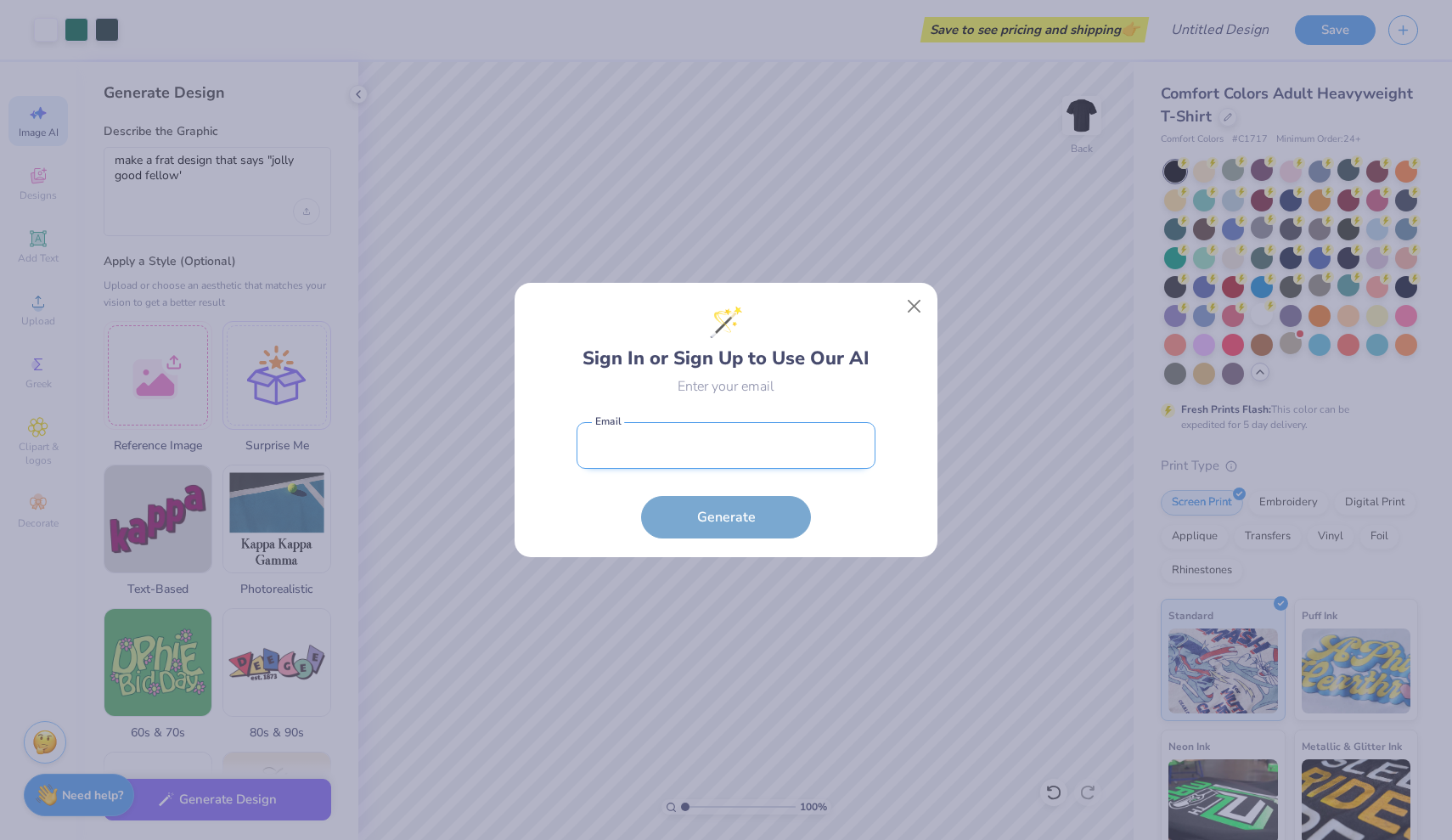
click at [628, 462] on input "email" at bounding box center [726, 446] width 298 height 47
type input "[EMAIL_ADDRESS][DOMAIN_NAME]"
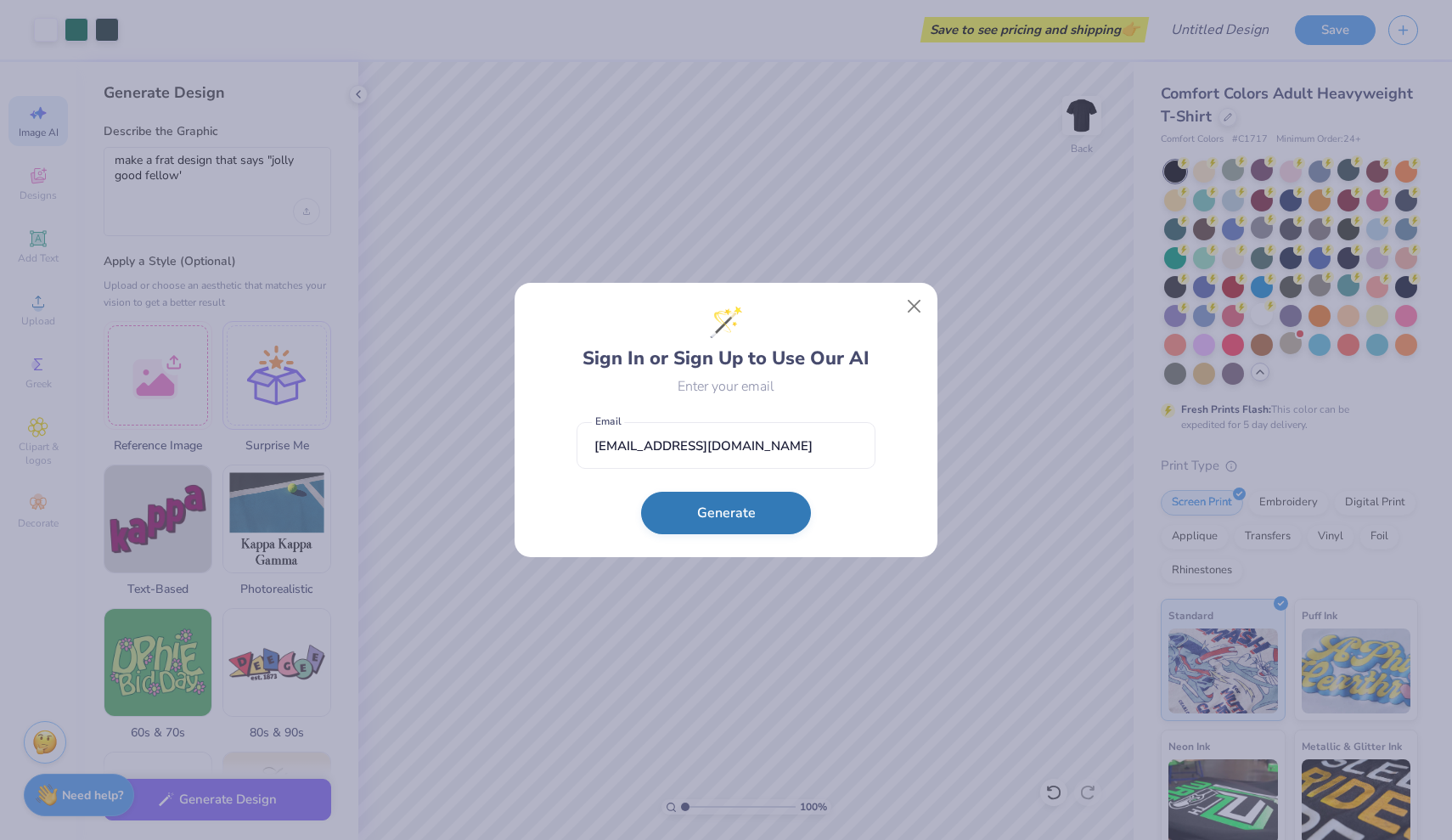
click at [687, 520] on button "Generate" at bounding box center [726, 512] width 170 height 42
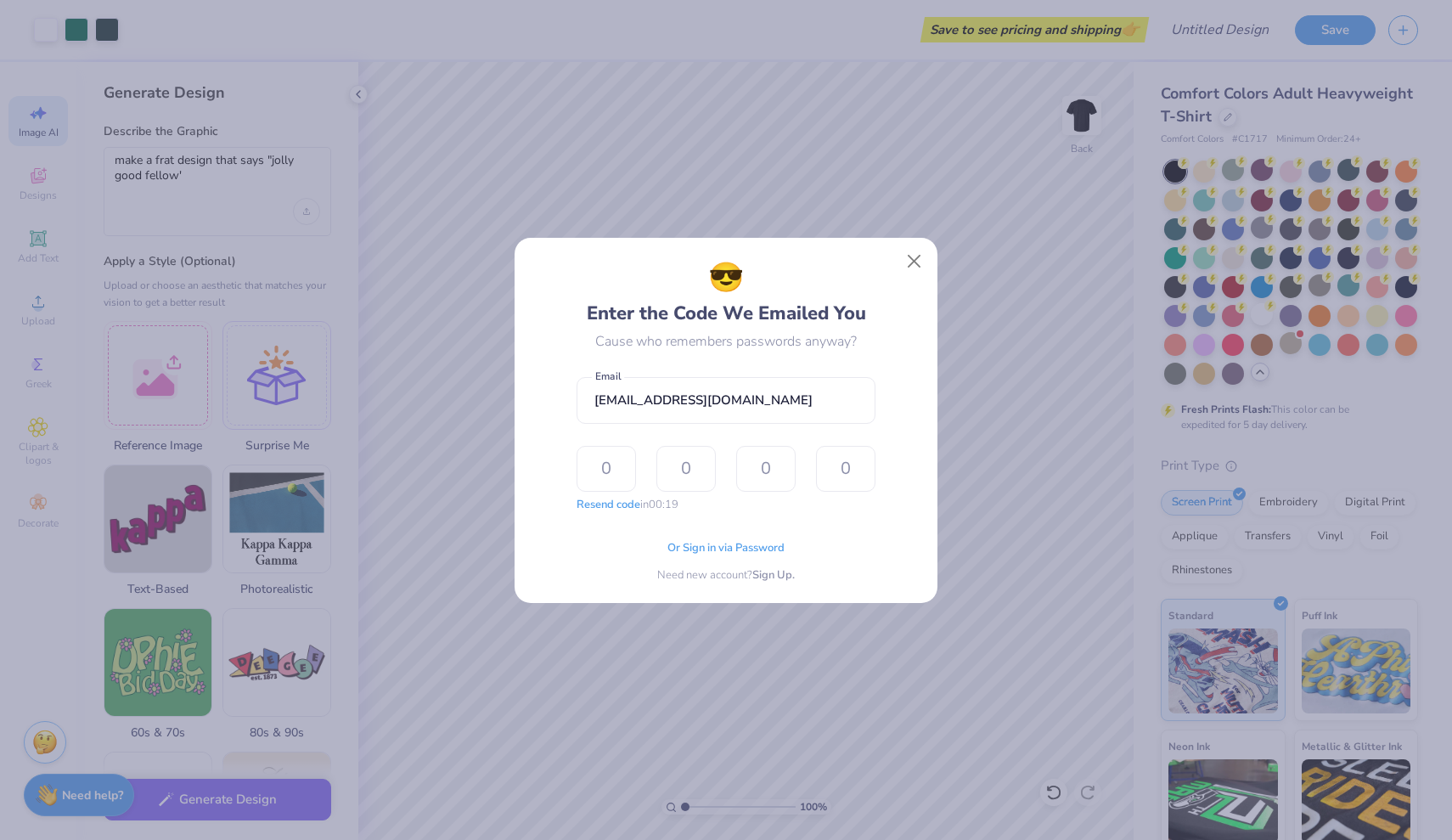
type input "7"
type input "9"
type input "1"
type input "4"
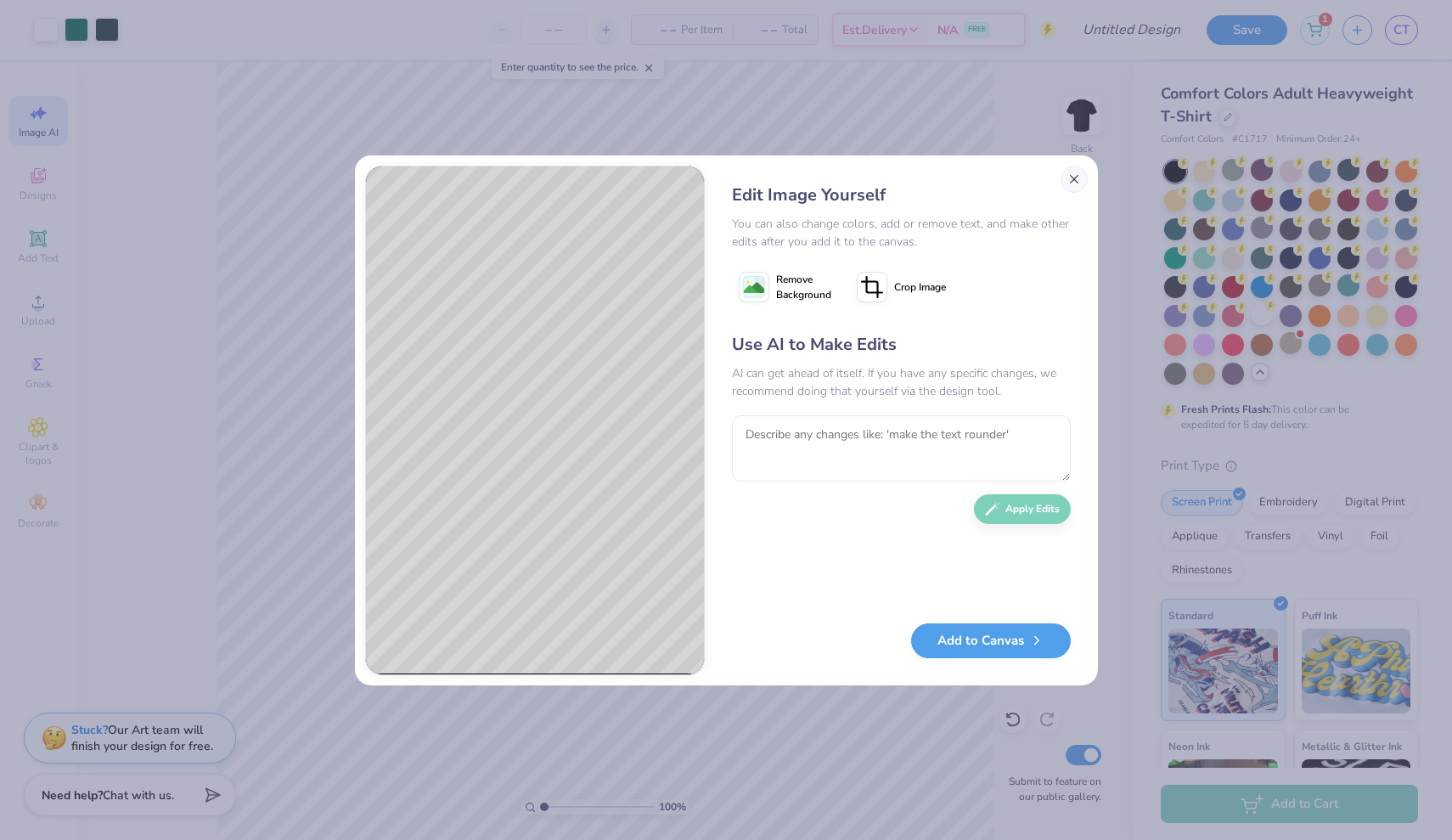
click at [1073, 181] on button "Close" at bounding box center [1074, 178] width 27 height 27
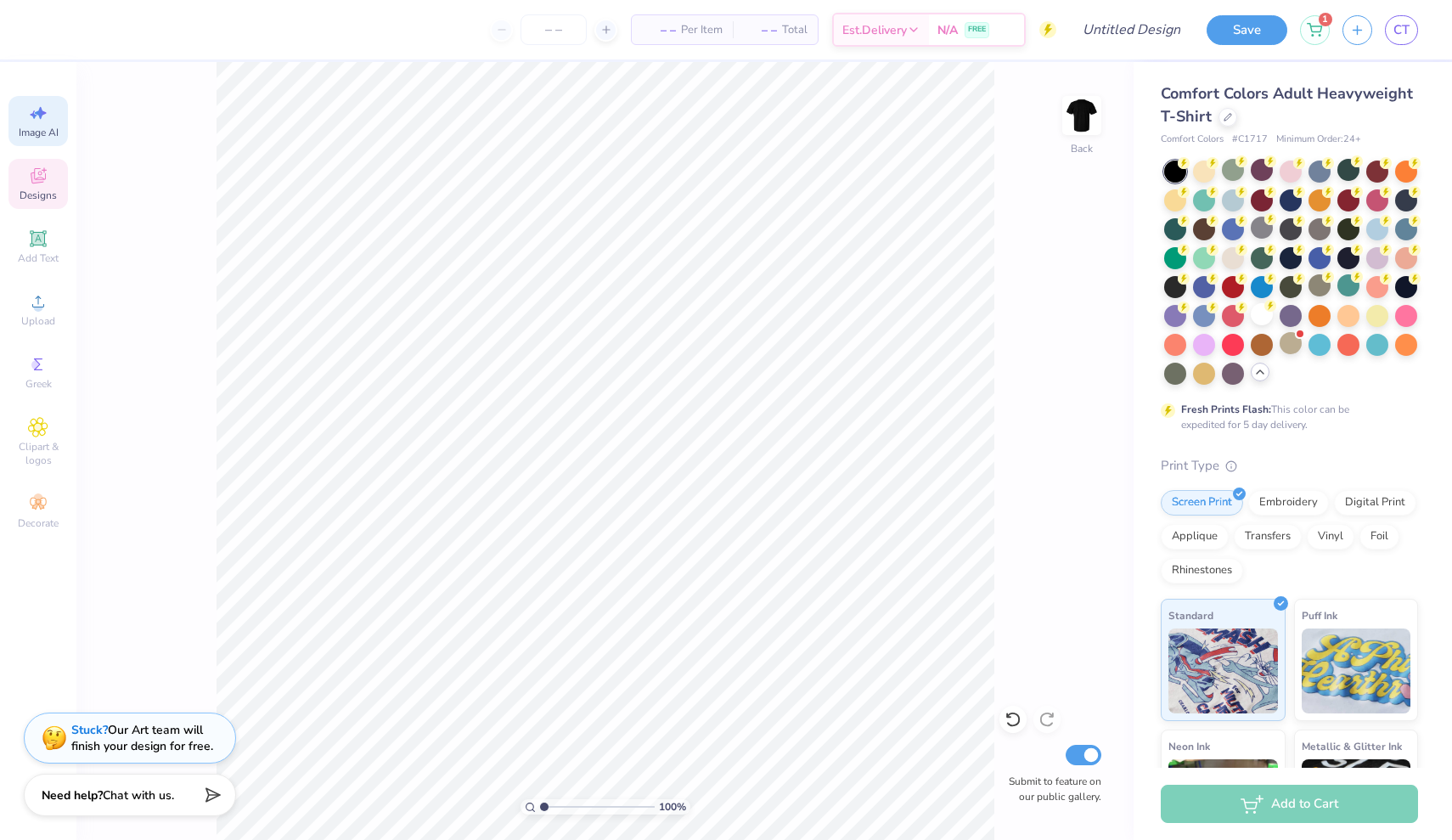
click at [35, 168] on icon at bounding box center [38, 176] width 21 height 21
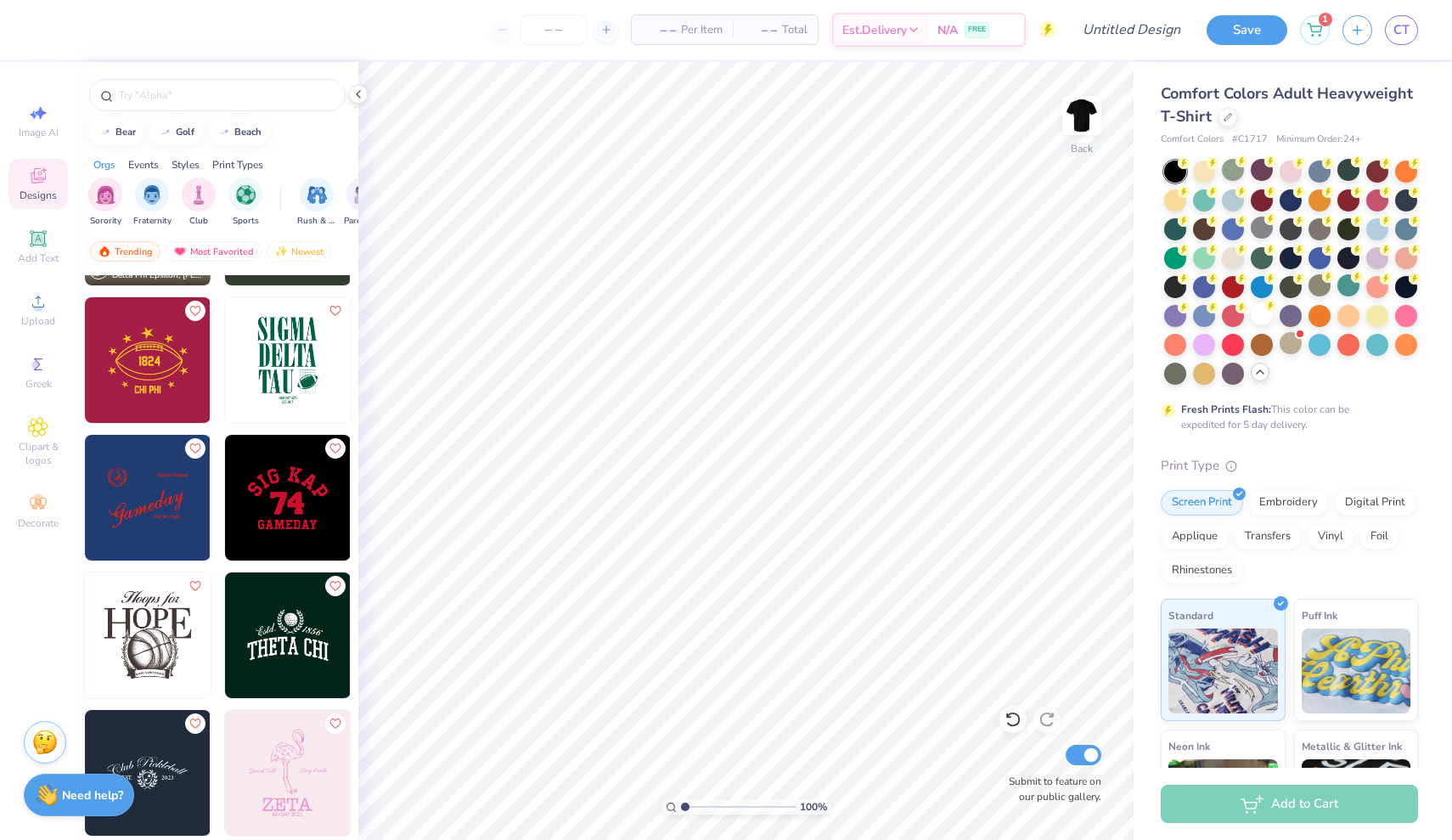
scroll to position [13886, 0]
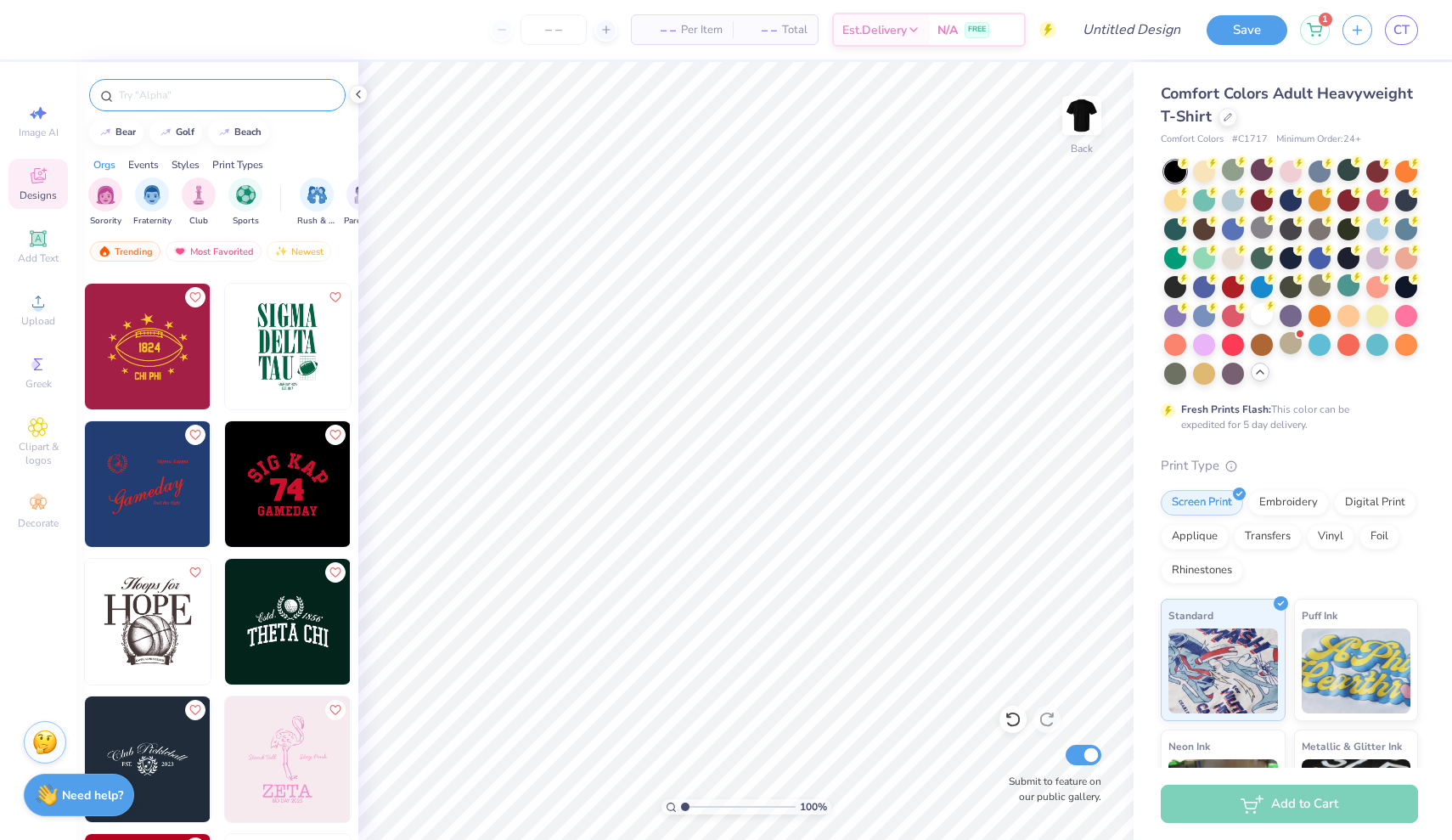
click at [208, 103] on div at bounding box center [217, 95] width 256 height 32
click at [205, 103] on div at bounding box center [217, 95] width 256 height 32
click at [206, 89] on input "text" at bounding box center [226, 95] width 218 height 17
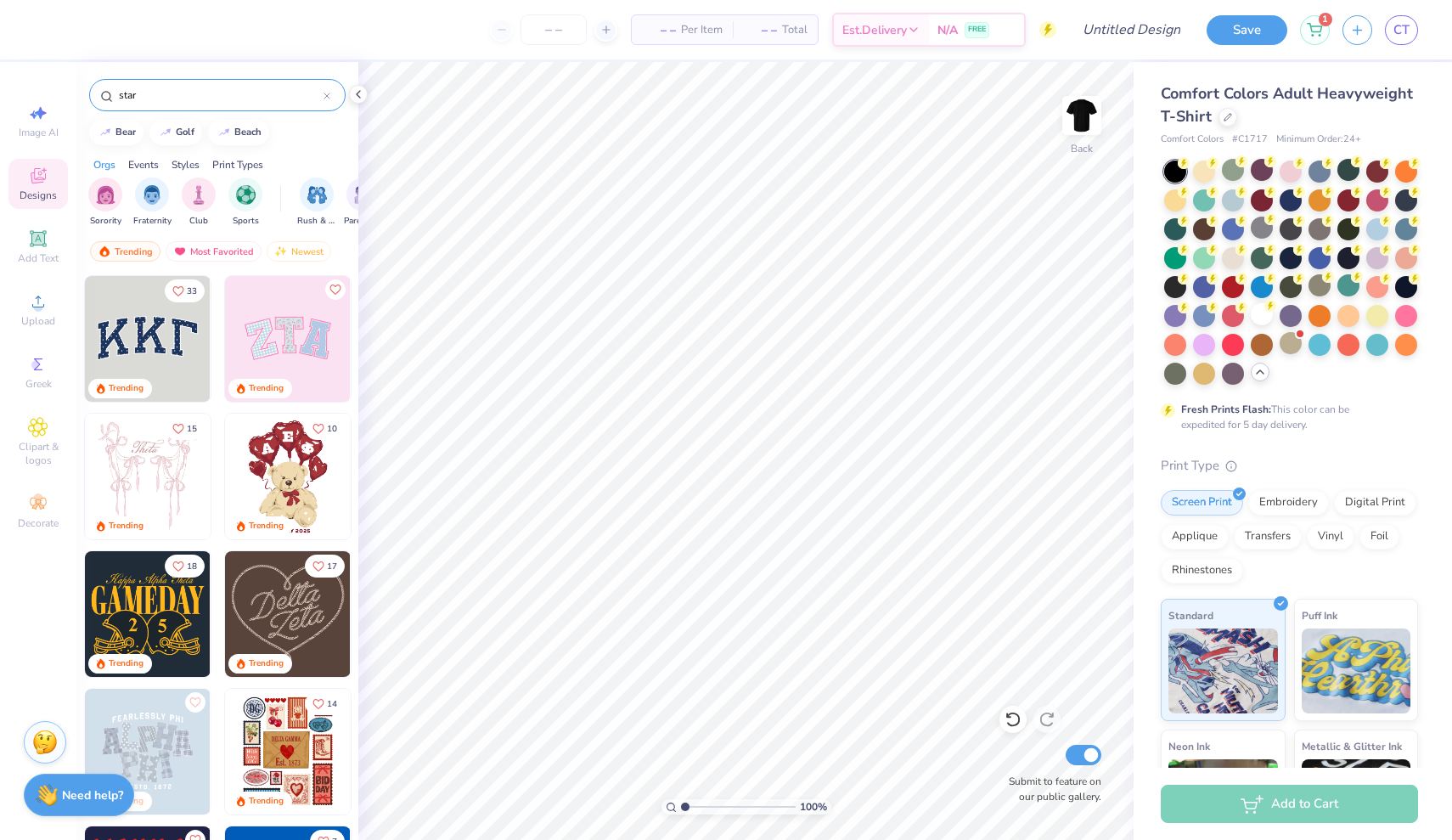
type input "star"
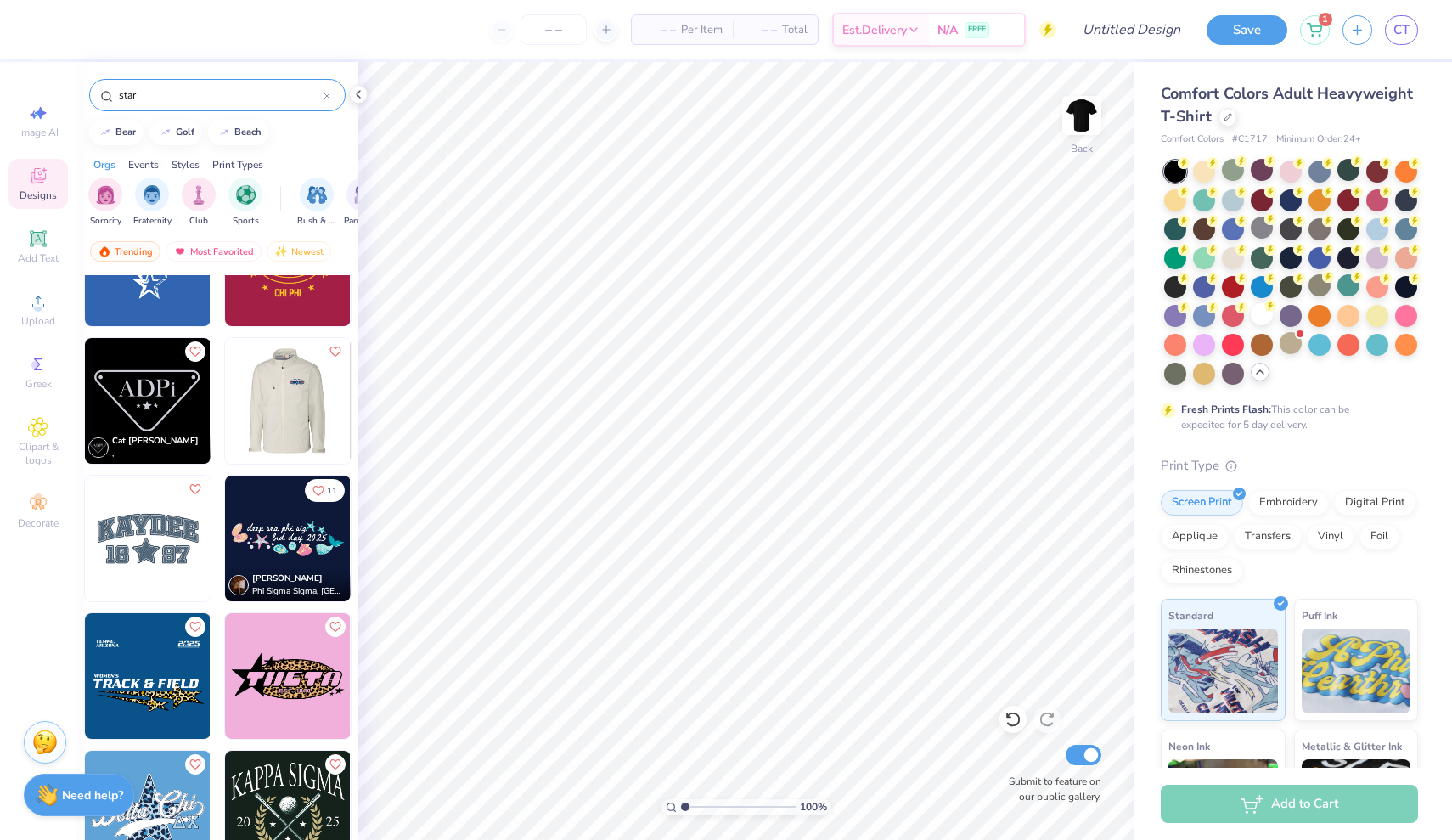
scroll to position [1733, 0]
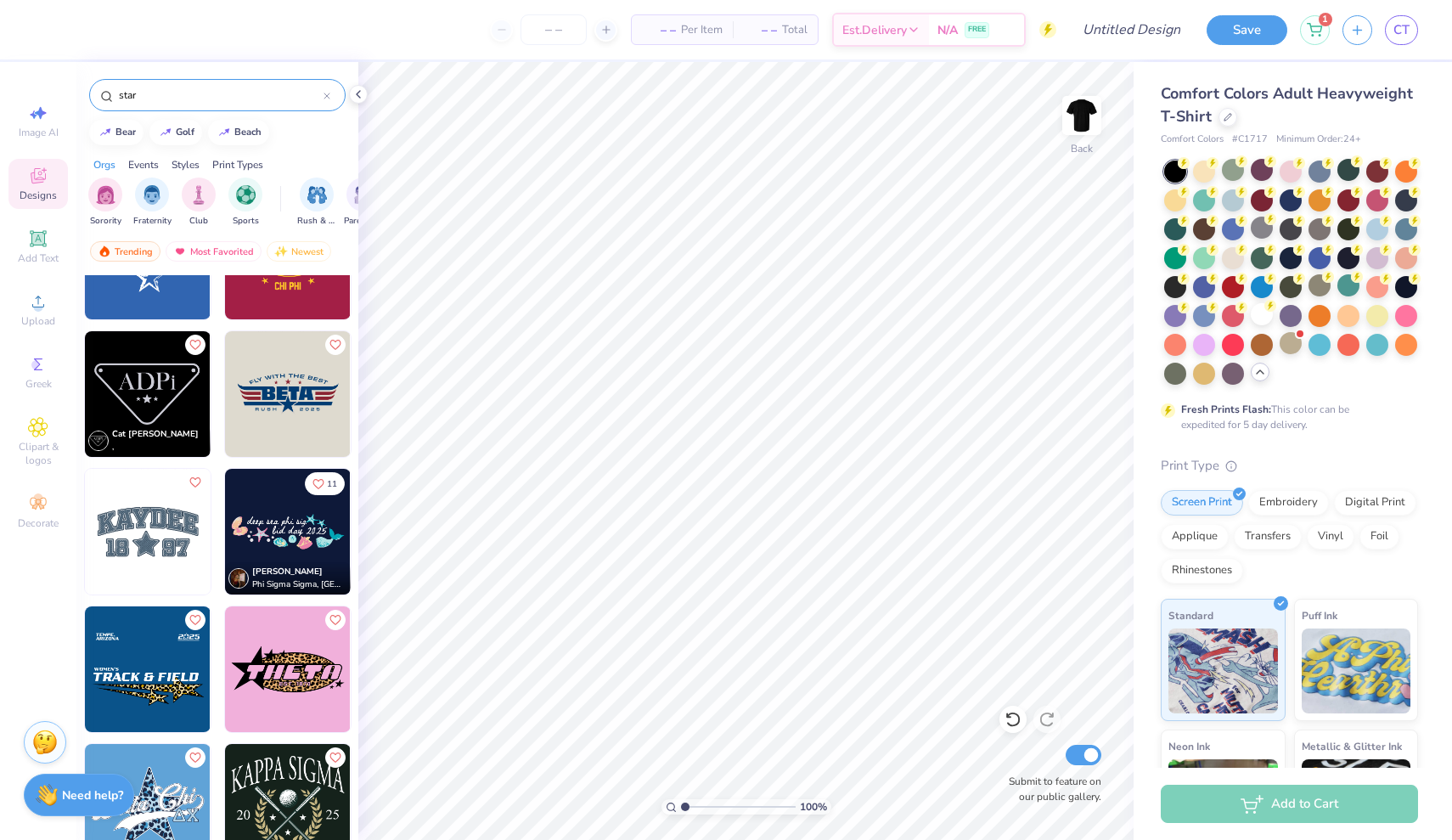
click at [139, 525] on img at bounding box center [147, 531] width 126 height 126
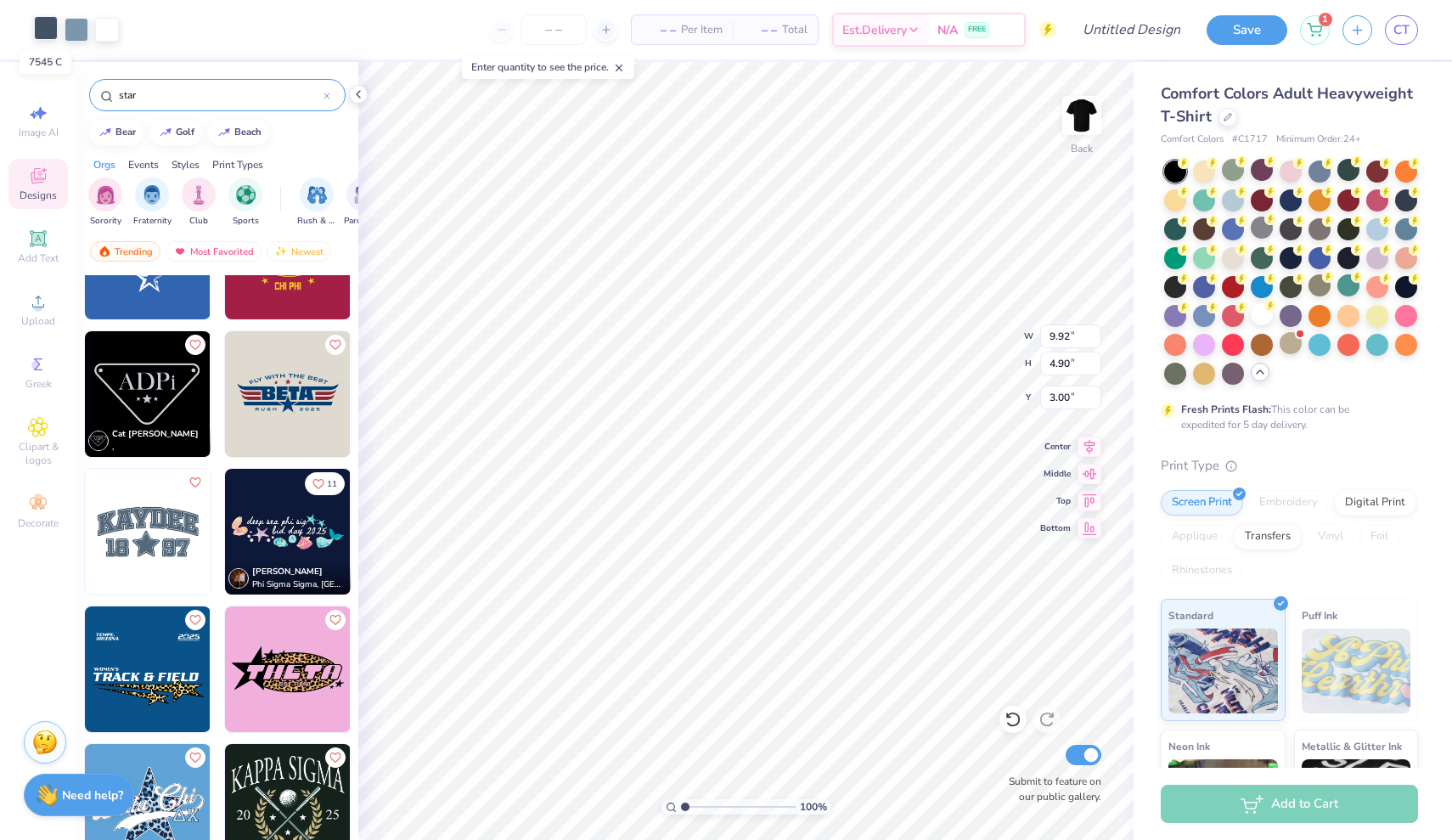
click at [47, 25] on div at bounding box center [45, 27] width 23 height 23
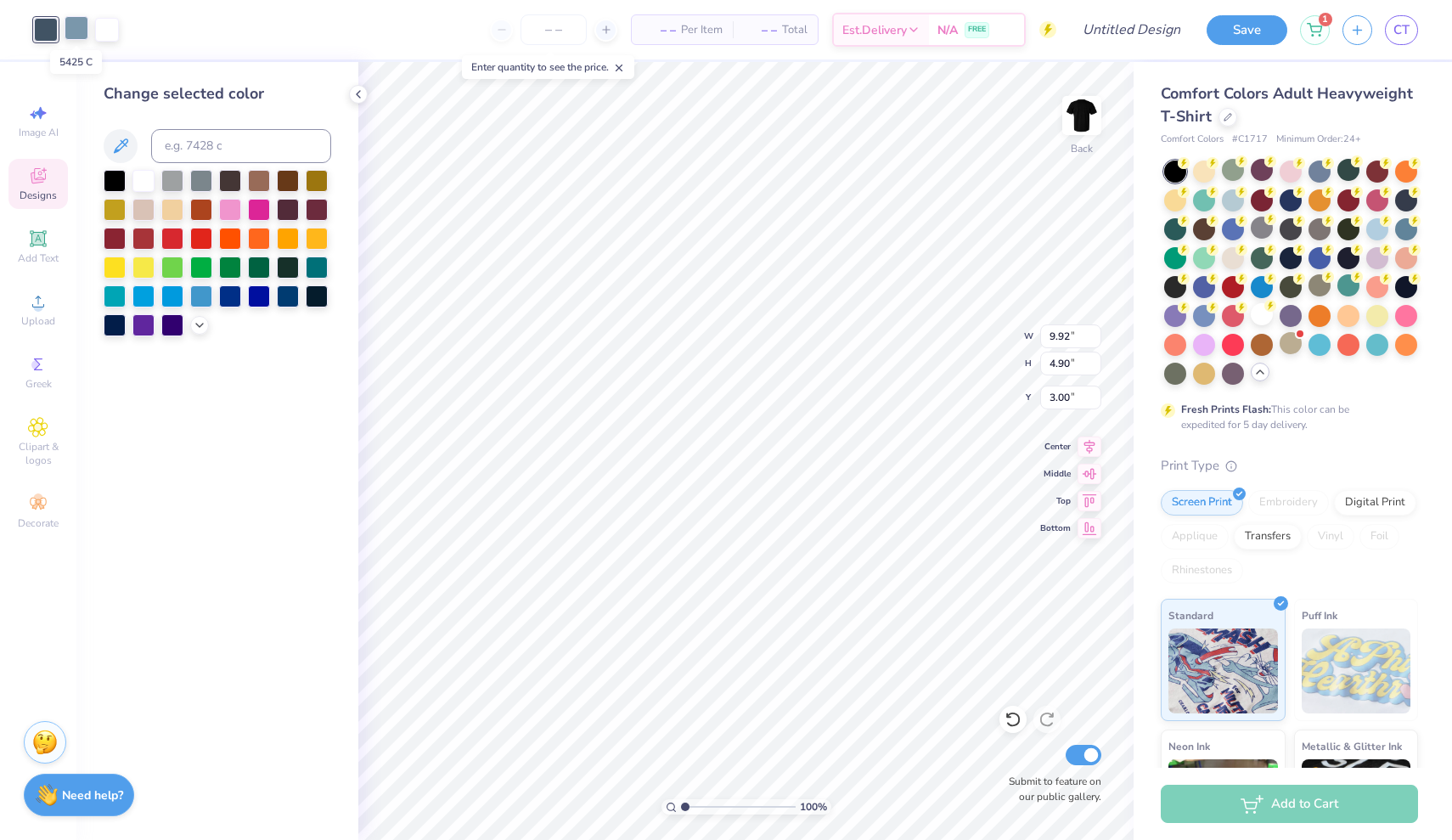
click at [69, 31] on div at bounding box center [76, 27] width 23 height 23
click at [116, 238] on div at bounding box center [115, 237] width 23 height 23
click at [176, 236] on div at bounding box center [173, 237] width 23 height 23
click at [48, 28] on div at bounding box center [45, 27] width 23 height 23
click at [257, 301] on div at bounding box center [259, 295] width 23 height 23
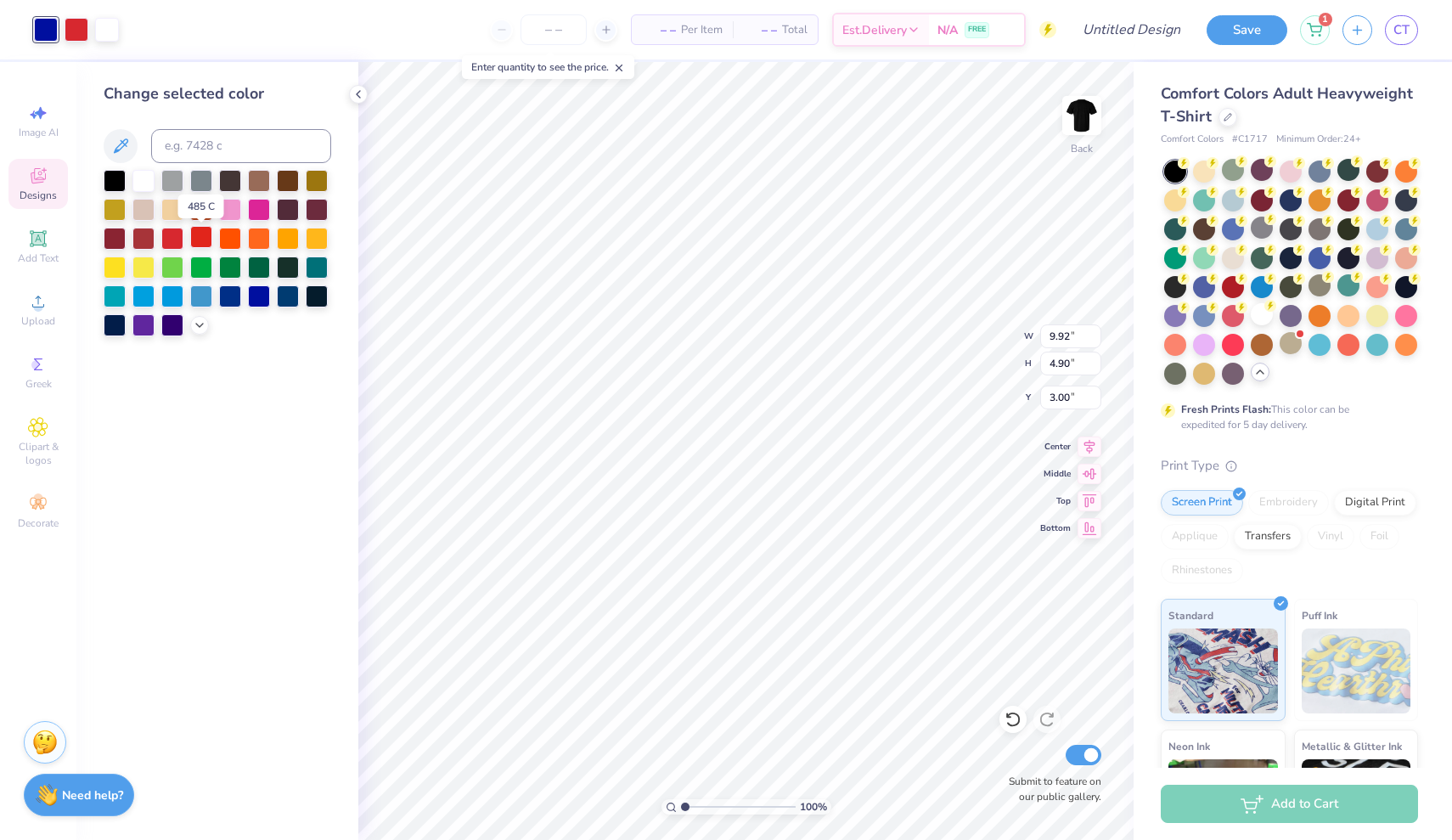
click at [205, 238] on div at bounding box center [202, 237] width 23 height 23
click at [144, 178] on div at bounding box center [144, 179] width 23 height 23
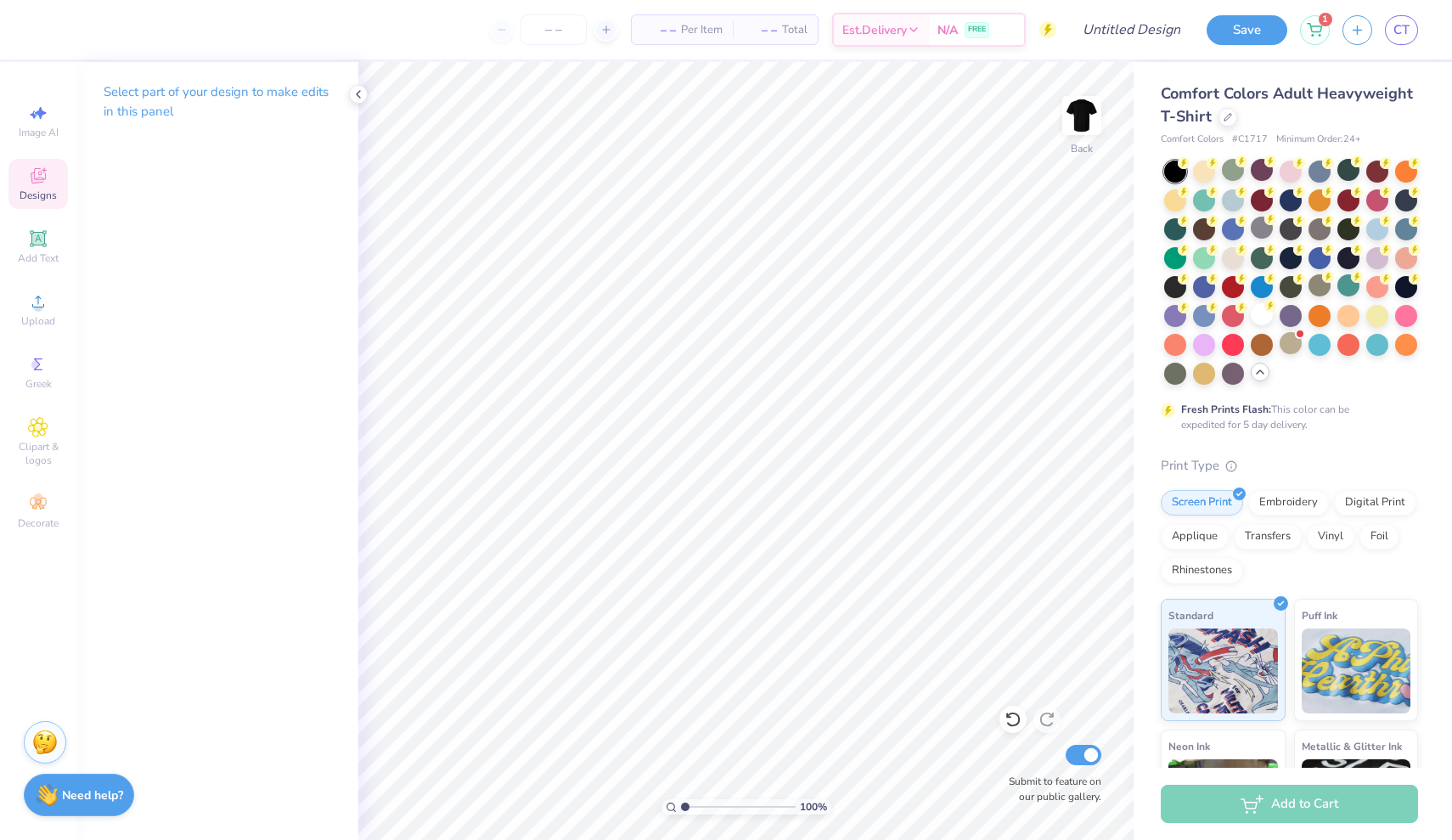
click at [38, 165] on div "Designs" at bounding box center [38, 183] width 59 height 50
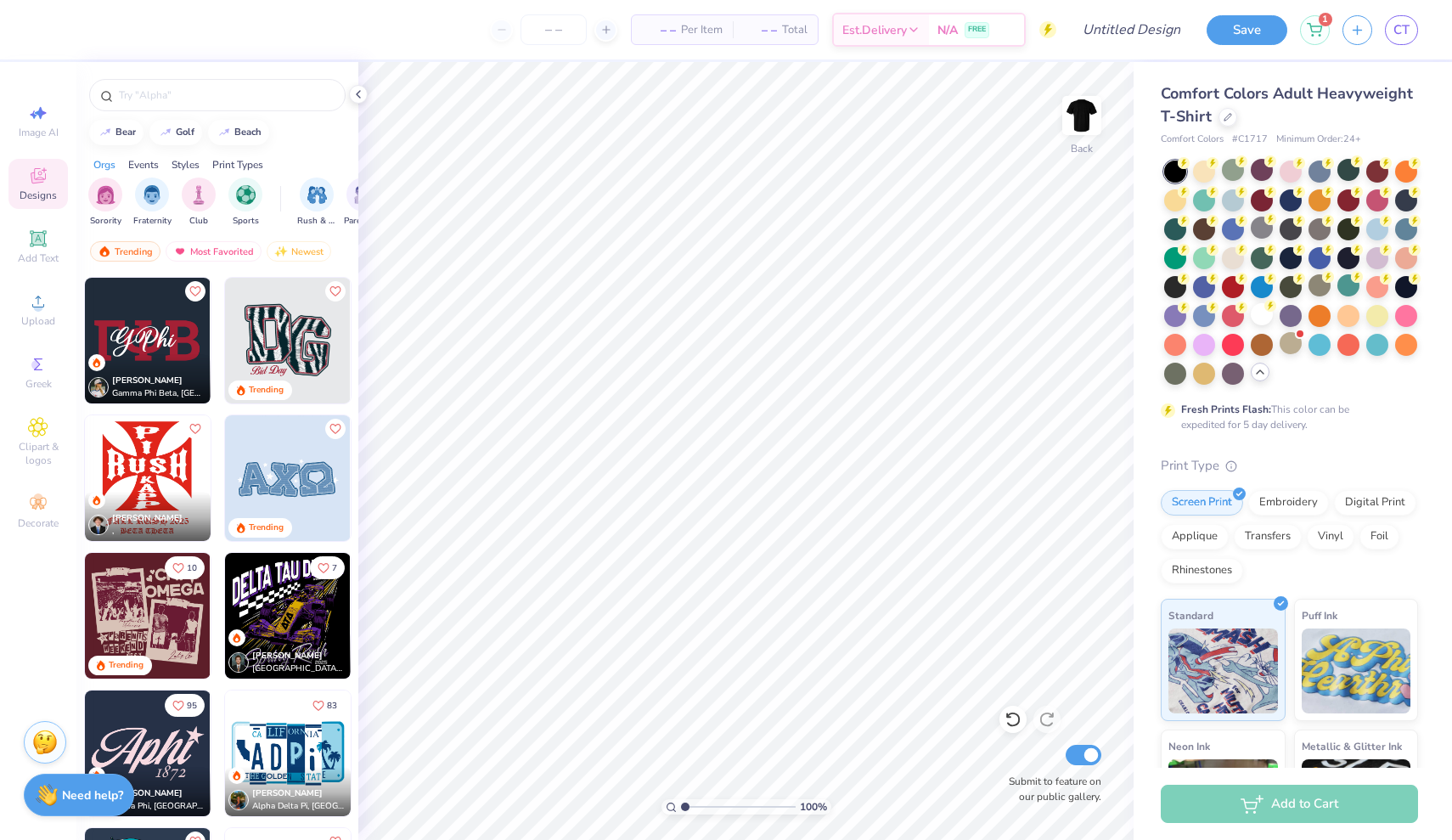
scroll to position [2079, 0]
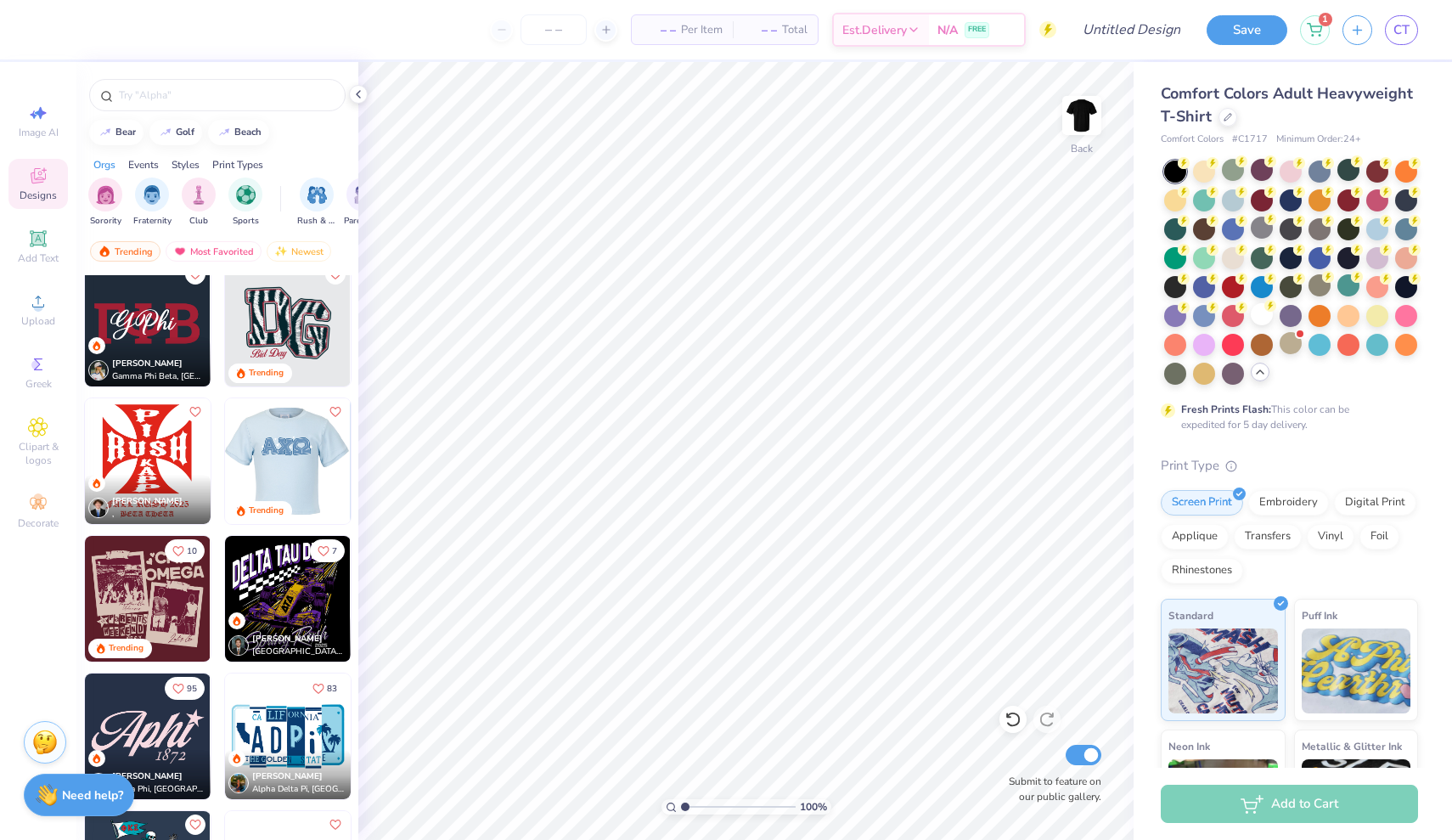
click at [159, 439] on img at bounding box center [147, 461] width 126 height 126
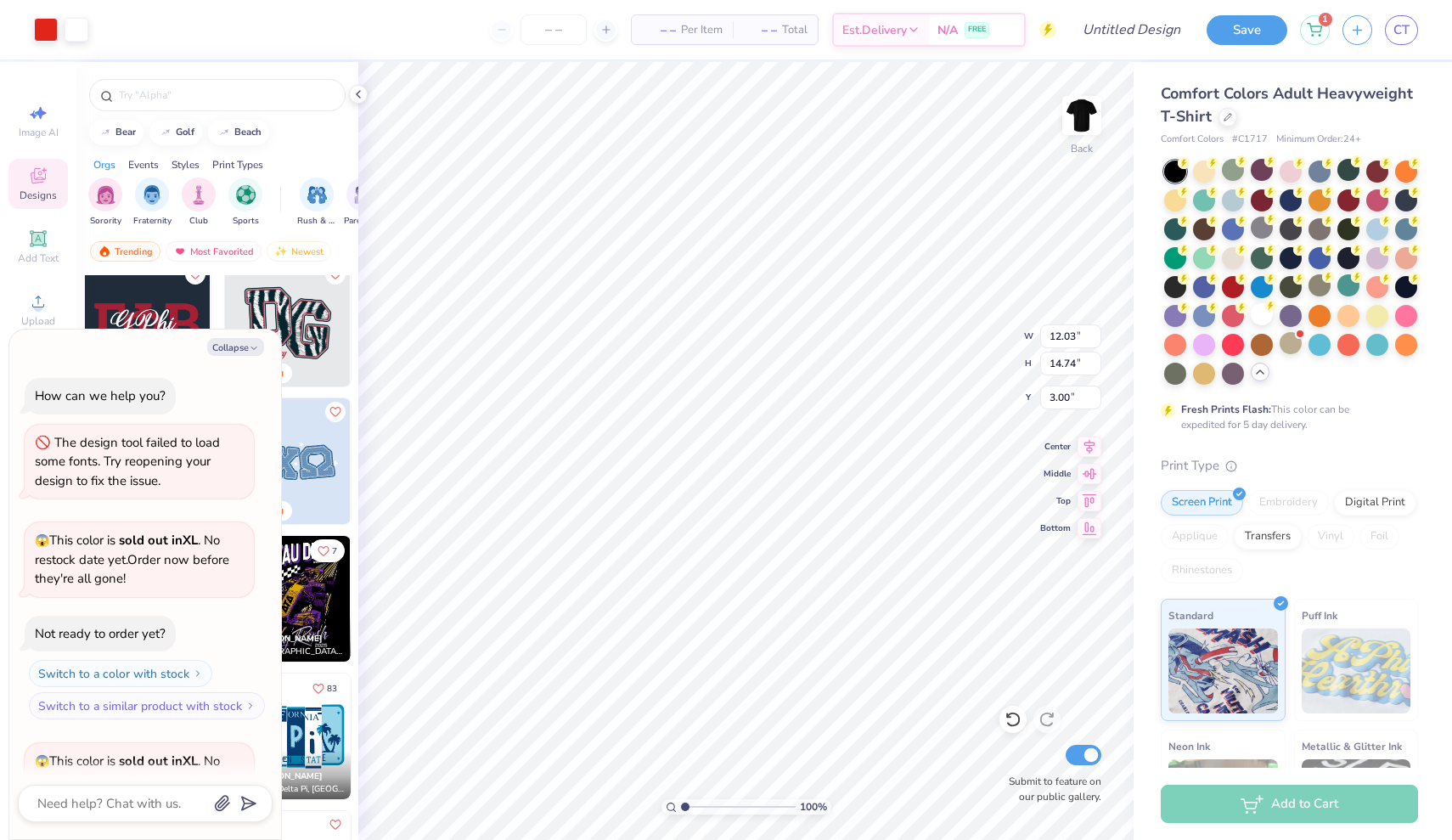
scroll to position [691, 0]
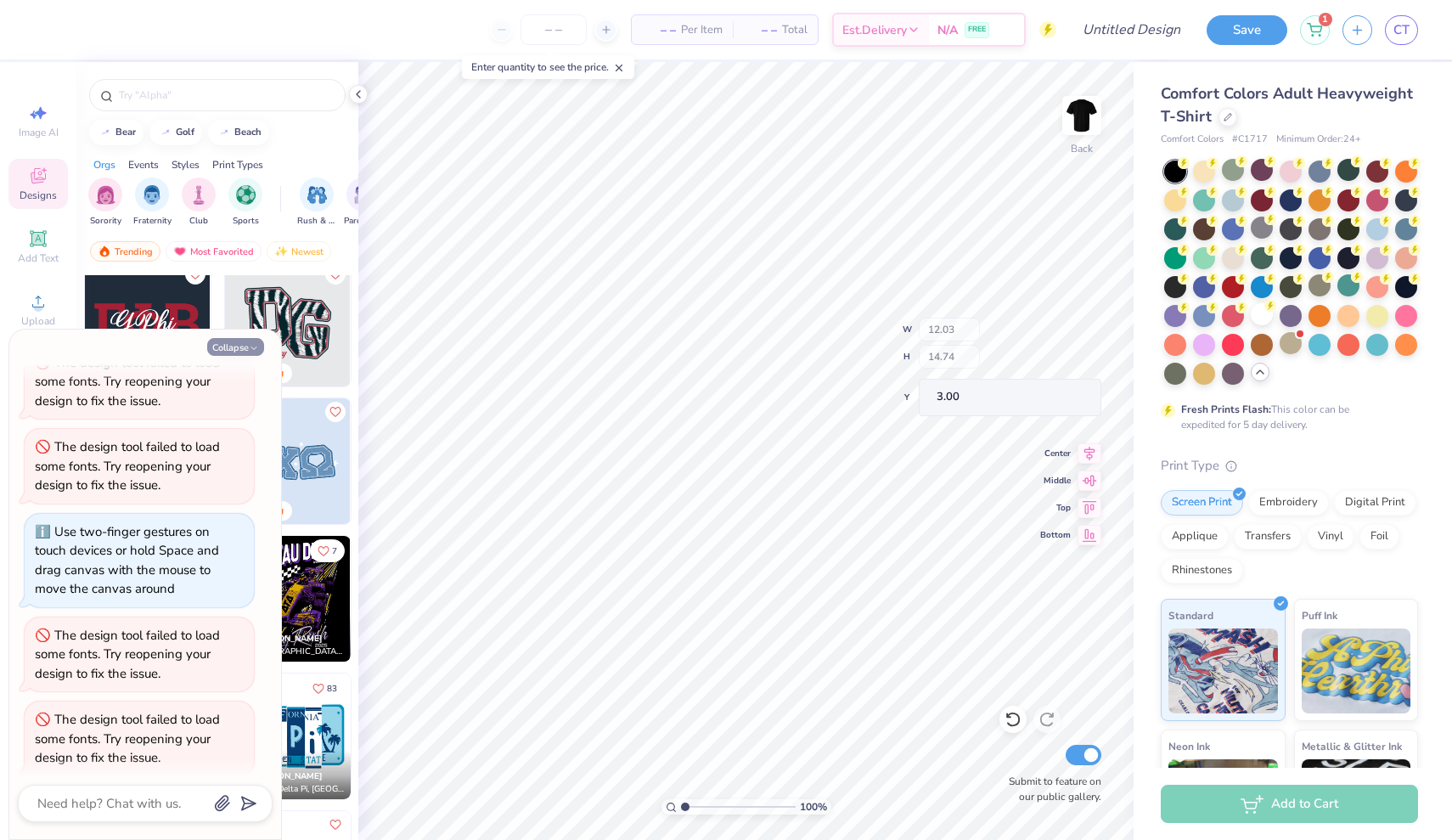
click at [233, 345] on button "Collapse" at bounding box center [236, 346] width 57 height 18
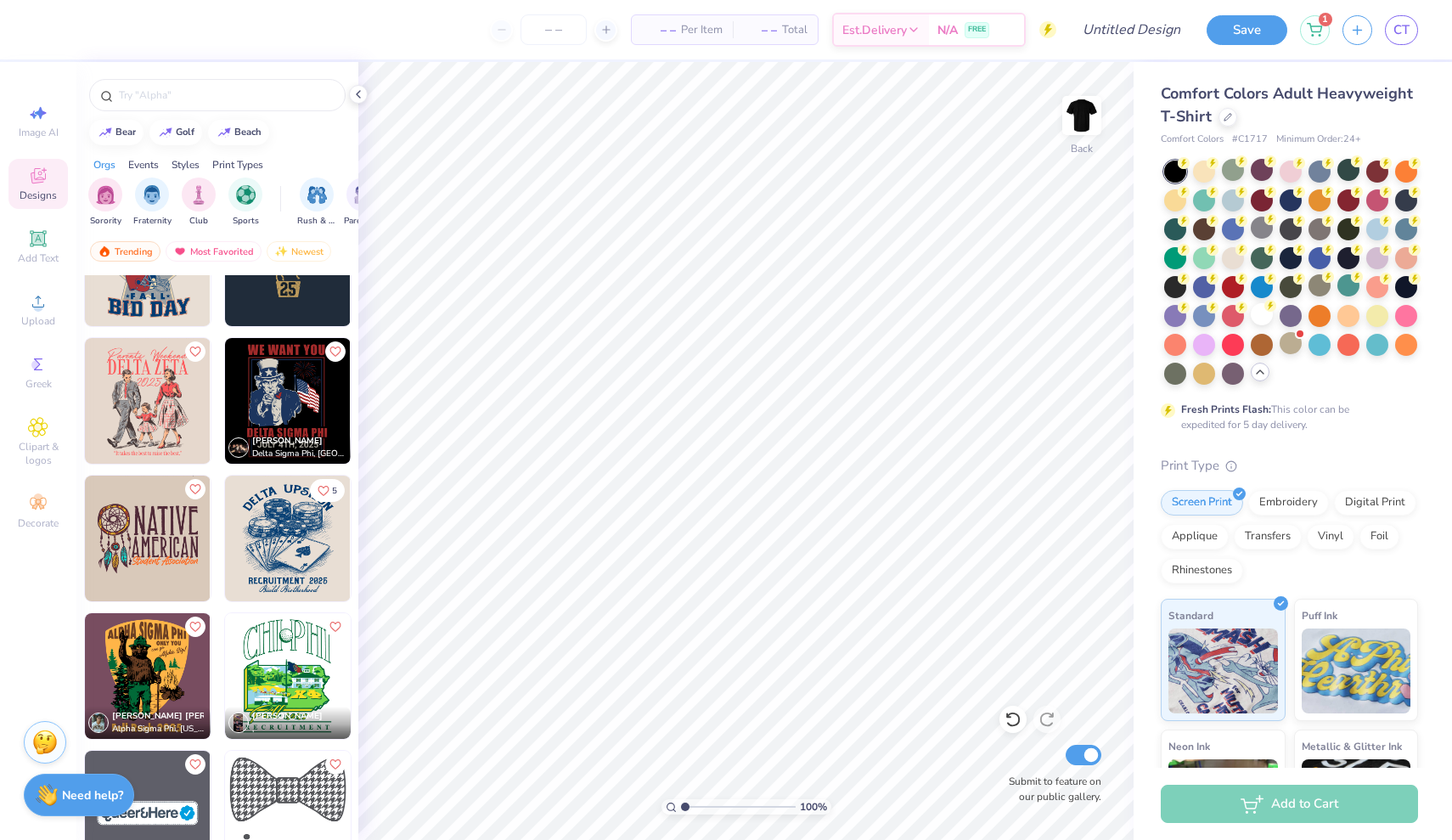
scroll to position [8108, 0]
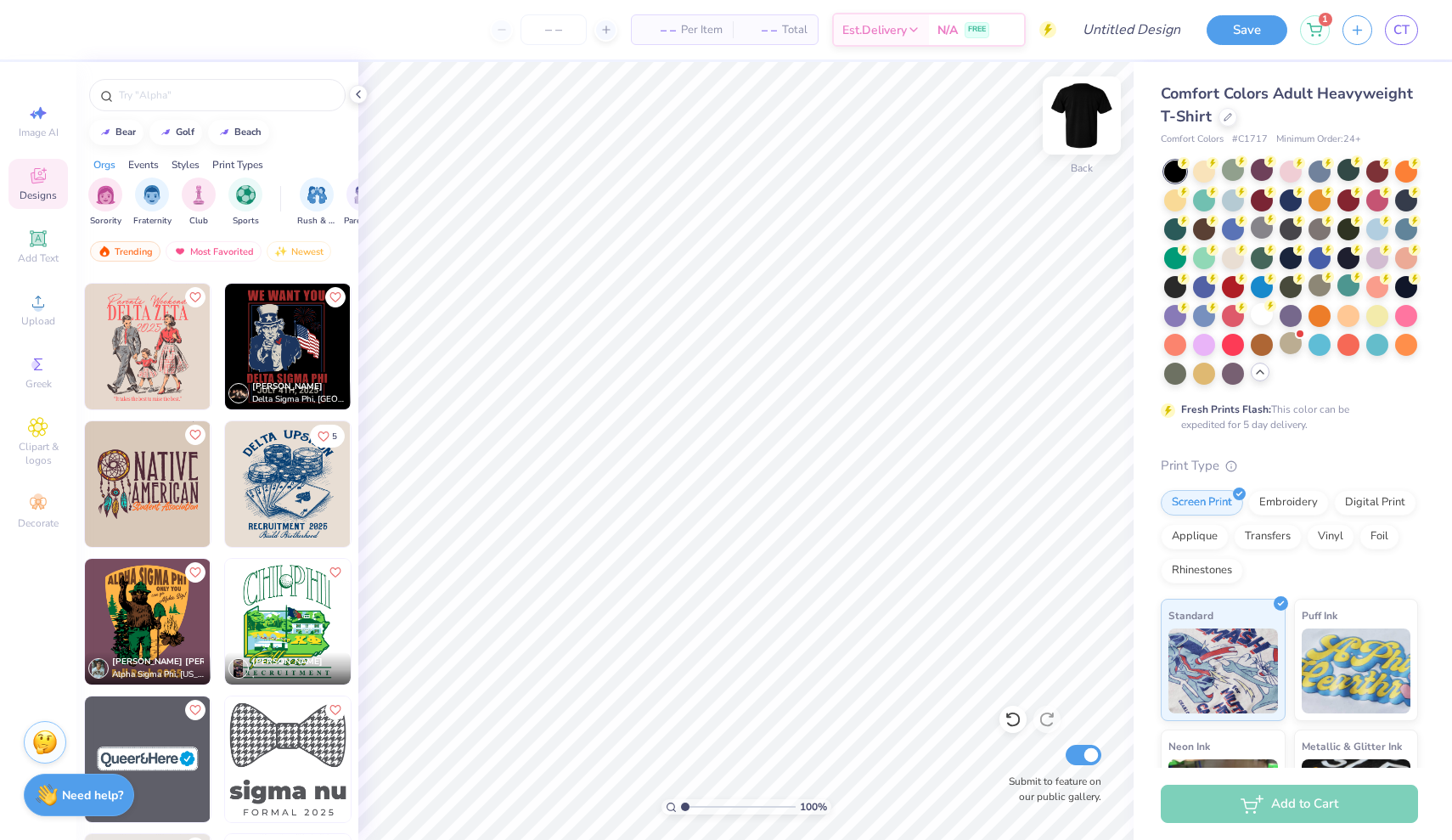
click at [1095, 116] on img at bounding box center [1081, 115] width 68 height 68
click at [277, 472] on img at bounding box center [288, 484] width 126 height 126
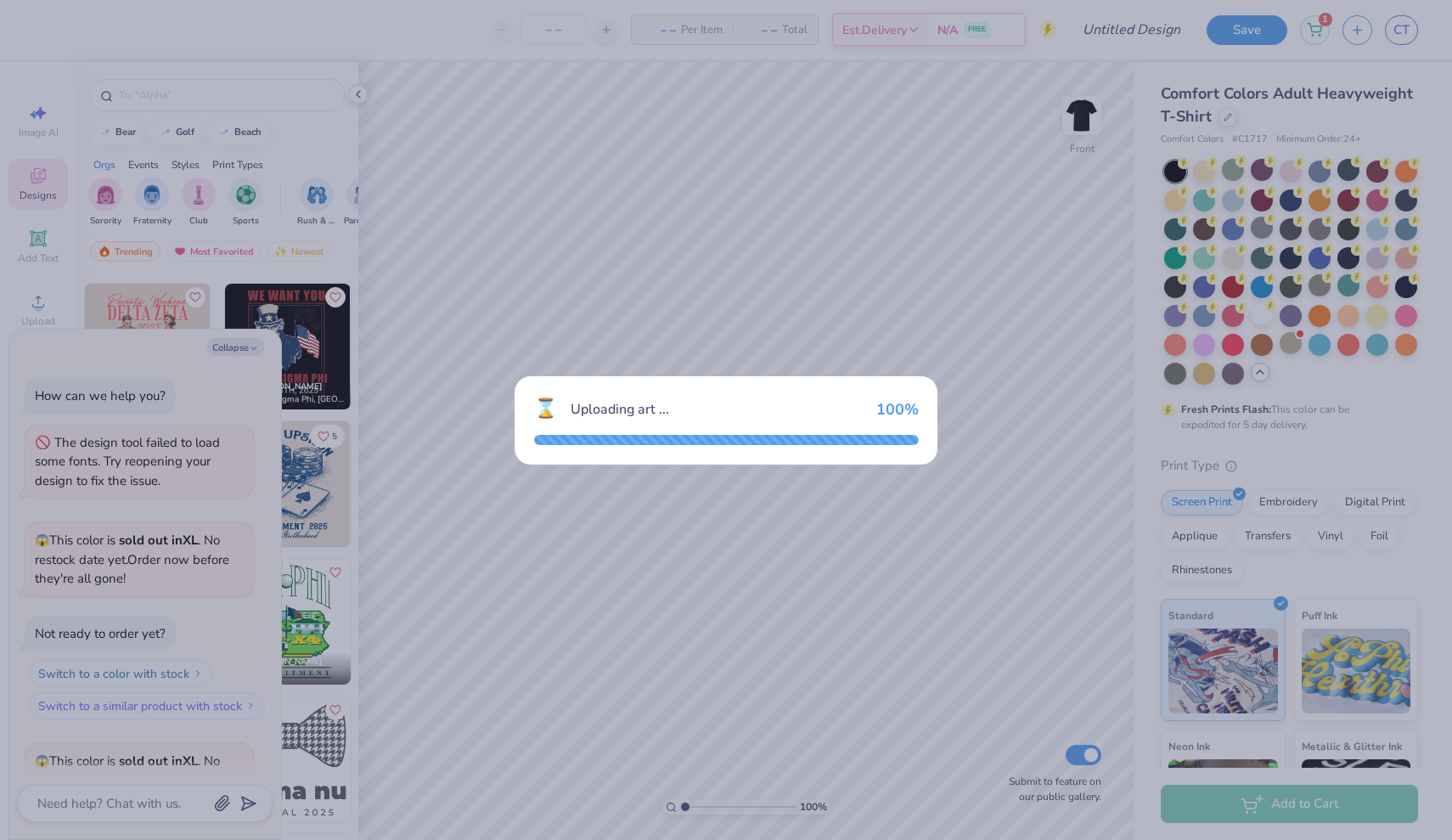
scroll to position [773, 0]
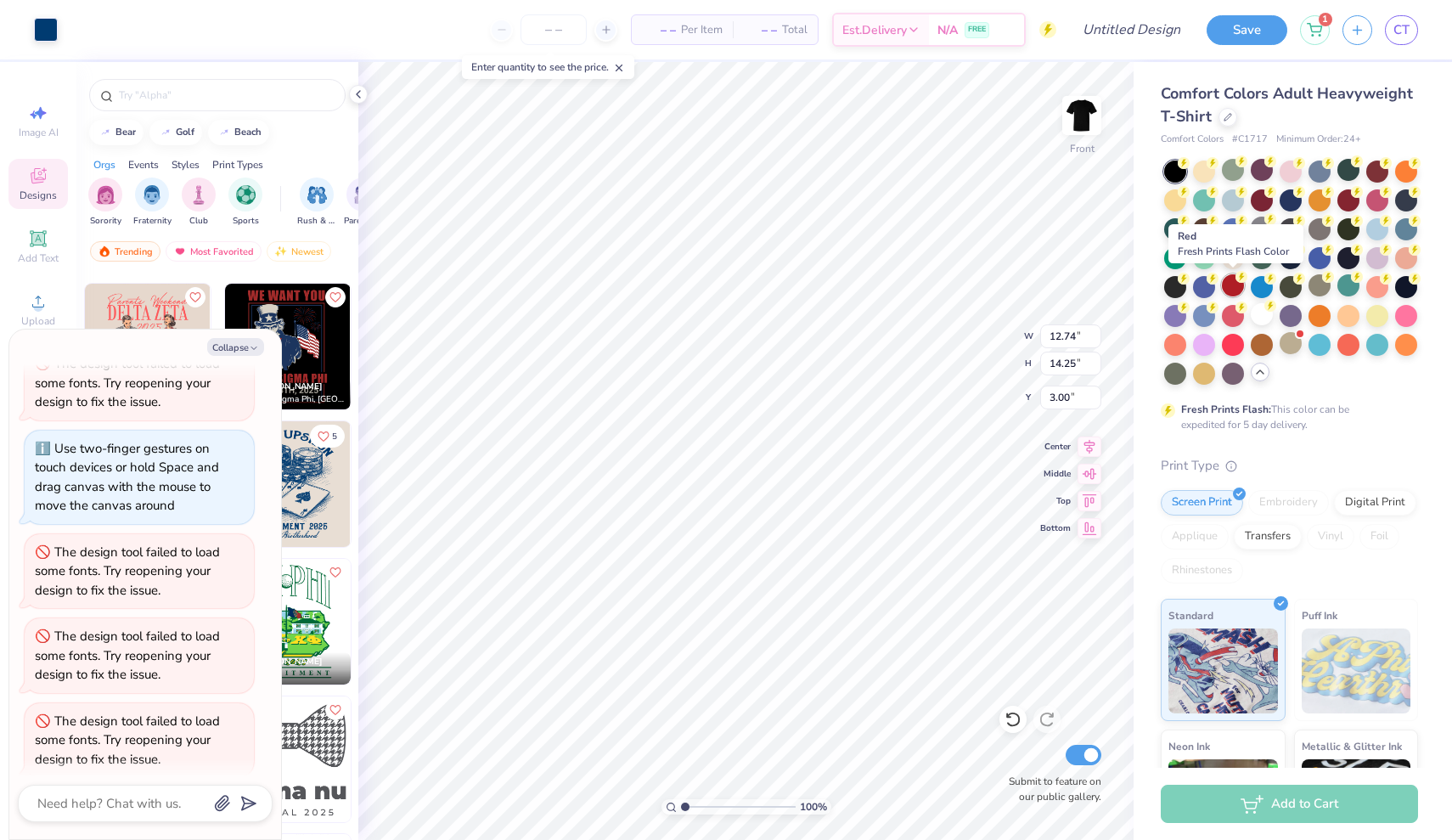
click at [1234, 287] on div at bounding box center [1233, 285] width 23 height 23
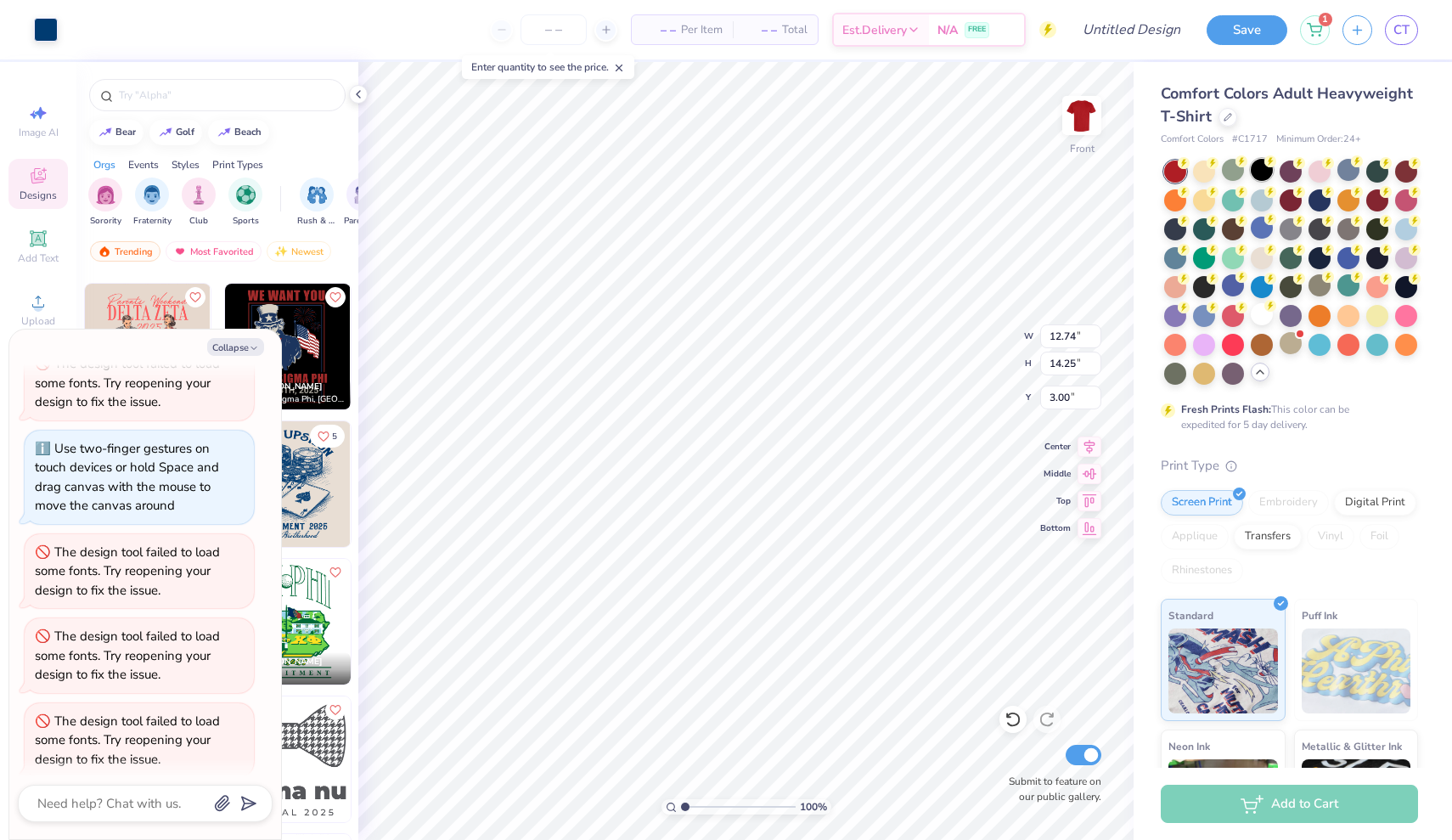
click at [1261, 173] on div at bounding box center [1262, 170] width 23 height 23
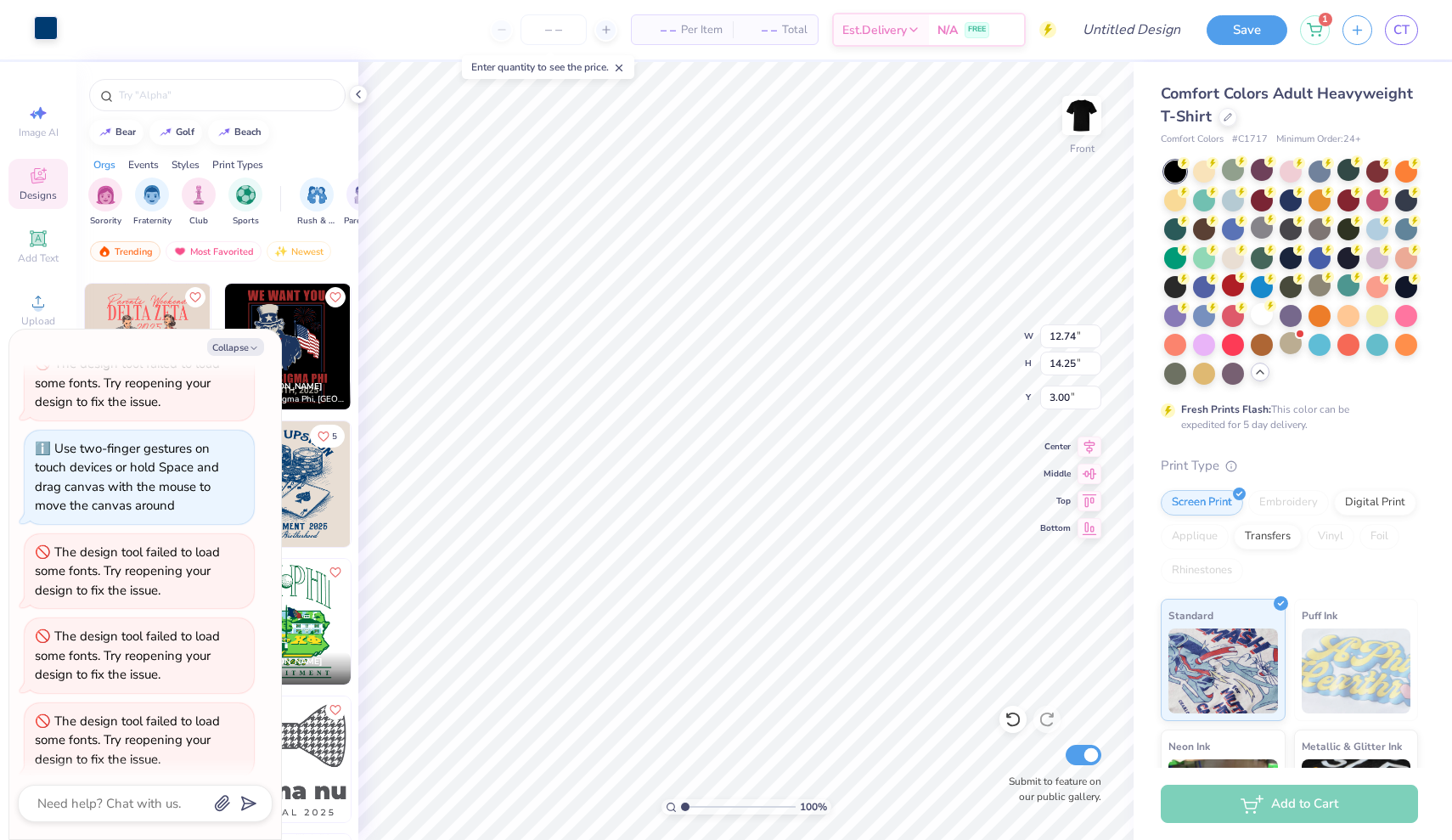
click at [50, 29] on div at bounding box center [45, 27] width 23 height 23
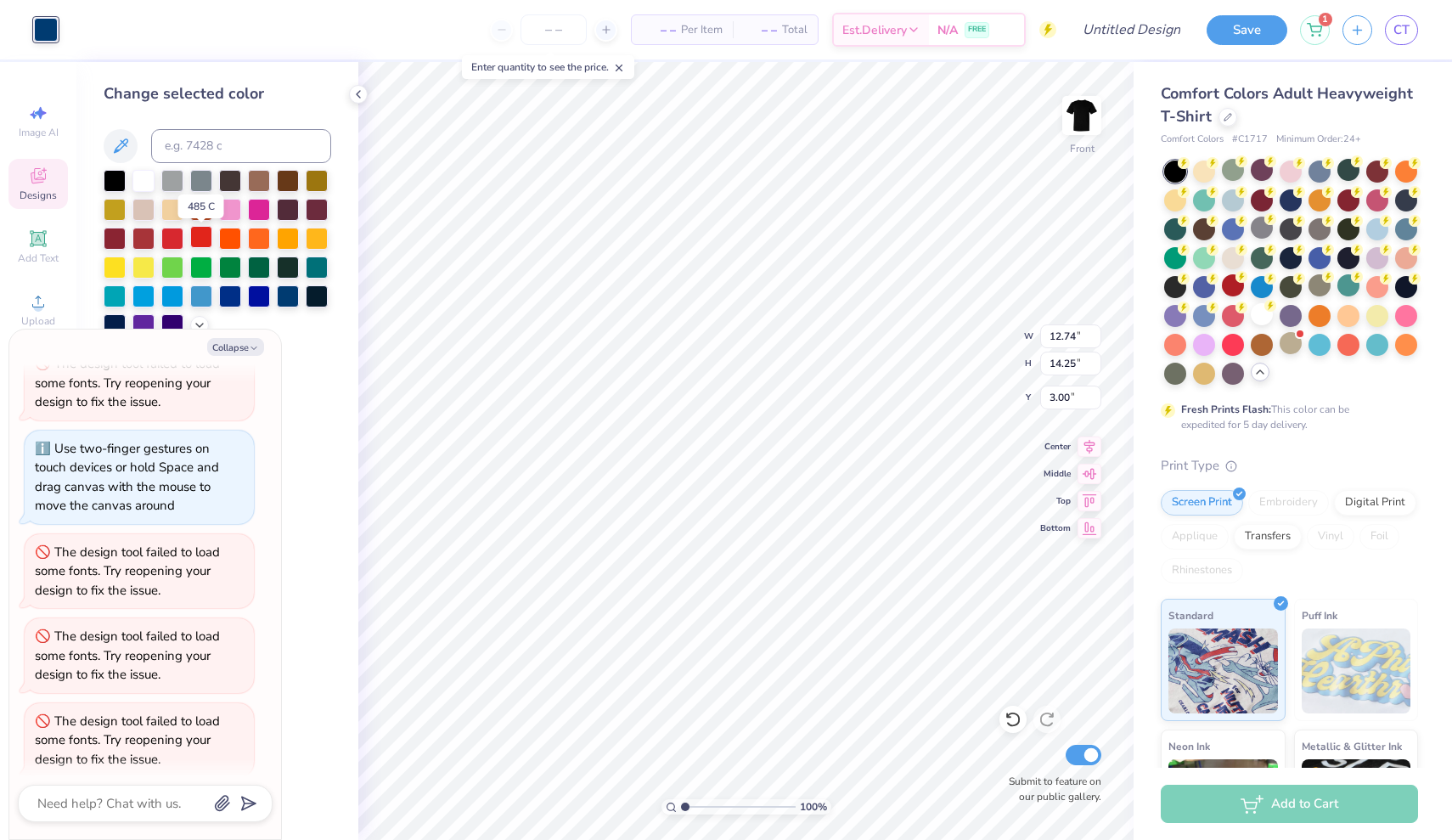
click at [191, 232] on div at bounding box center [202, 237] width 23 height 23
click at [1290, 351] on div at bounding box center [1291, 344] width 23 height 23
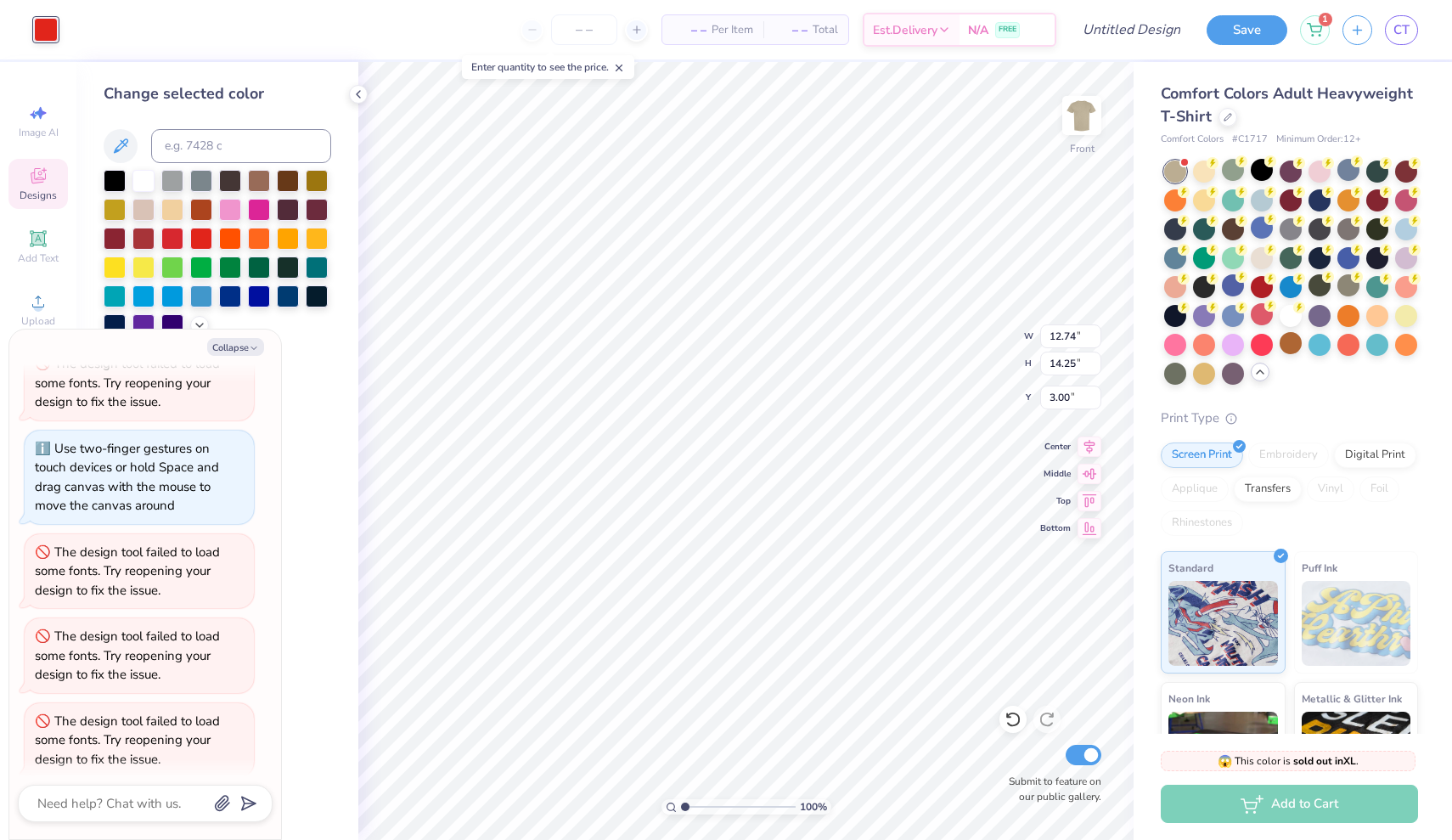
scroll to position [993, 0]
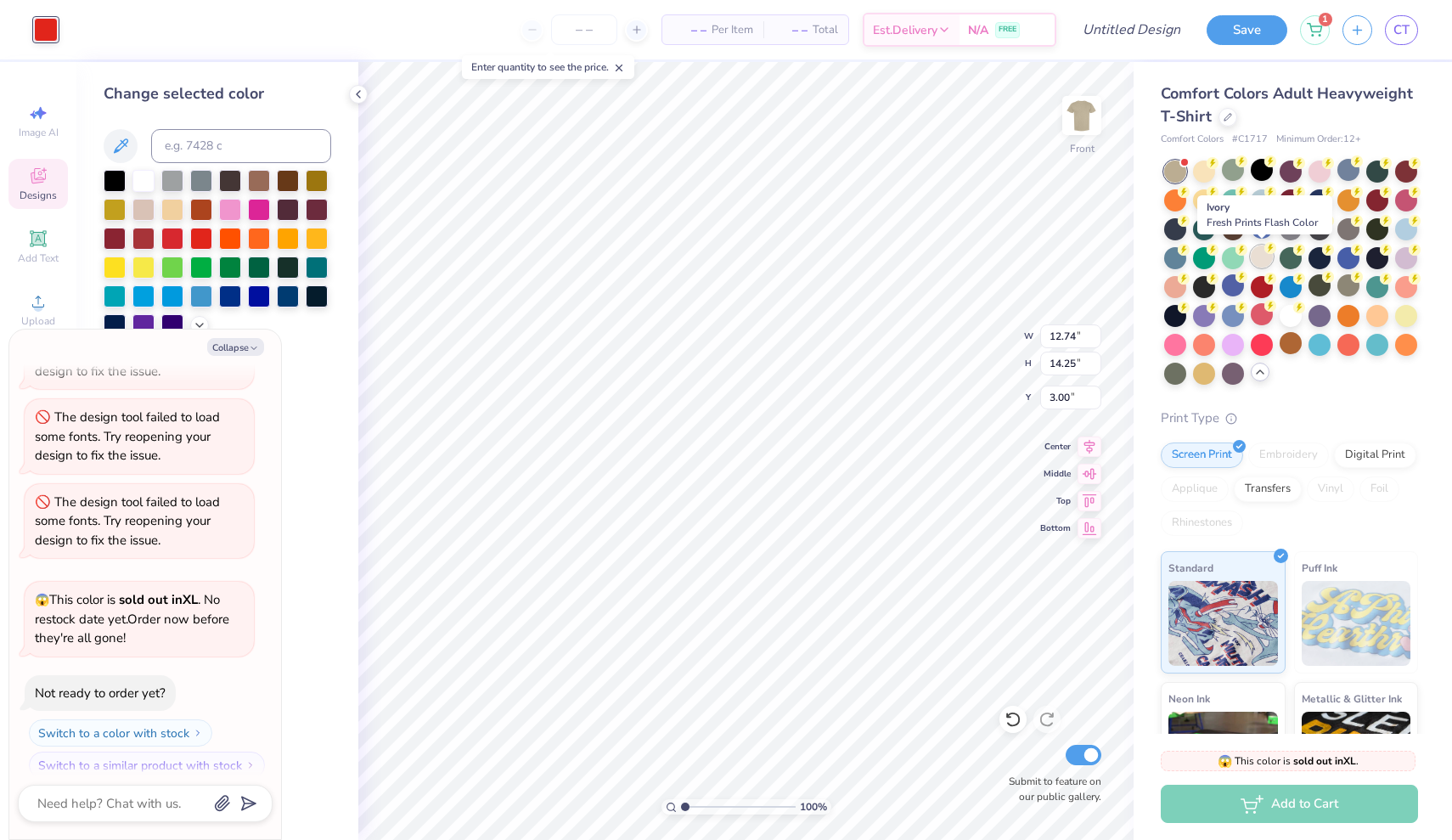
click at [1261, 253] on div at bounding box center [1262, 256] width 23 height 23
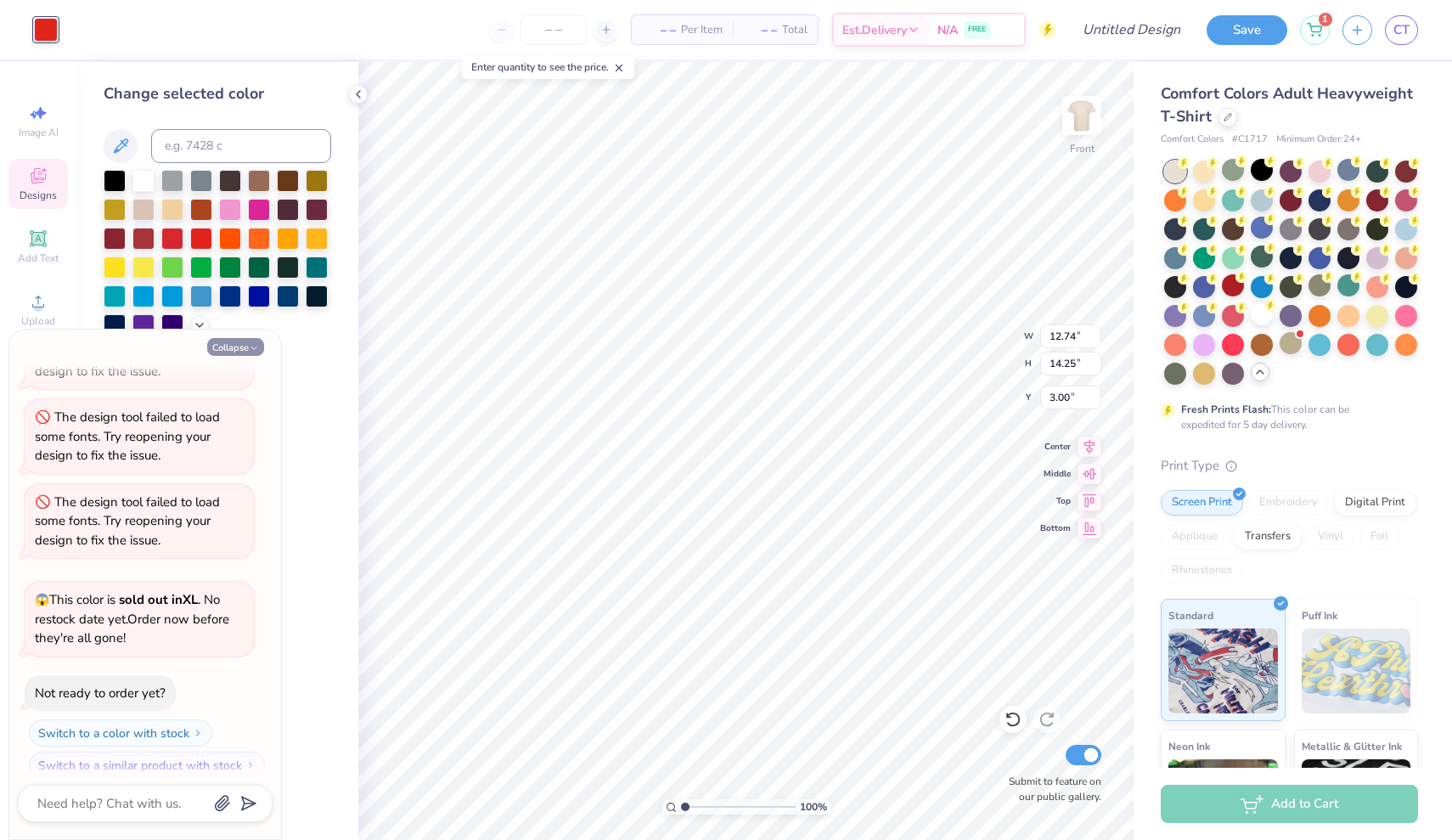
click at [237, 352] on button "Collapse" at bounding box center [236, 346] width 57 height 18
type textarea "x"
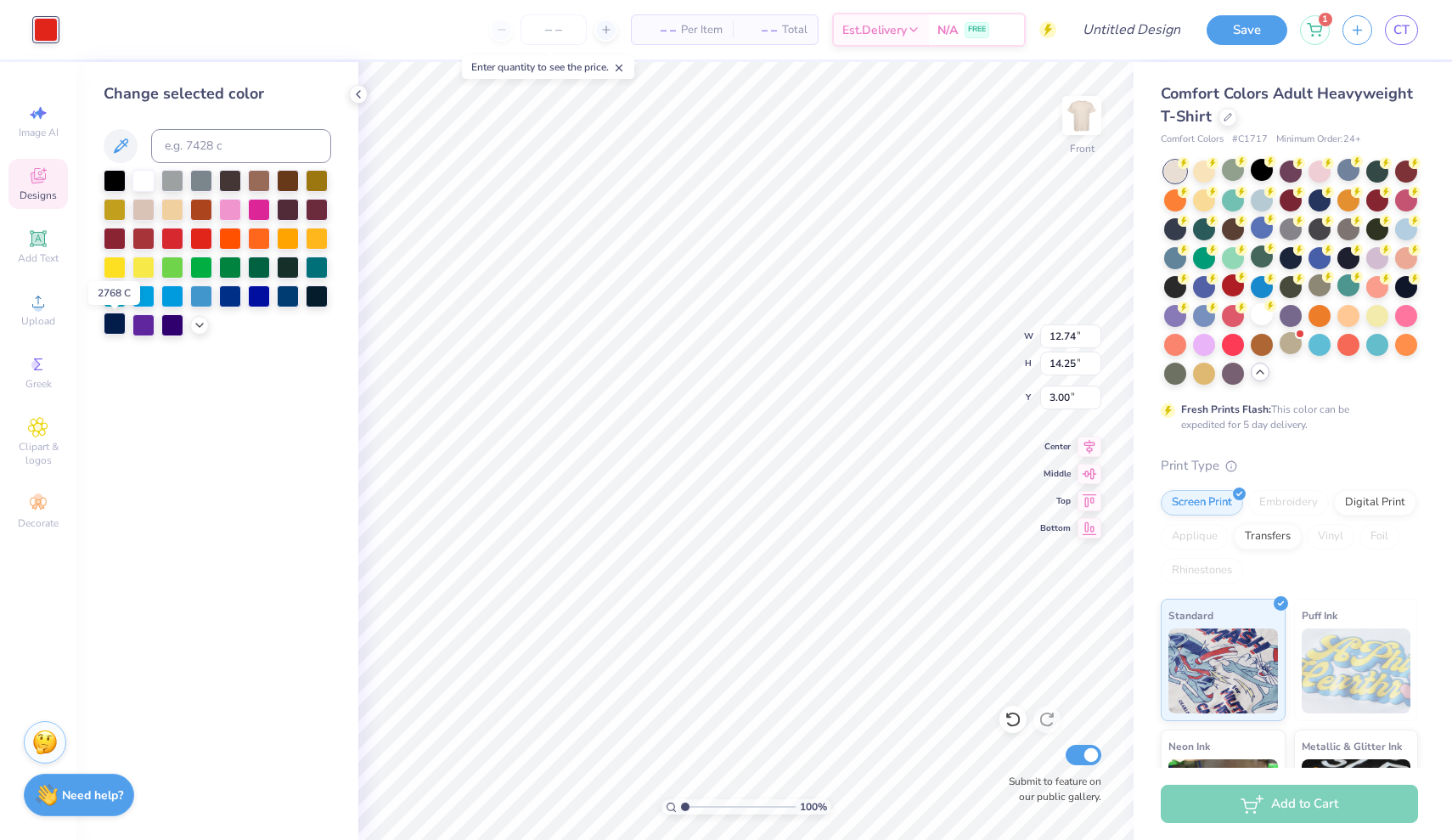
click at [110, 321] on div at bounding box center [115, 324] width 23 height 23
click at [230, 305] on div at bounding box center [230, 295] width 23 height 23
click at [164, 325] on div at bounding box center [173, 324] width 23 height 23
click at [237, 294] on div at bounding box center [230, 295] width 23 height 23
click at [1288, 222] on div at bounding box center [1291, 228] width 23 height 23
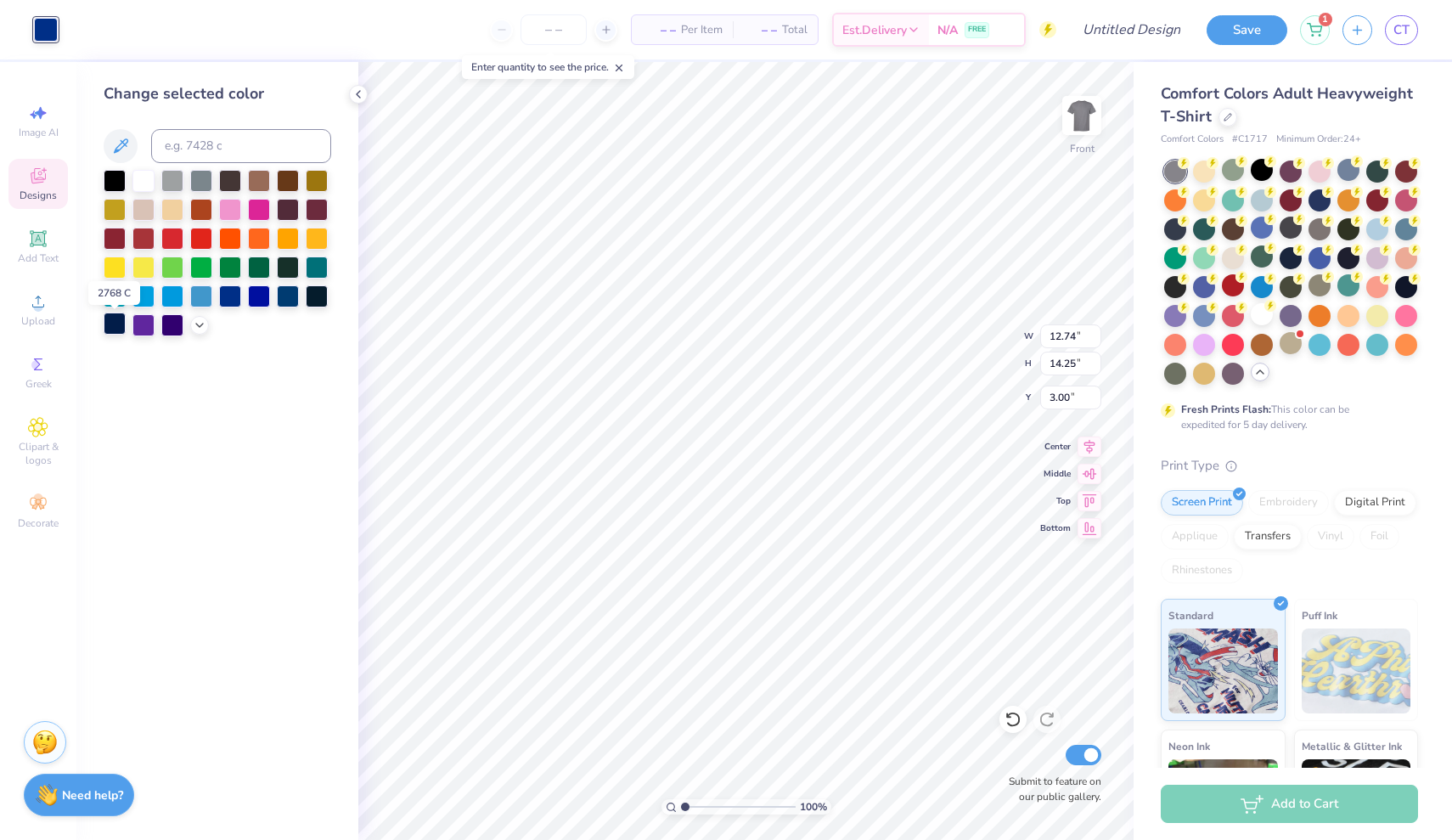
click at [115, 327] on div at bounding box center [115, 324] width 23 height 23
click at [288, 300] on div at bounding box center [288, 295] width 23 height 23
click at [1259, 313] on div at bounding box center [1262, 314] width 23 height 23
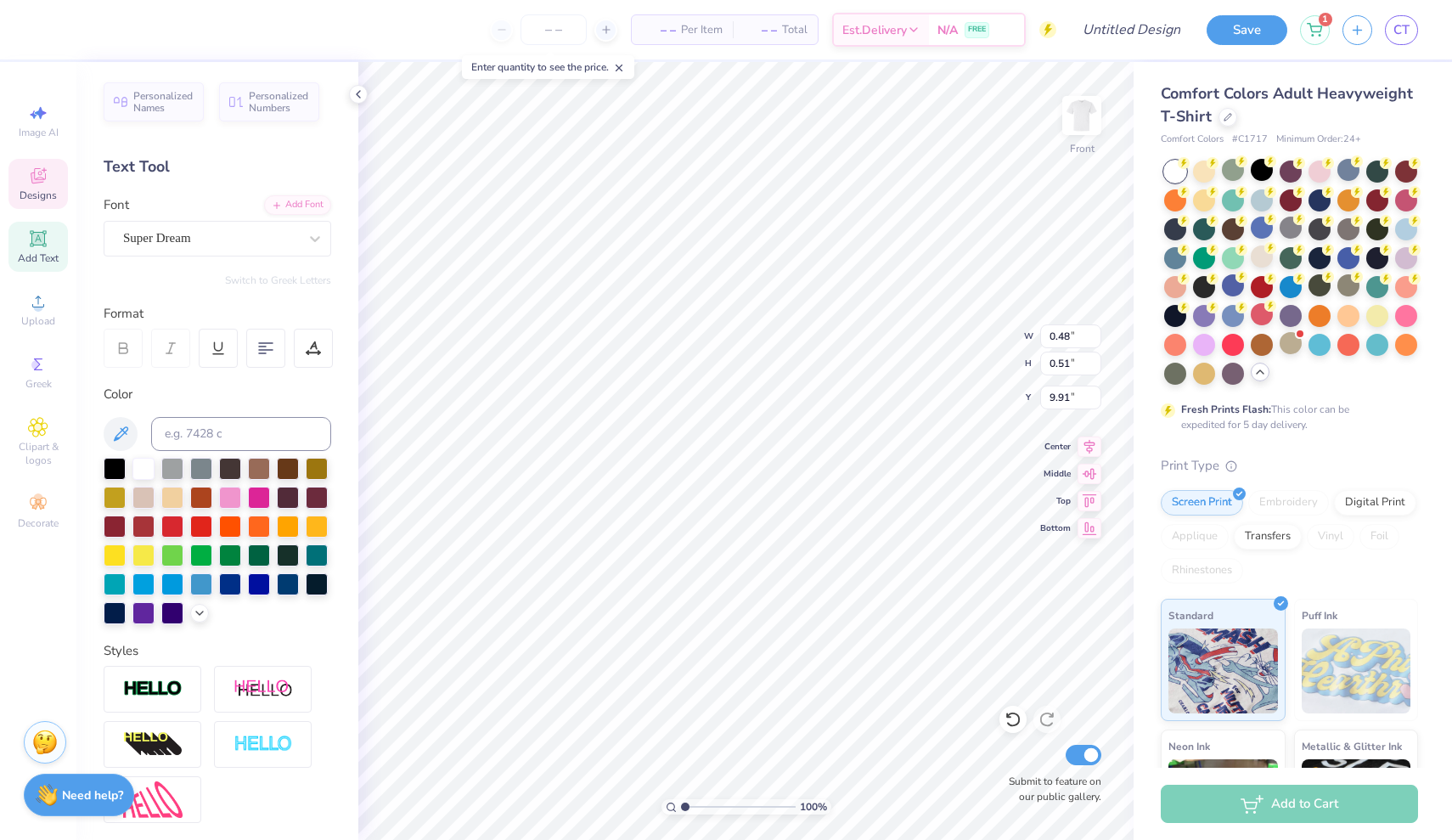
type input "0.44"
type input "0.50"
type input "9.91"
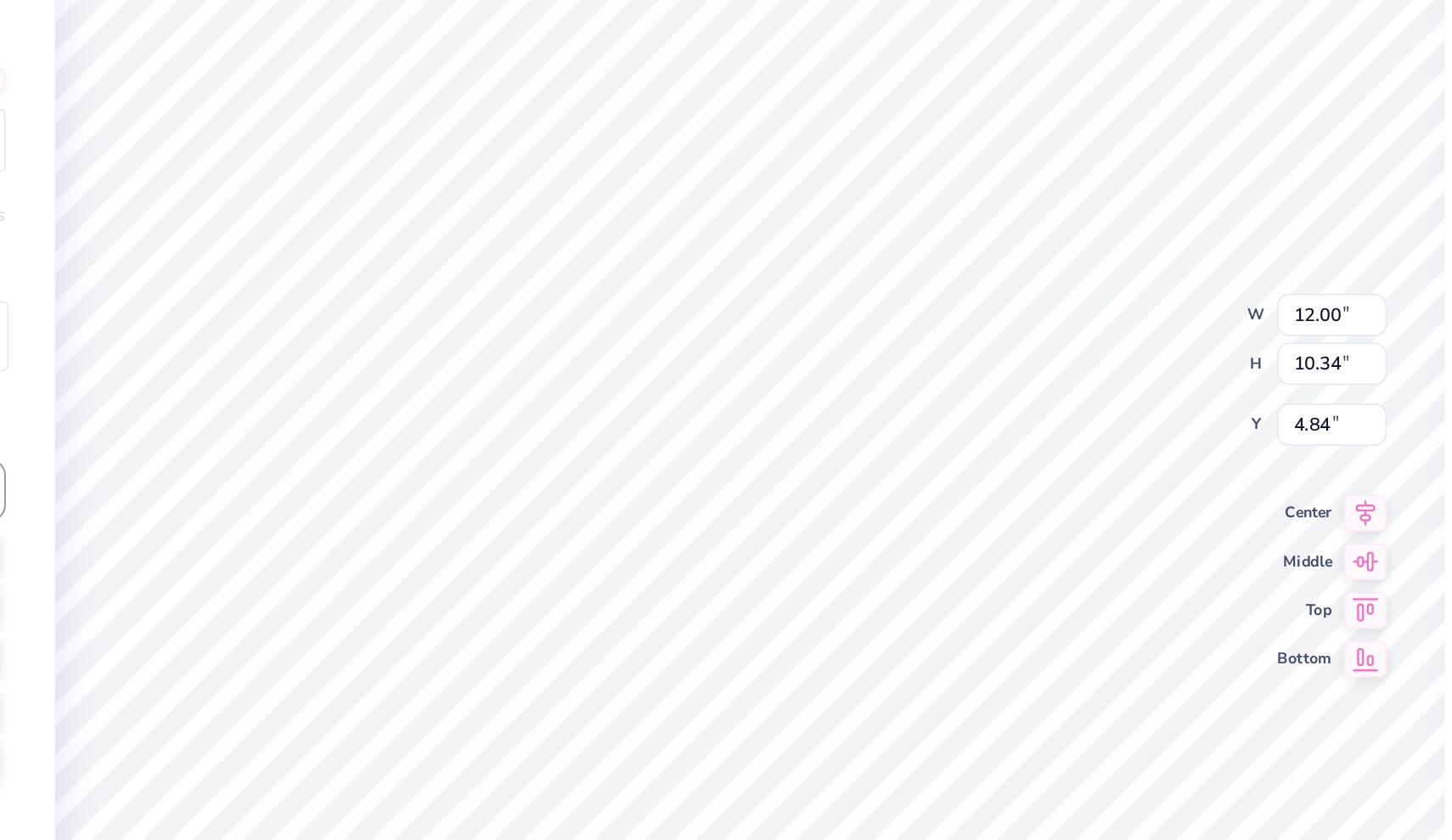
type input "0.44"
type input "0.50"
type input "9.91"
type input "9.67"
type input "0.45"
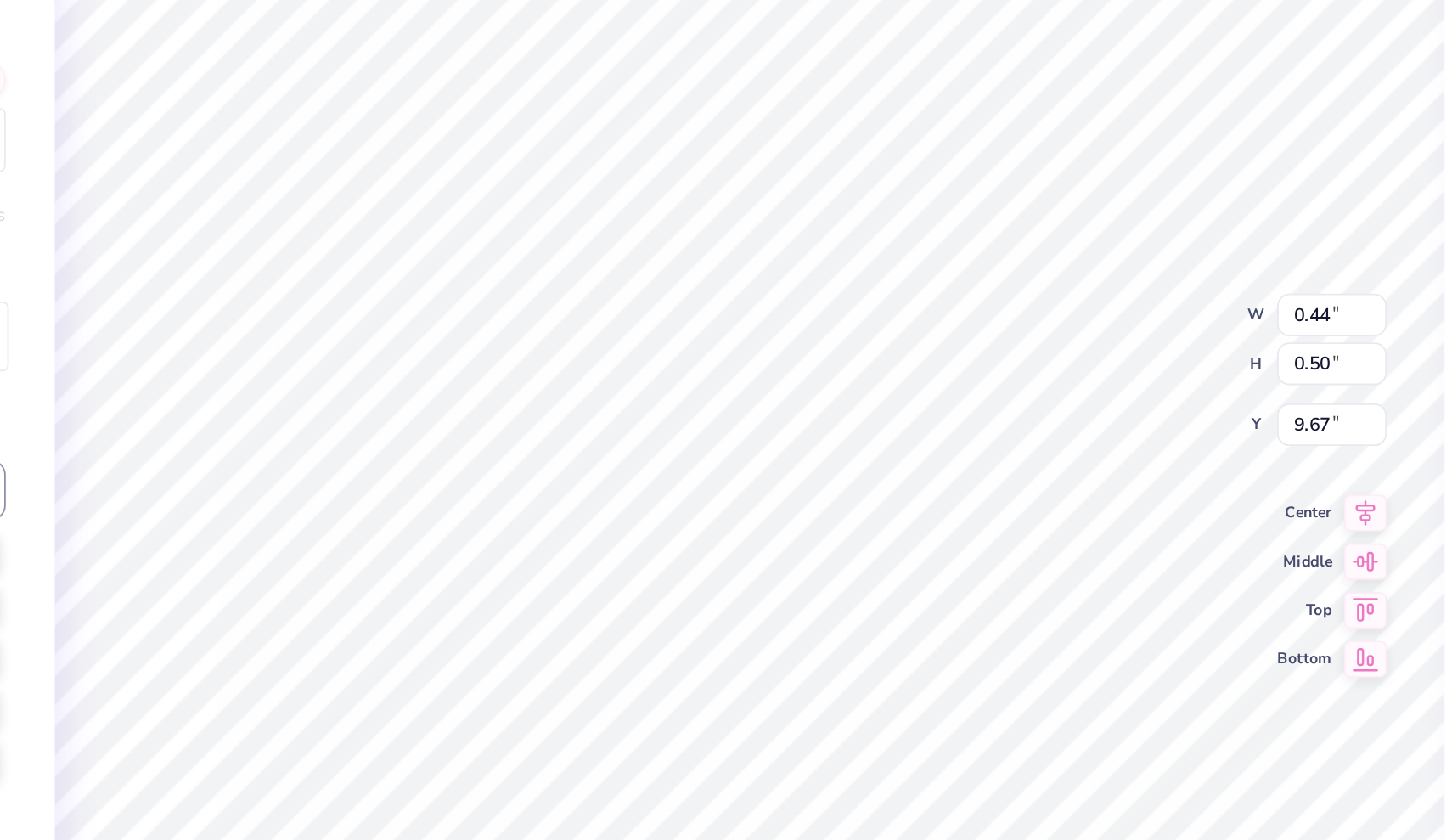
type input "0.51"
type input "9.66"
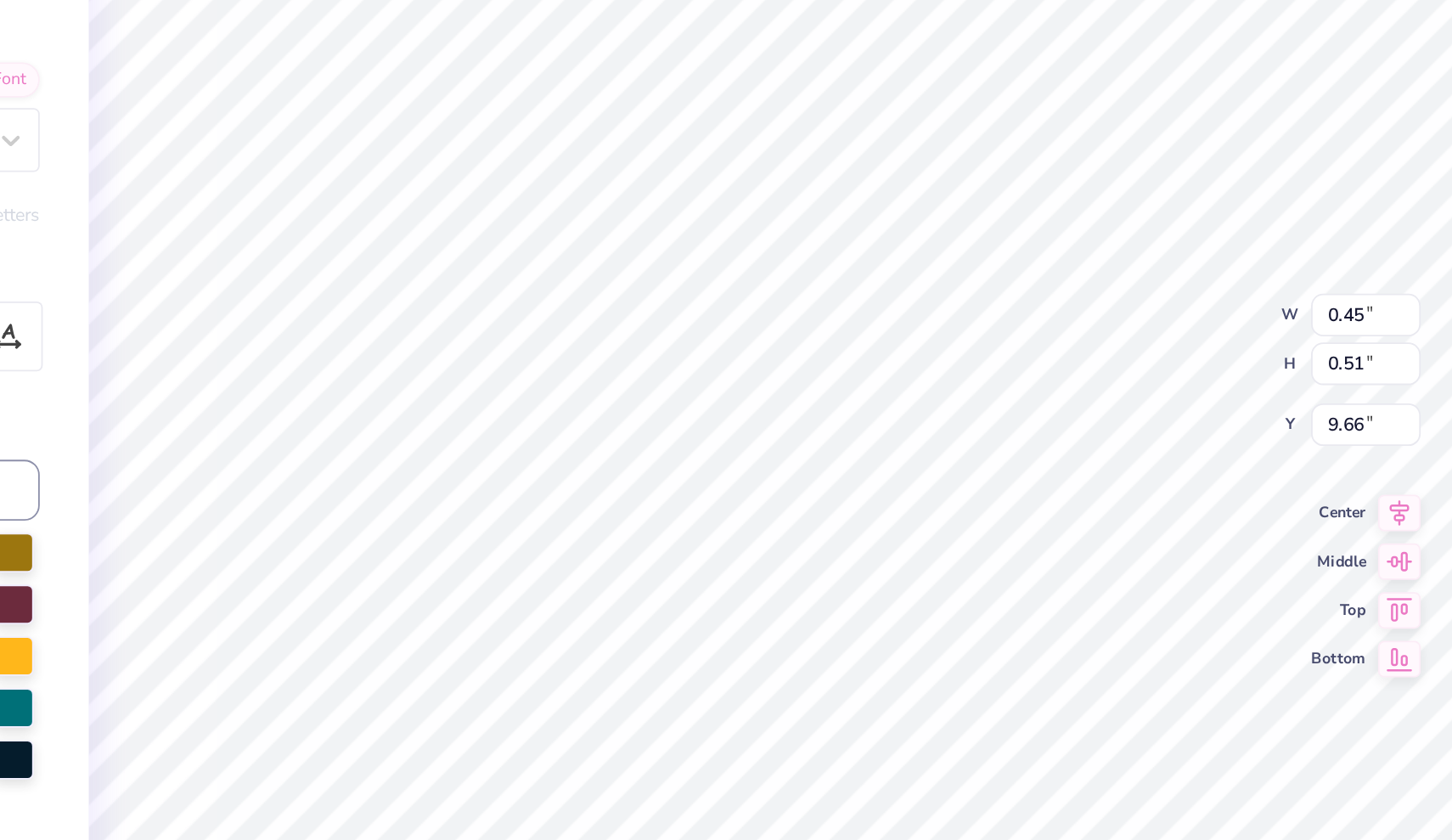
type input "12.00"
type input "10.34"
type input "4.84"
type input "0.45"
type input "0.51"
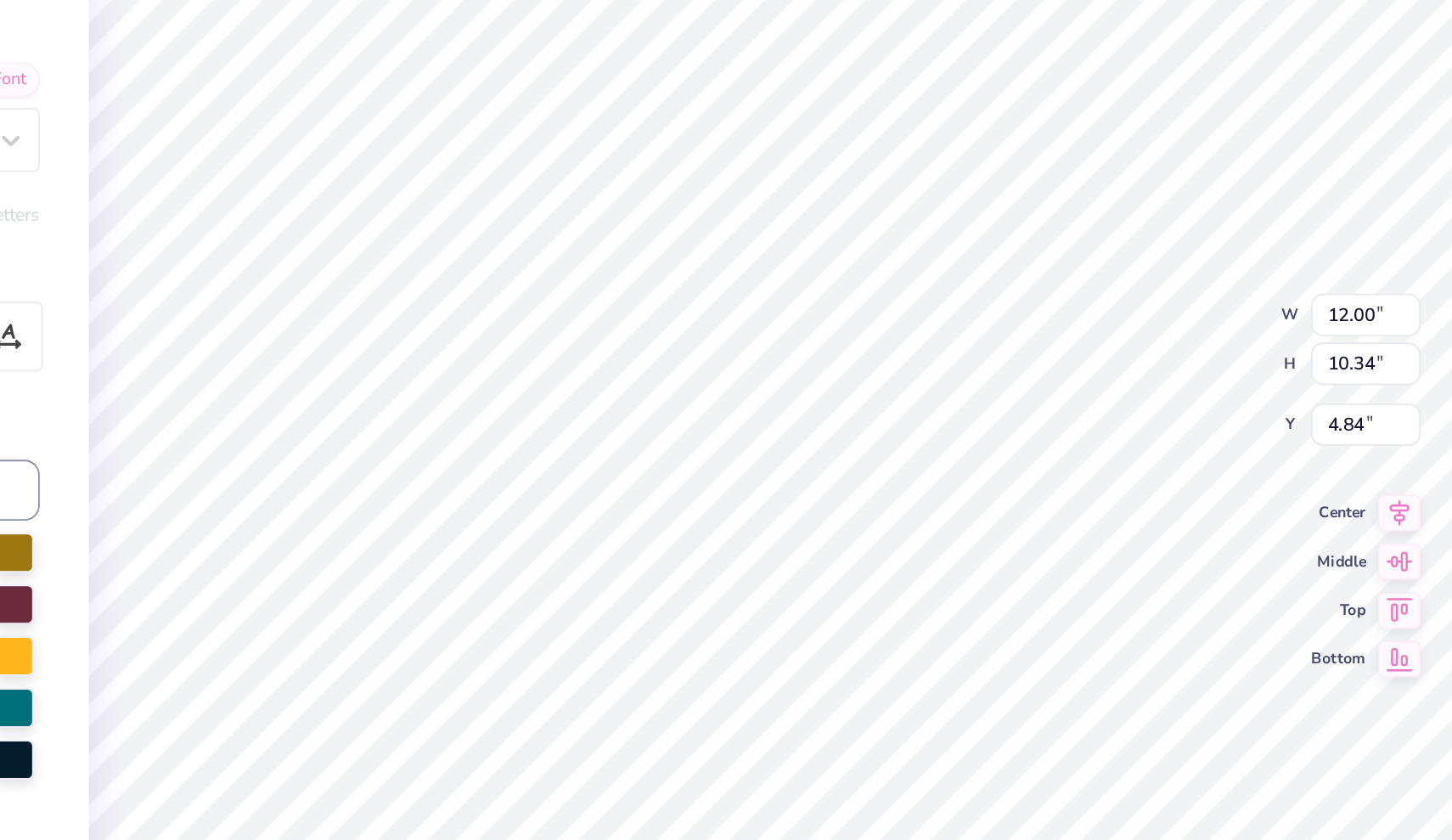
type input "9.66"
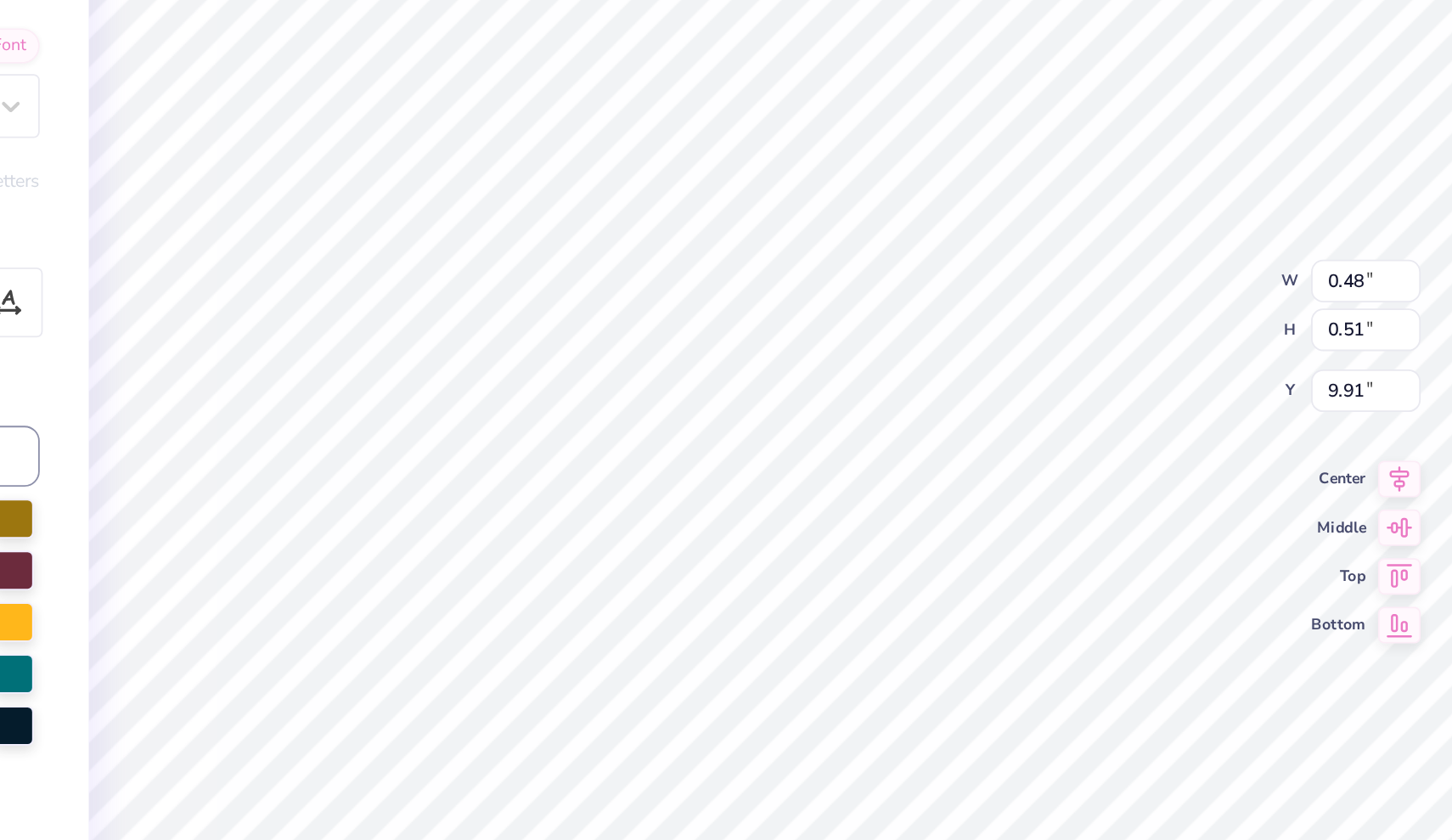
scroll to position [1, 0]
type textarea "E"
type input "13.77"
type textarea "u"
type textarea "E"
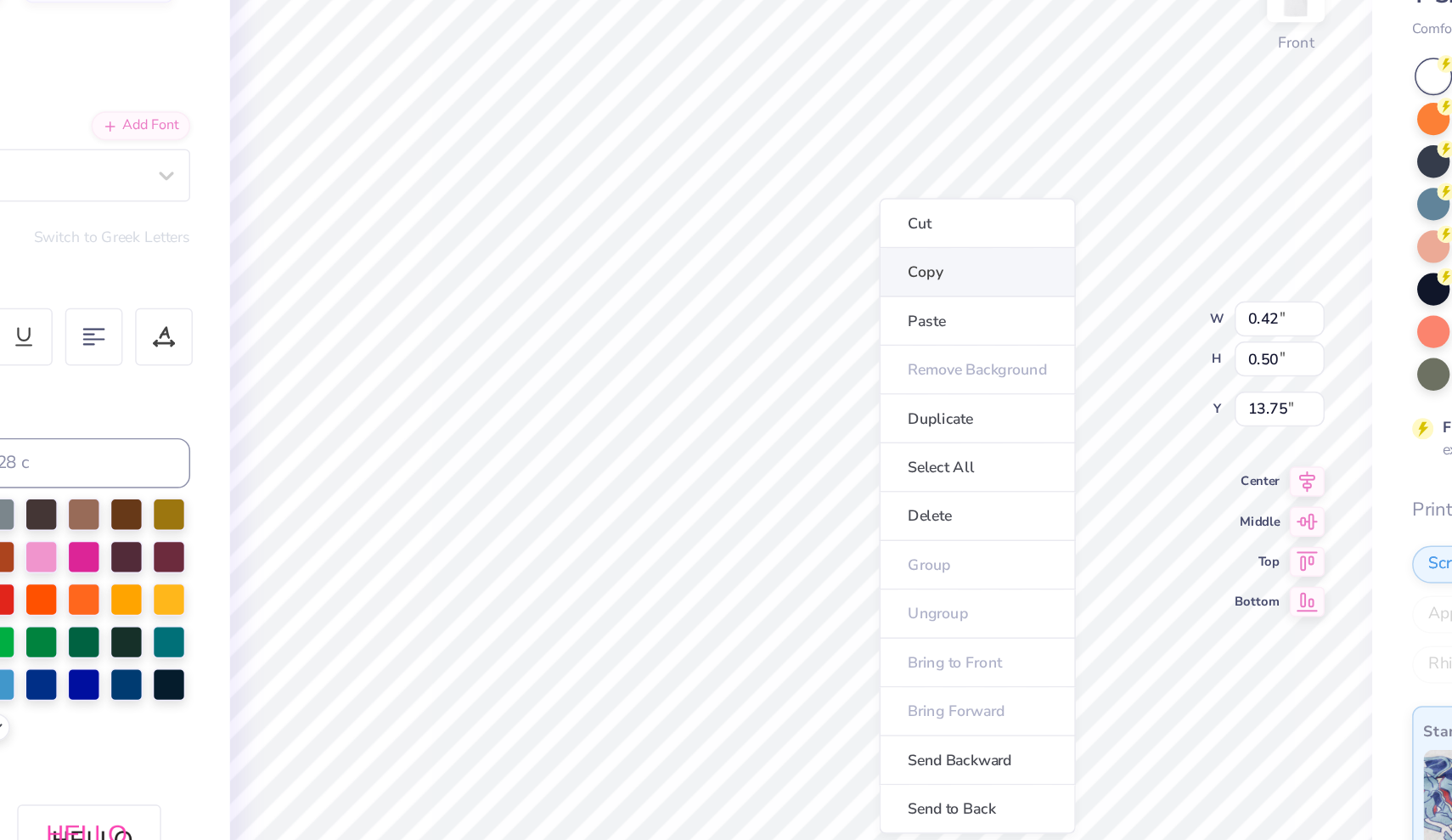
click at [799, 289] on li "Copy" at bounding box center [865, 305] width 133 height 33
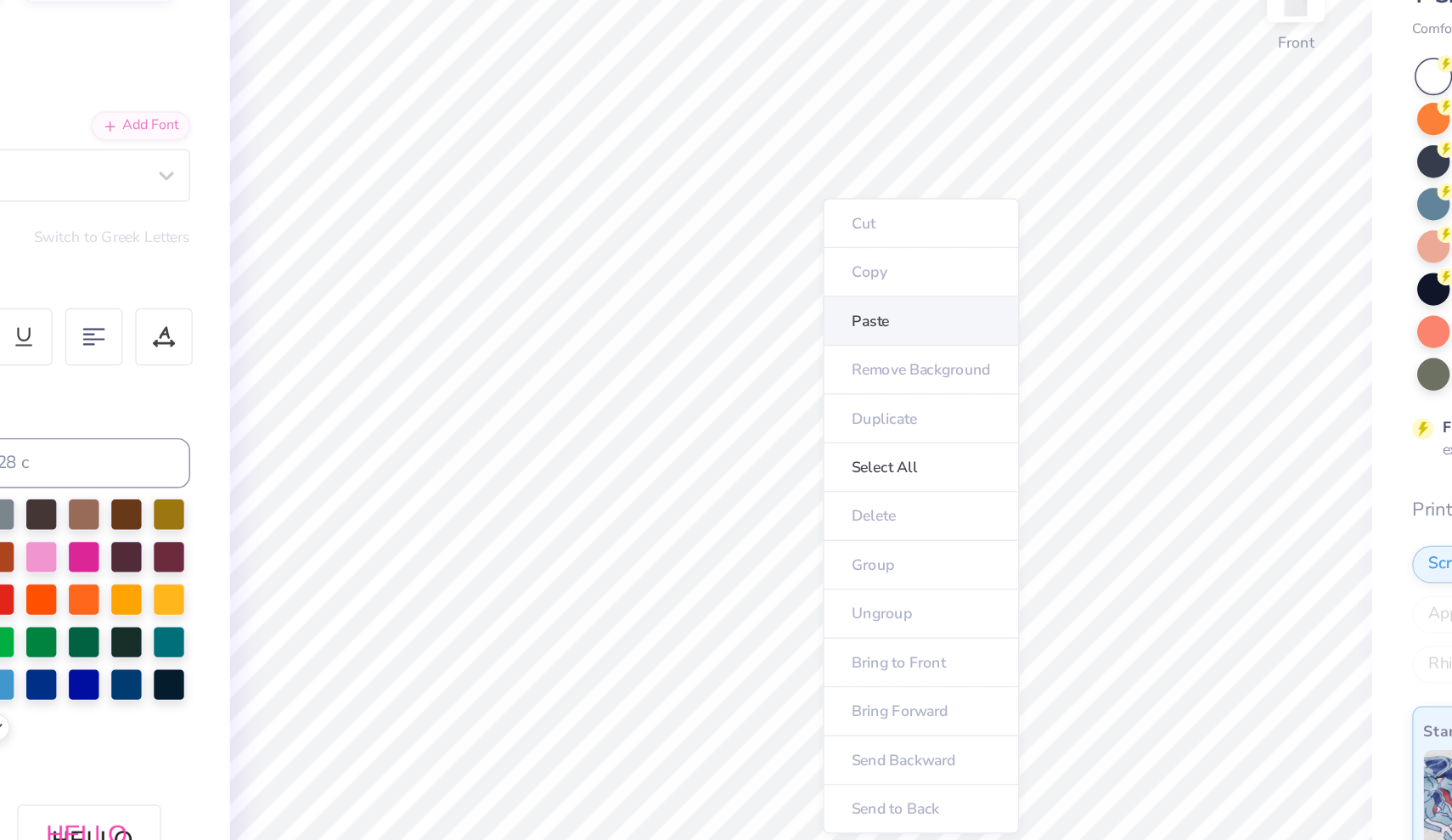
click at [761, 322] on li "Paste" at bounding box center [828, 338] width 133 height 33
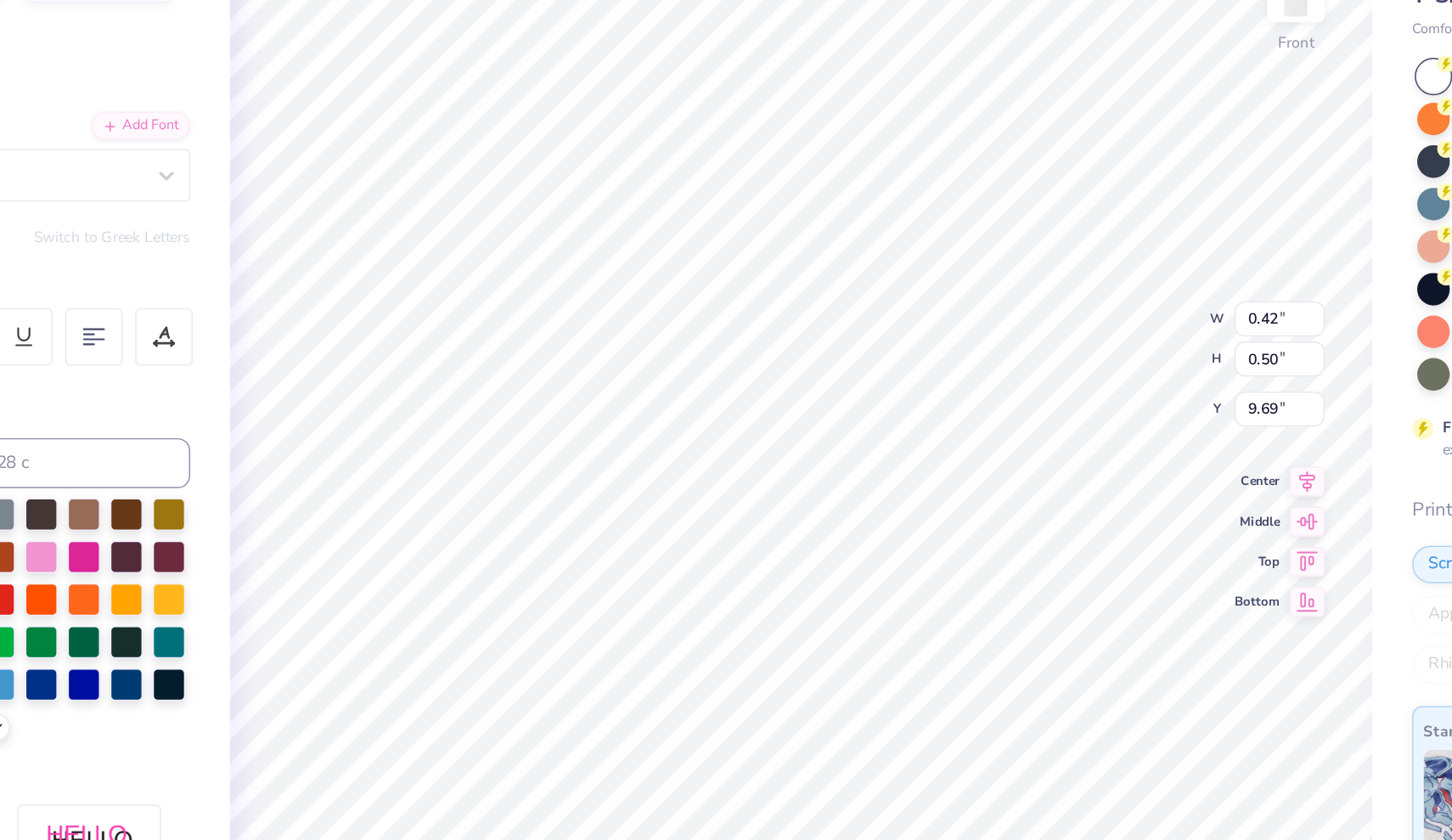
type input "0.43"
type input "0.51"
type input "9.68"
type input "12.00"
type input "10.34"
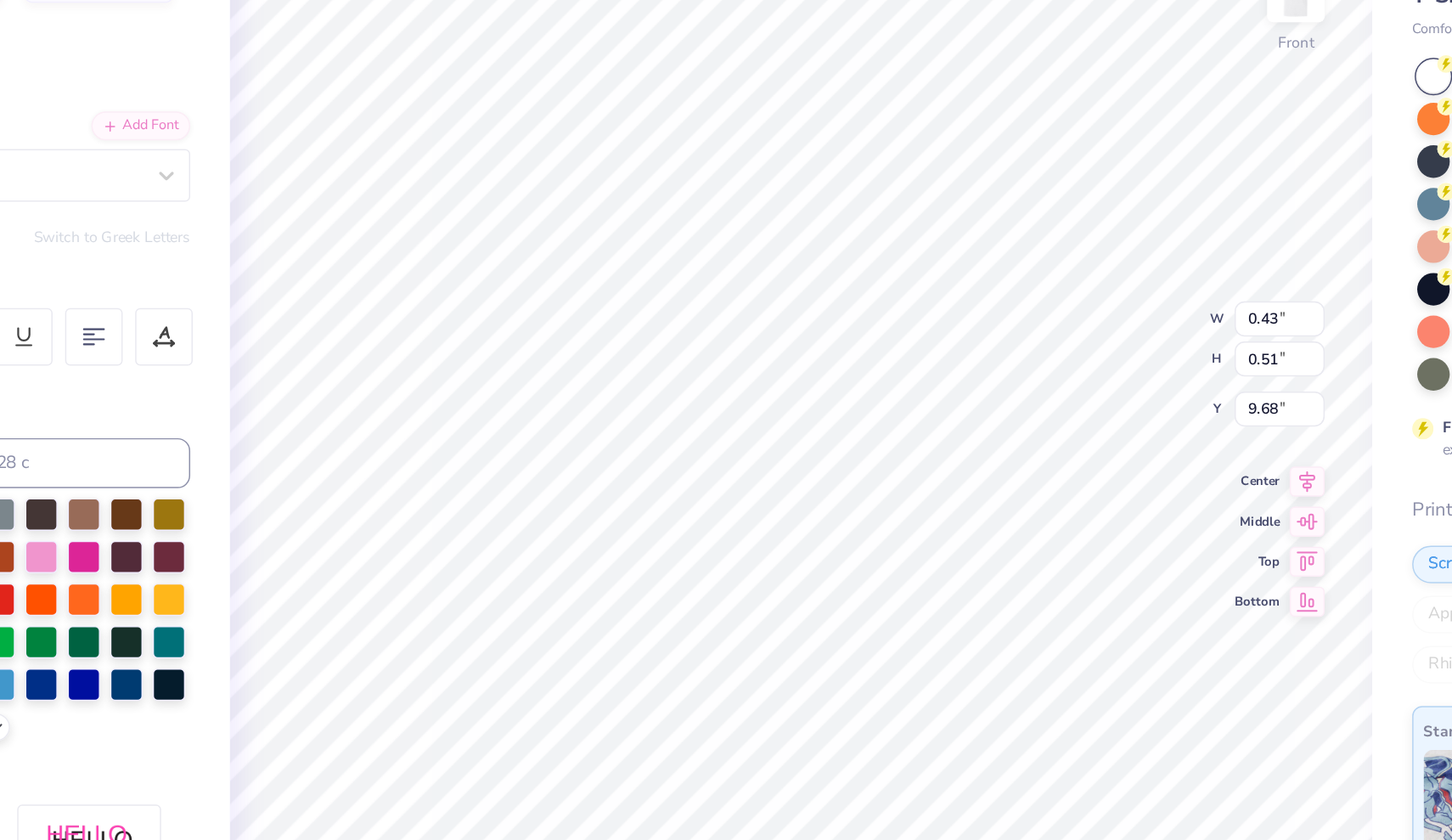
type input "4.84"
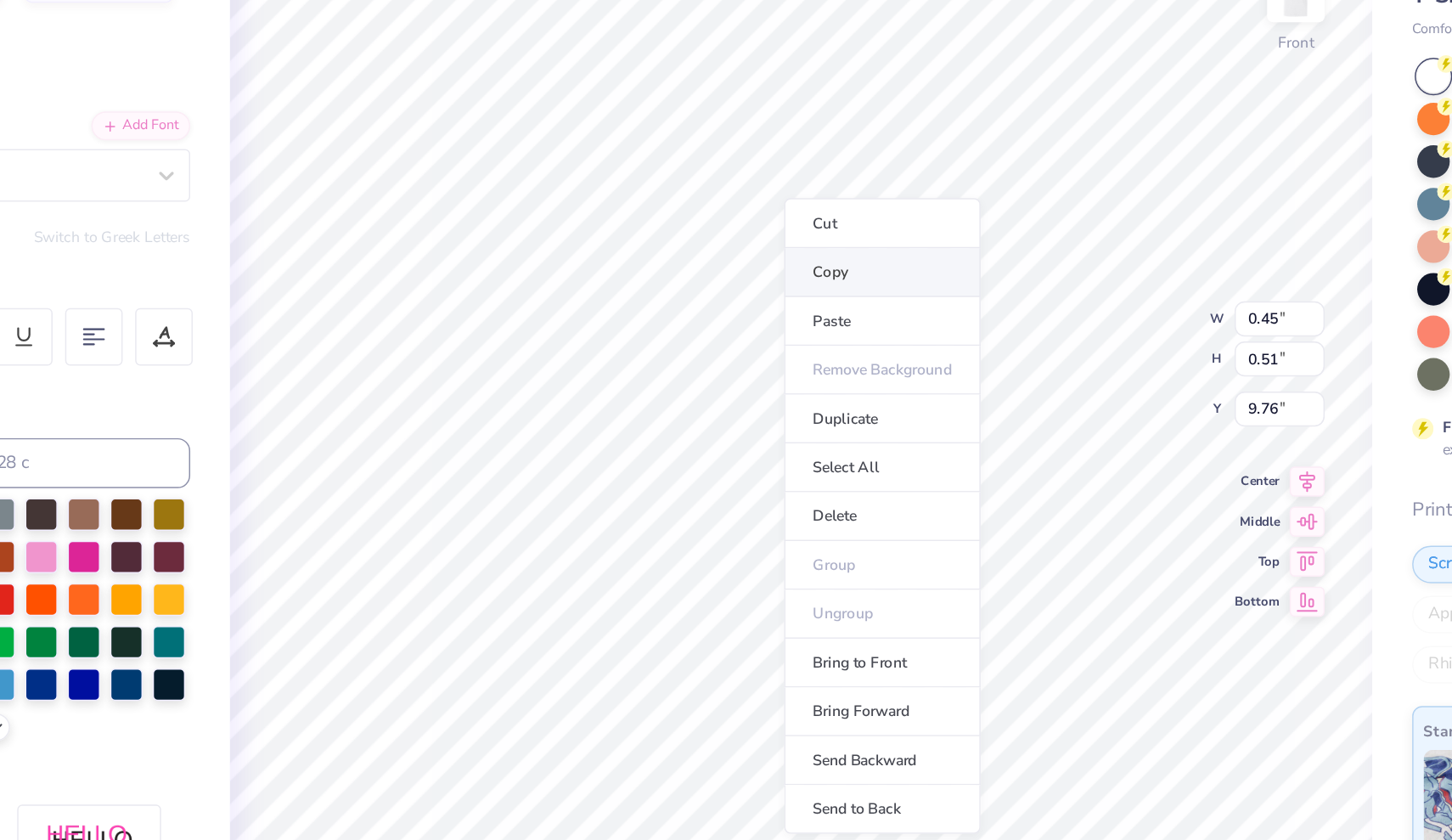
click at [735, 289] on li "Copy" at bounding box center [802, 305] width 133 height 33
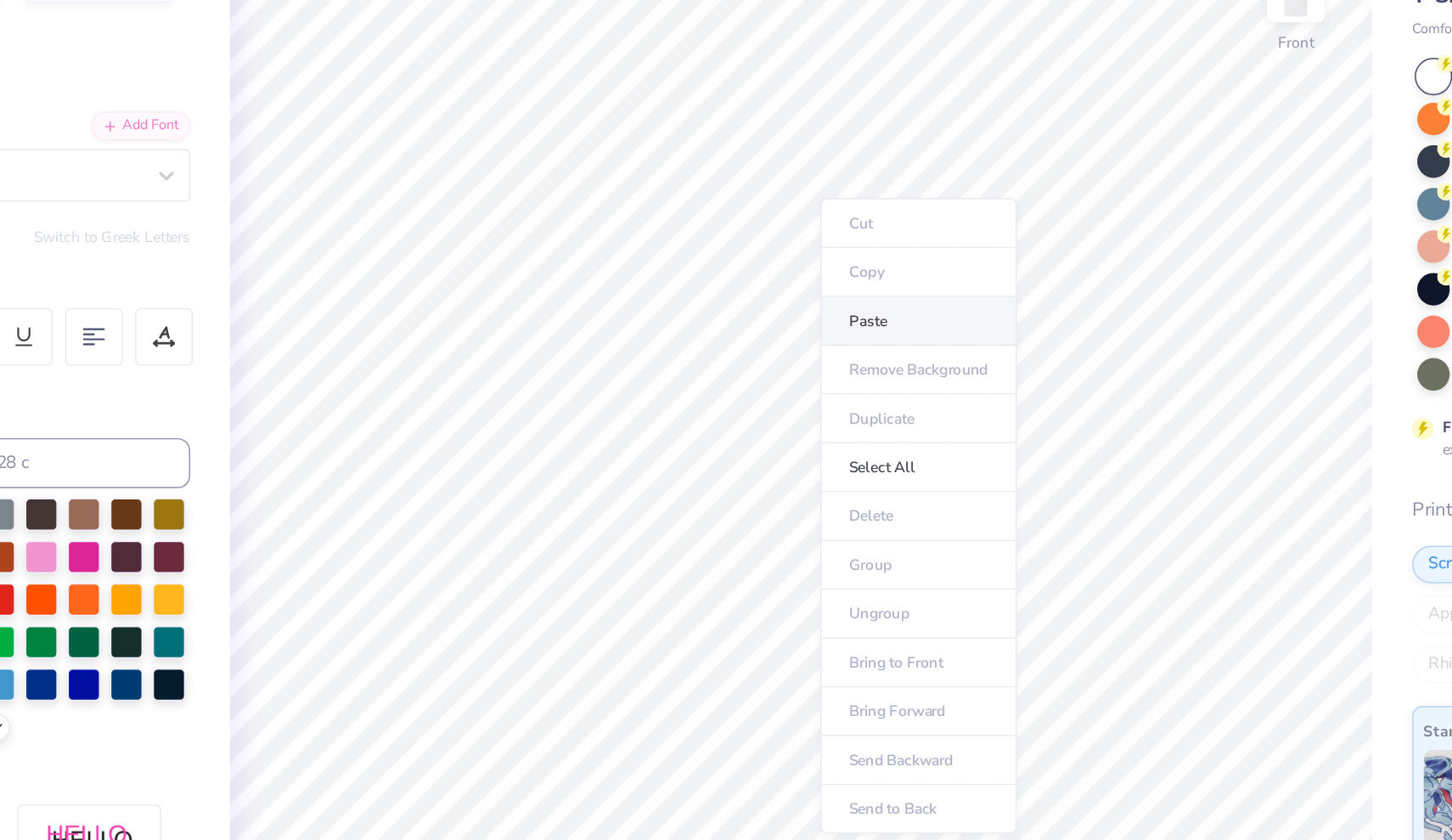
click at [759, 322] on li "Paste" at bounding box center [826, 338] width 133 height 33
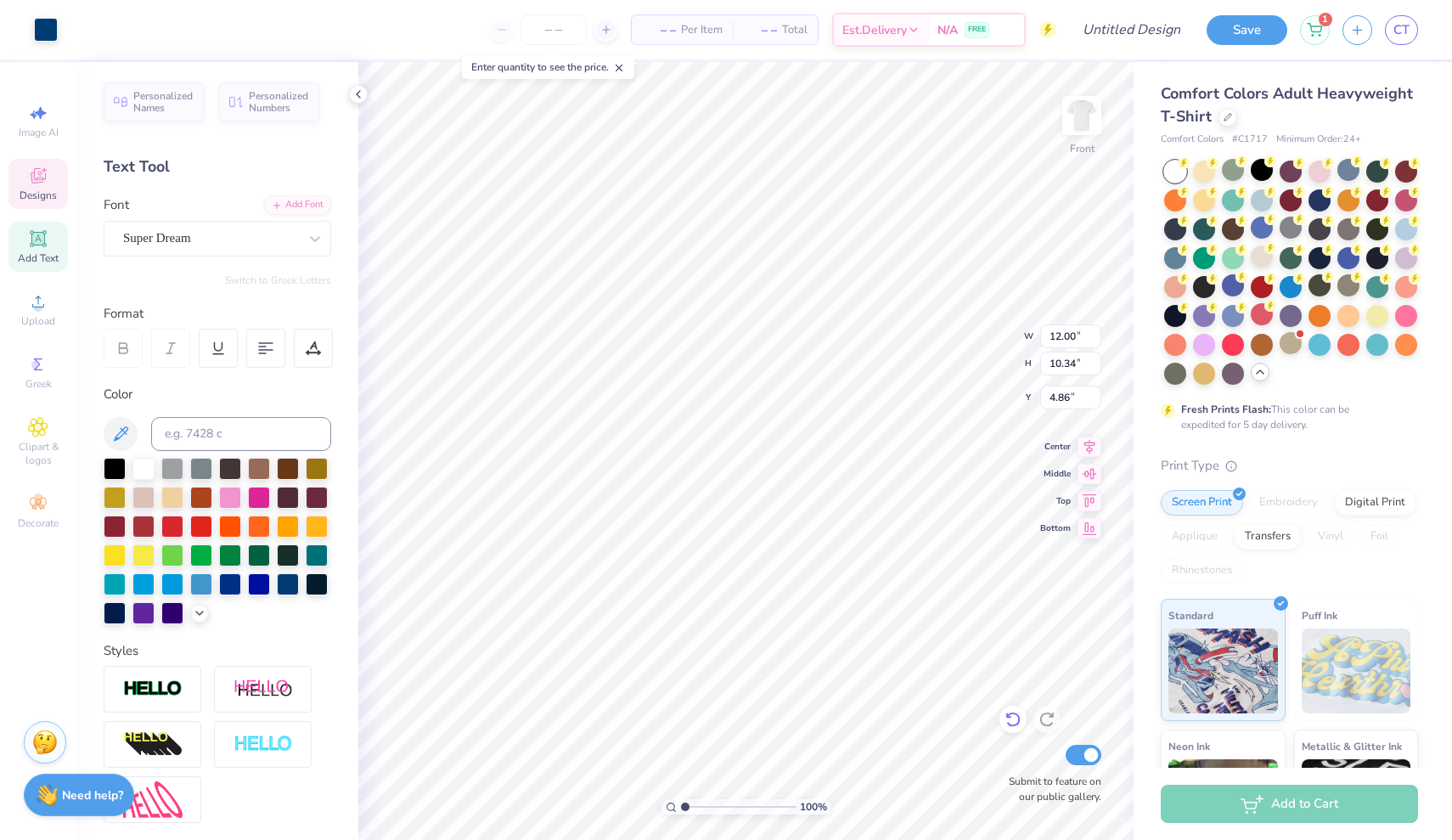
click at [1012, 723] on icon at bounding box center [1013, 719] width 17 height 17
click at [1012, 719] on icon at bounding box center [1013, 719] width 17 height 17
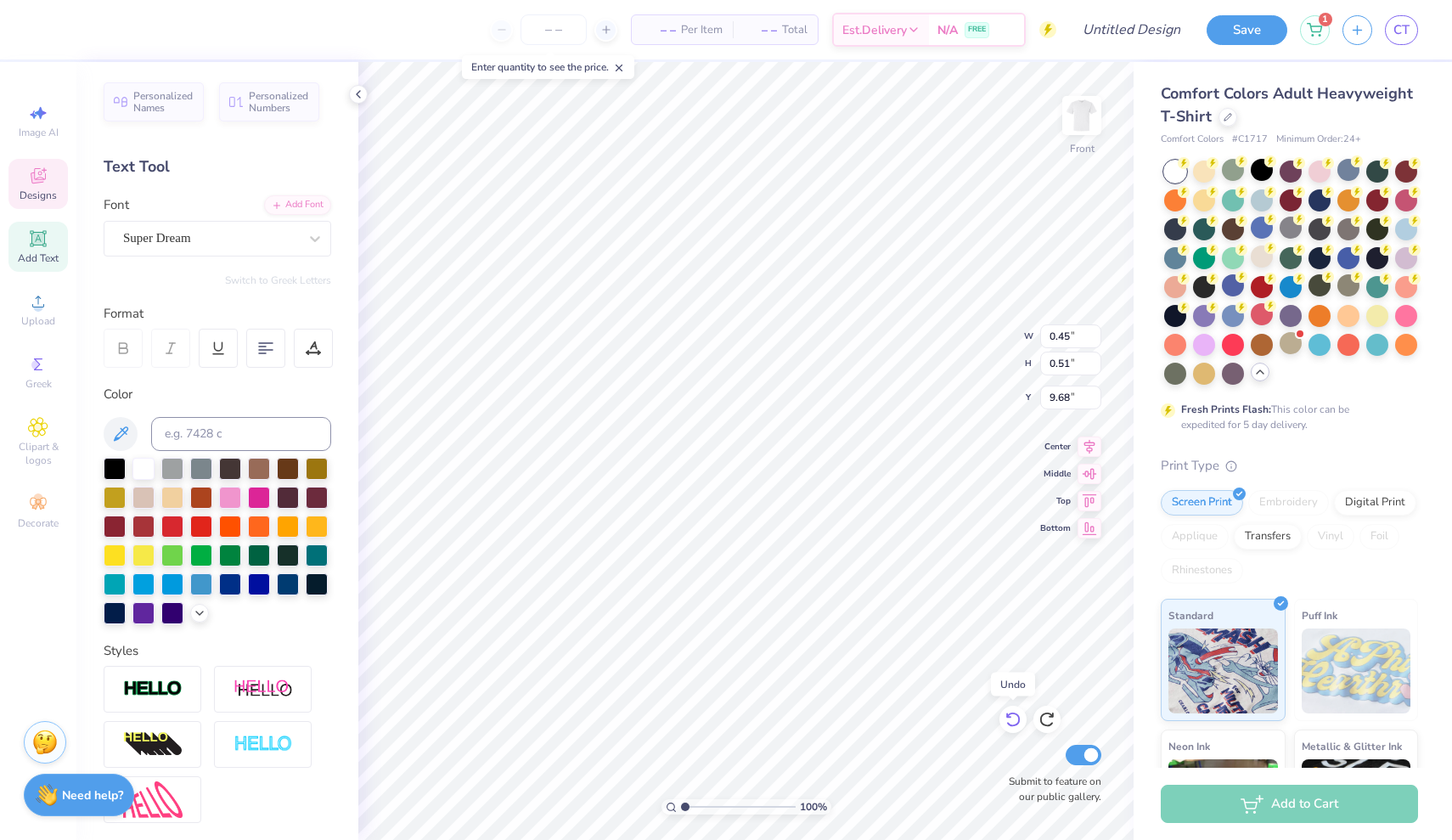
click at [1012, 719] on icon at bounding box center [1013, 719] width 17 height 17
click at [1043, 710] on div at bounding box center [1047, 719] width 27 height 27
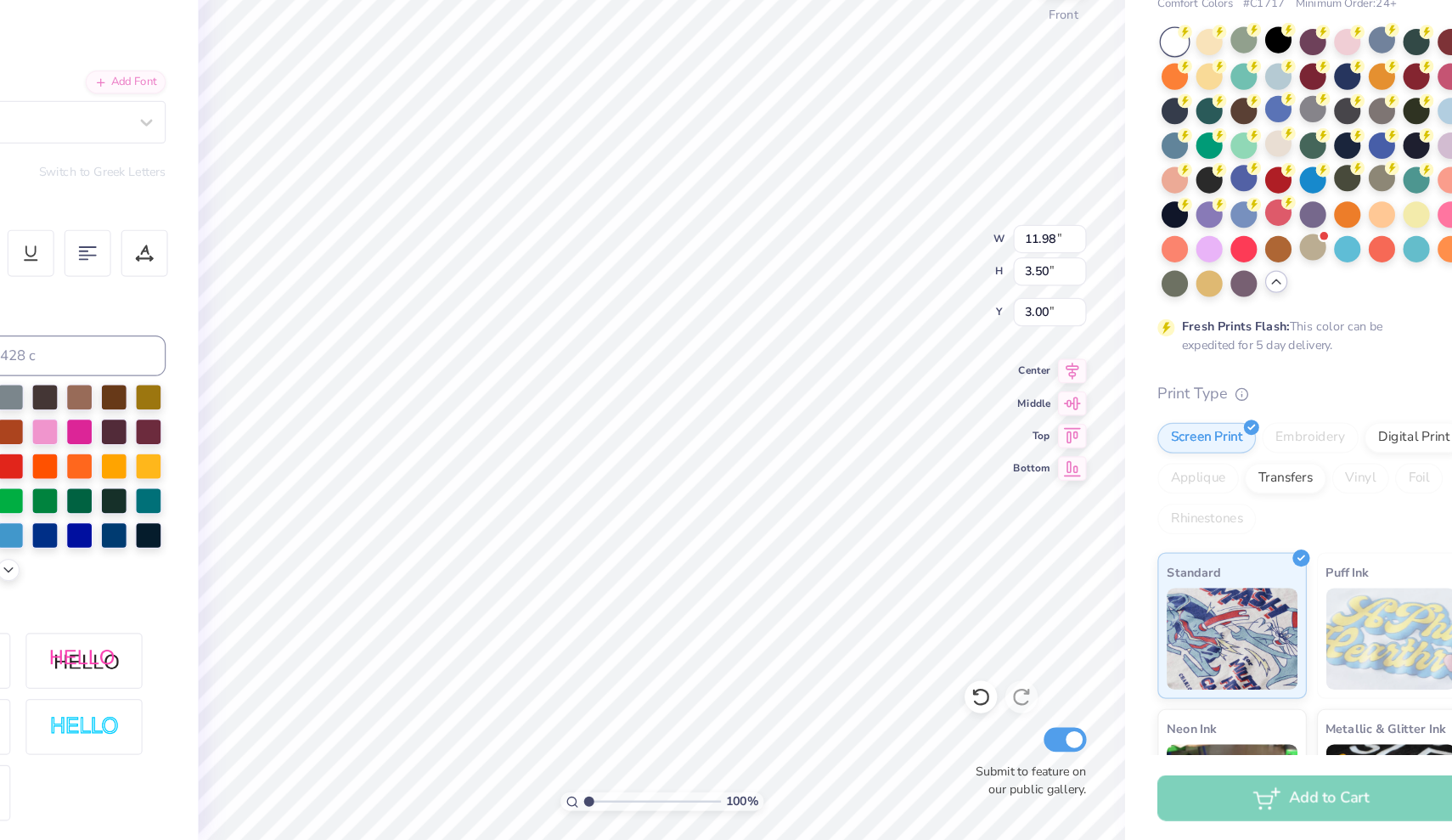
scroll to position [0, 5]
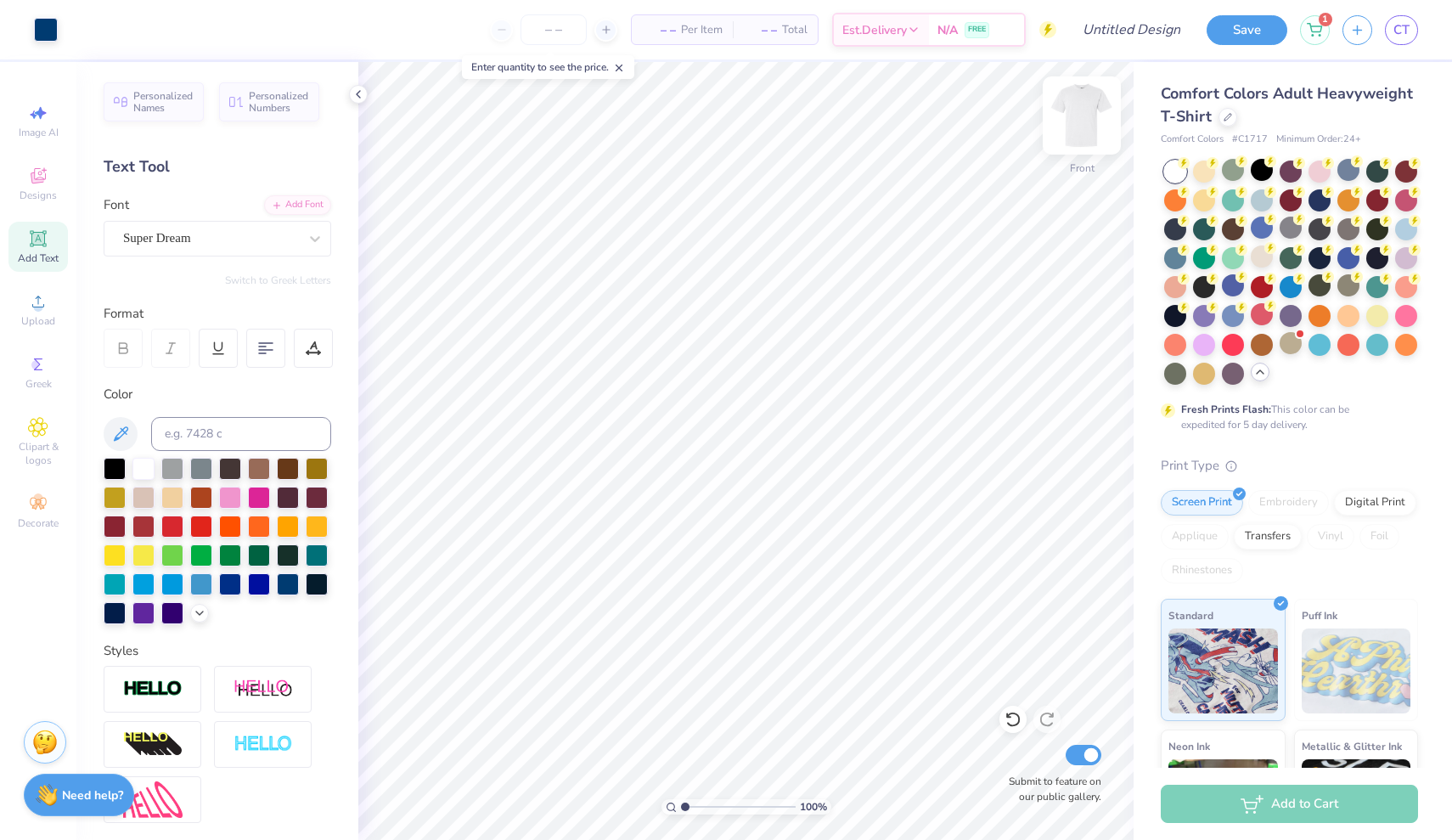
click at [1074, 120] on img at bounding box center [1081, 115] width 68 height 68
click at [51, 120] on div "Image AI" at bounding box center [38, 120] width 59 height 50
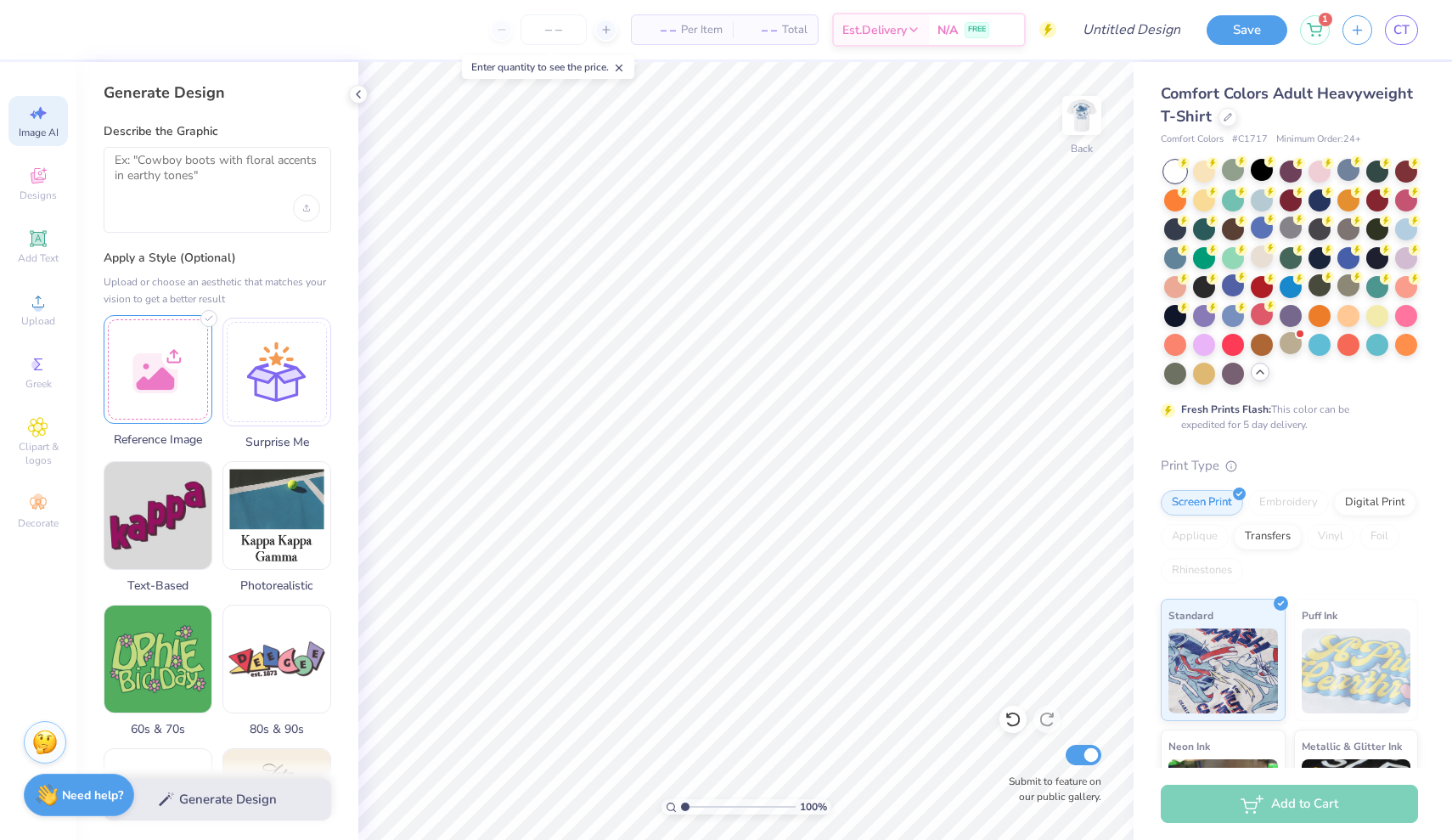
click at [163, 352] on div at bounding box center [158, 370] width 109 height 109
click at [201, 188] on textarea at bounding box center [217, 174] width 206 height 42
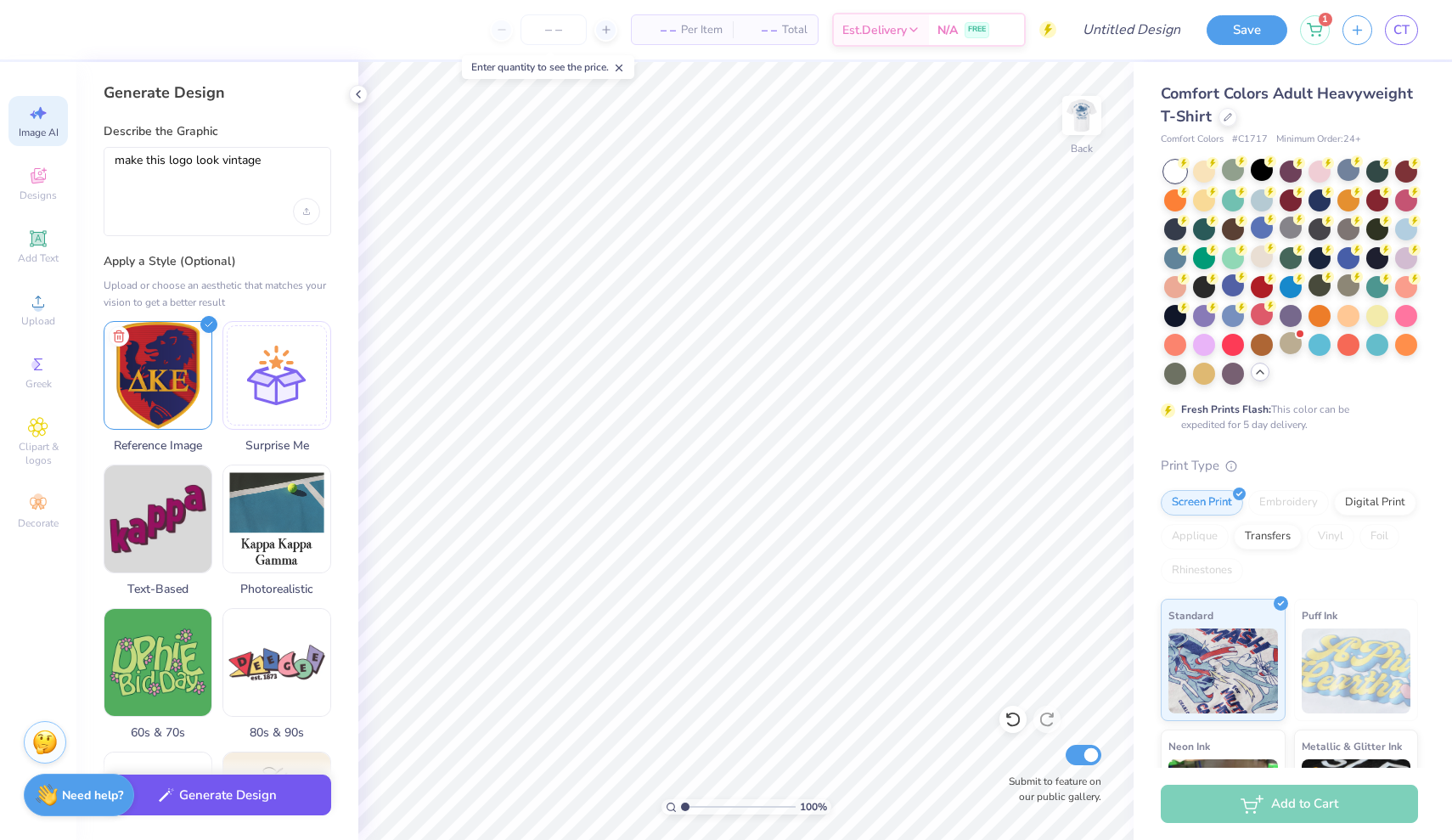
click at [231, 806] on button "Generate Design" at bounding box center [217, 795] width 227 height 41
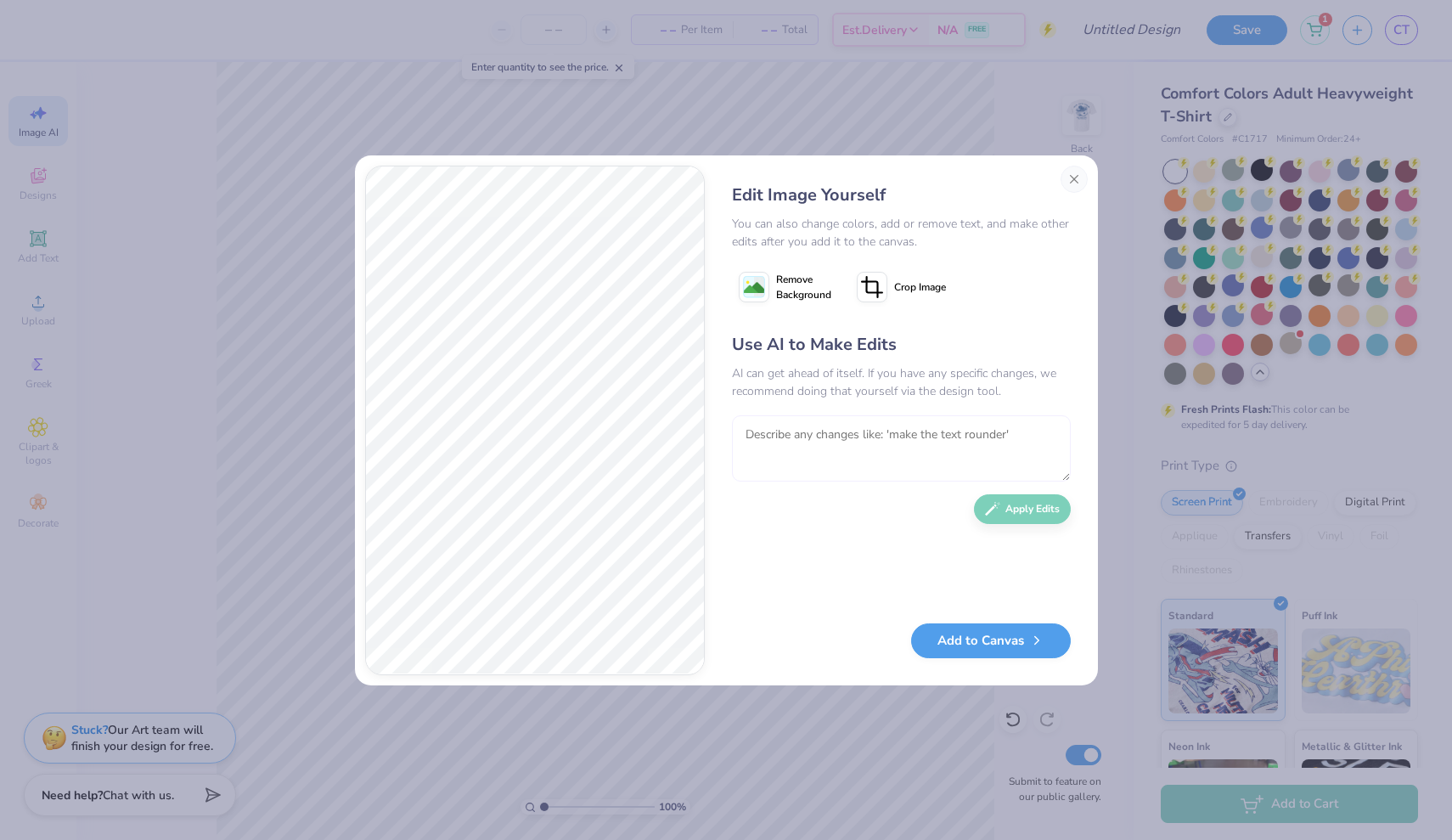
click at [789, 443] on textarea at bounding box center [901, 448] width 339 height 67
click at [1020, 503] on button "Apply Edits" at bounding box center [1022, 505] width 97 height 30
click at [980, 640] on button "Add to Canvas" at bounding box center [991, 636] width 160 height 35
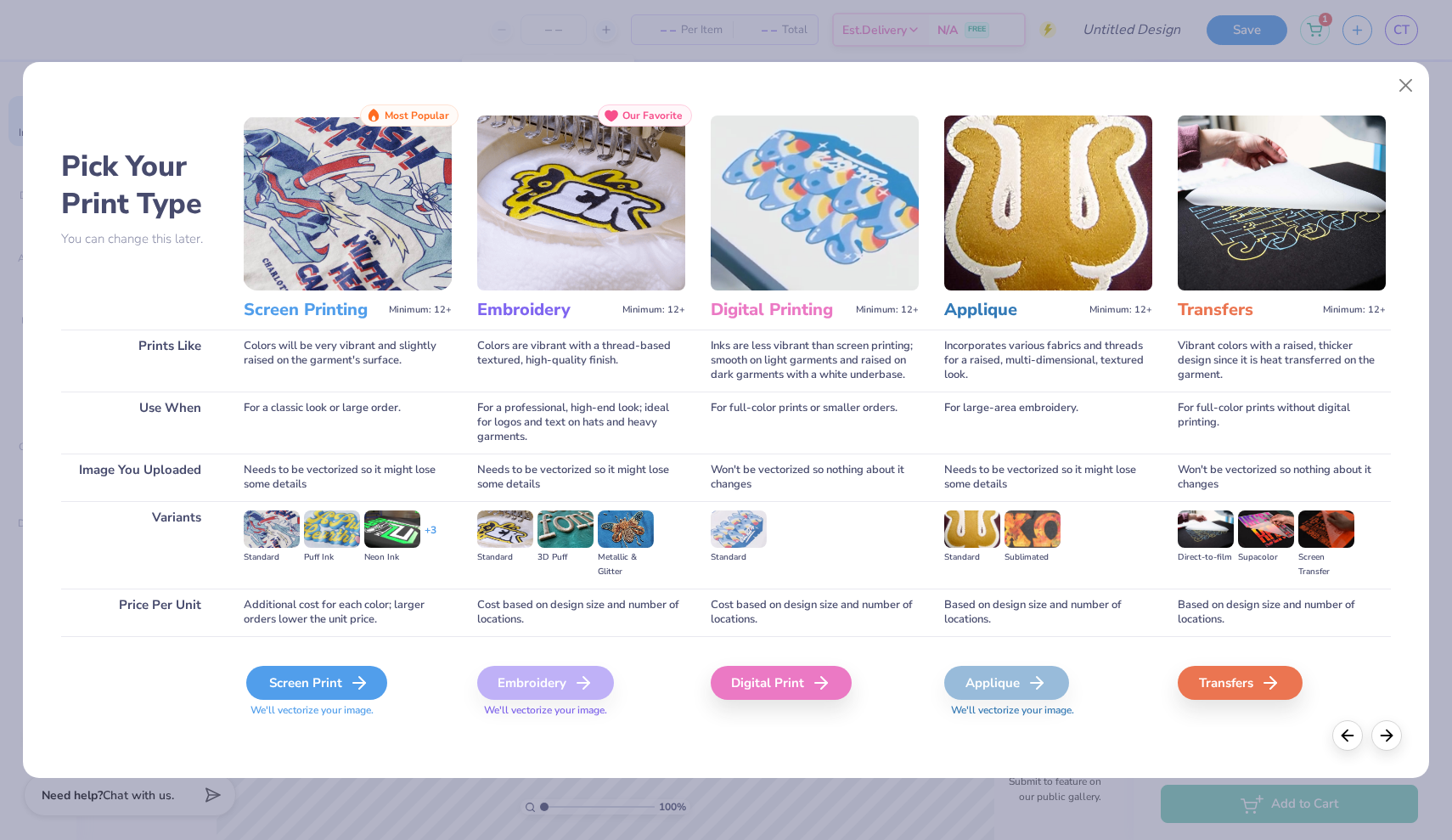
click at [330, 681] on div "Screen Print" at bounding box center [316, 682] width 141 height 34
click at [346, 690] on div "Screen Print" at bounding box center [316, 682] width 141 height 34
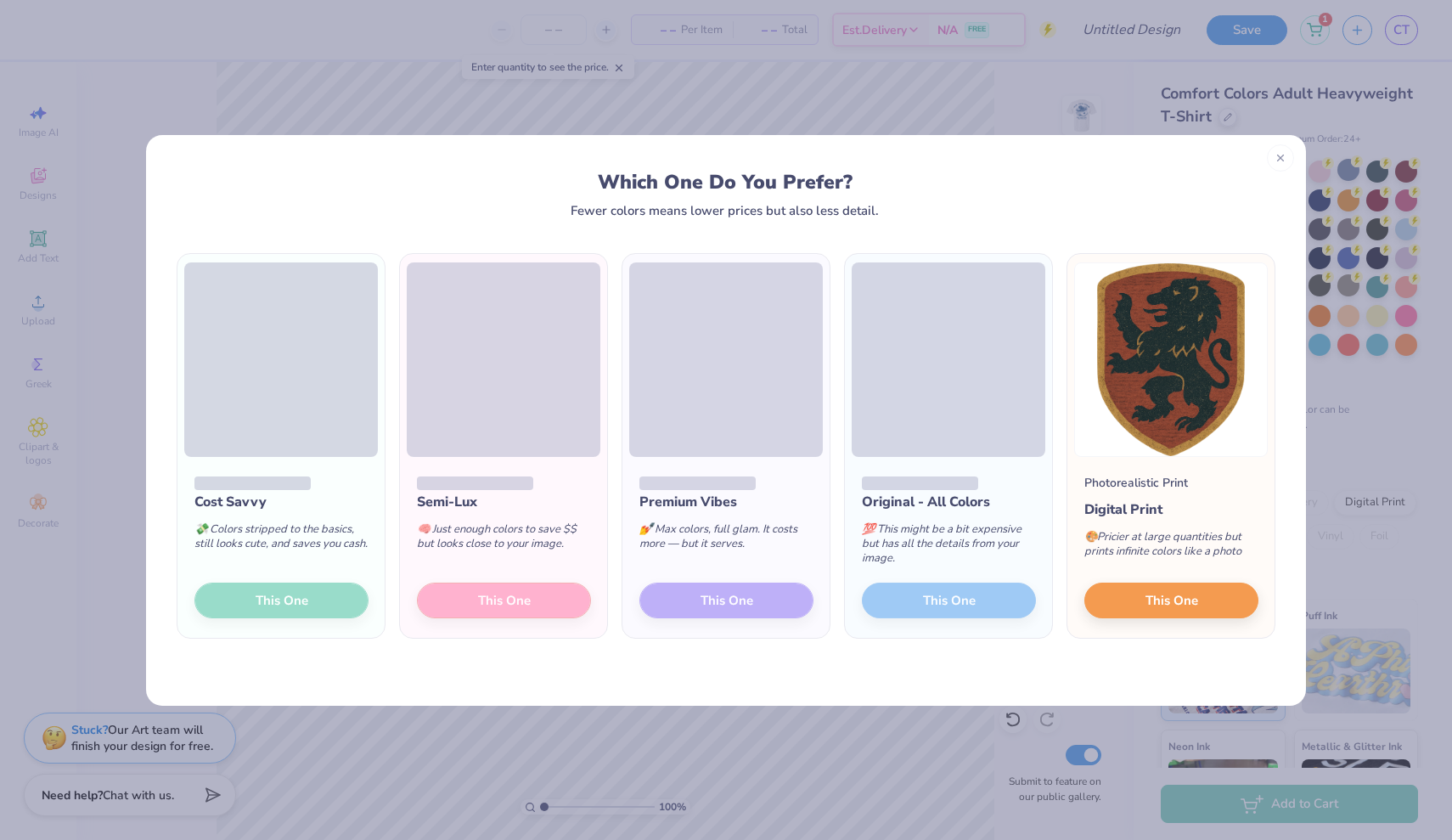
click at [540, 602] on div "Semi-Lux 🧠 Just enough colors to save $$ but looks close to your image. This One" at bounding box center [503, 548] width 207 height 182
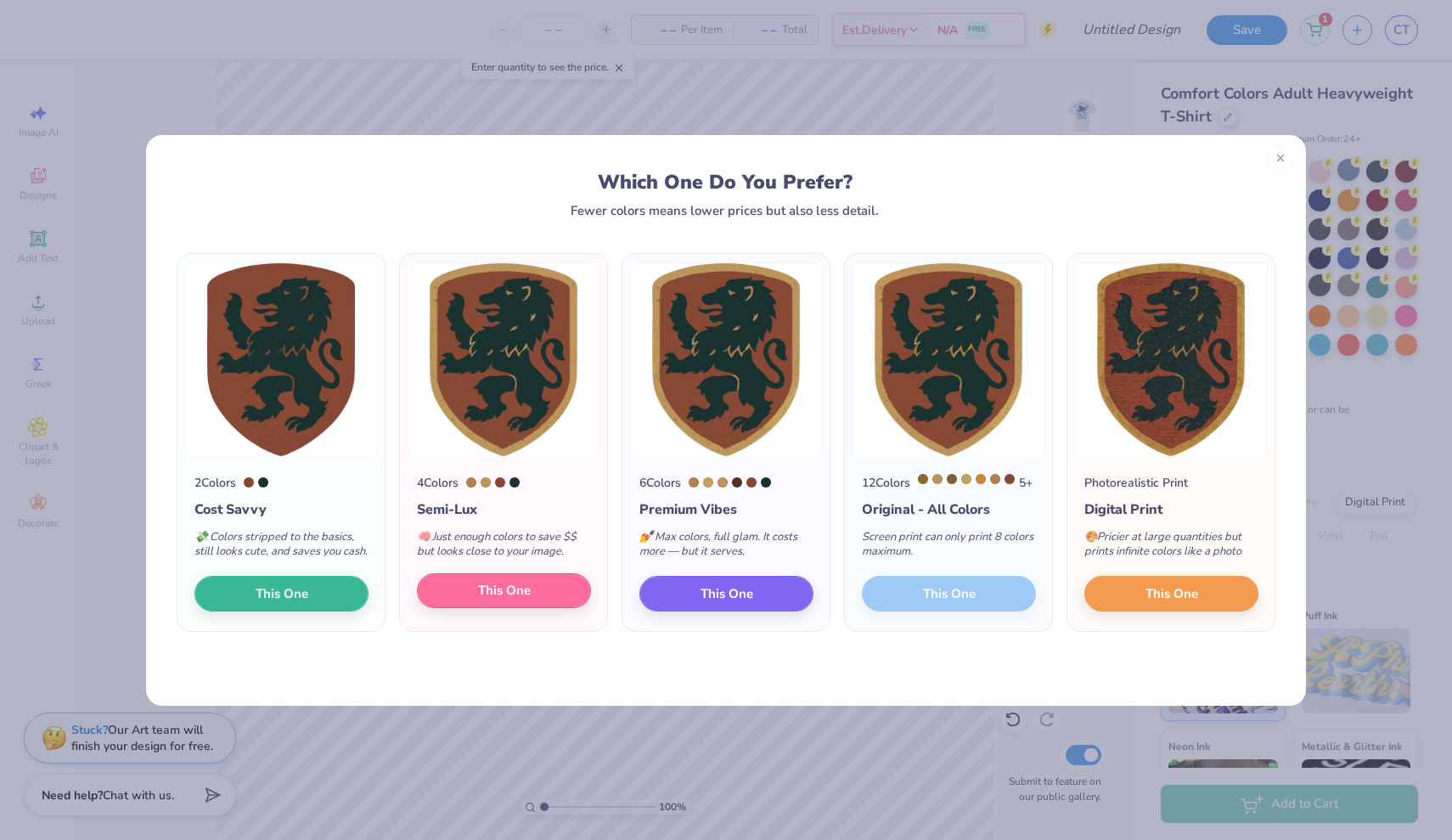
click at [509, 595] on button "This One" at bounding box center [503, 591] width 174 height 36
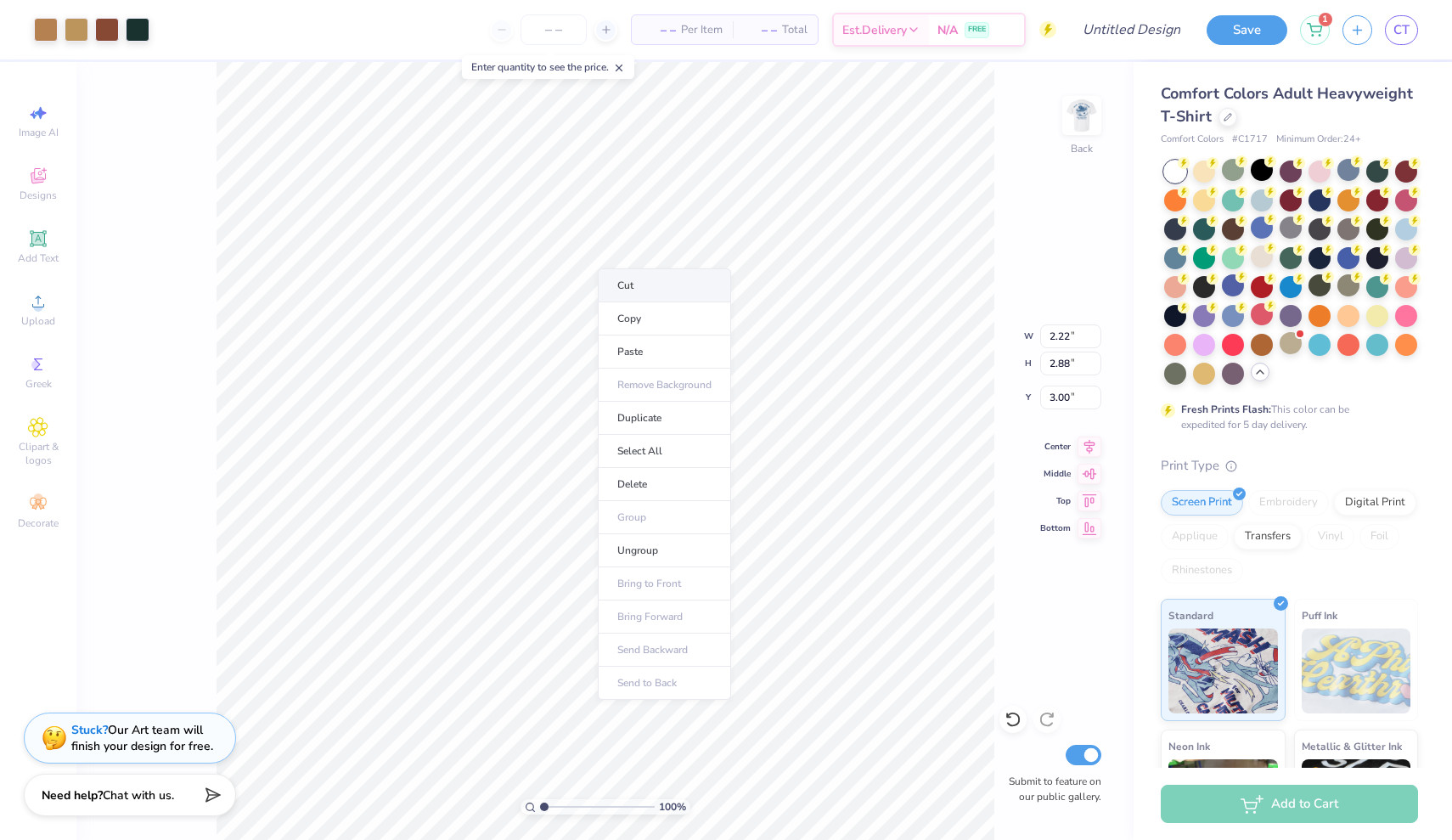
click at [654, 273] on li "Cut" at bounding box center [665, 285] width 133 height 34
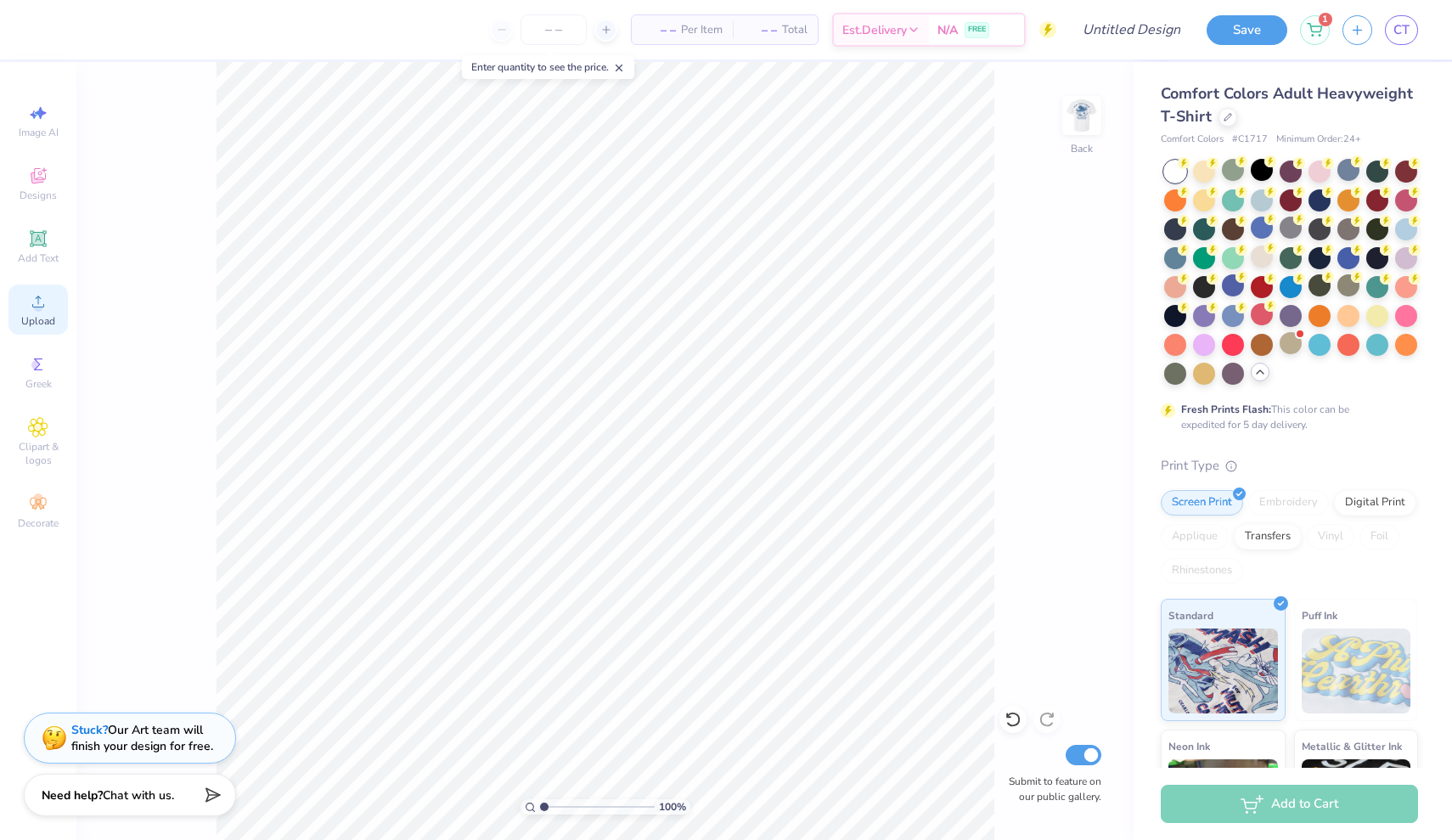
click at [35, 300] on icon at bounding box center [38, 301] width 21 height 21
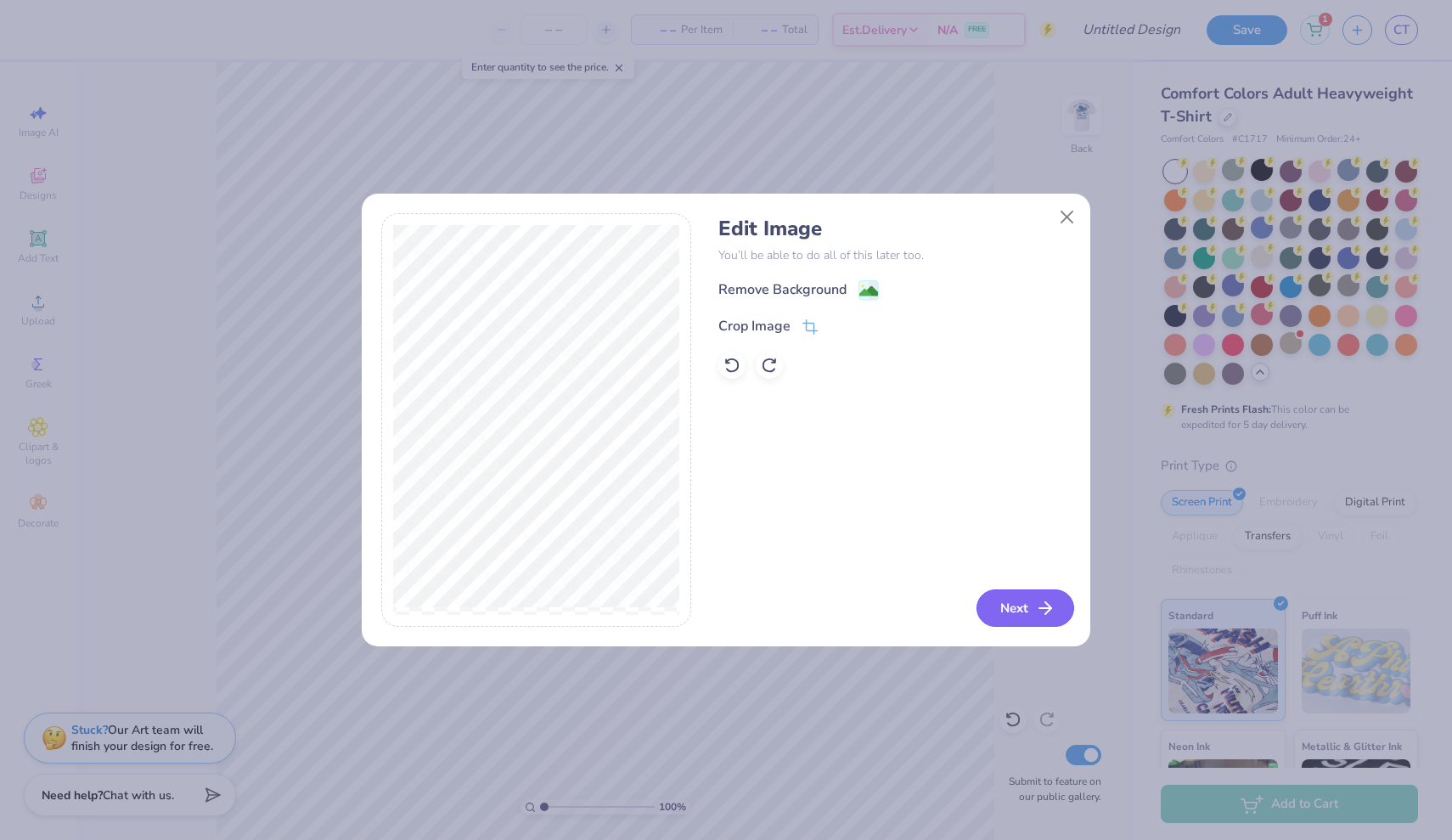
click at [1034, 606] on button "Next" at bounding box center [1025, 608] width 98 height 38
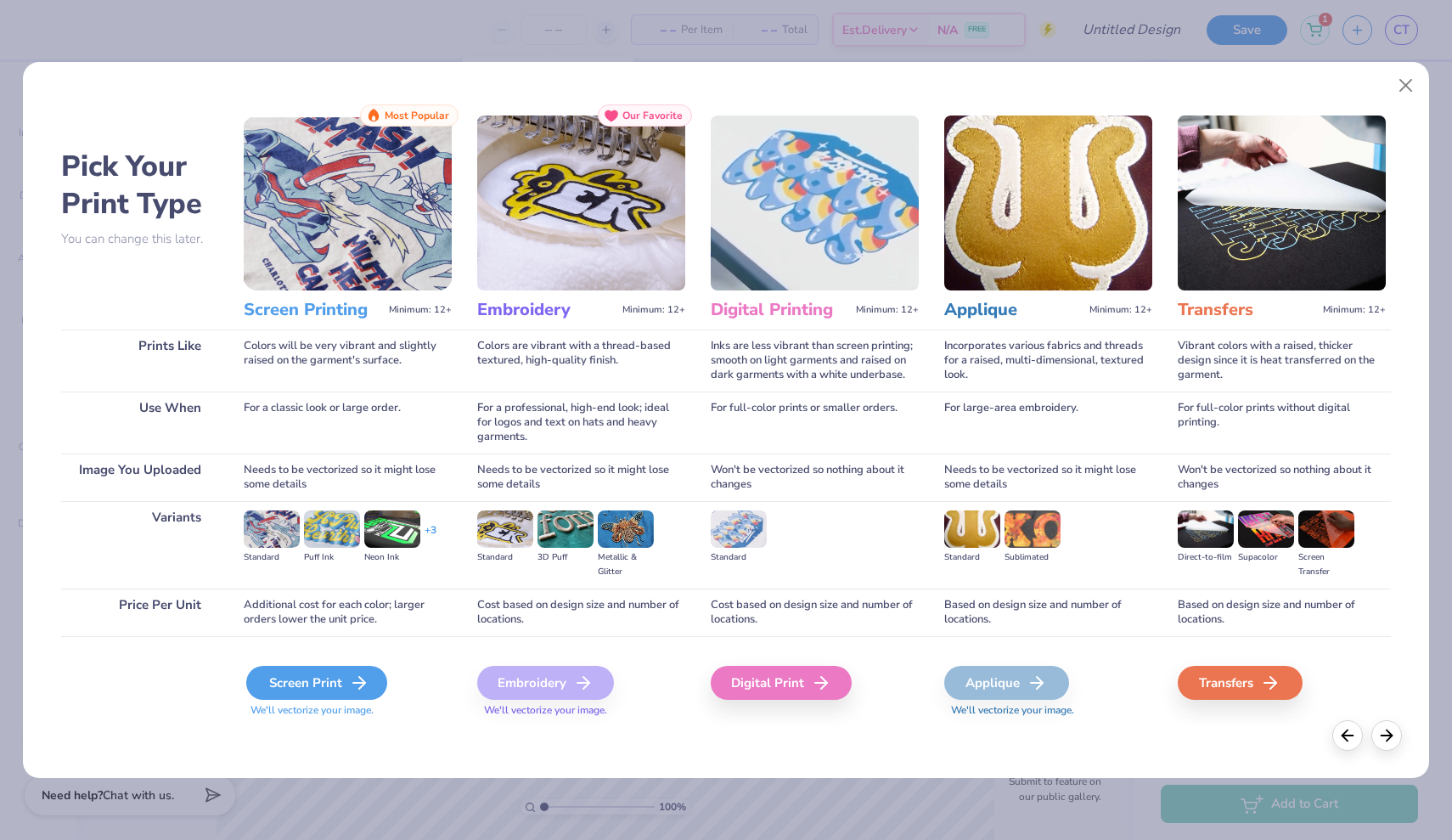
click at [329, 680] on div "Screen Print" at bounding box center [316, 682] width 141 height 34
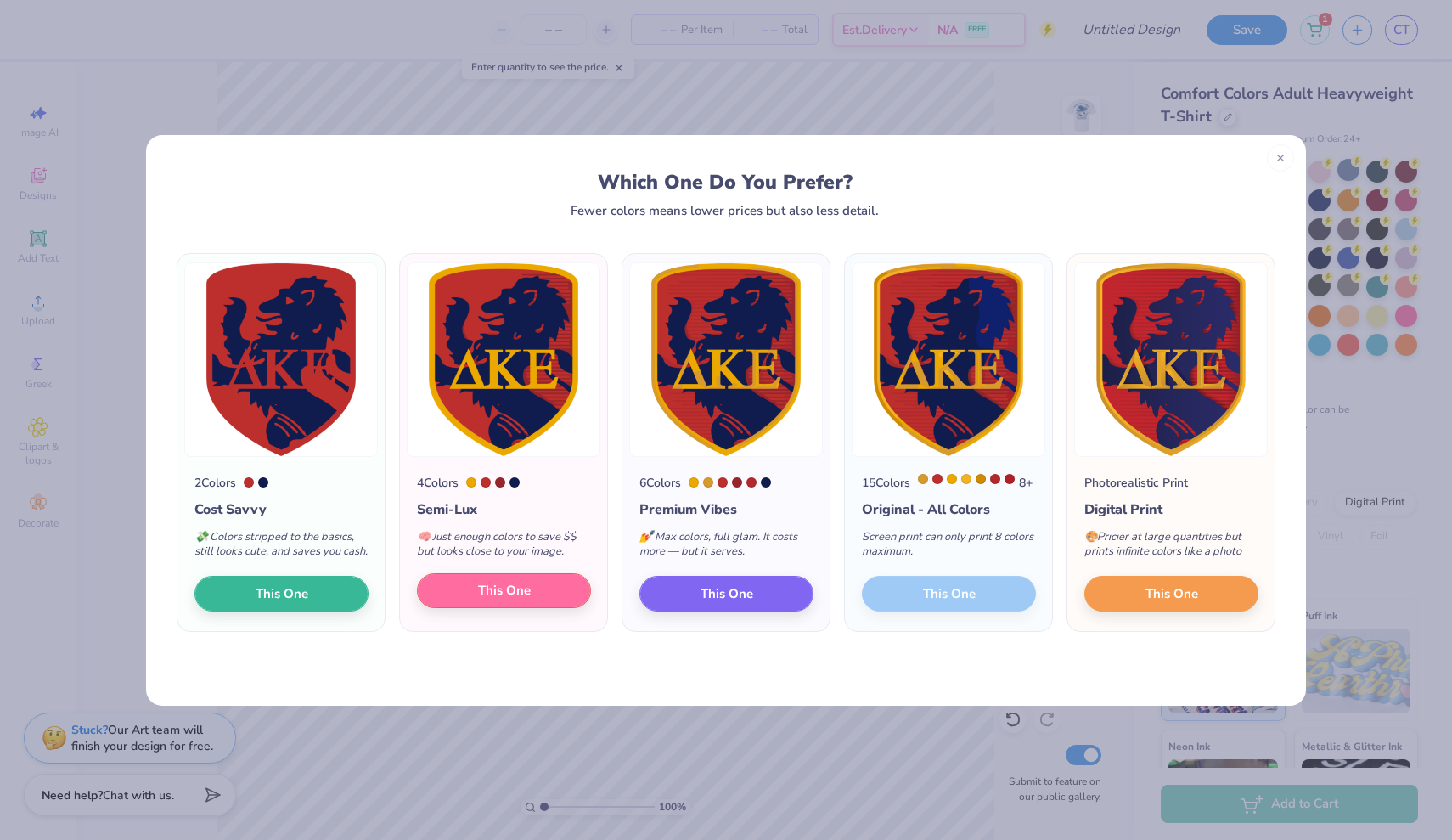
click at [507, 601] on span "This One" at bounding box center [504, 590] width 53 height 20
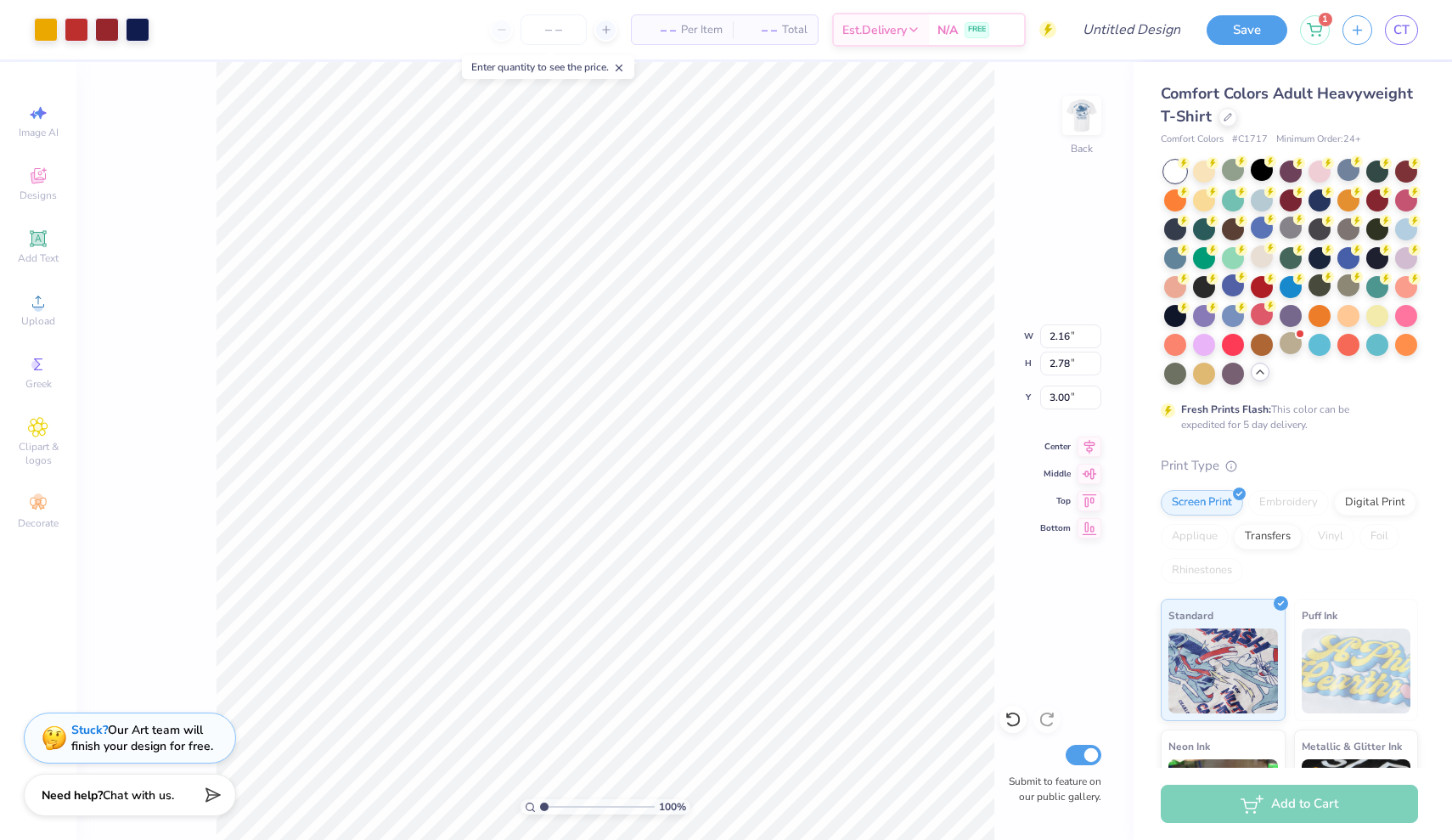
drag, startPoint x: 540, startPoint y: 806, endPoint x: 499, endPoint y: 801, distance: 41.3
click at [499, 801] on div "100 %" at bounding box center [605, 451] width 778 height 778
click at [1078, 143] on img at bounding box center [1081, 115] width 68 height 68
click at [1082, 108] on img at bounding box center [1081, 115] width 68 height 68
click at [1084, 132] on div at bounding box center [1081, 115] width 78 height 78
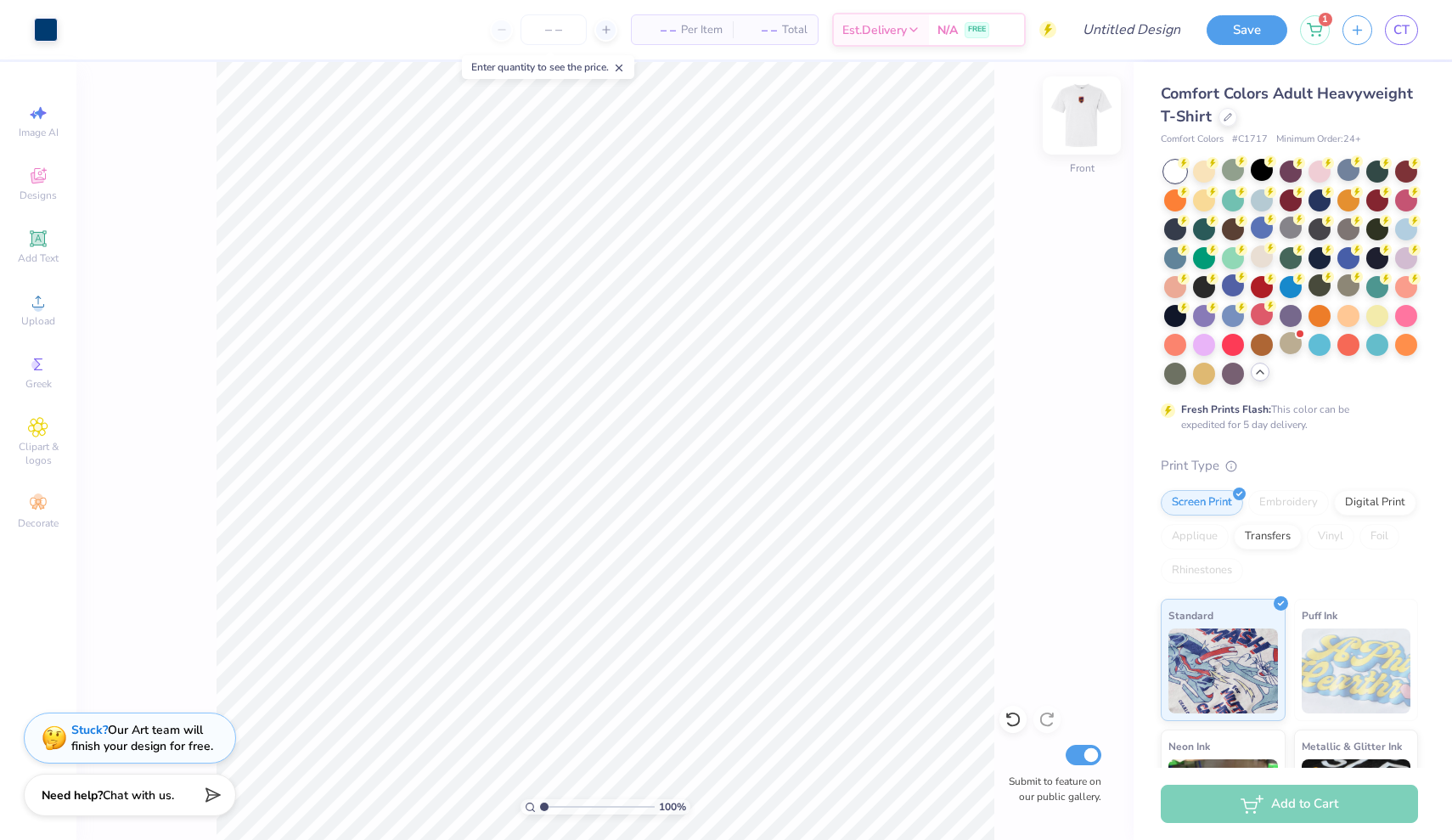
click at [1073, 119] on img at bounding box center [1081, 115] width 68 height 68
click at [141, 28] on div at bounding box center [137, 27] width 23 height 23
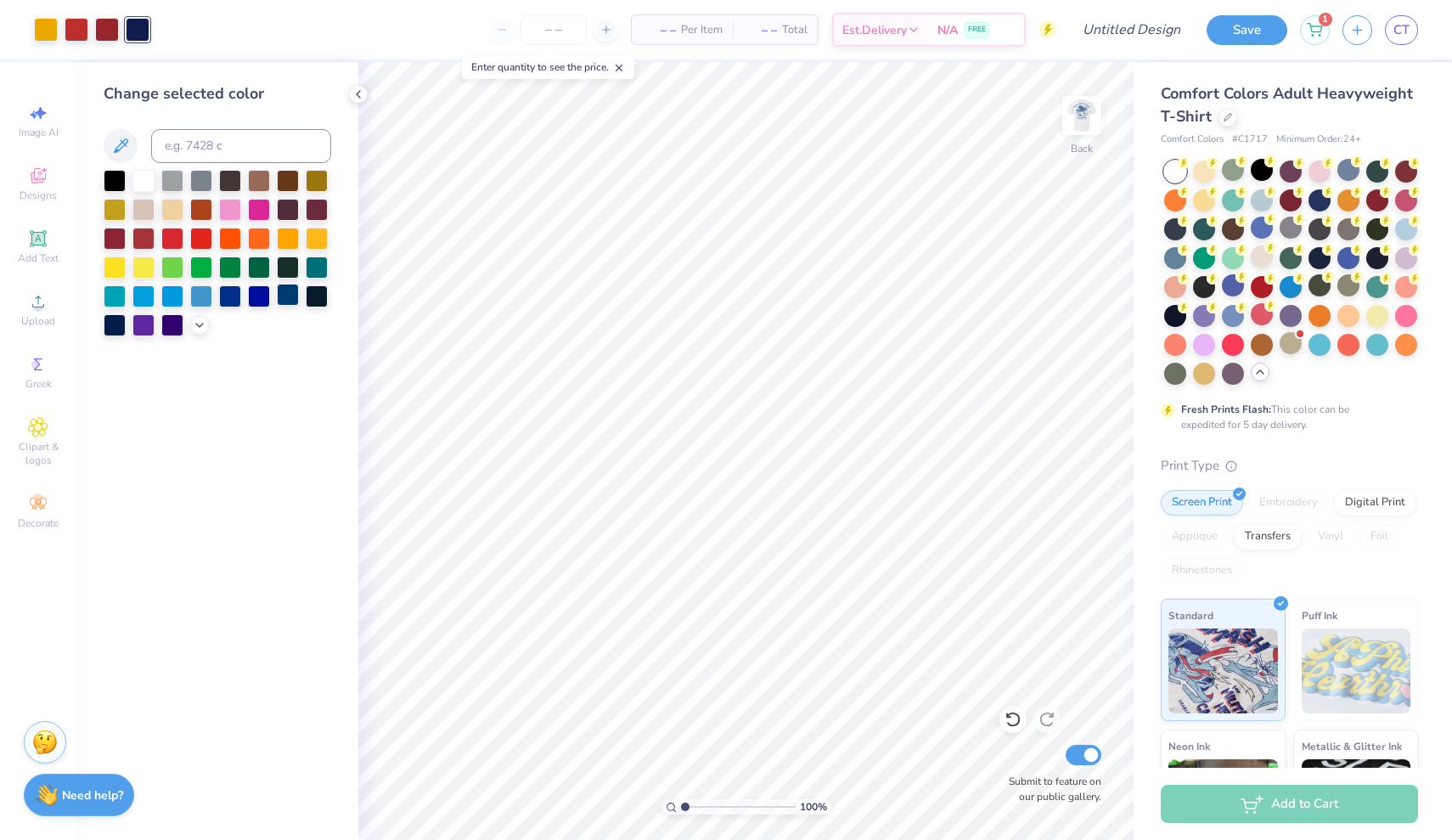
click at [290, 302] on div at bounding box center [288, 295] width 23 height 23
click at [141, 187] on div at bounding box center [144, 179] width 23 height 23
click at [290, 295] on div at bounding box center [288, 295] width 23 height 23
click at [47, 20] on div at bounding box center [45, 27] width 23 height 23
click at [147, 188] on div at bounding box center [144, 179] width 23 height 23
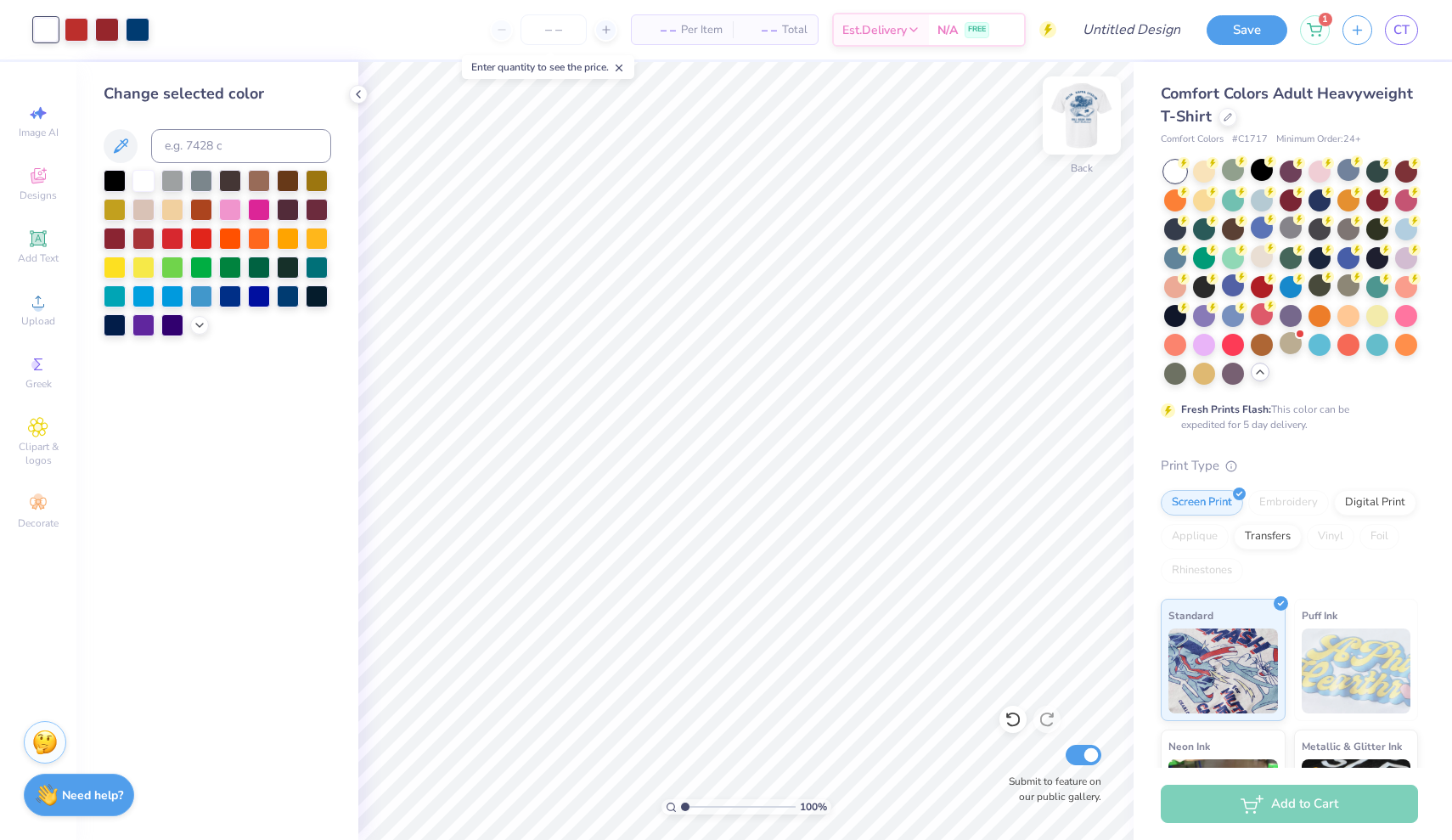
click at [1084, 116] on img at bounding box center [1081, 115] width 68 height 68
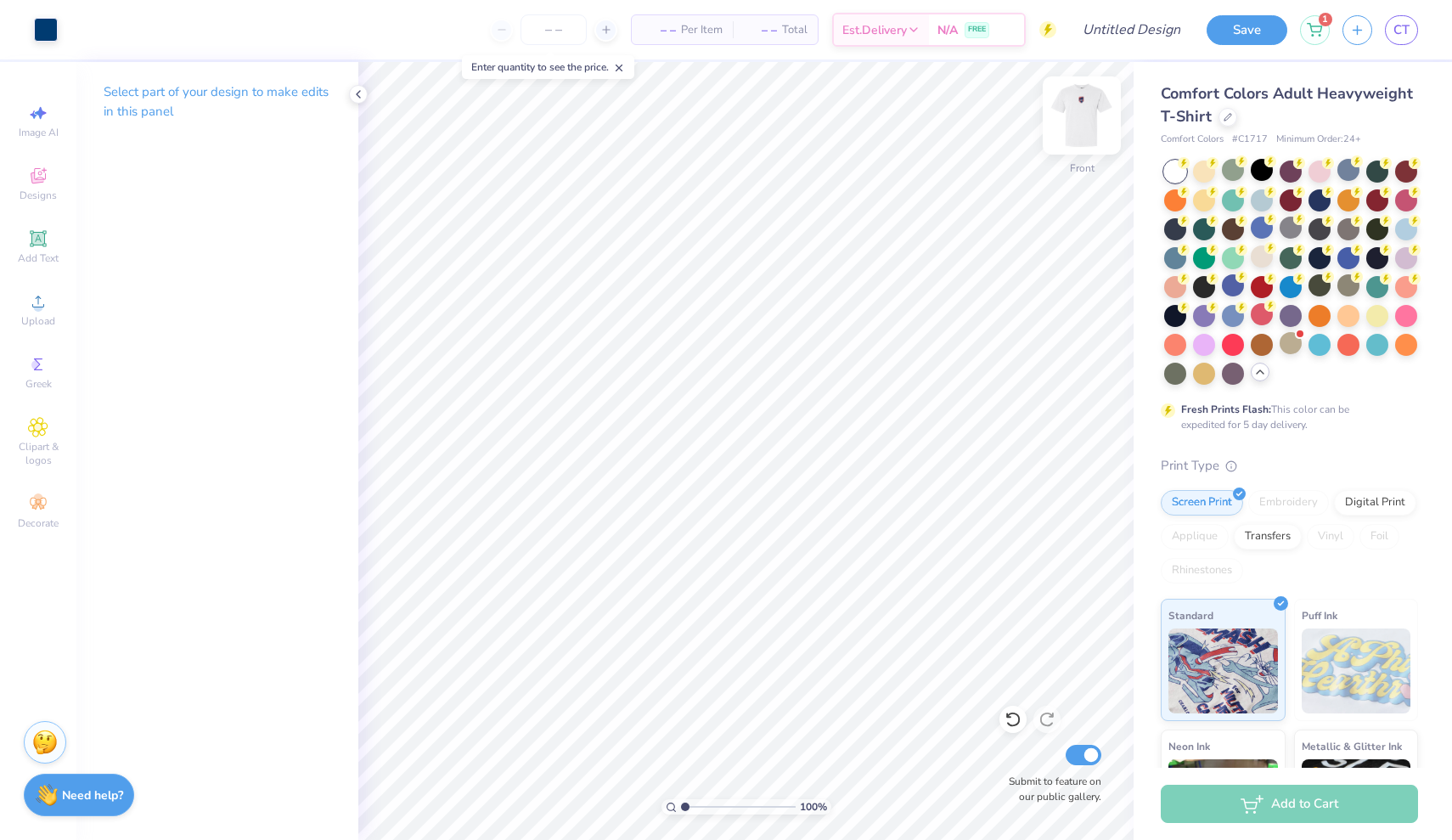
click at [1087, 109] on img at bounding box center [1081, 115] width 68 height 68
click at [601, 27] on icon at bounding box center [606, 29] width 12 height 12
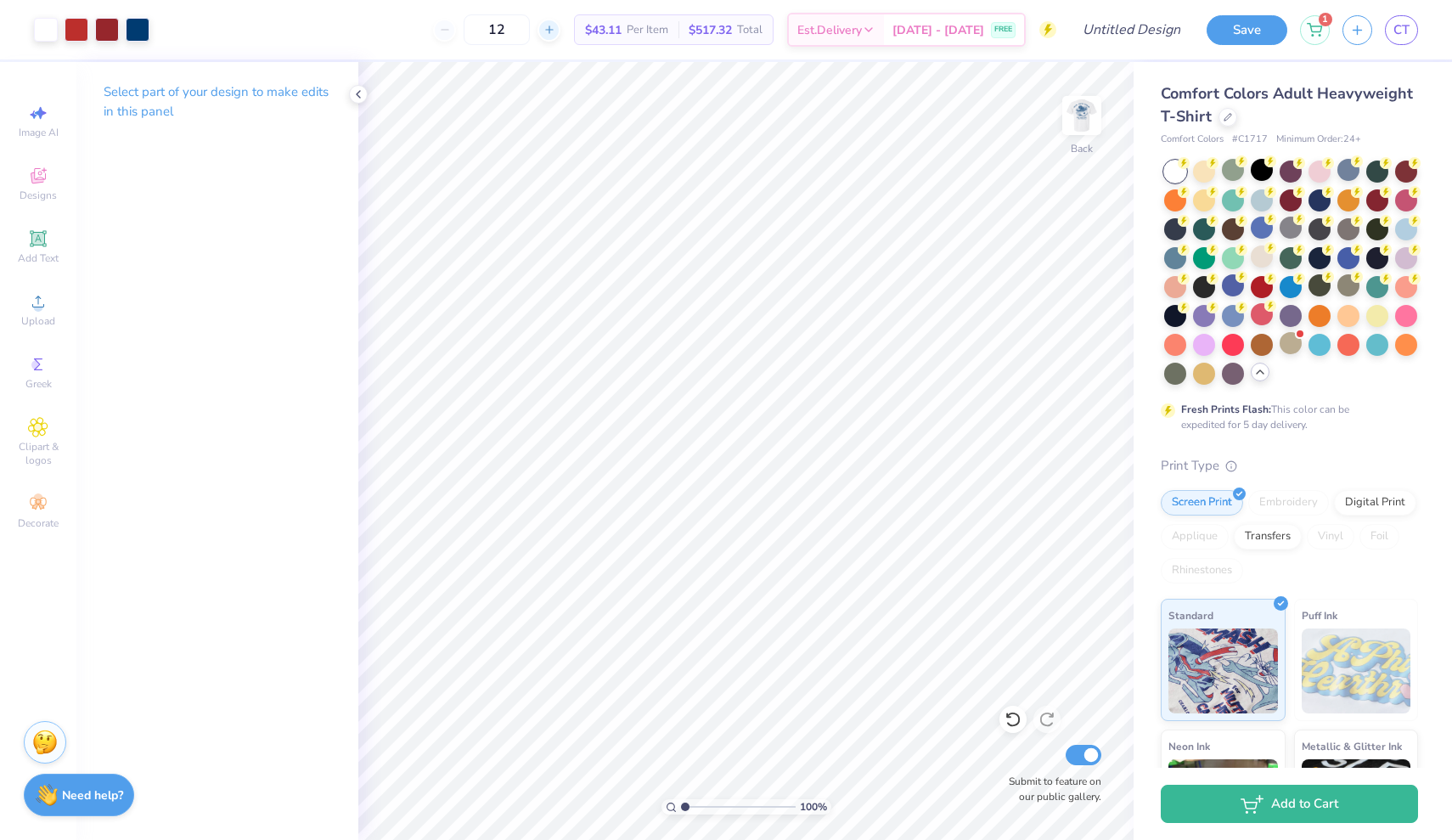
click at [552, 30] on line at bounding box center [548, 30] width 7 height 0
